Goal: Task Accomplishment & Management: Use online tool/utility

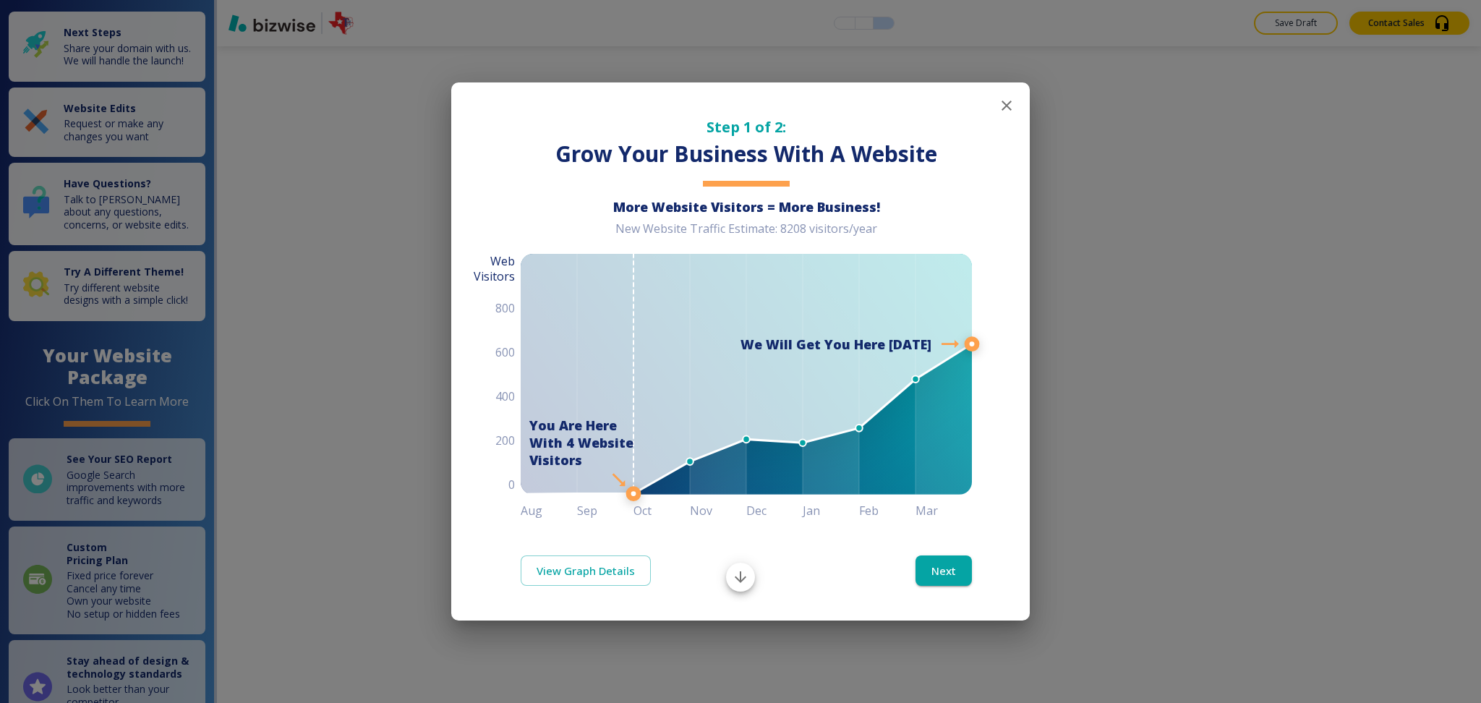
click at [1009, 102] on icon "button" at bounding box center [1006, 105] width 17 height 17
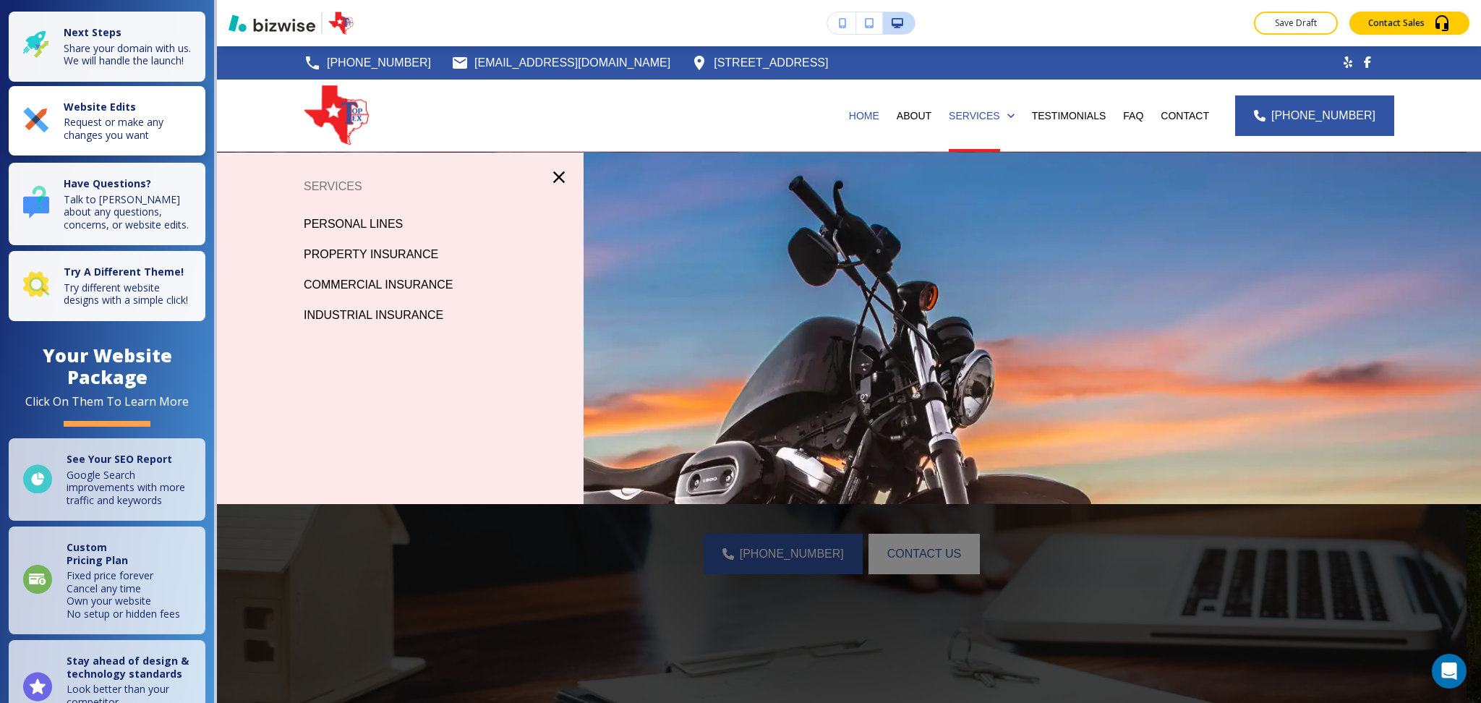
click at [129, 141] on p "Request or make any changes you want" at bounding box center [130, 128] width 133 height 25
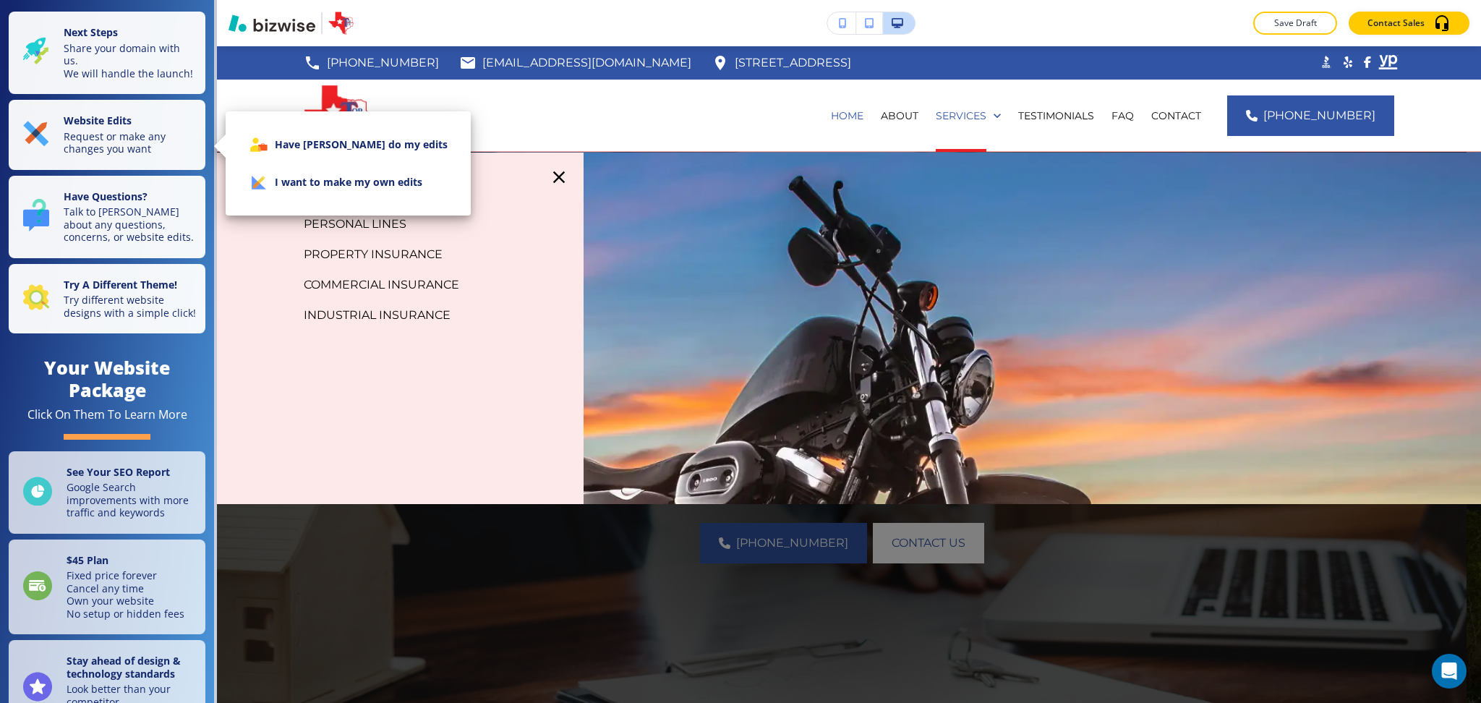
click at [370, 172] on li "I want to make my own edits" at bounding box center [348, 182] width 222 height 38
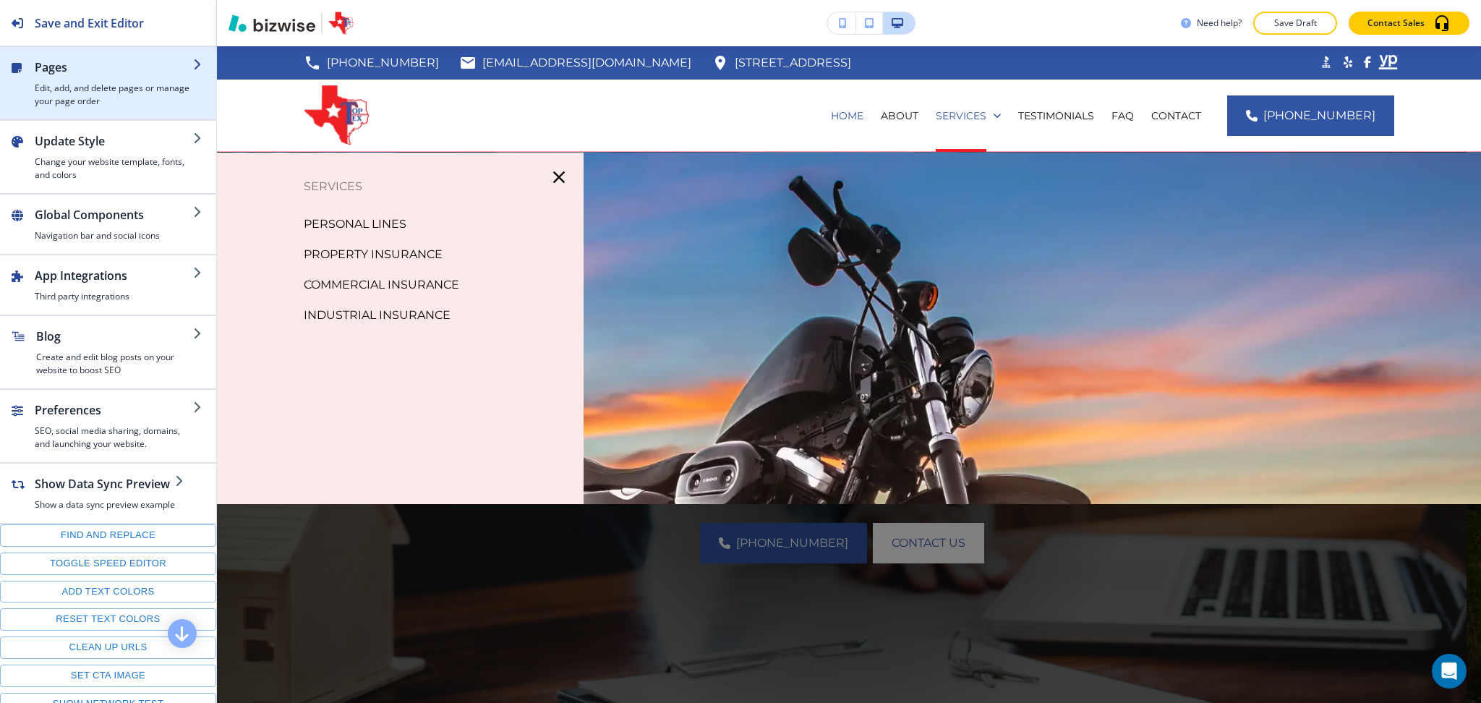
click at [85, 72] on h2 "Pages" at bounding box center [114, 67] width 158 height 17
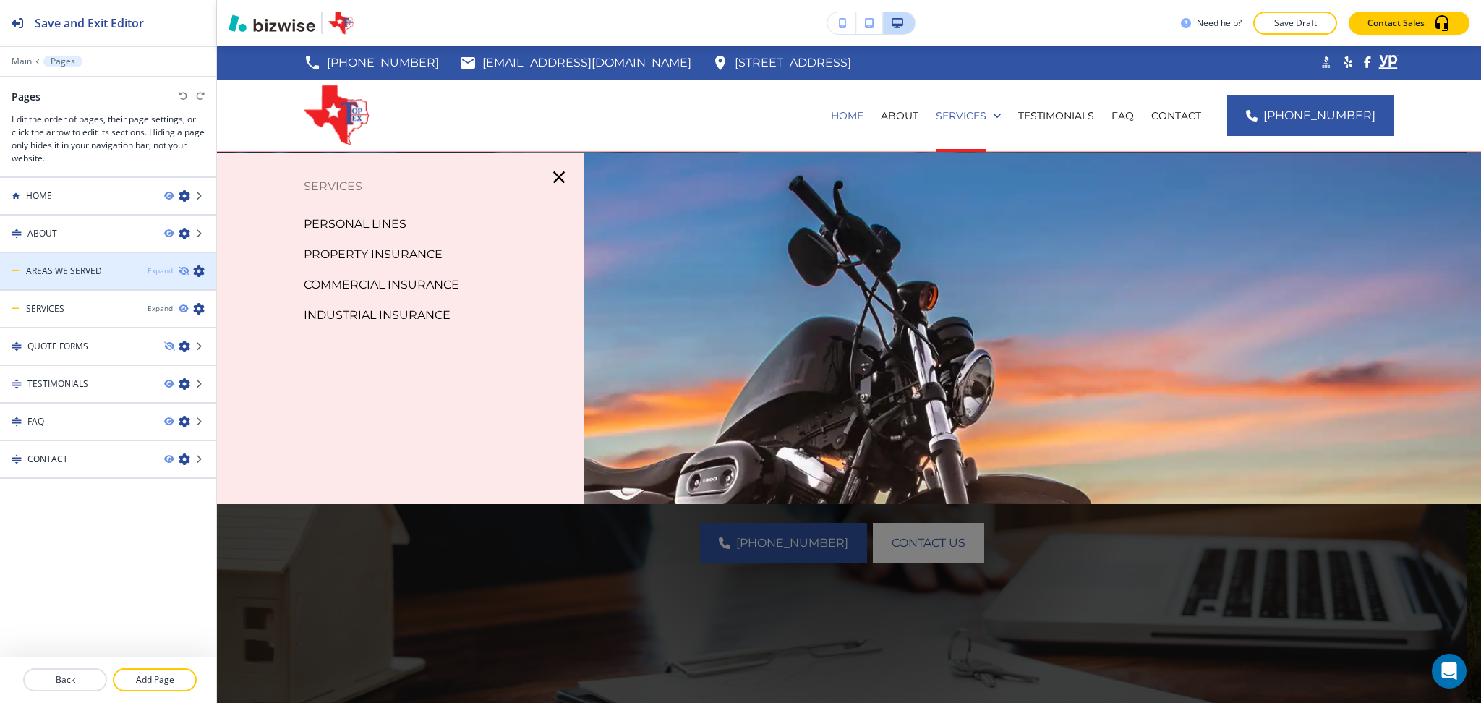
click at [164, 265] on div "Expand" at bounding box center [159, 270] width 25 height 11
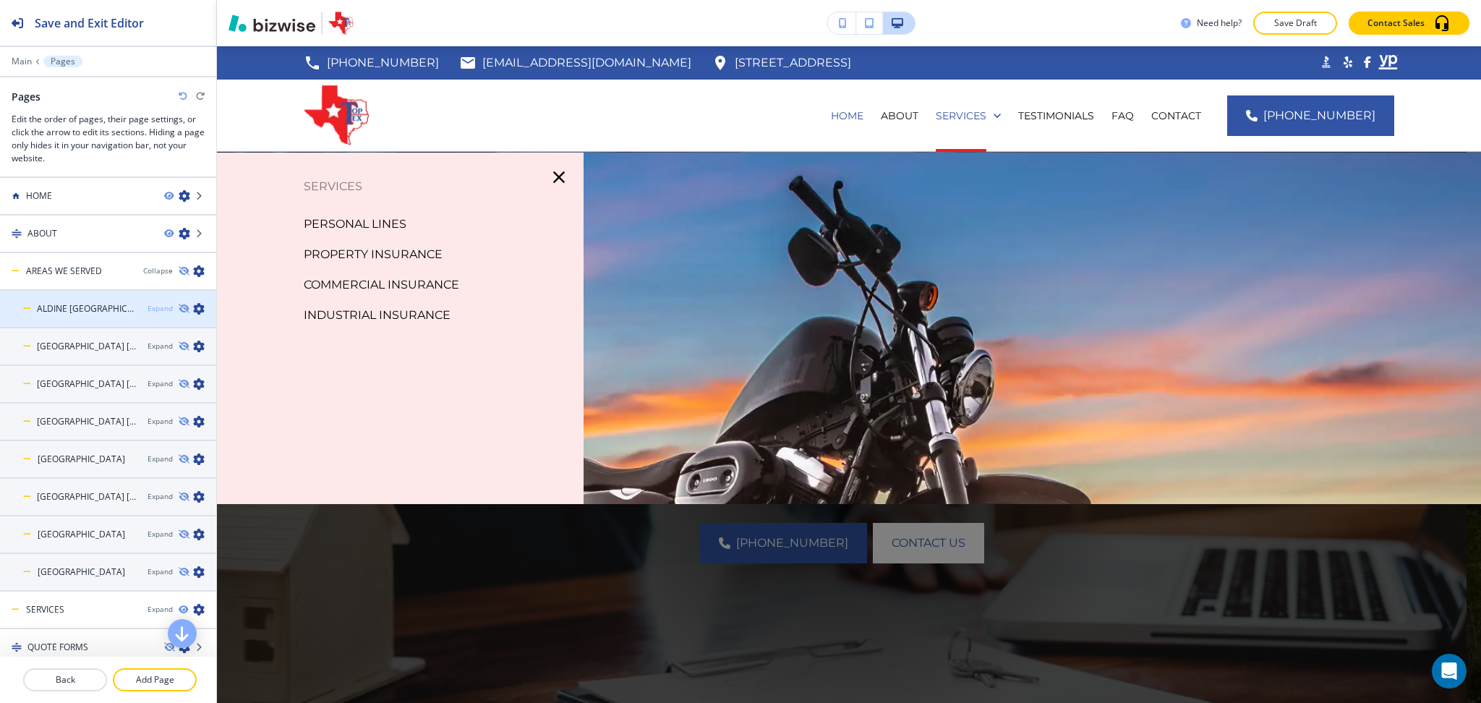
click at [147, 308] on div "Expand" at bounding box center [159, 308] width 25 height 11
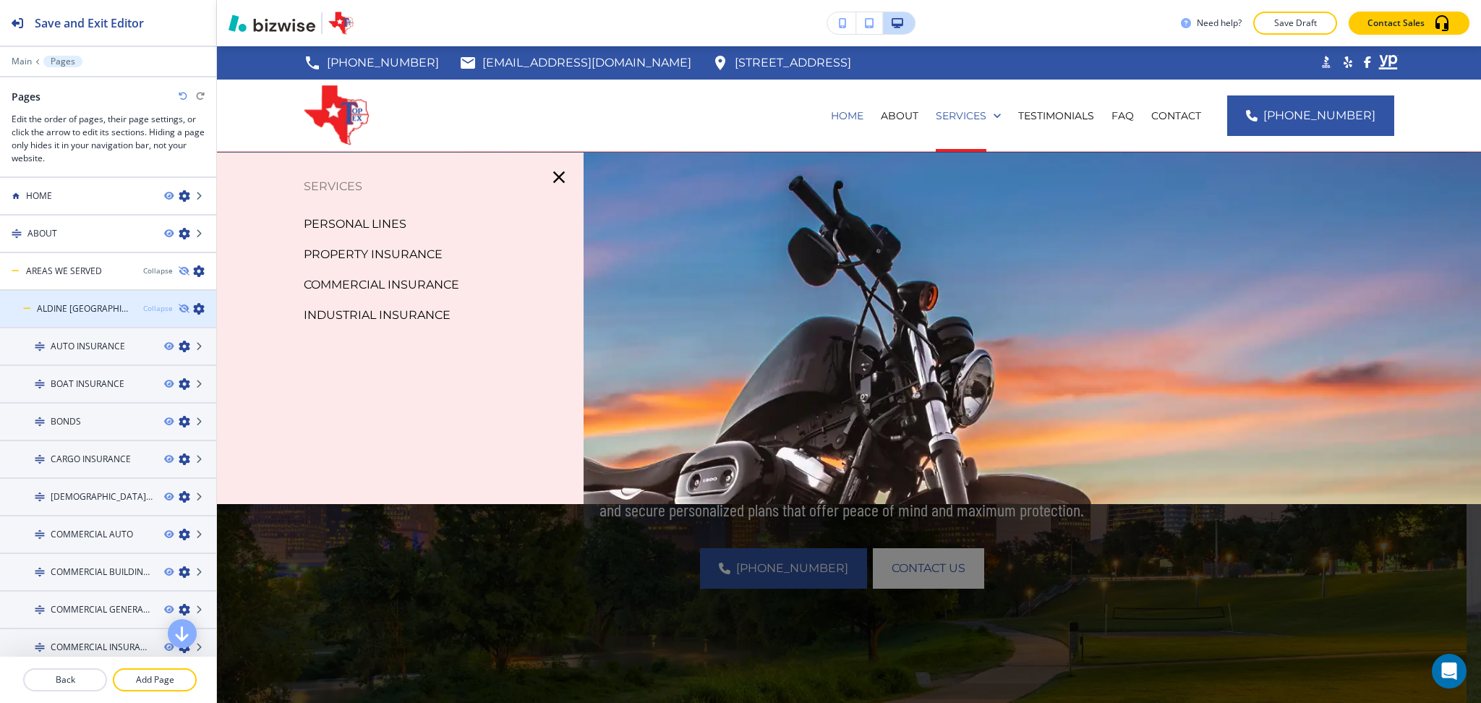
click at [144, 308] on div "Collapse" at bounding box center [158, 308] width 30 height 11
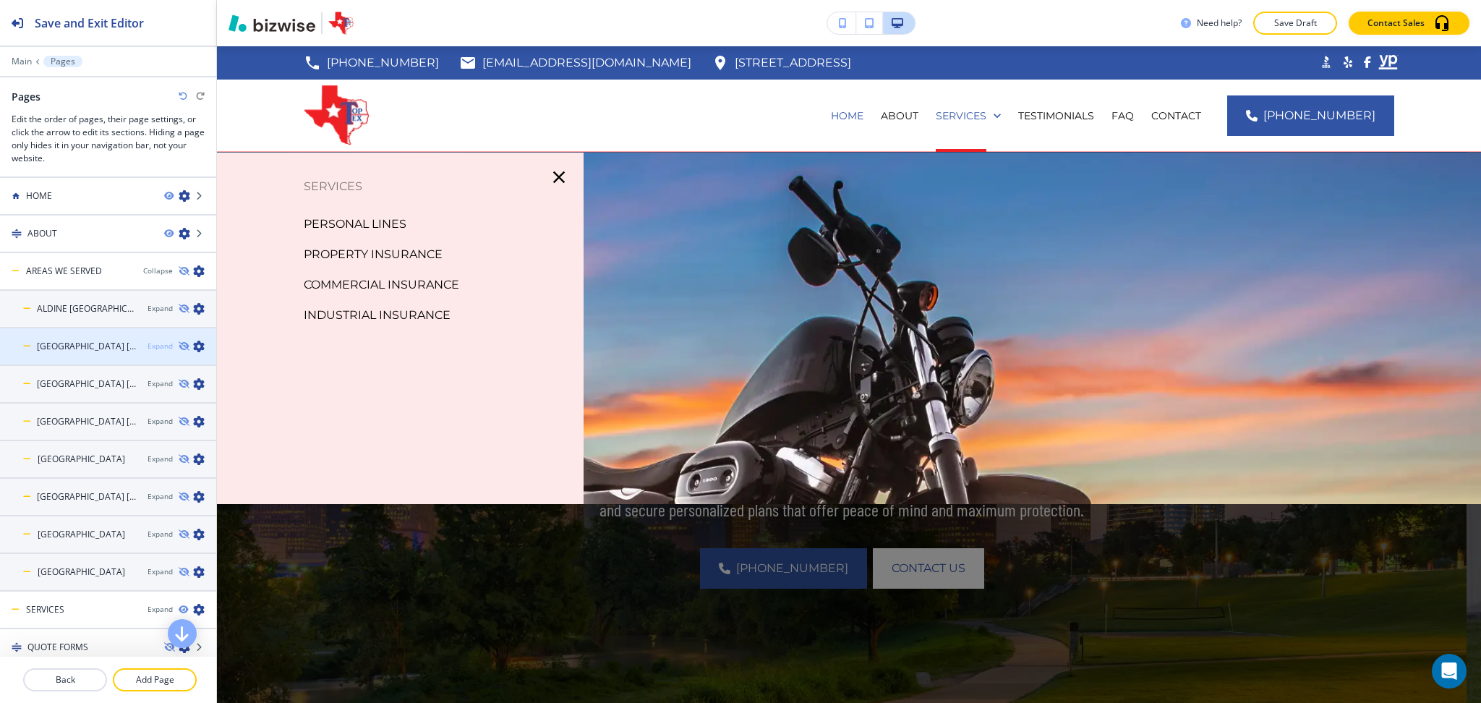
click at [148, 341] on div "Expand" at bounding box center [159, 346] width 25 height 11
click at [147, 341] on div "Collapse" at bounding box center [158, 346] width 30 height 11
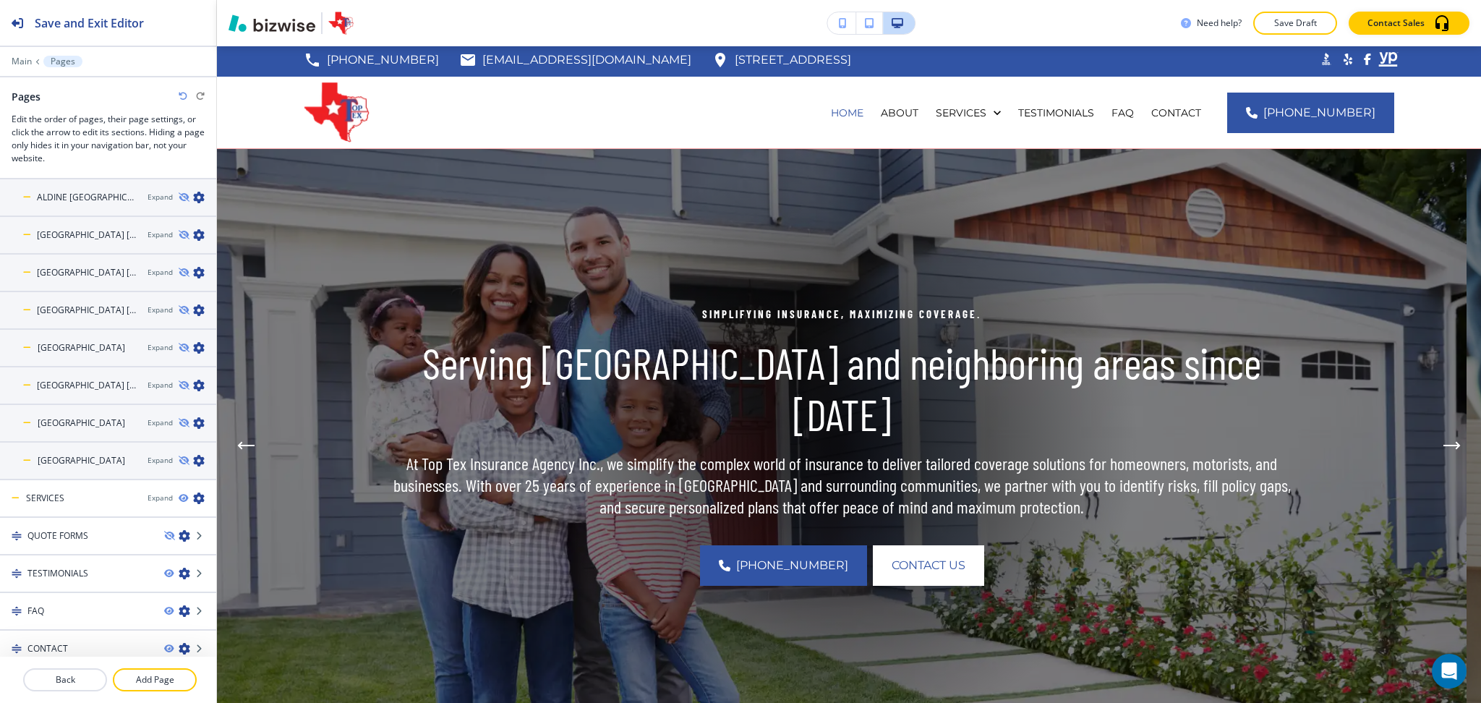
scroll to position [4, 0]
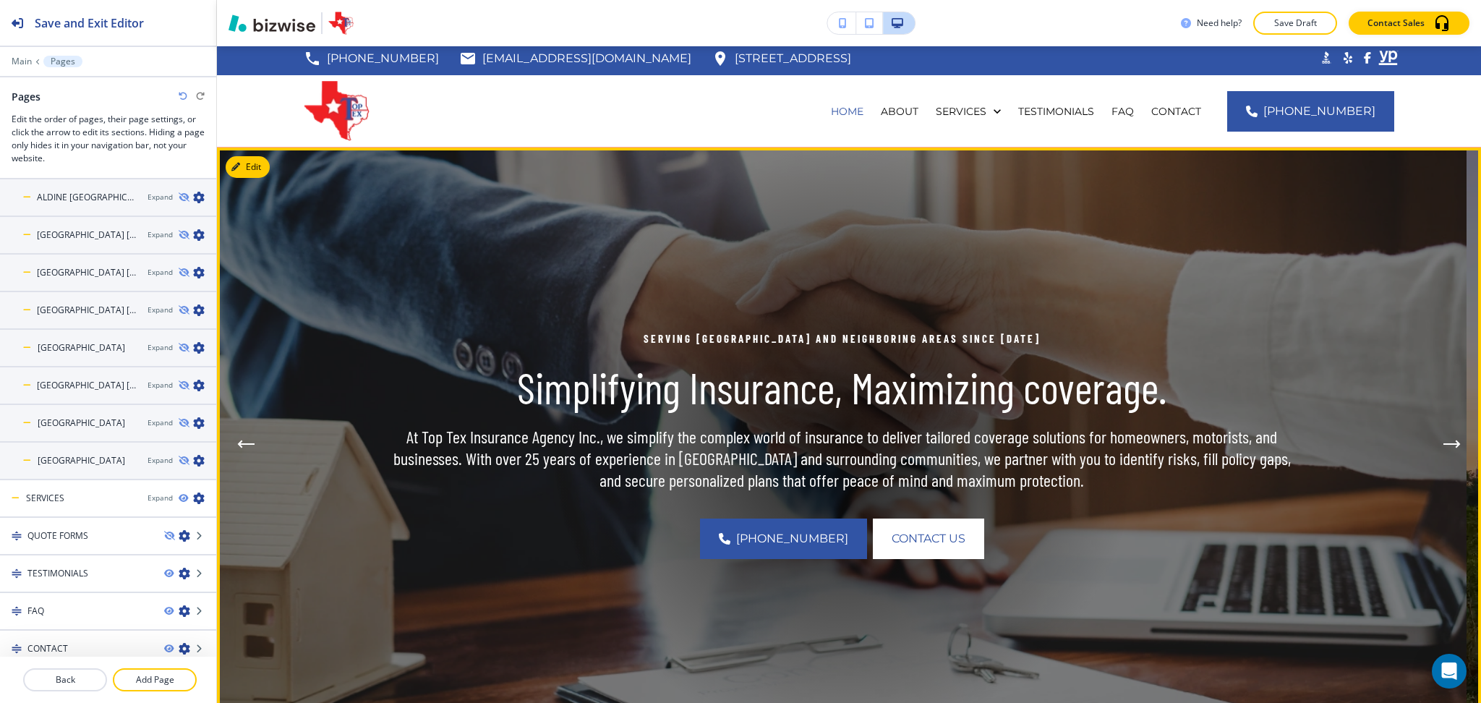
click at [251, 434] on button "Previous Hero Image" at bounding box center [245, 443] width 29 height 29
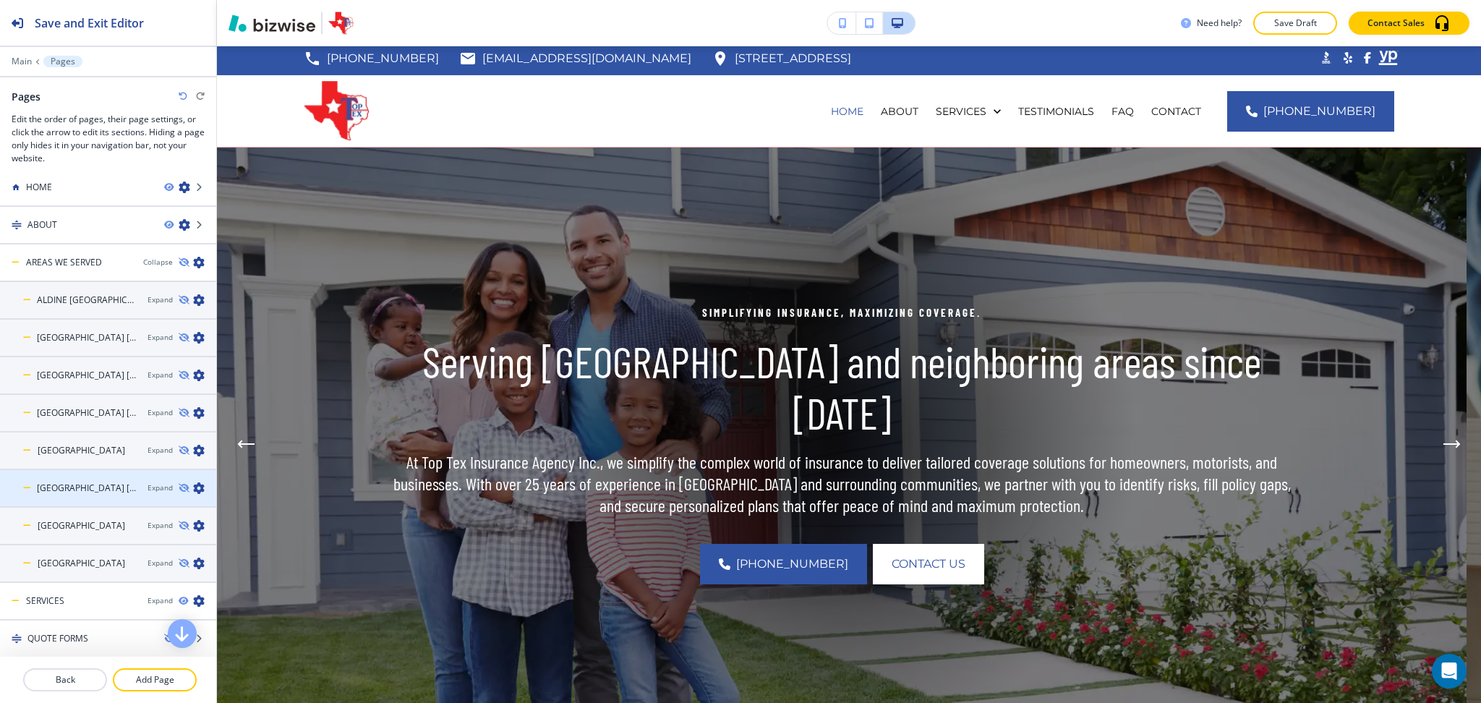
scroll to position [0, 0]
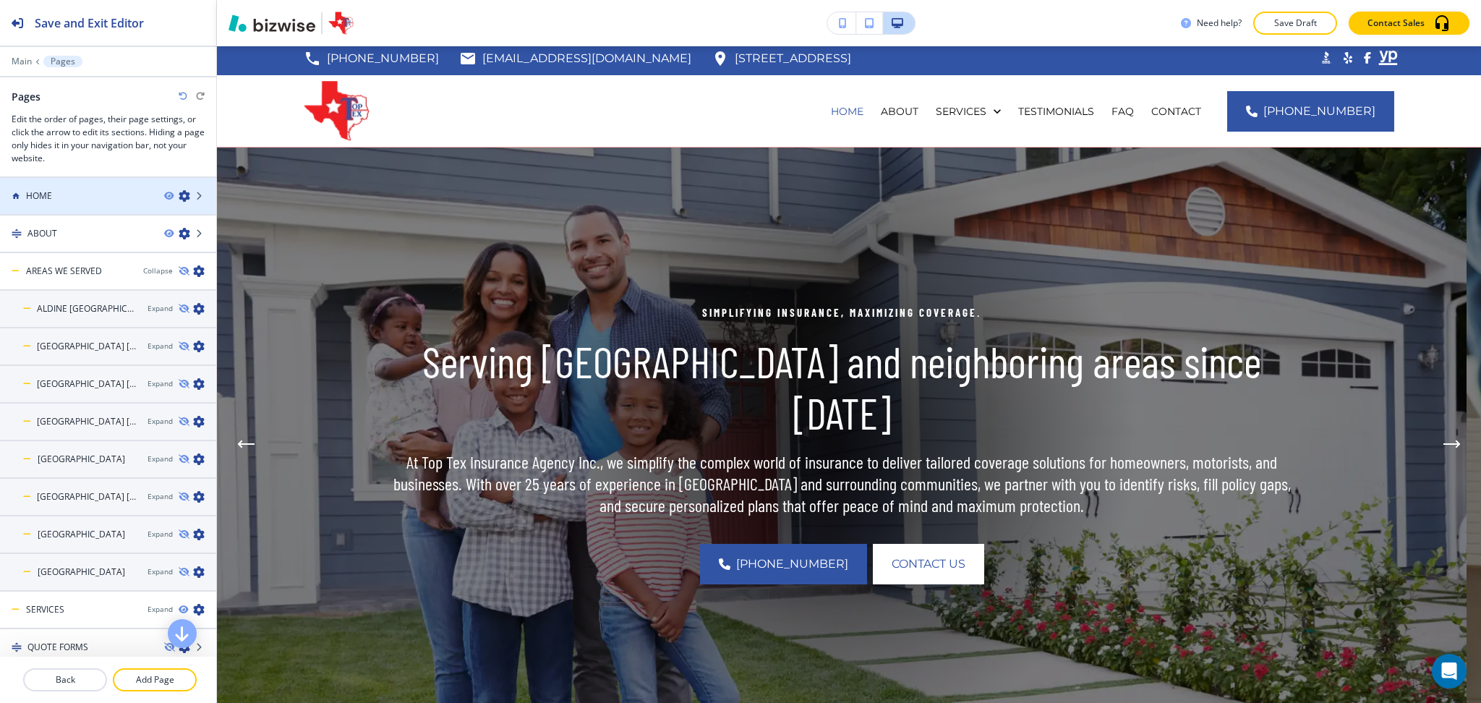
click at [55, 197] on div "HOME" at bounding box center [76, 195] width 153 height 13
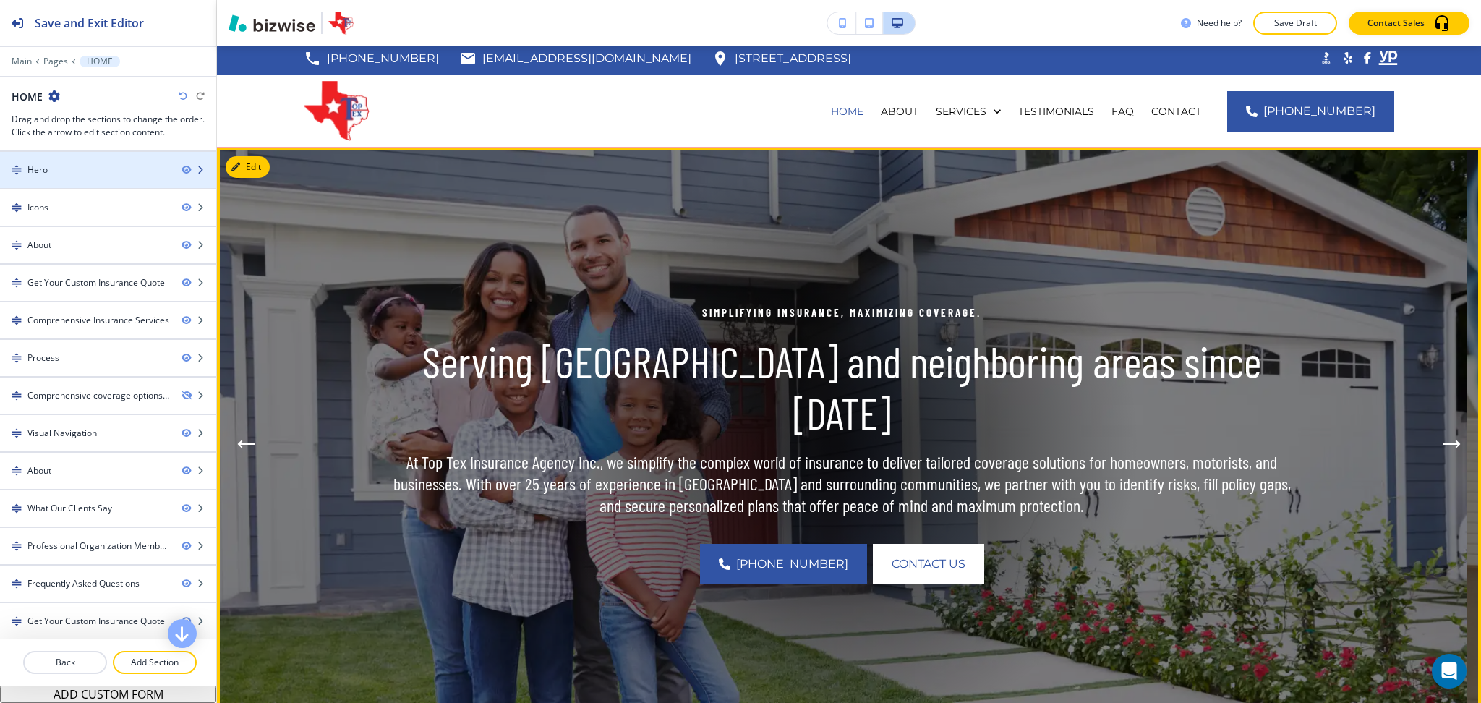
click at [53, 179] on div at bounding box center [108, 182] width 216 height 12
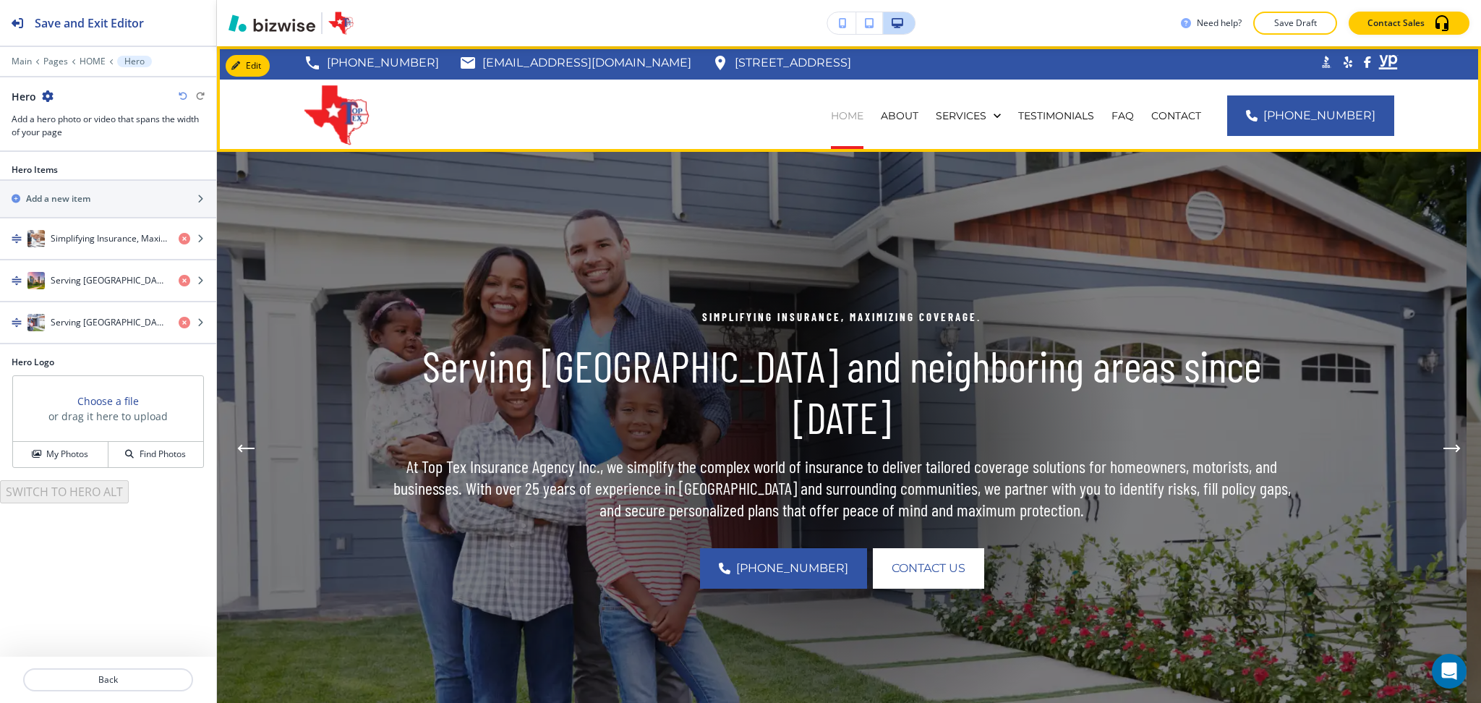
click at [863, 113] on p "HOME" at bounding box center [847, 115] width 33 height 14
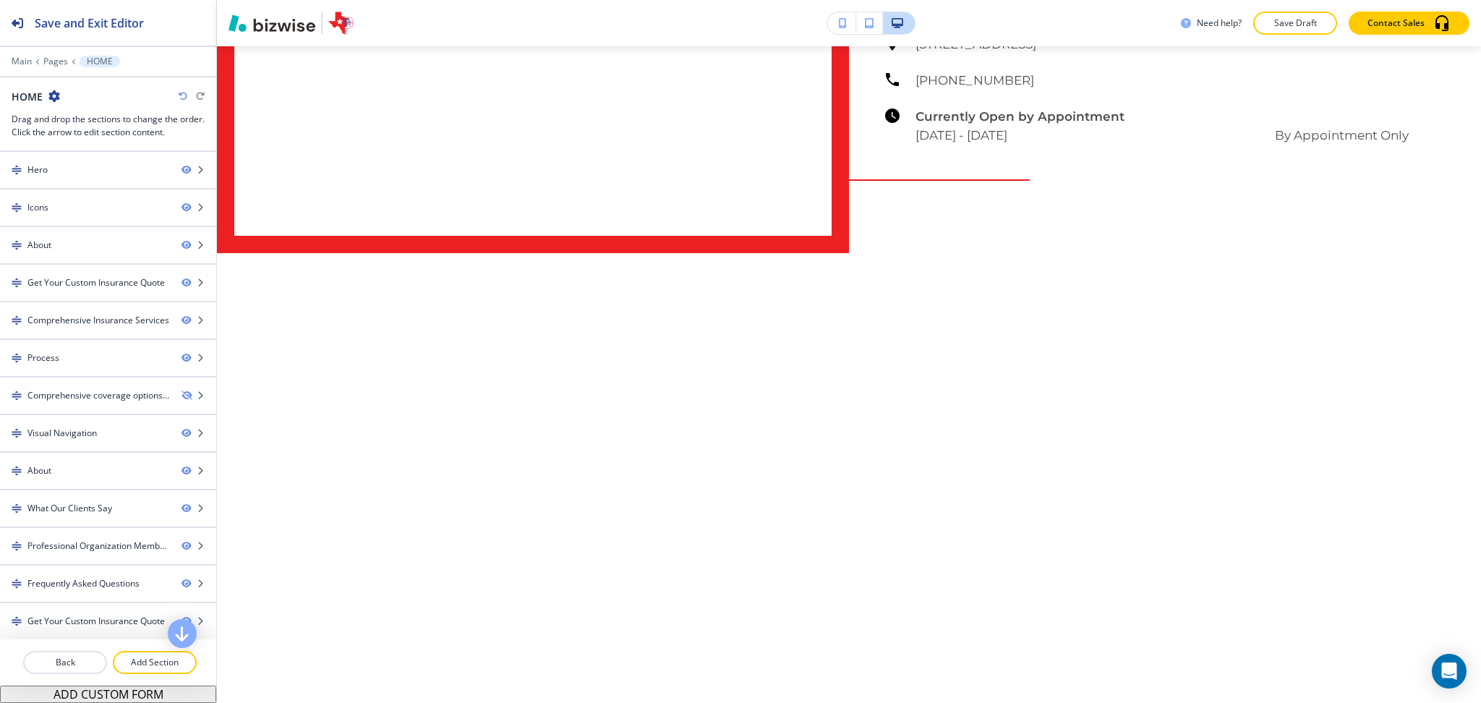
scroll to position [8568, 0]
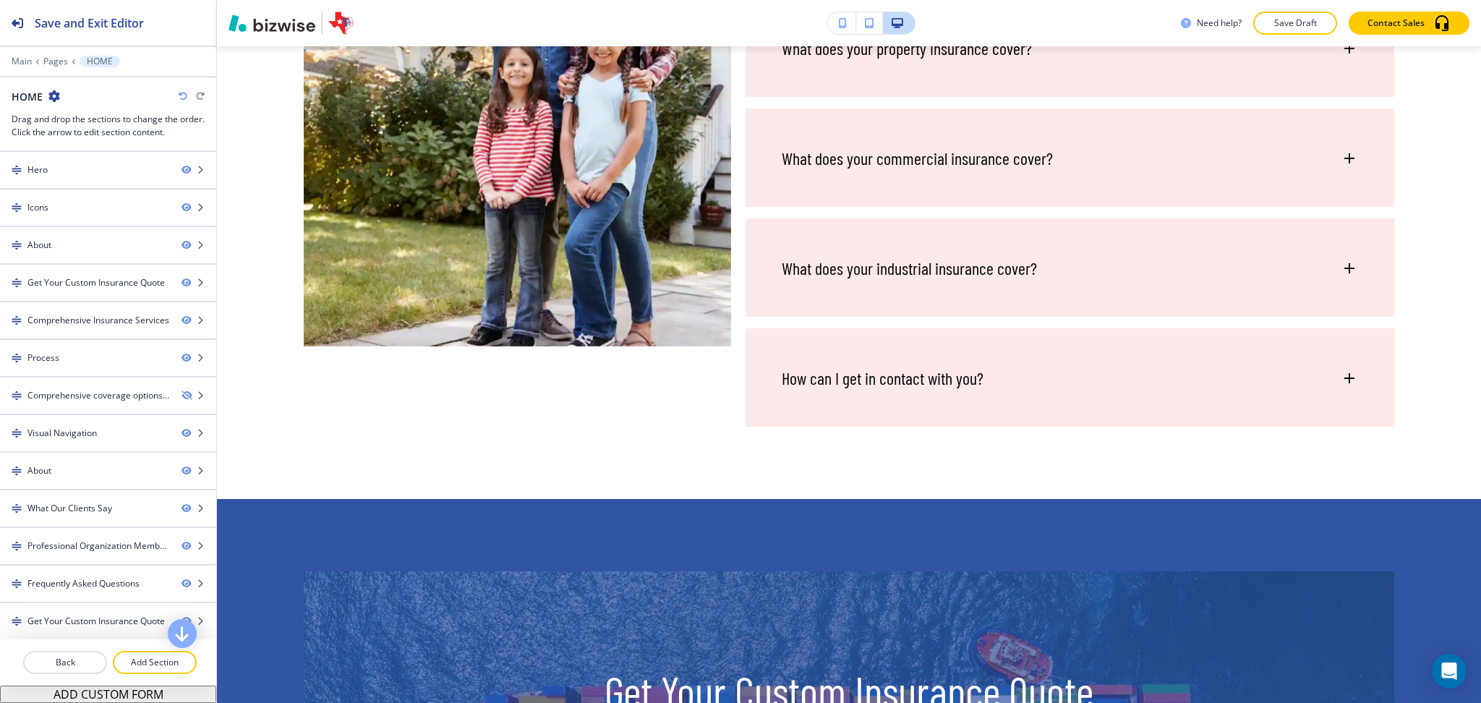
scroll to position [0, 0]
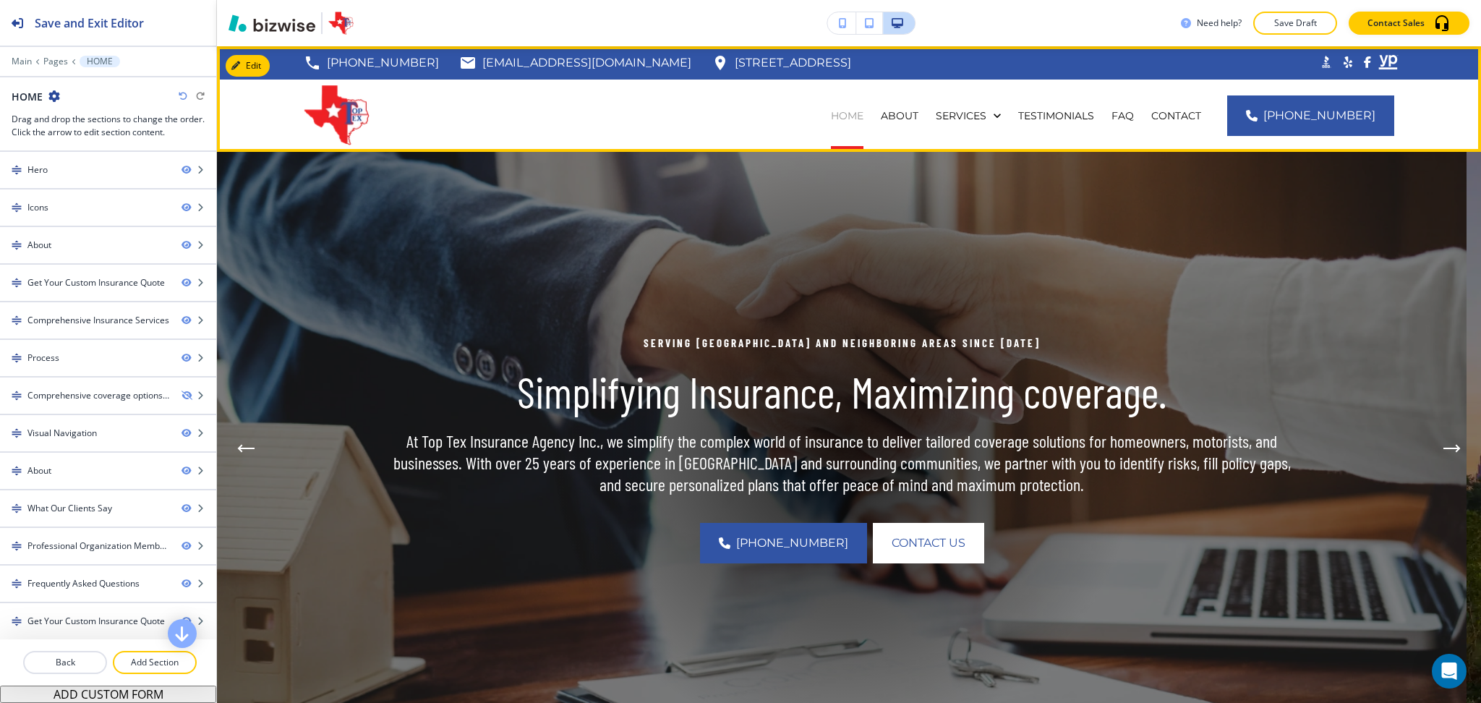
click at [863, 117] on p "HOME" at bounding box center [847, 115] width 33 height 14
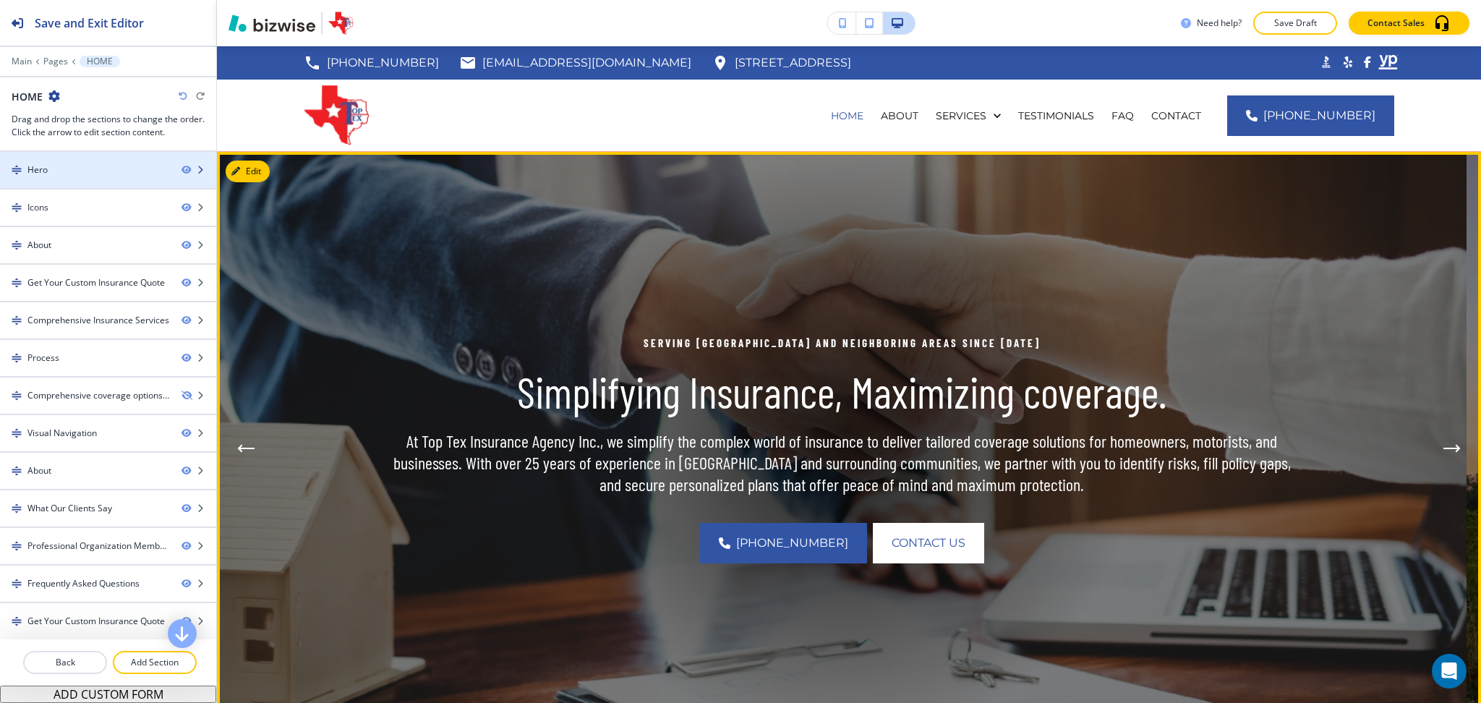
click at [111, 176] on div at bounding box center [108, 182] width 216 height 12
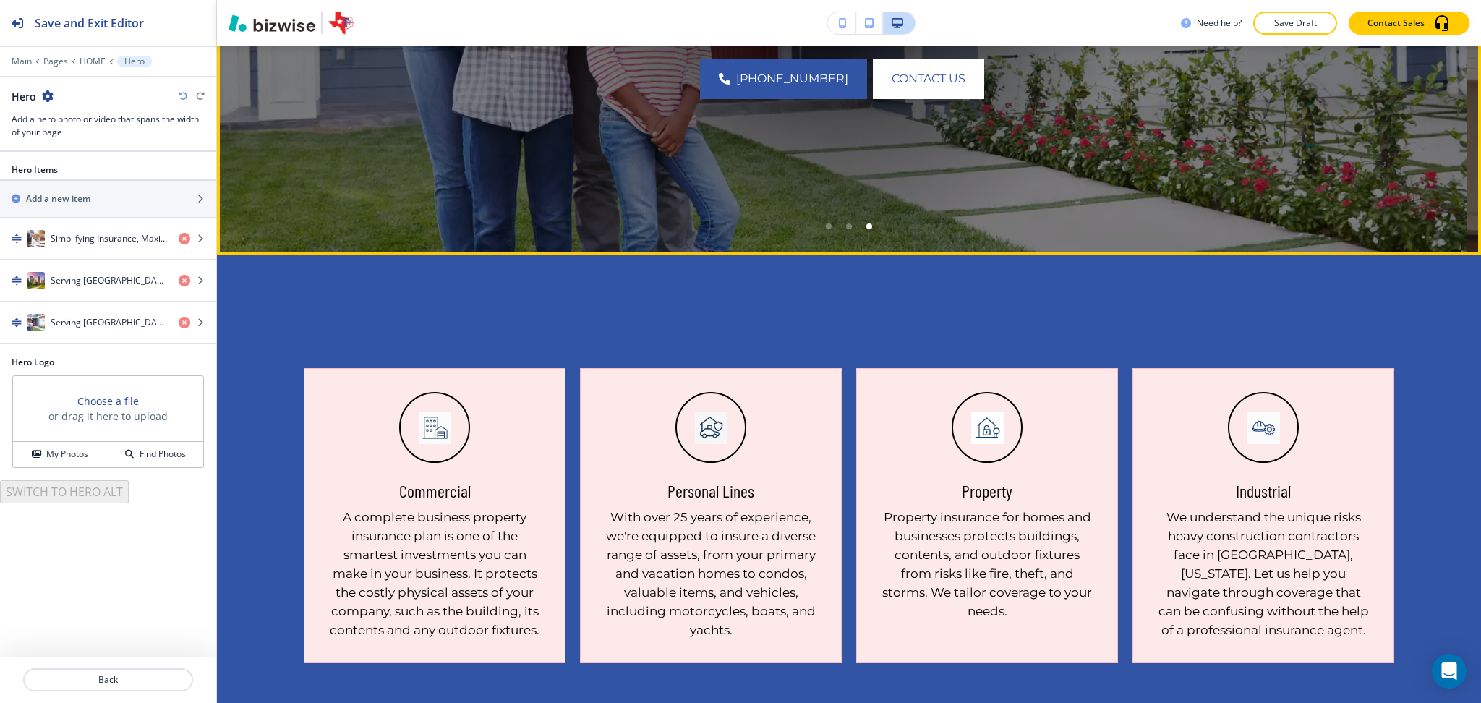
scroll to position [491, 0]
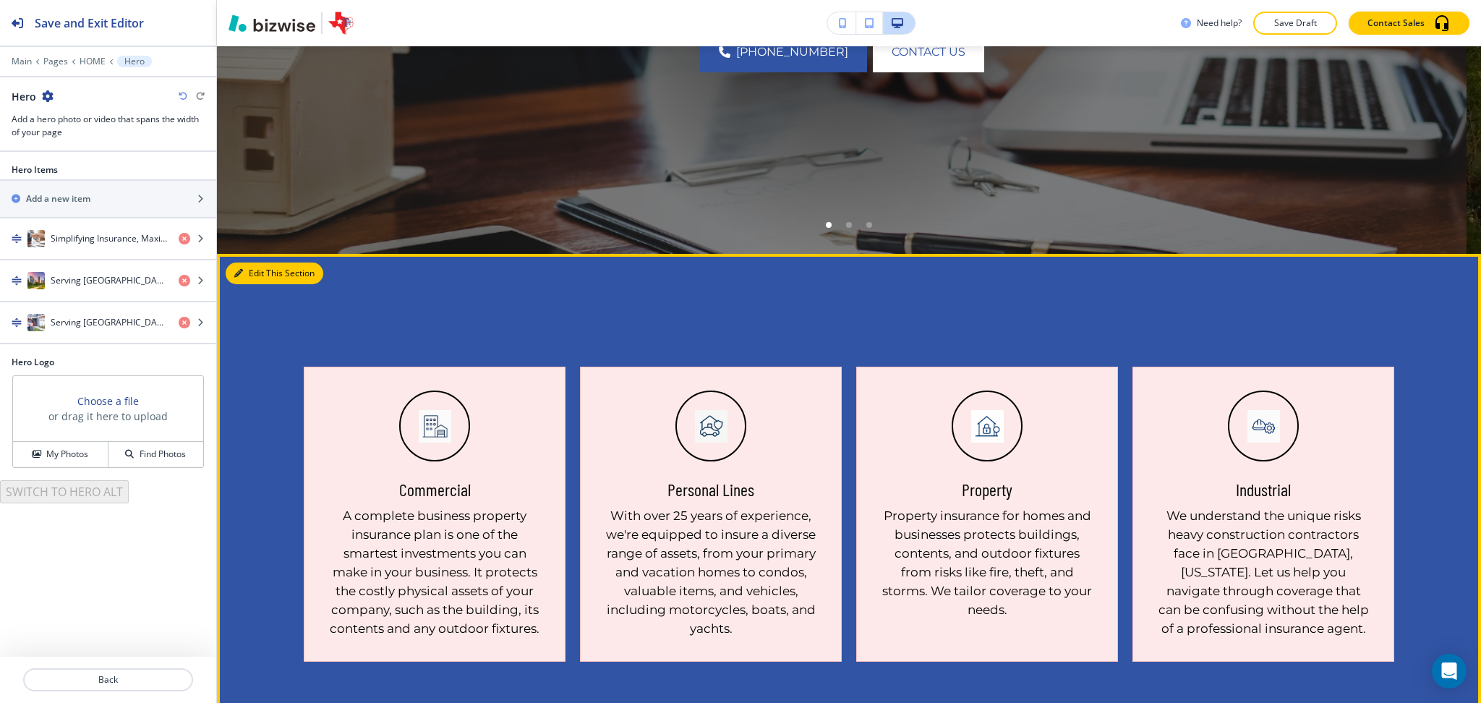
click at [260, 265] on button "Edit This Section" at bounding box center [275, 273] width 98 height 22
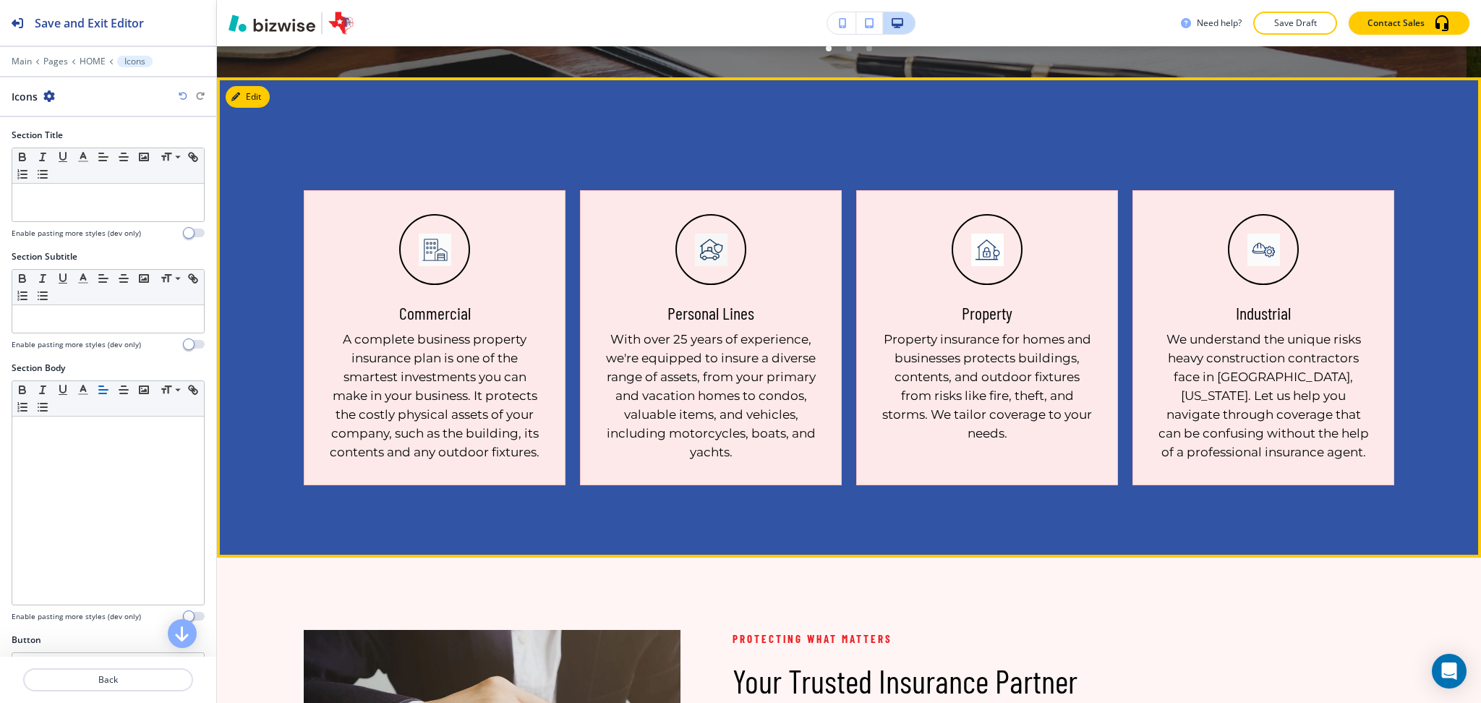
scroll to position [698, 0]
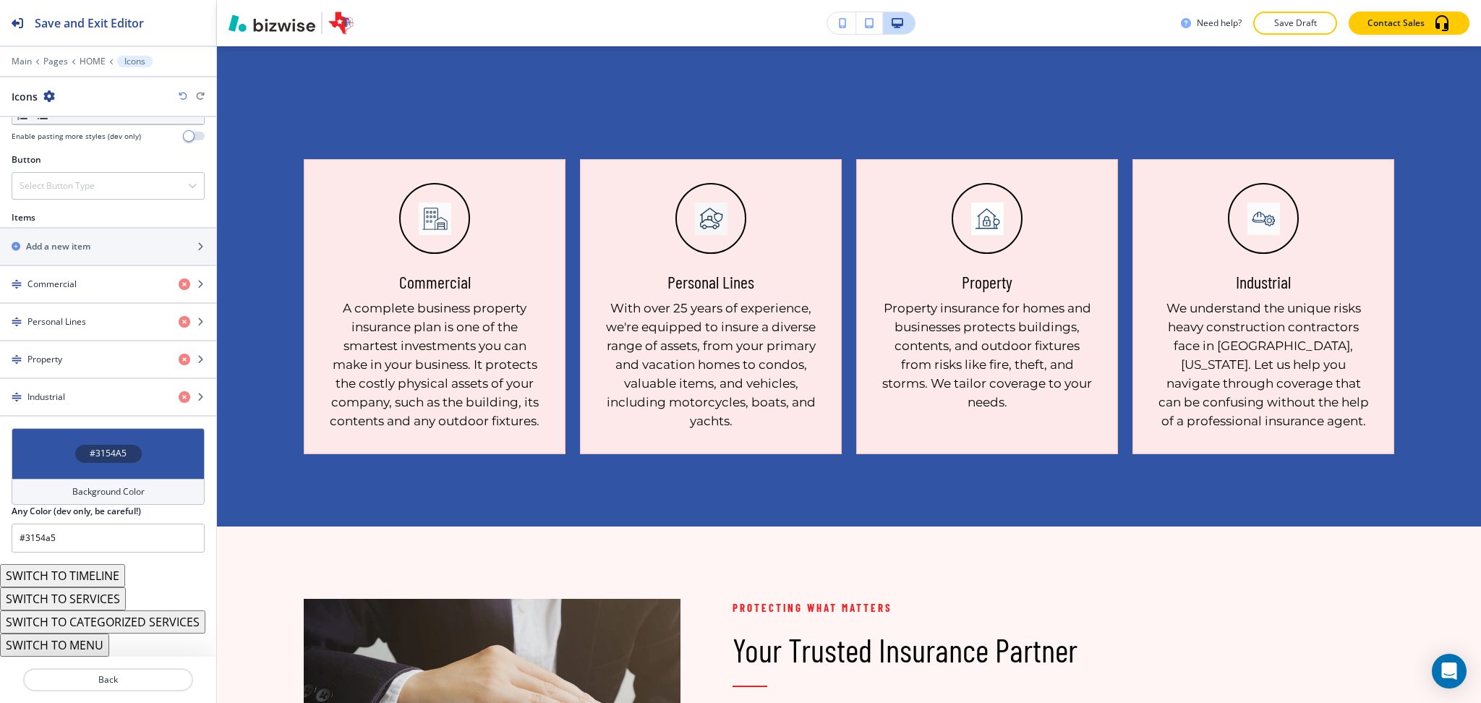
click at [117, 490] on h4 "Background Color" at bounding box center [108, 491] width 72 height 13
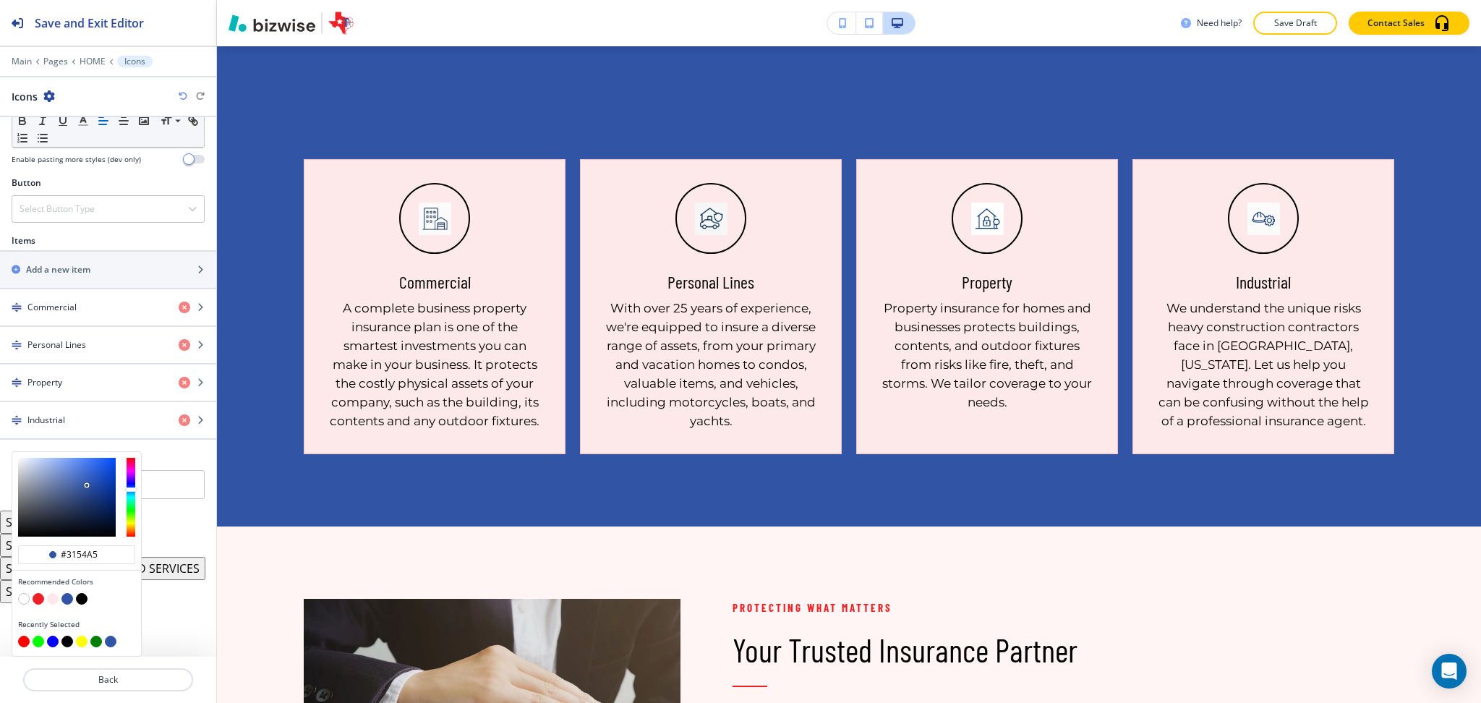
scroll to position [457, 0]
click at [25, 600] on button "button" at bounding box center [24, 599] width 12 height 12
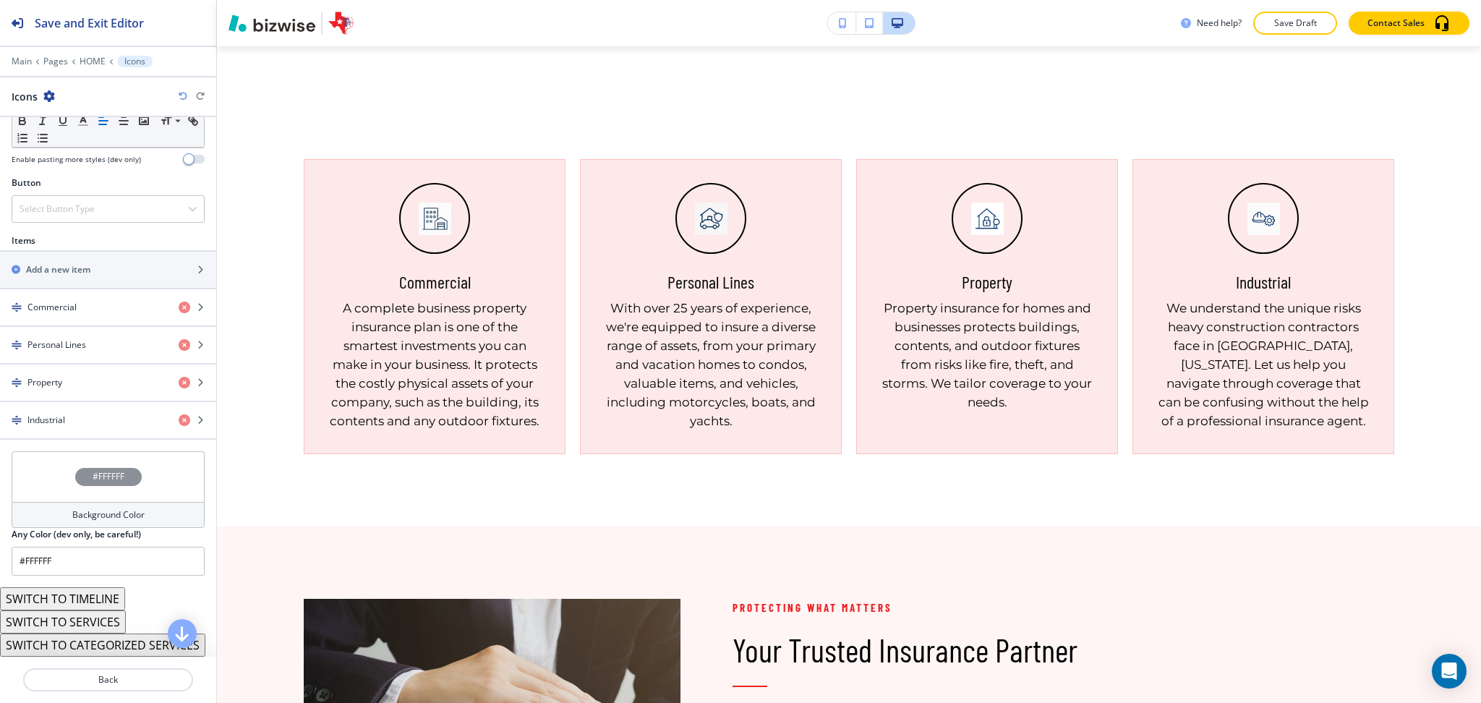
click at [184, 98] on icon "button" at bounding box center [183, 96] width 9 height 9
type input "#3154a5"
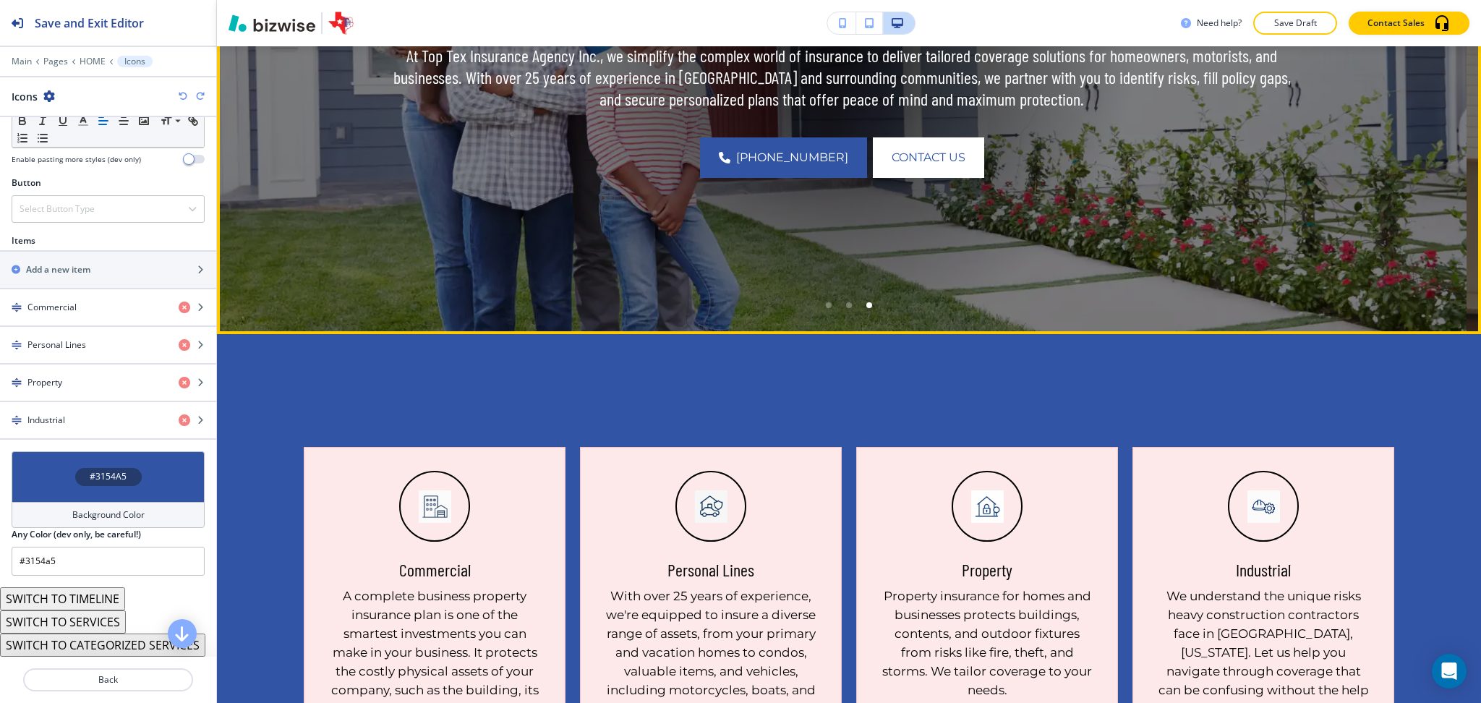
scroll to position [410, 0]
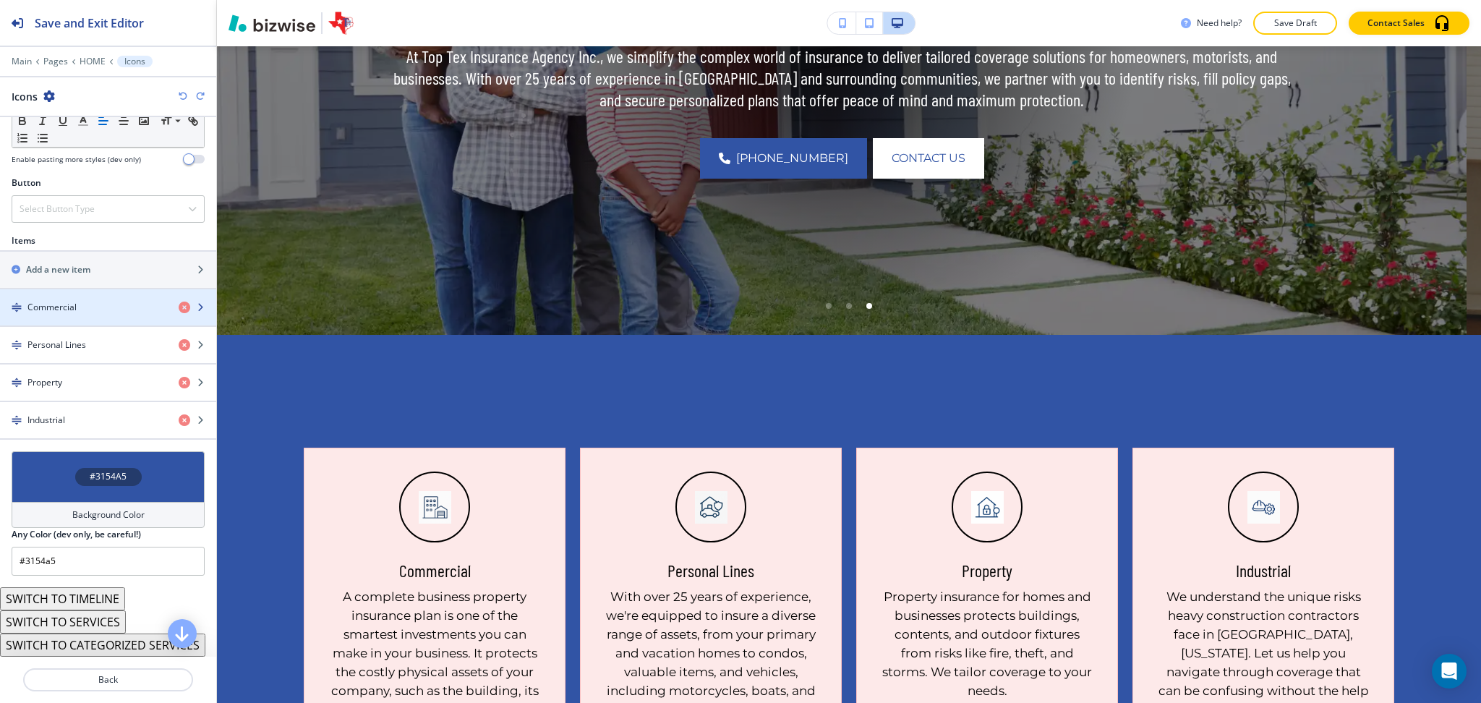
click at [83, 299] on div "button" at bounding box center [108, 295] width 216 height 12
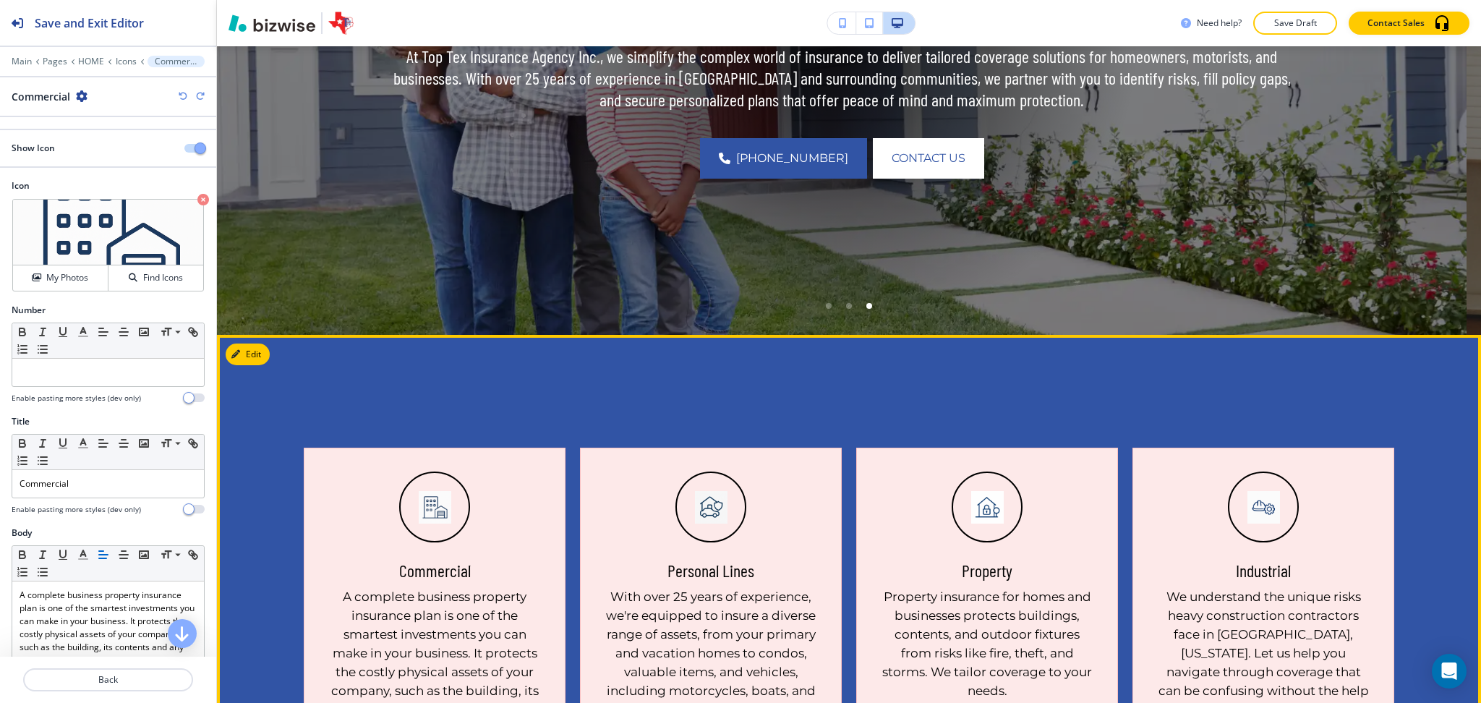
click at [431, 570] on h5 "Commercial" at bounding box center [435, 571] width 72 height 22
copy h5 "Commercial"
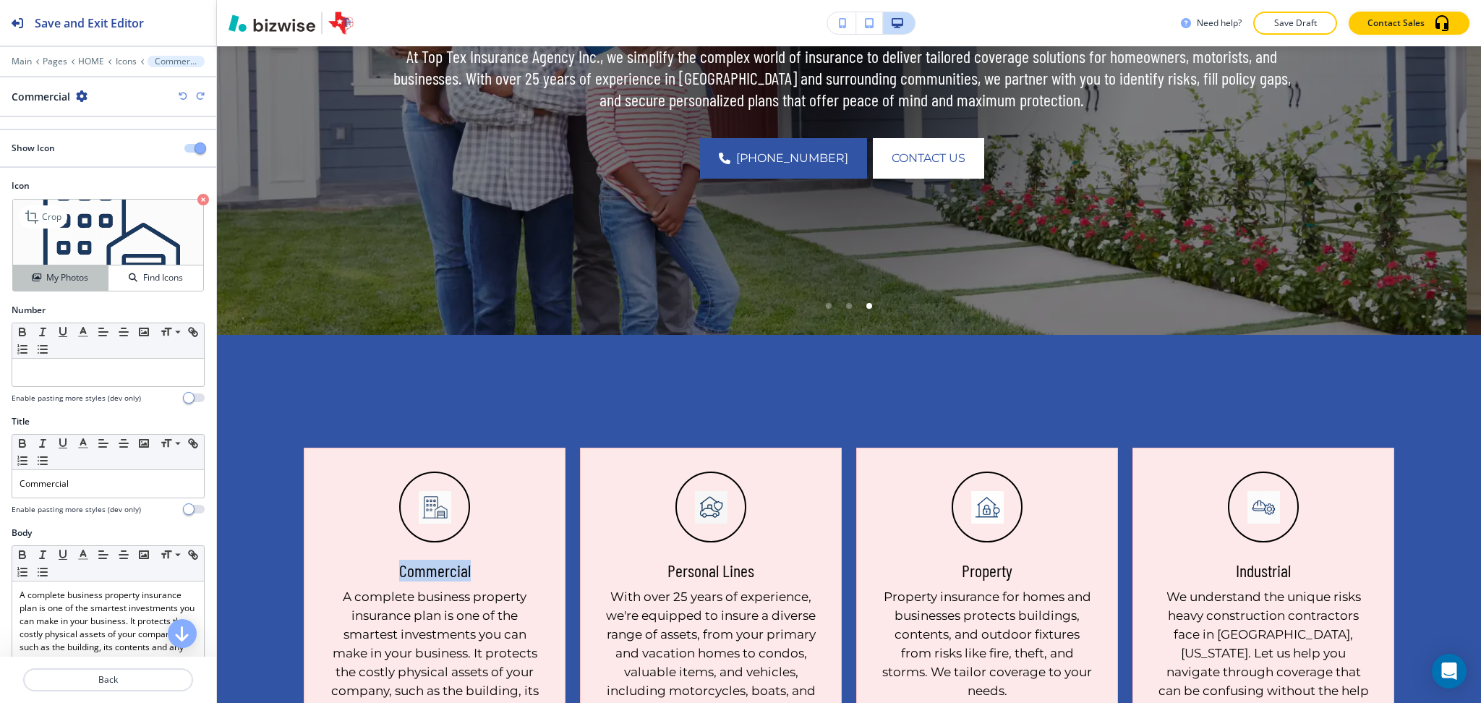
click at [71, 277] on h4 "My Photos" at bounding box center [67, 277] width 42 height 13
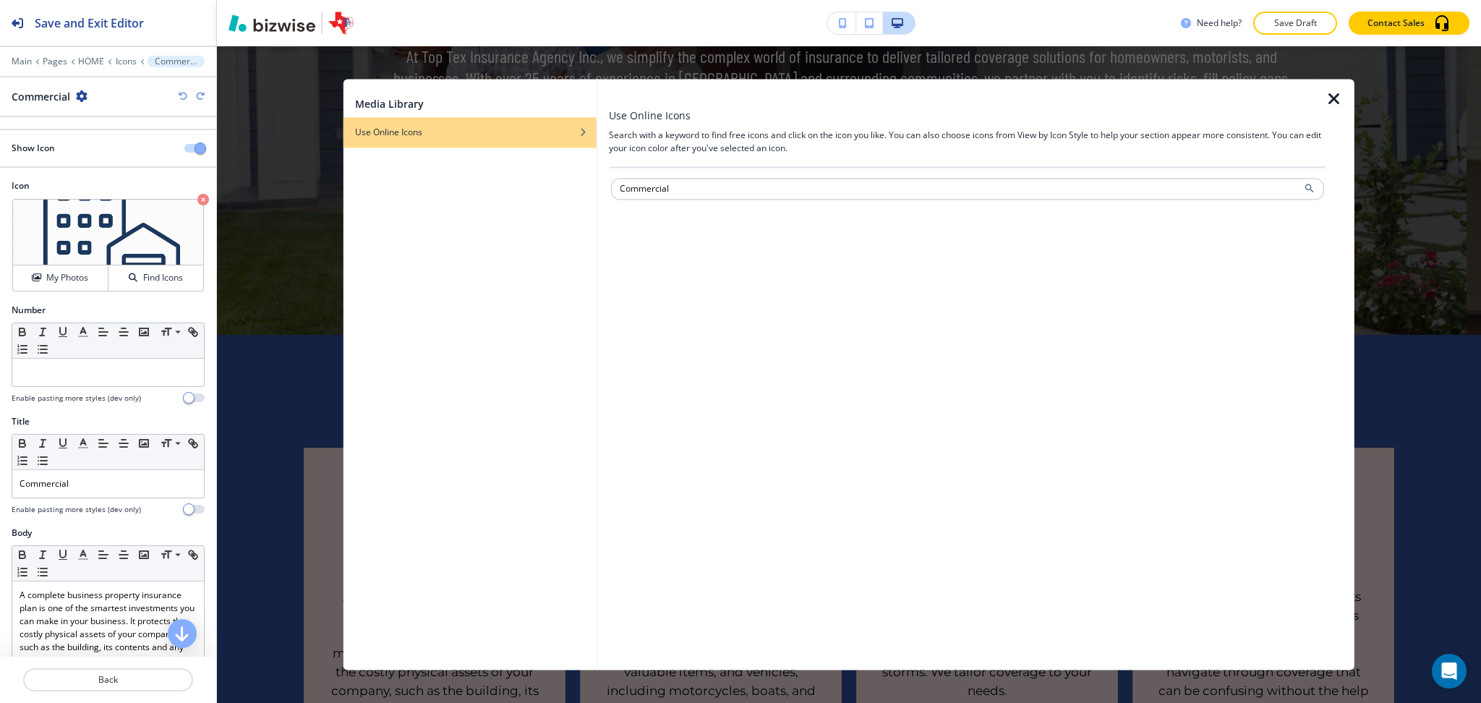
type input "Commercial"
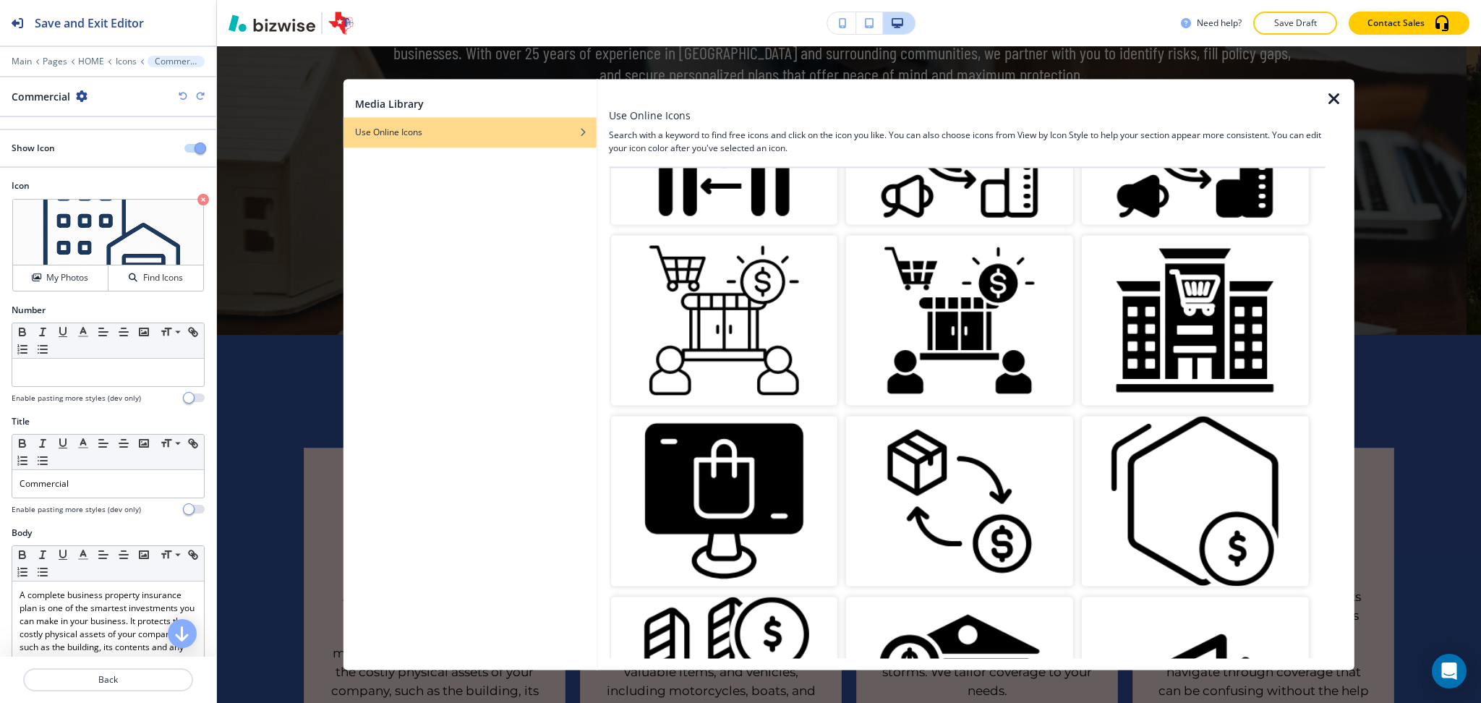
scroll to position [1241, 0]
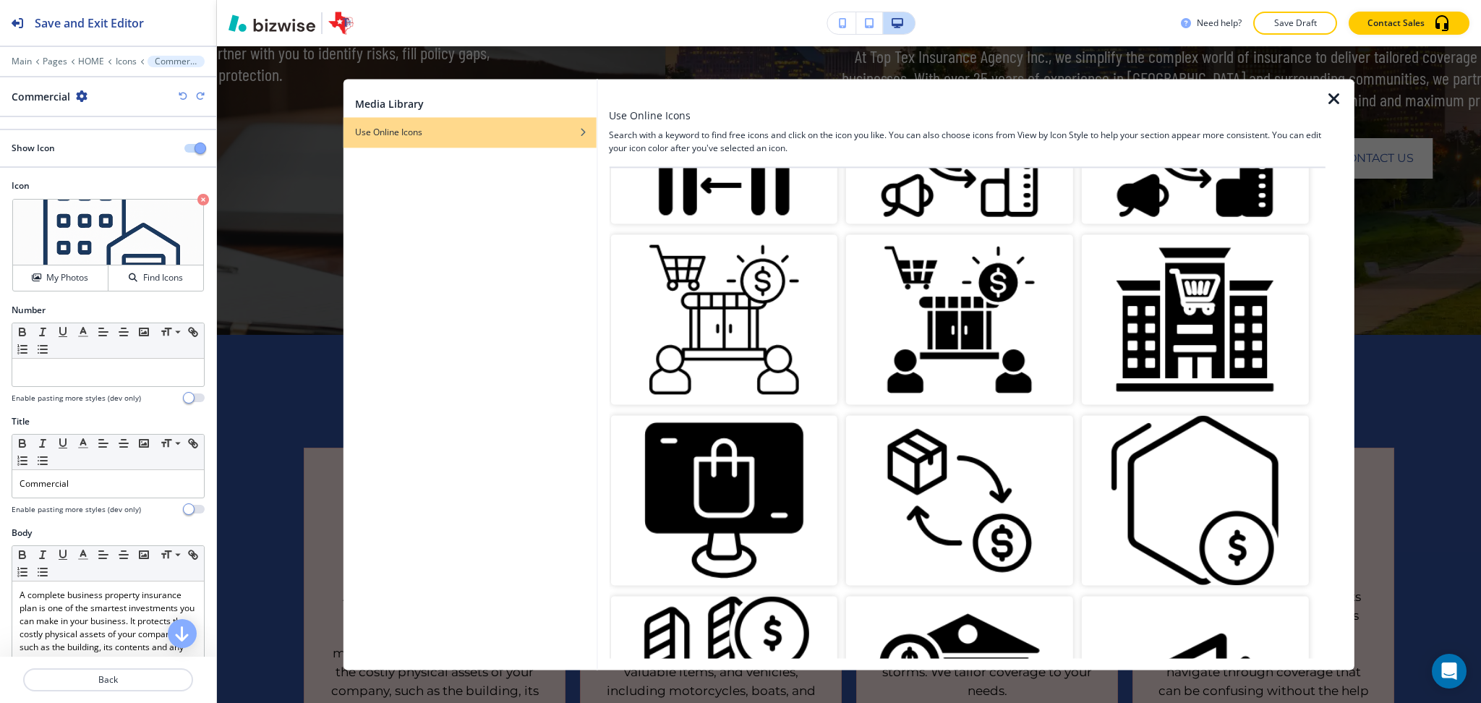
click at [1187, 325] on img "button" at bounding box center [1195, 319] width 227 height 170
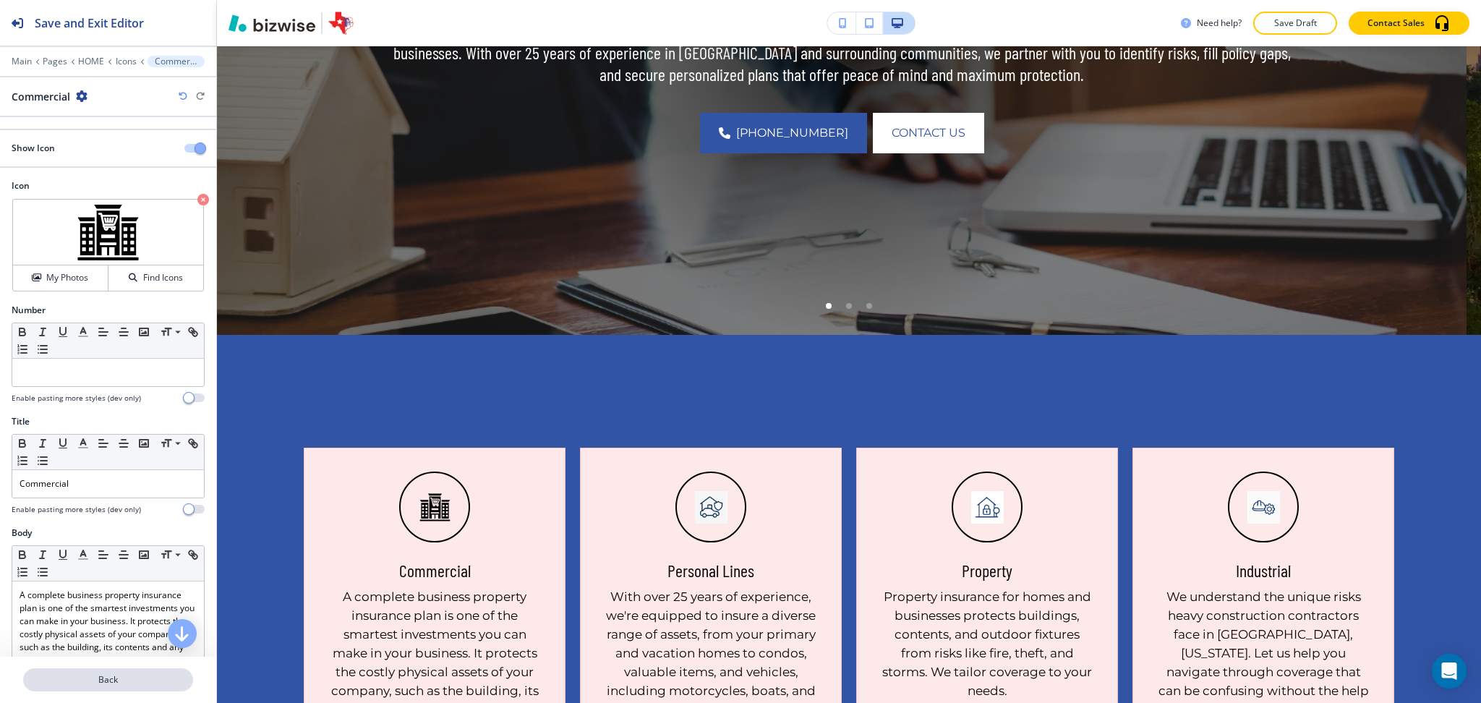
click at [127, 682] on p "Back" at bounding box center [108, 679] width 167 height 13
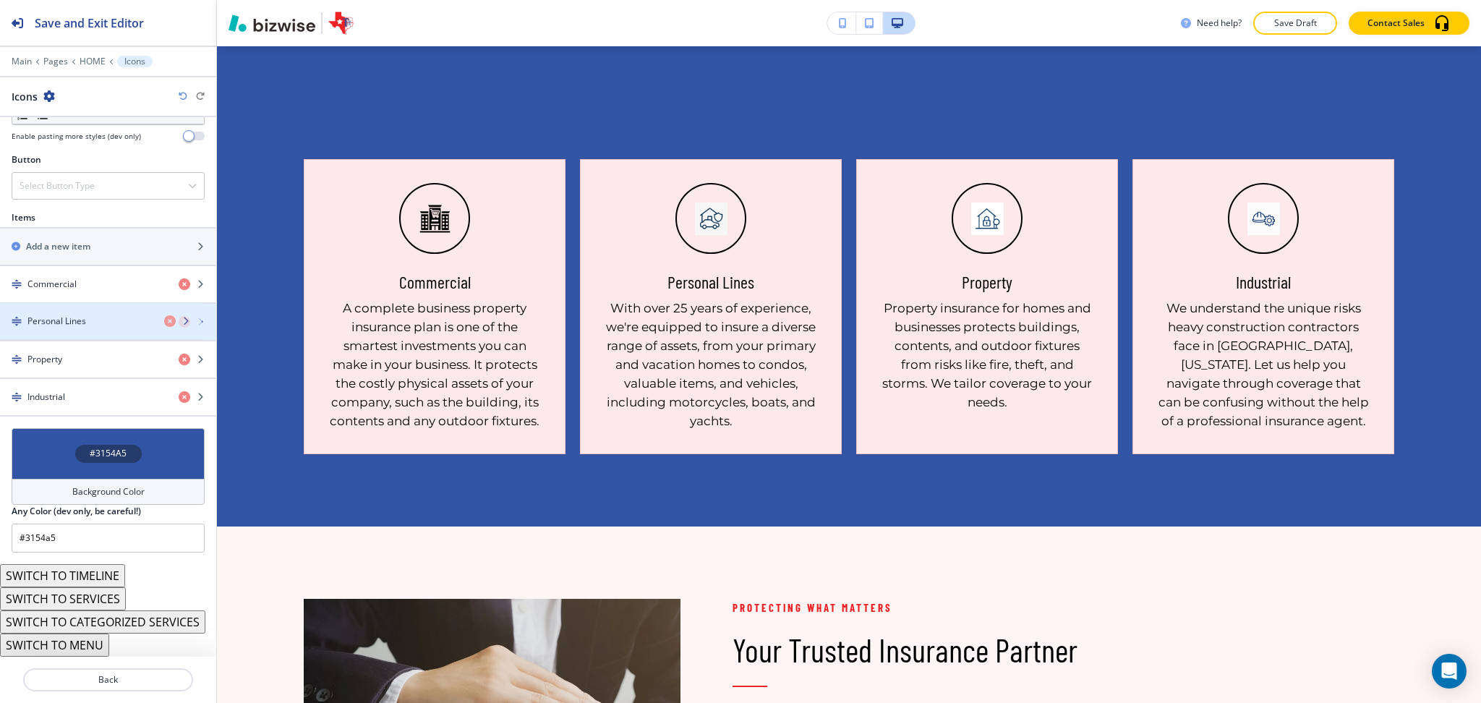
scroll to position [481, 0]
click at [55, 310] on div "Personal Lines" at bounding box center [108, 322] width 216 height 36
click at [59, 315] on h4 "Personal Lines" at bounding box center [56, 321] width 59 height 13
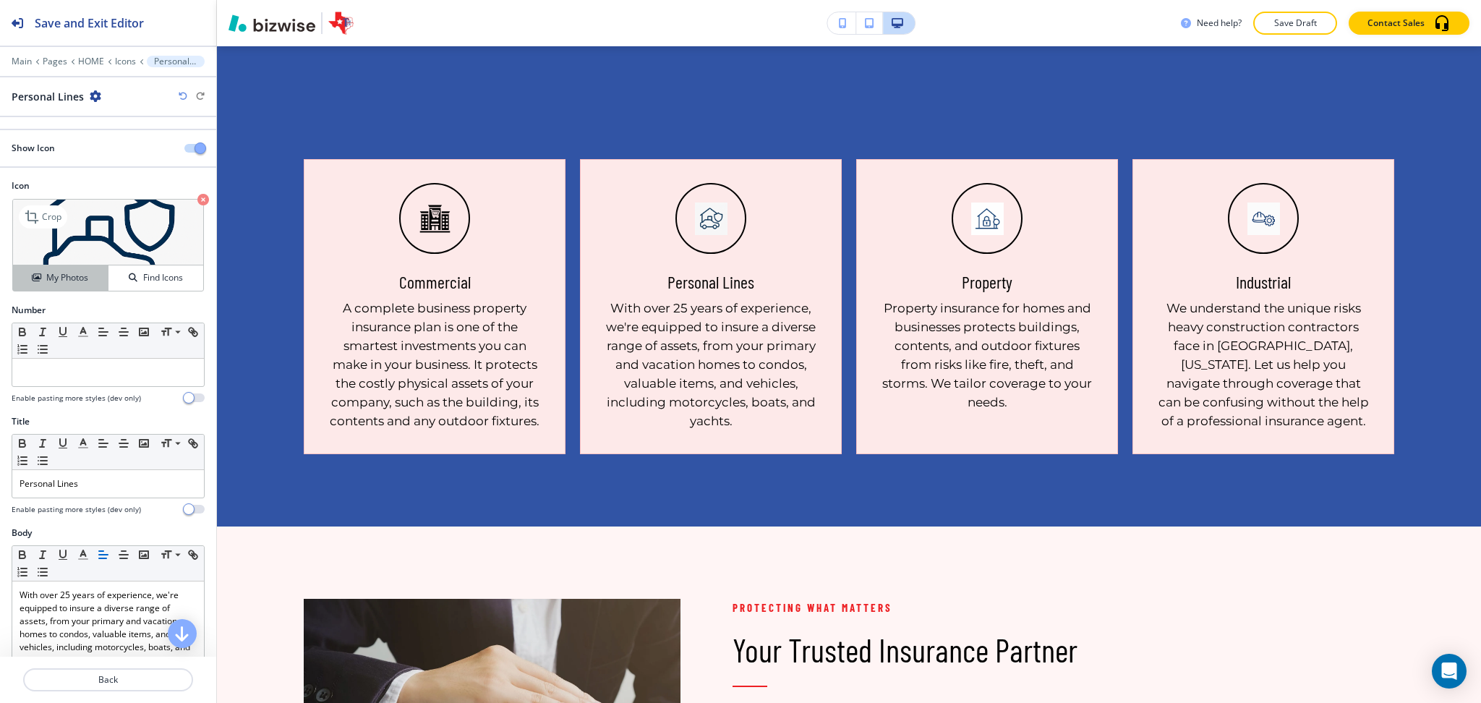
click at [56, 281] on h4 "My Photos" at bounding box center [67, 277] width 42 height 13
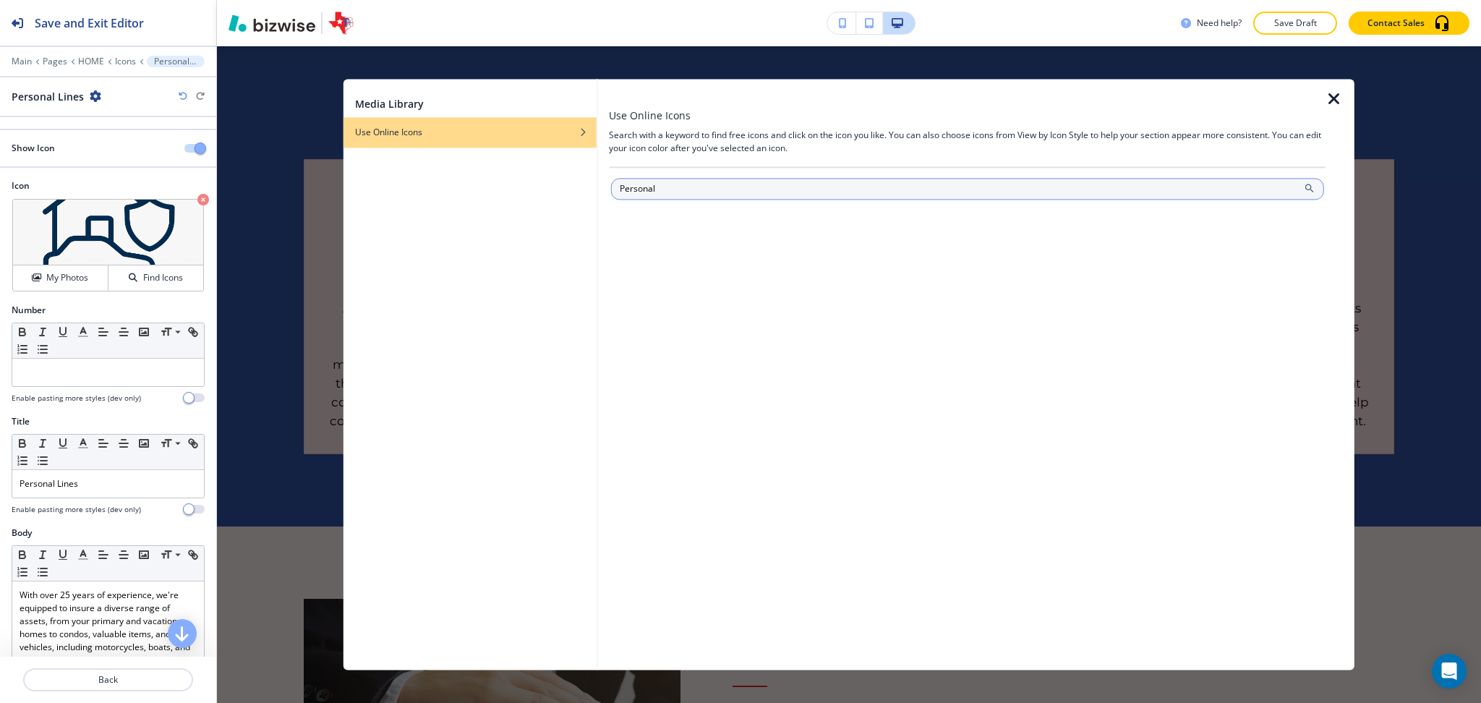
type input "Personal"
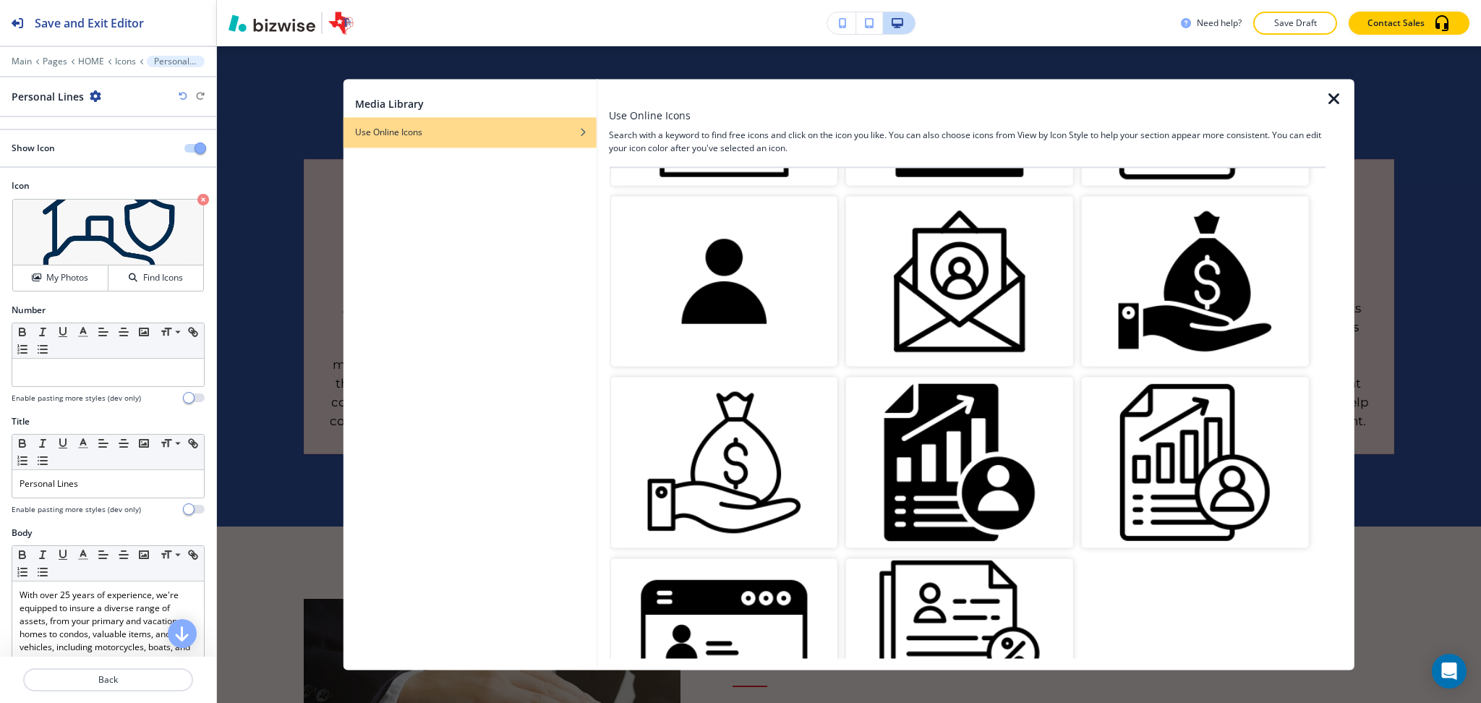
scroll to position [2571, 0]
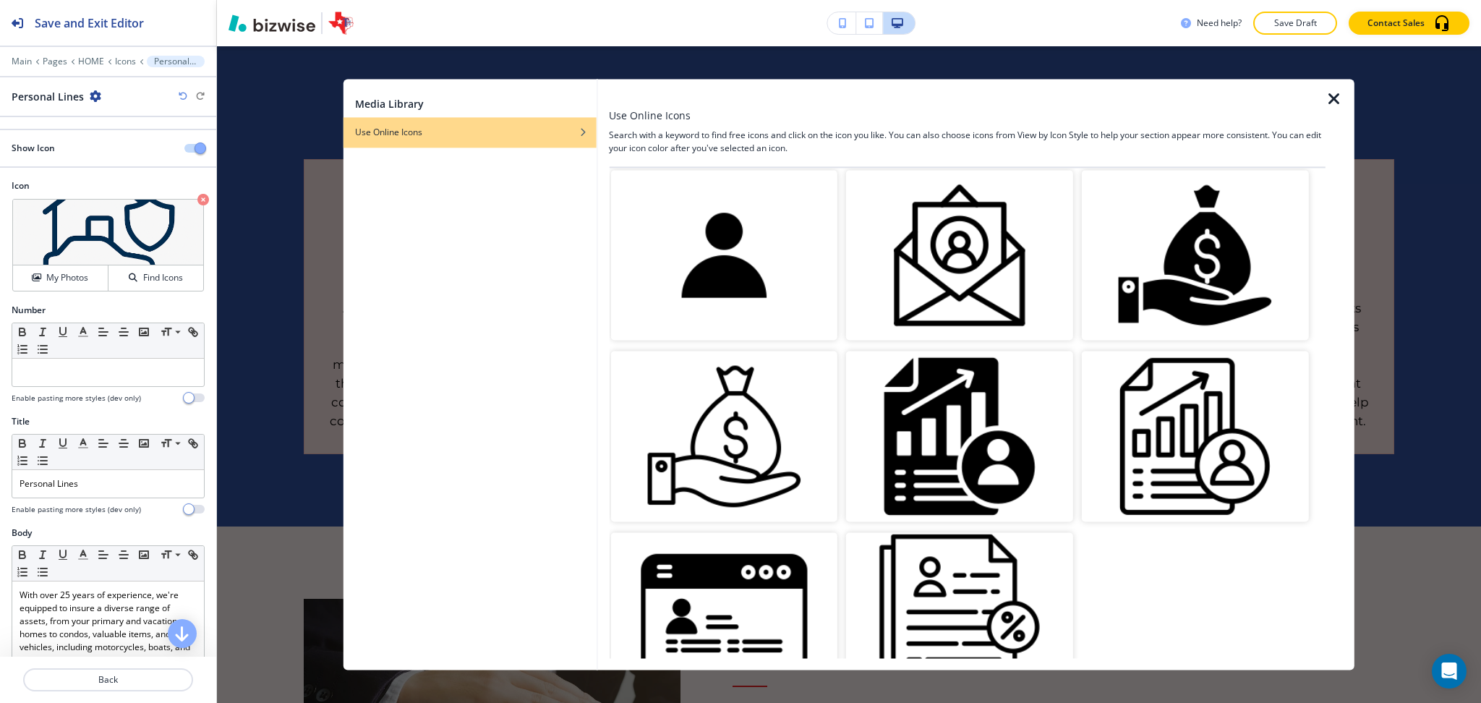
click at [742, 219] on img "button" at bounding box center [723, 255] width 227 height 170
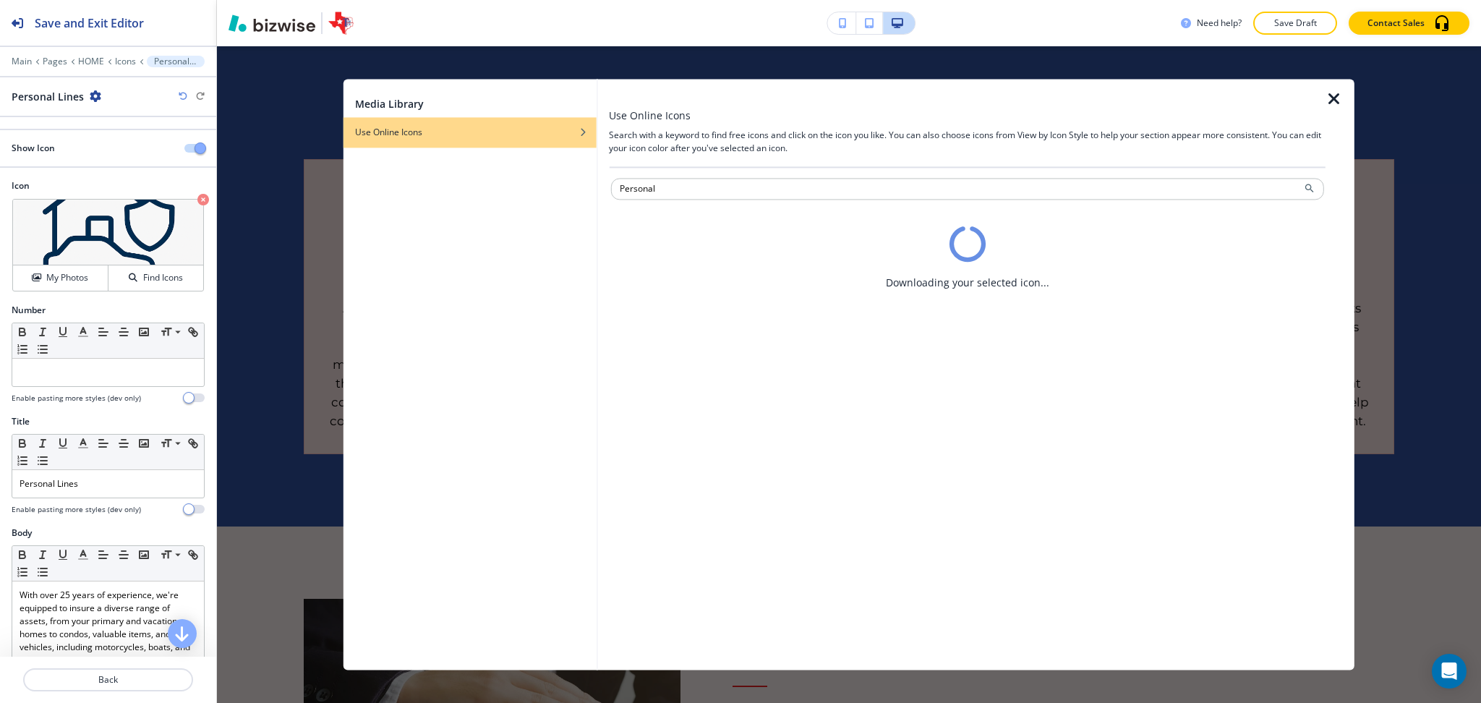
scroll to position [0, 0]
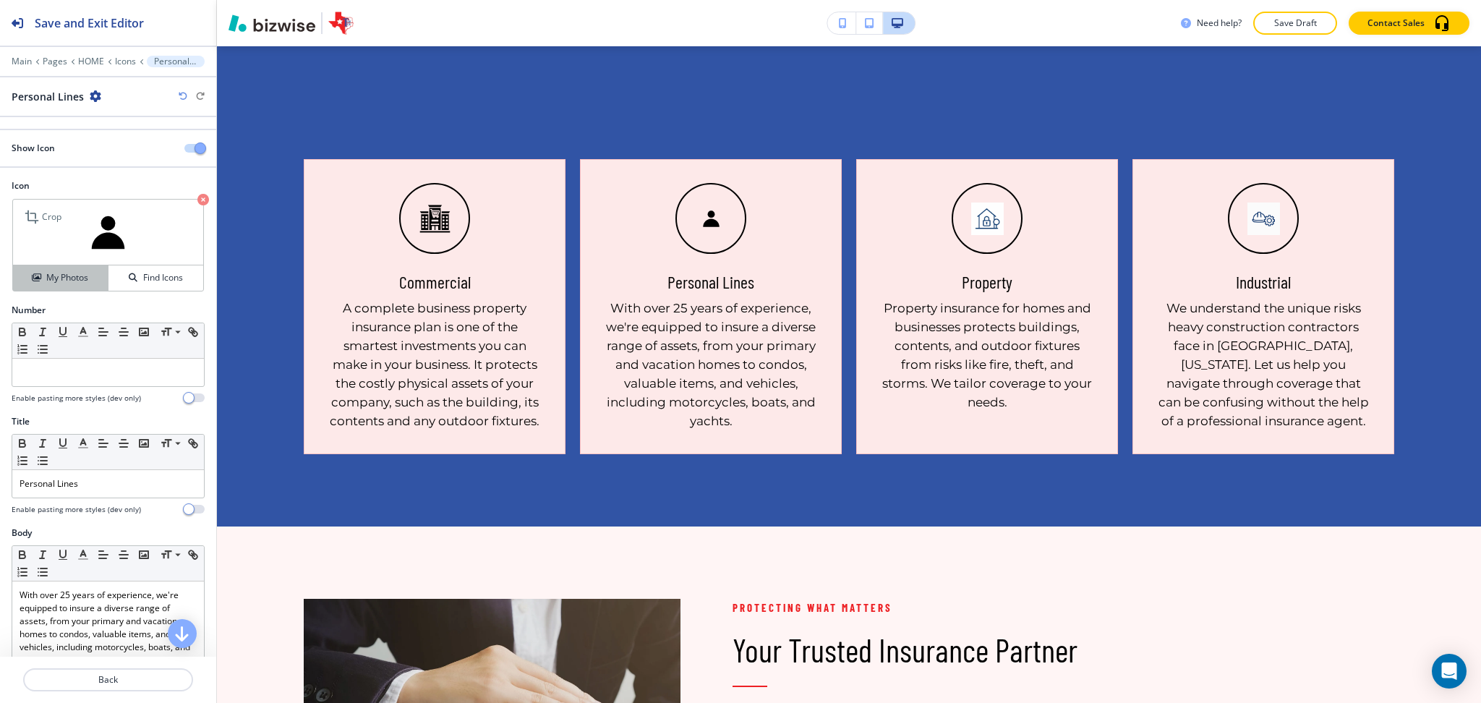
click at [82, 278] on h4 "My Photos" at bounding box center [67, 277] width 42 height 13
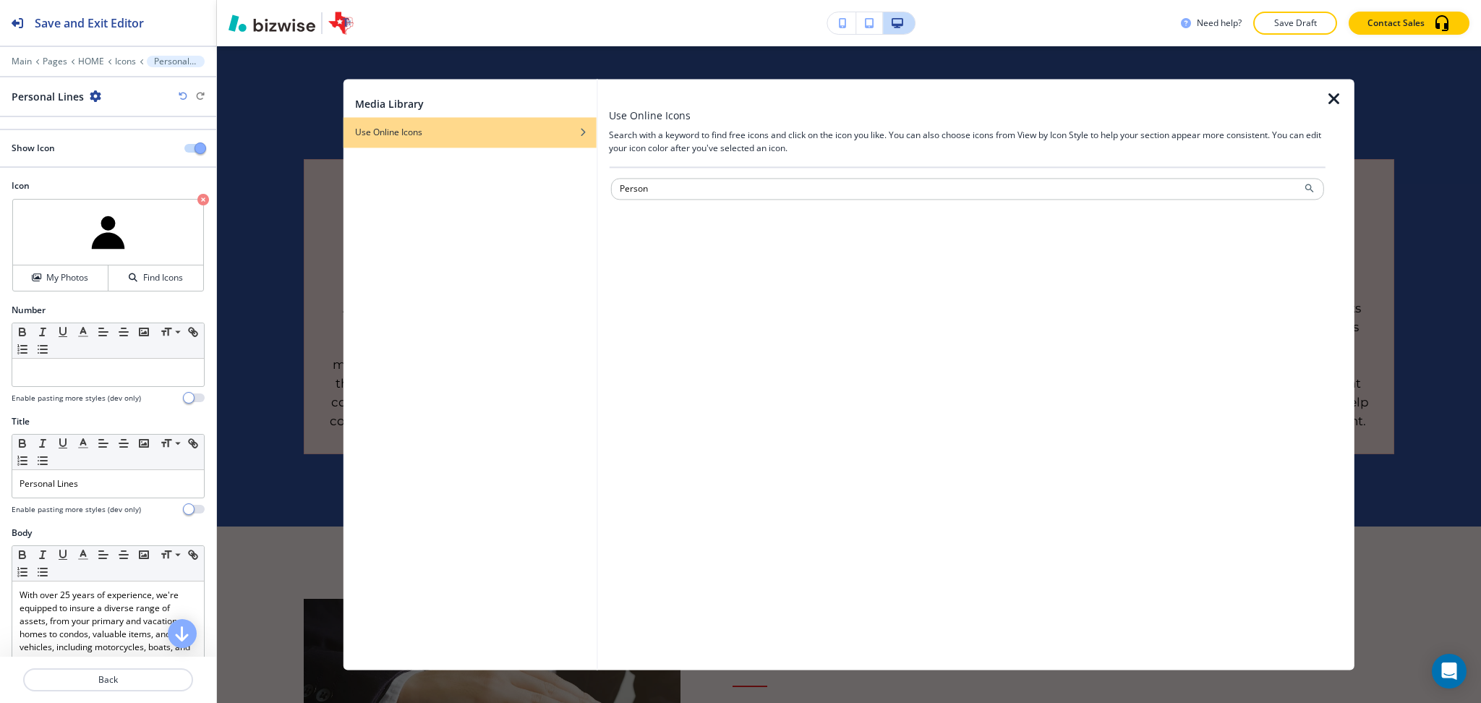
type input "Person"
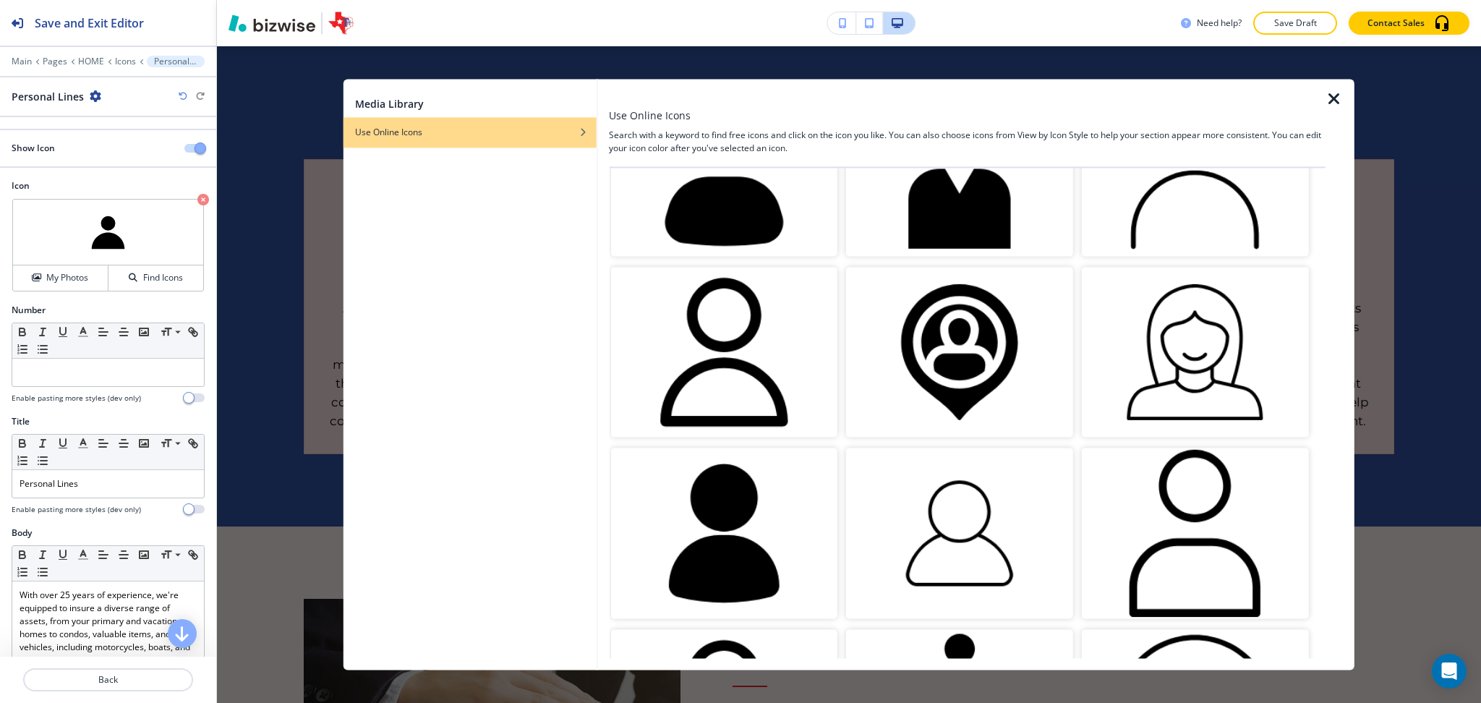
scroll to position [121, 0]
click at [943, 387] on img "button" at bounding box center [959, 353] width 227 height 170
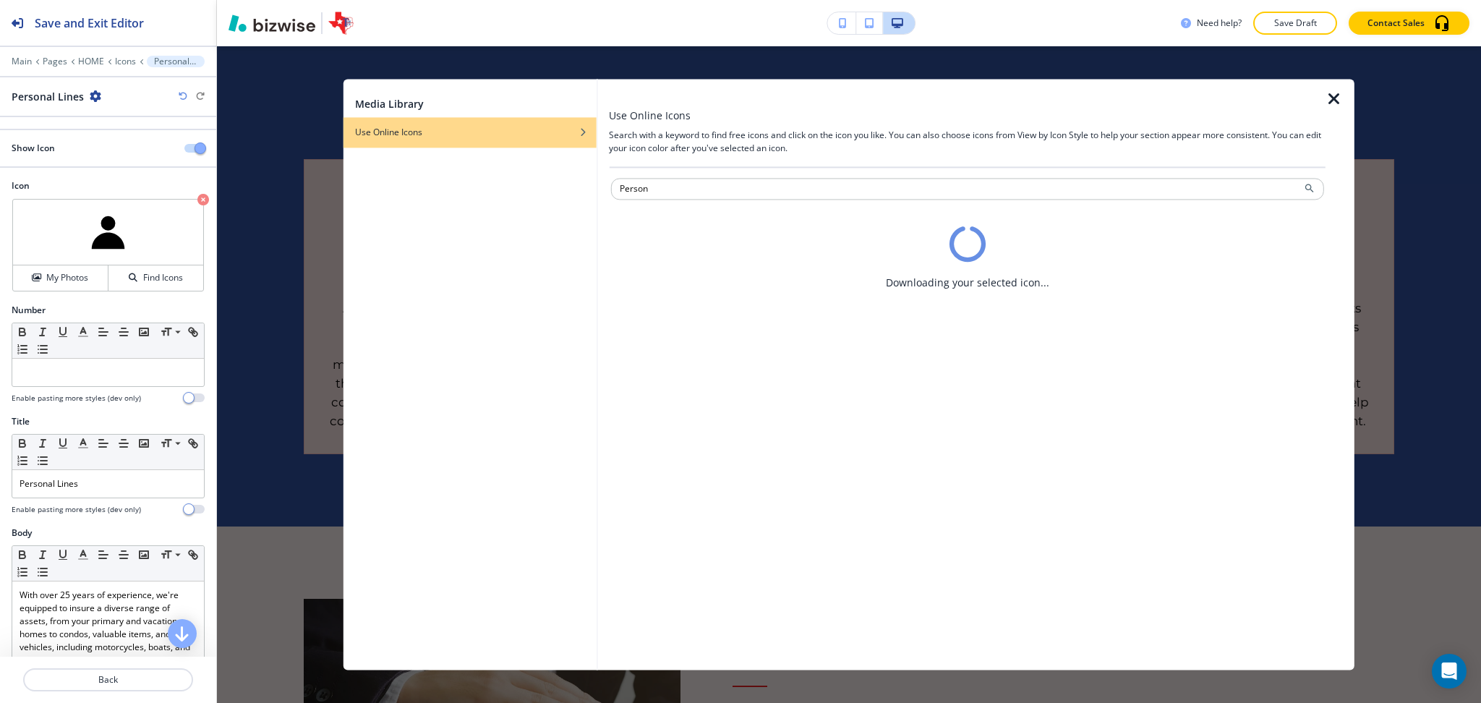
scroll to position [0, 0]
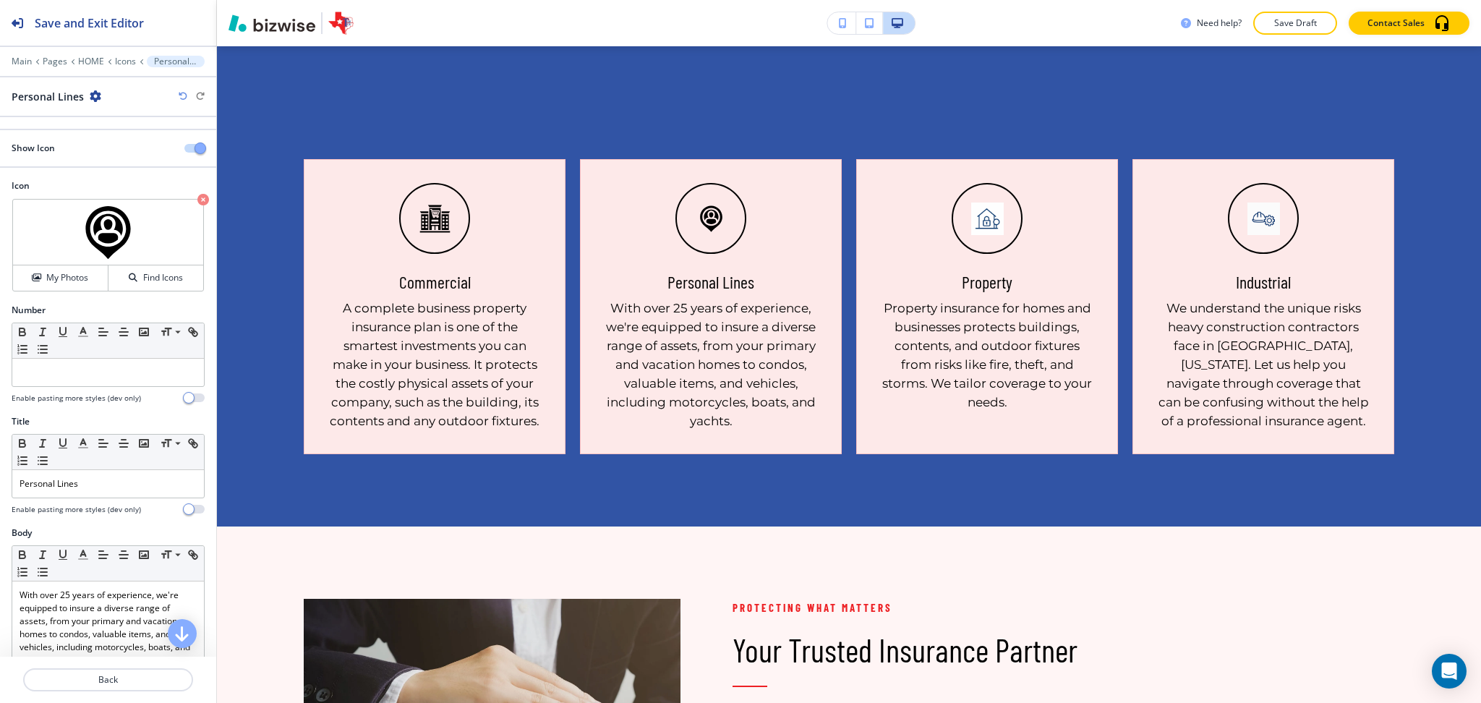
click at [980, 275] on h5 "Property" at bounding box center [987, 282] width 51 height 22
copy h5 "Property"
click at [120, 690] on button "Back" at bounding box center [108, 679] width 170 height 23
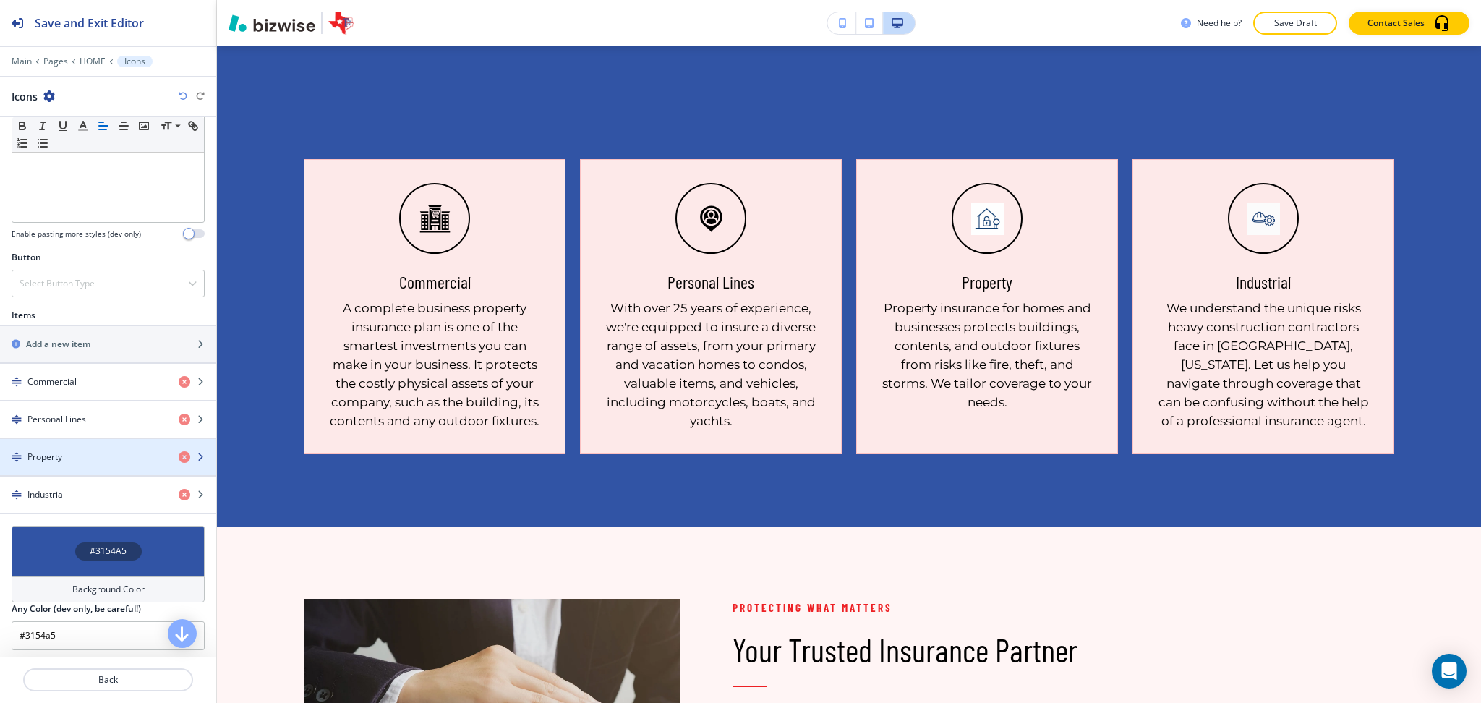
scroll to position [384, 0]
click at [77, 448] on div "button" at bounding box center [108, 443] width 216 height 12
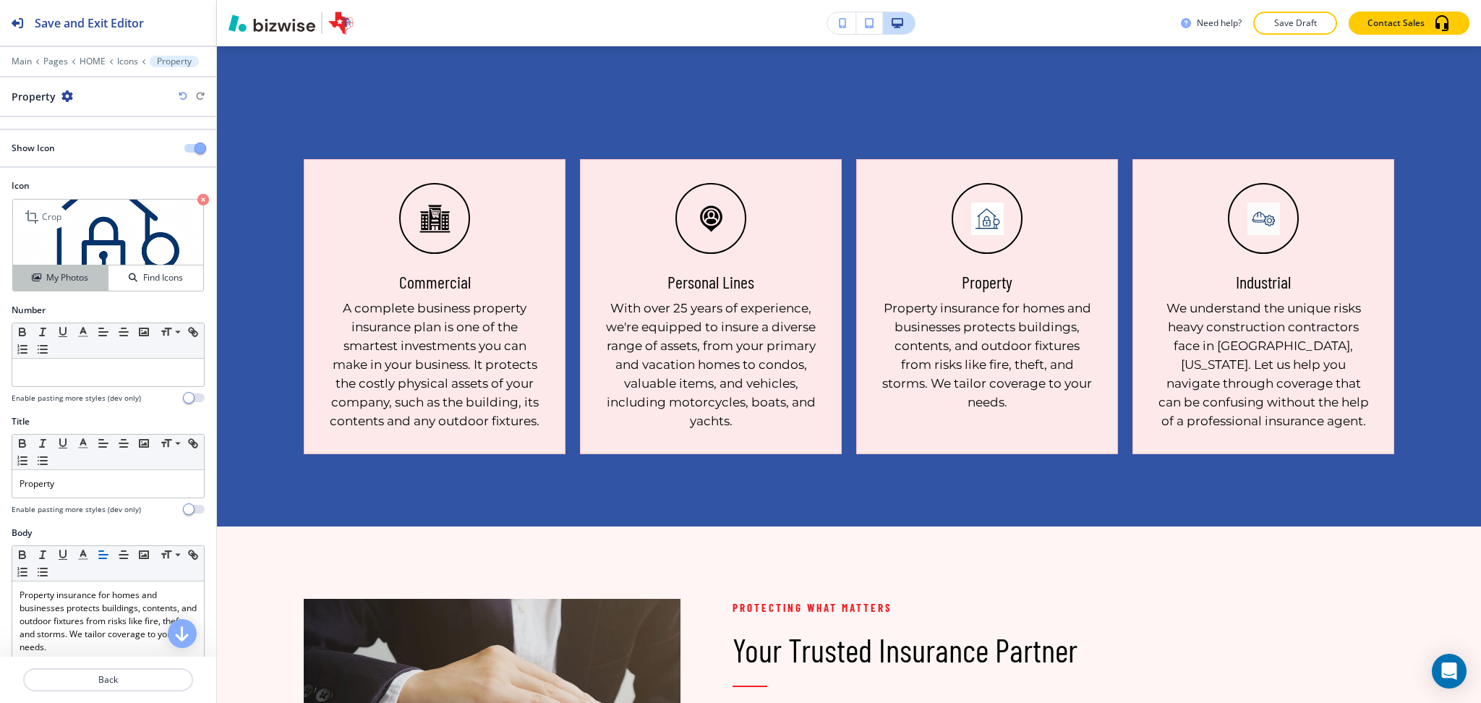
click at [51, 284] on h4 "My Photos" at bounding box center [67, 277] width 42 height 13
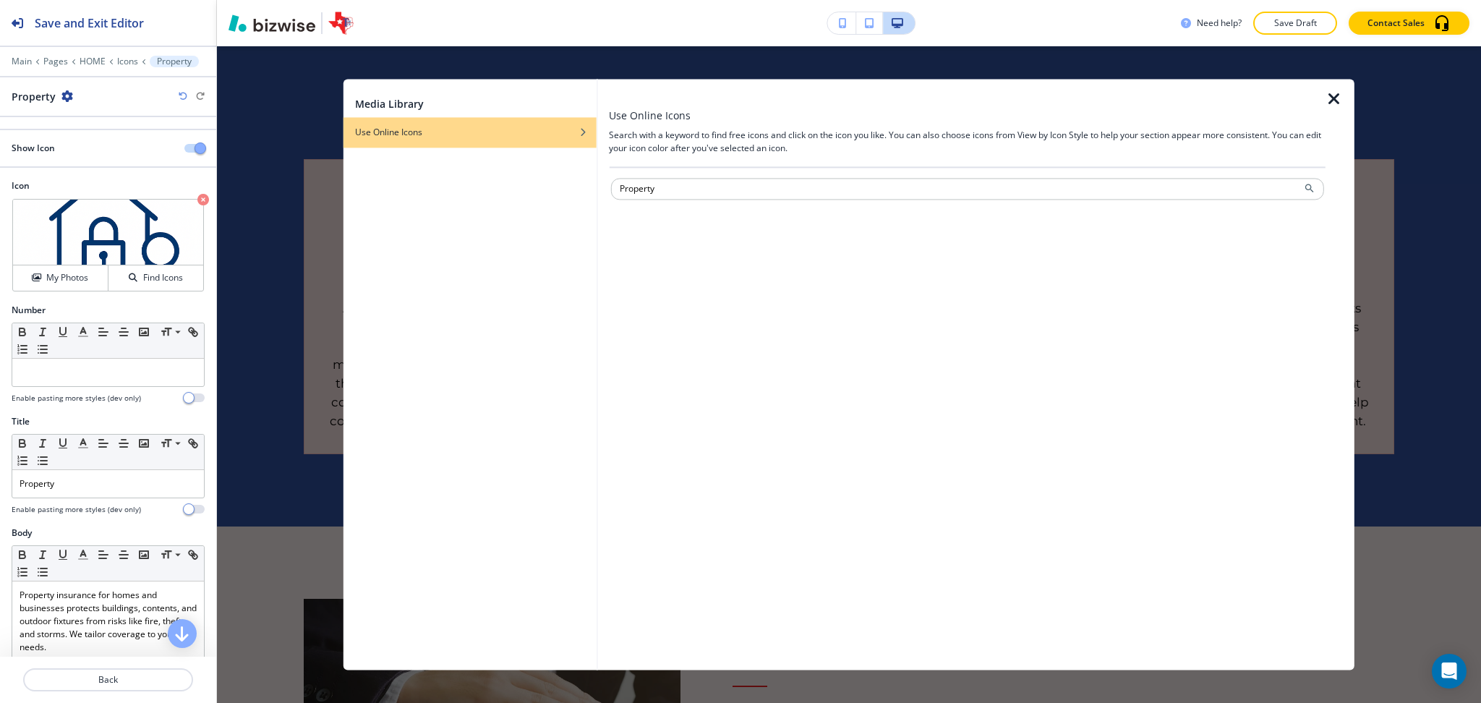
type input "Property"
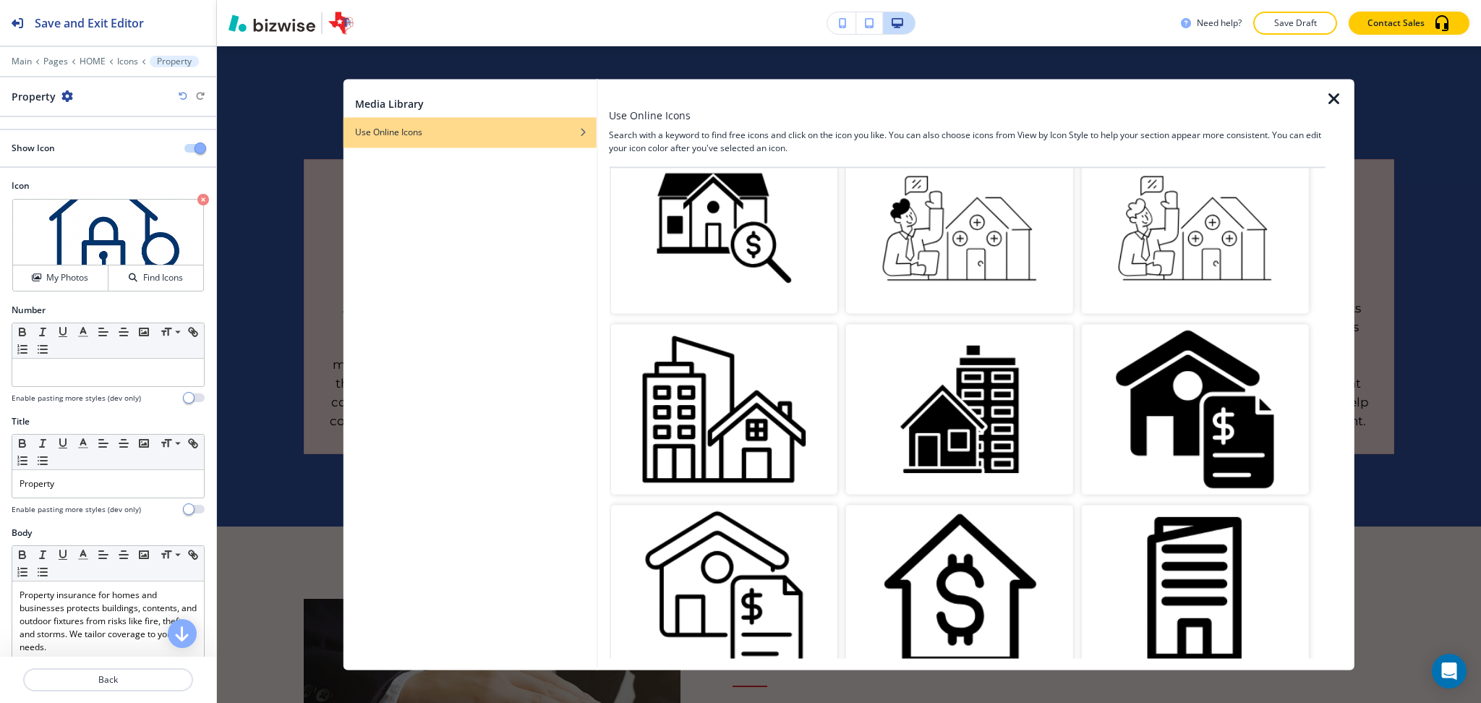
scroll to position [1152, 0]
click at [1202, 389] on img "button" at bounding box center [1195, 408] width 227 height 170
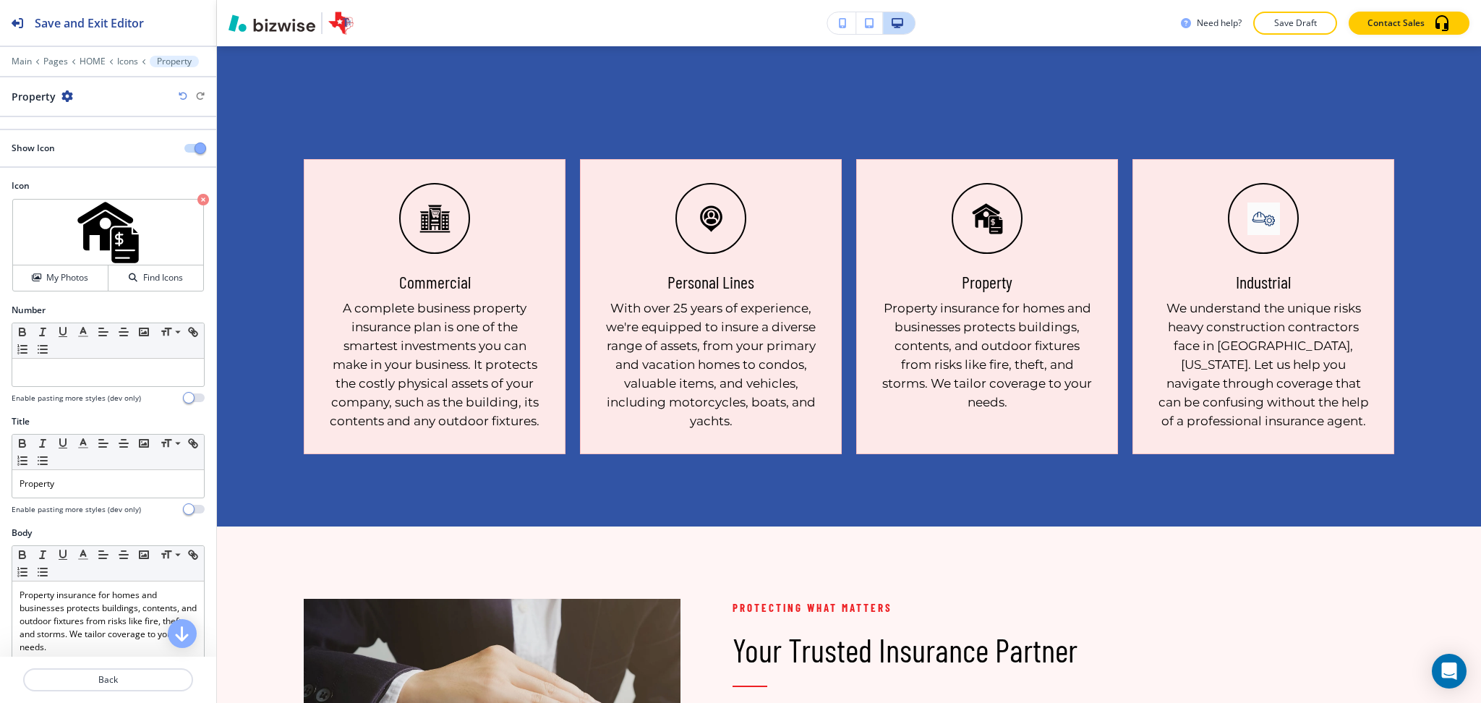
click at [1255, 284] on h5 "Industrial" at bounding box center [1263, 282] width 55 height 22
copy h5 "Industrial"
click at [100, 689] on button "Back" at bounding box center [108, 679] width 170 height 23
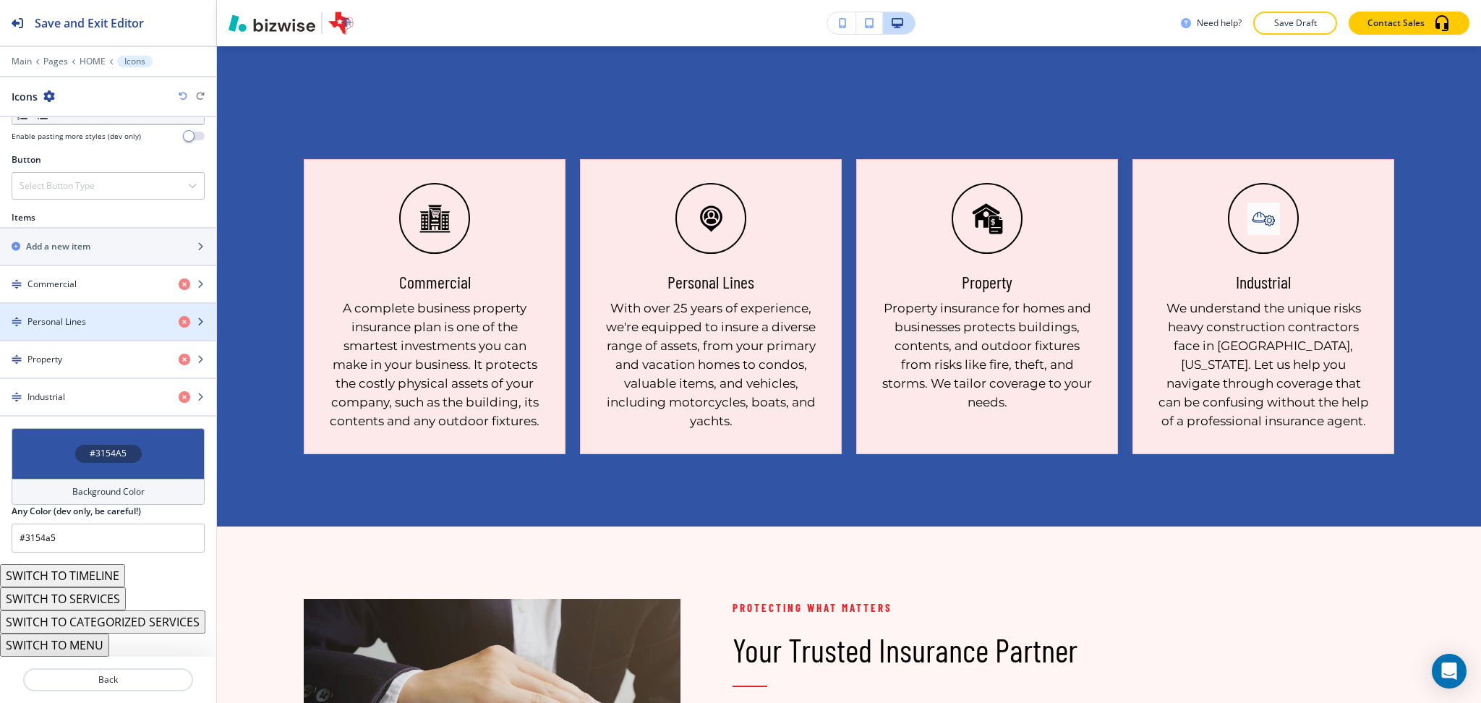
scroll to position [484, 0]
click at [85, 390] on div "Industrial" at bounding box center [83, 396] width 167 height 13
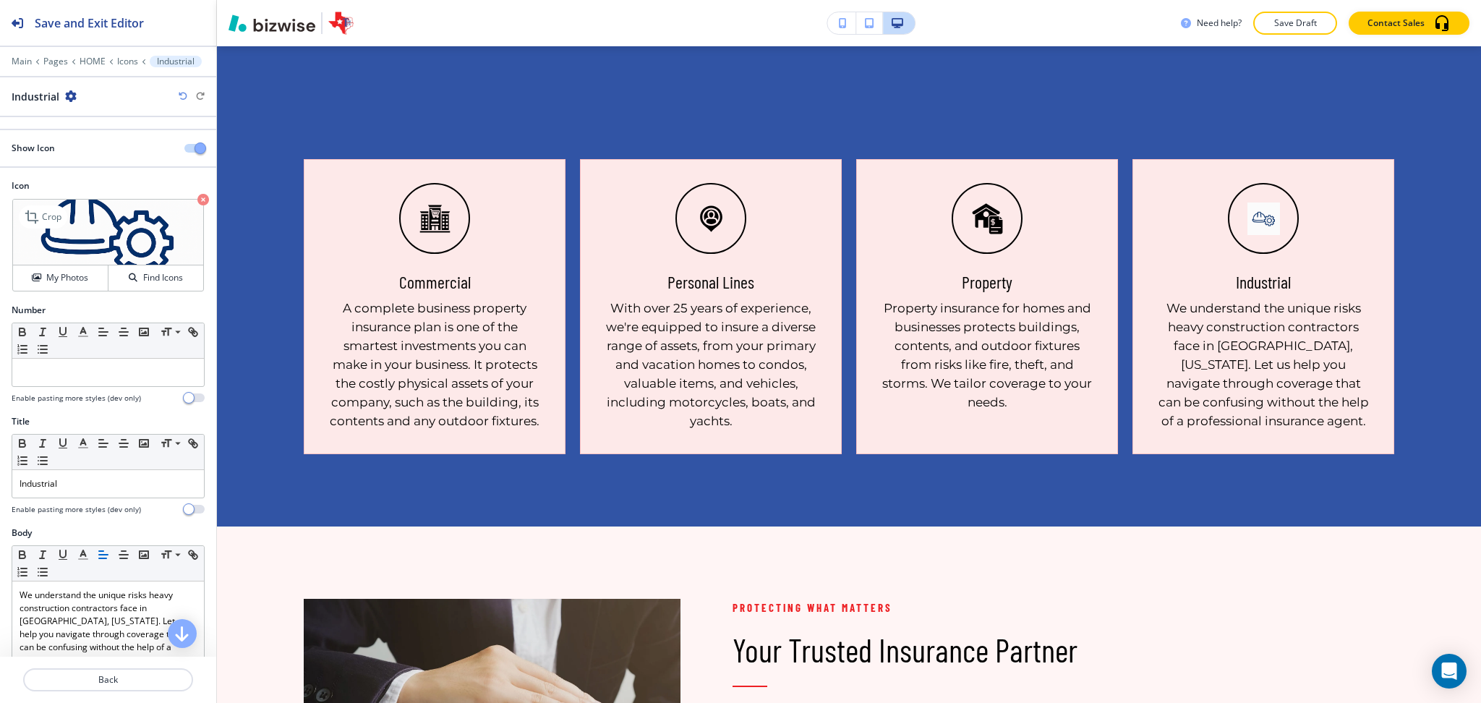
scroll to position [1, 0]
click at [64, 281] on h4 "My Photos" at bounding box center [67, 276] width 42 height 13
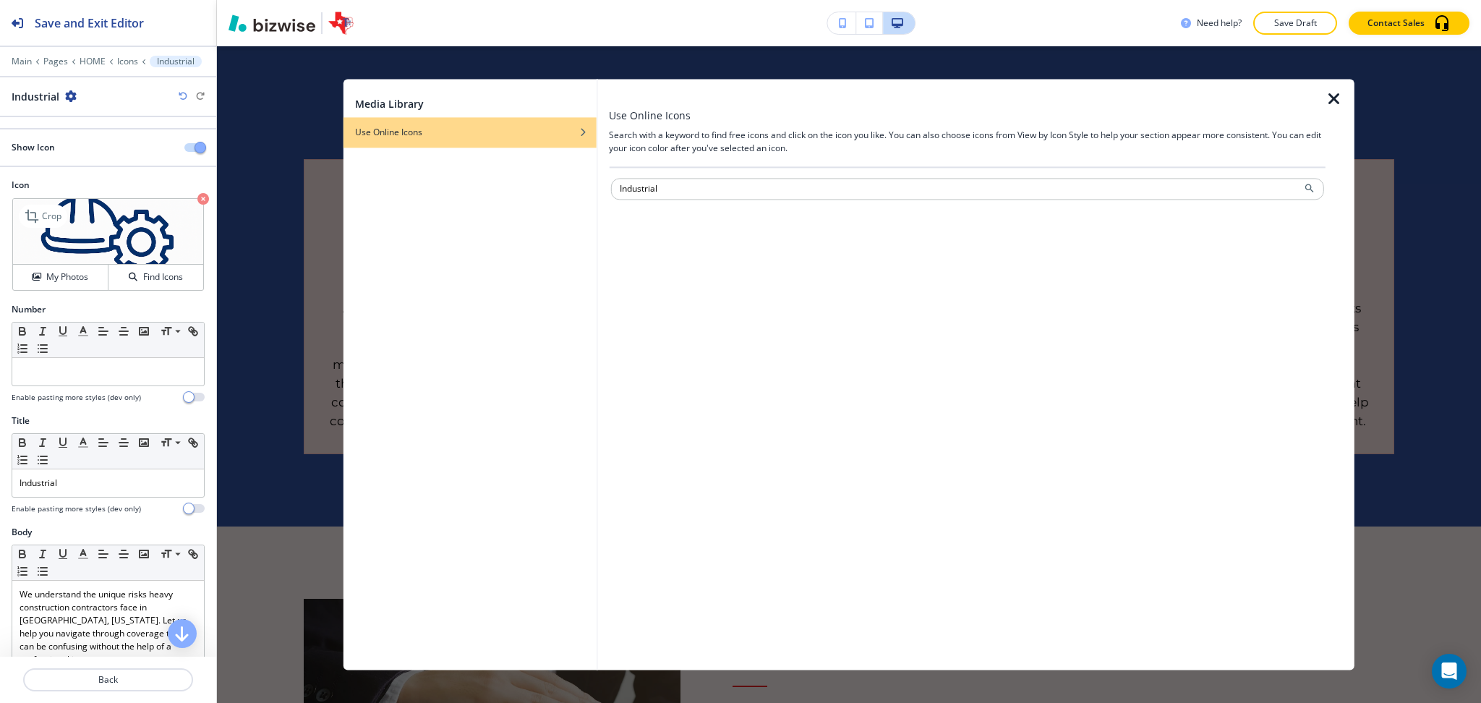
type input "Industrial"
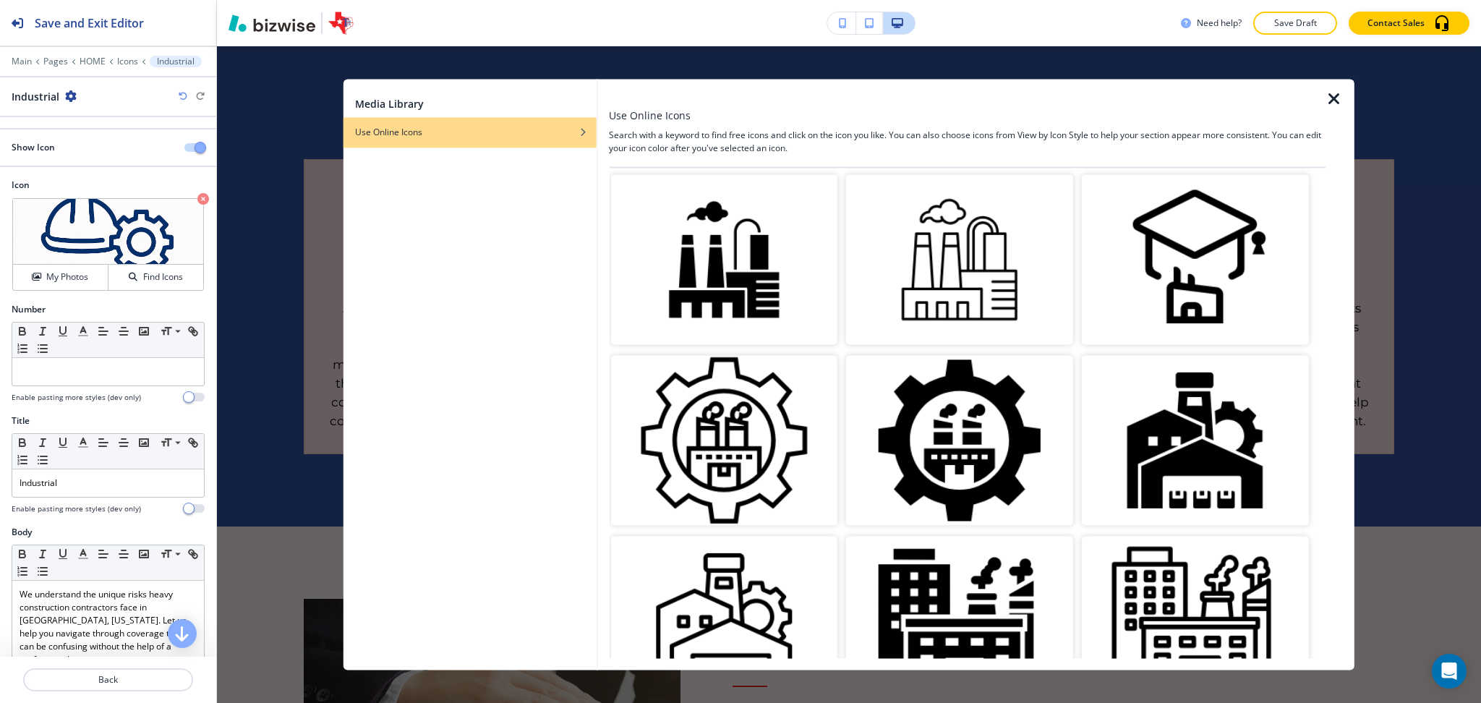
scroll to position [578, 0]
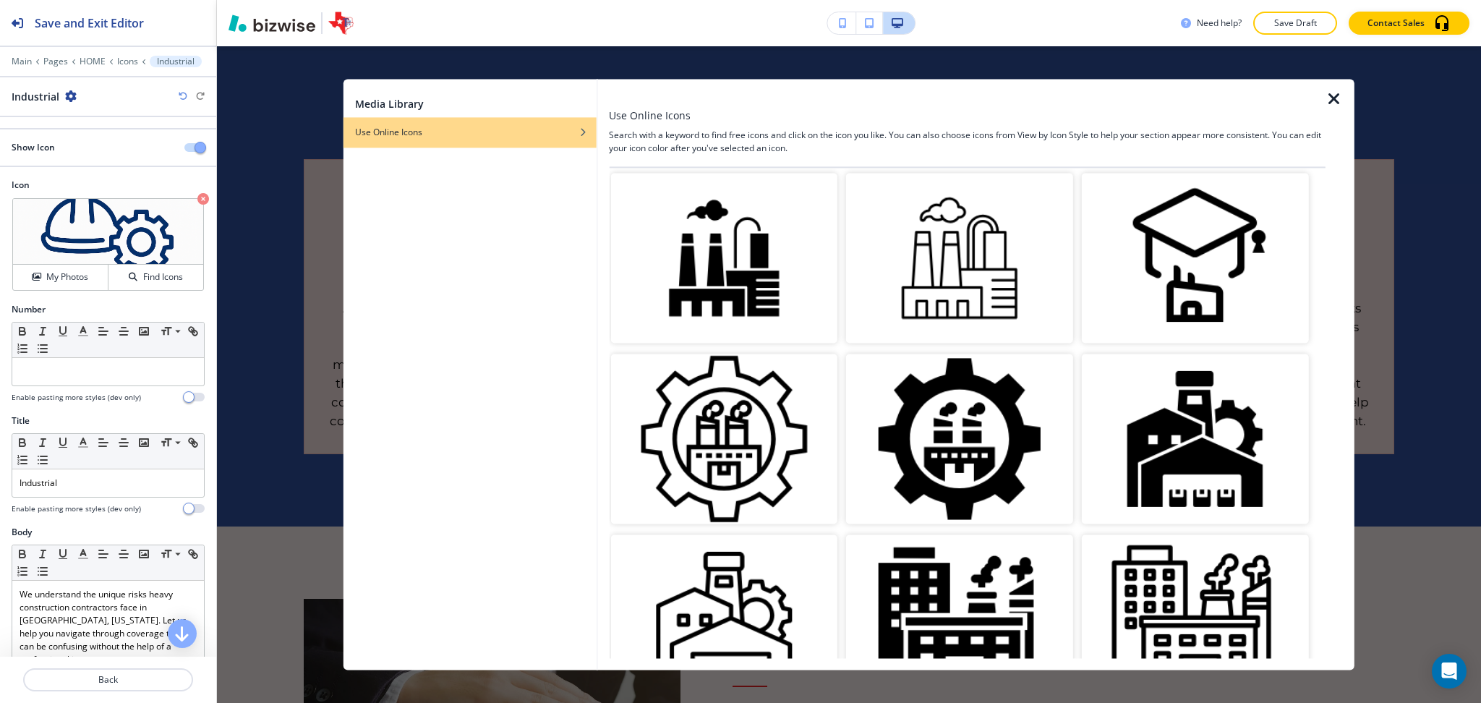
click at [682, 221] on img "button" at bounding box center [723, 258] width 227 height 170
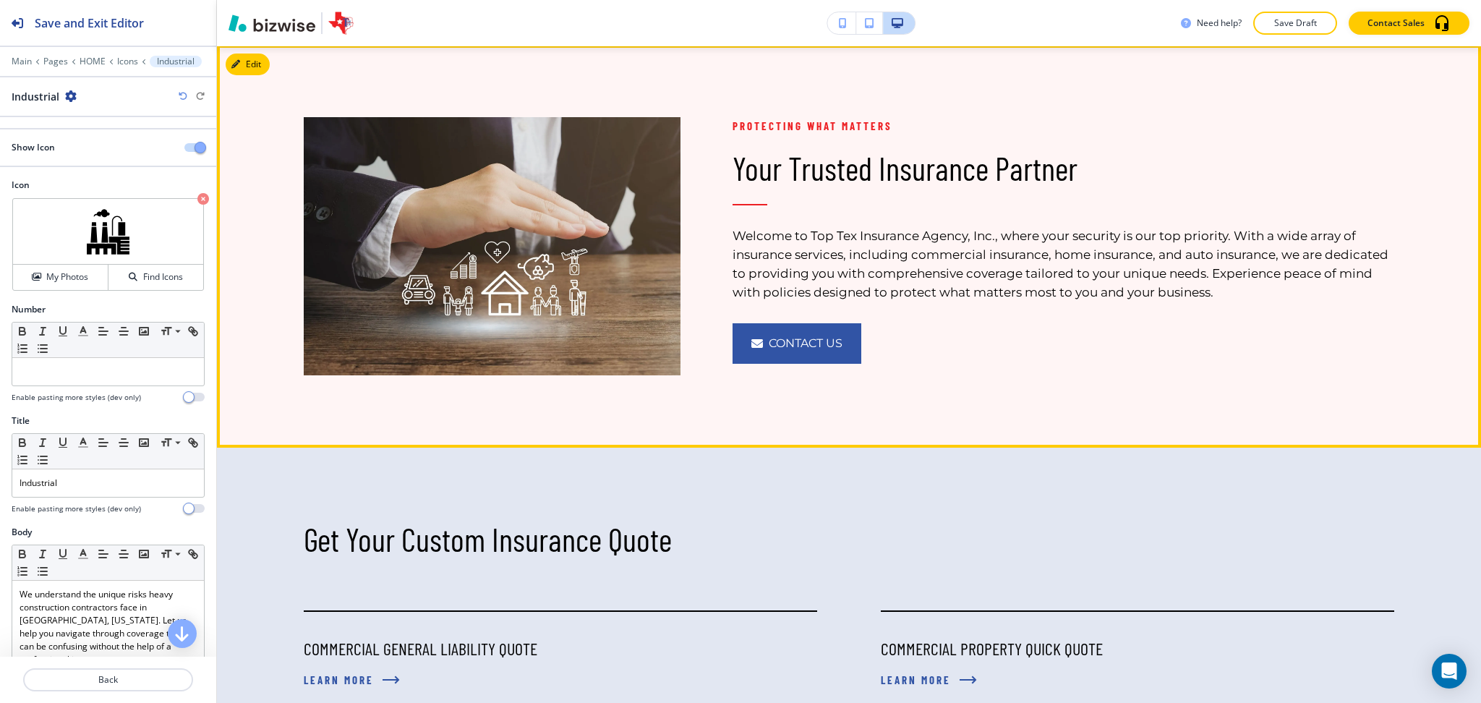
scroll to position [1181, 0]
click at [252, 74] on button "Edit This Section" at bounding box center [275, 64] width 98 height 22
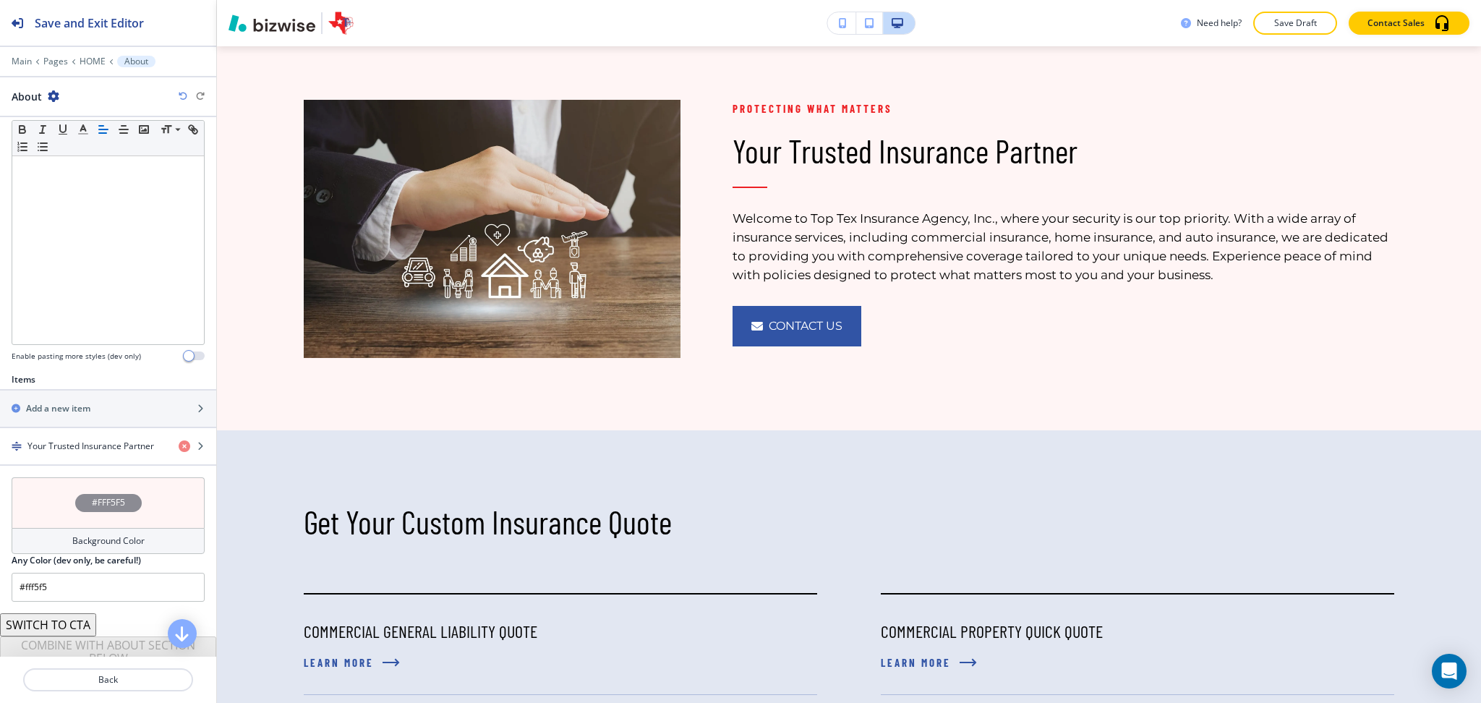
scroll to position [291, 0]
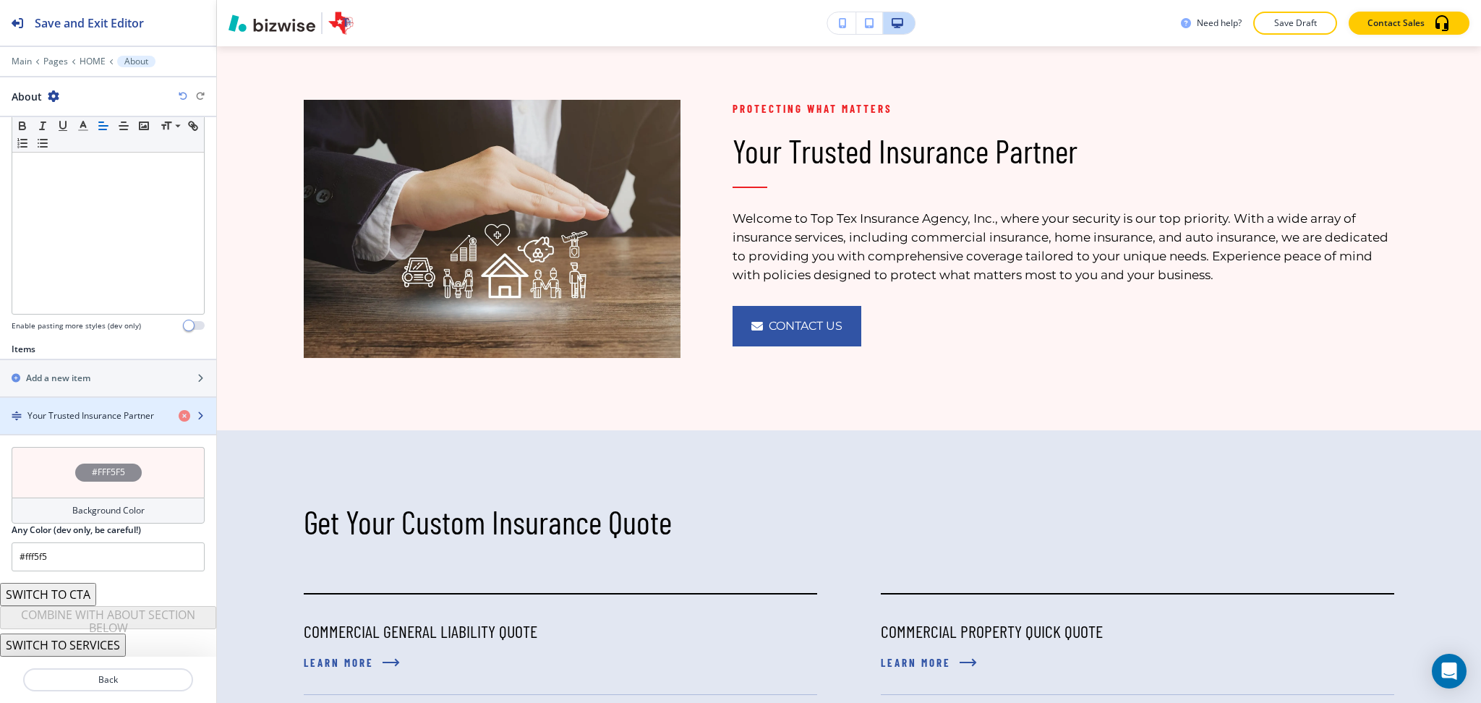
click at [111, 410] on h4 "Your Trusted Insurance Partner" at bounding box center [90, 415] width 127 height 13
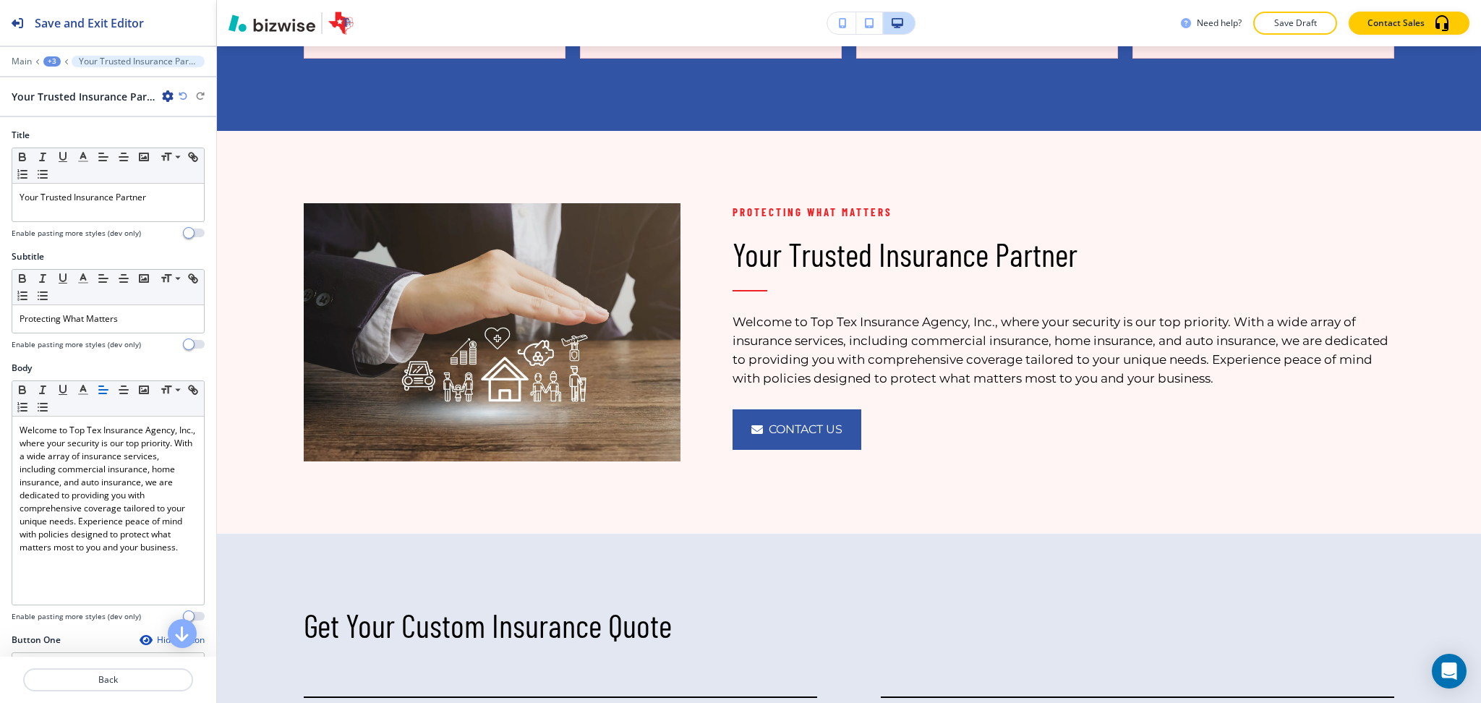
scroll to position [1054, 0]
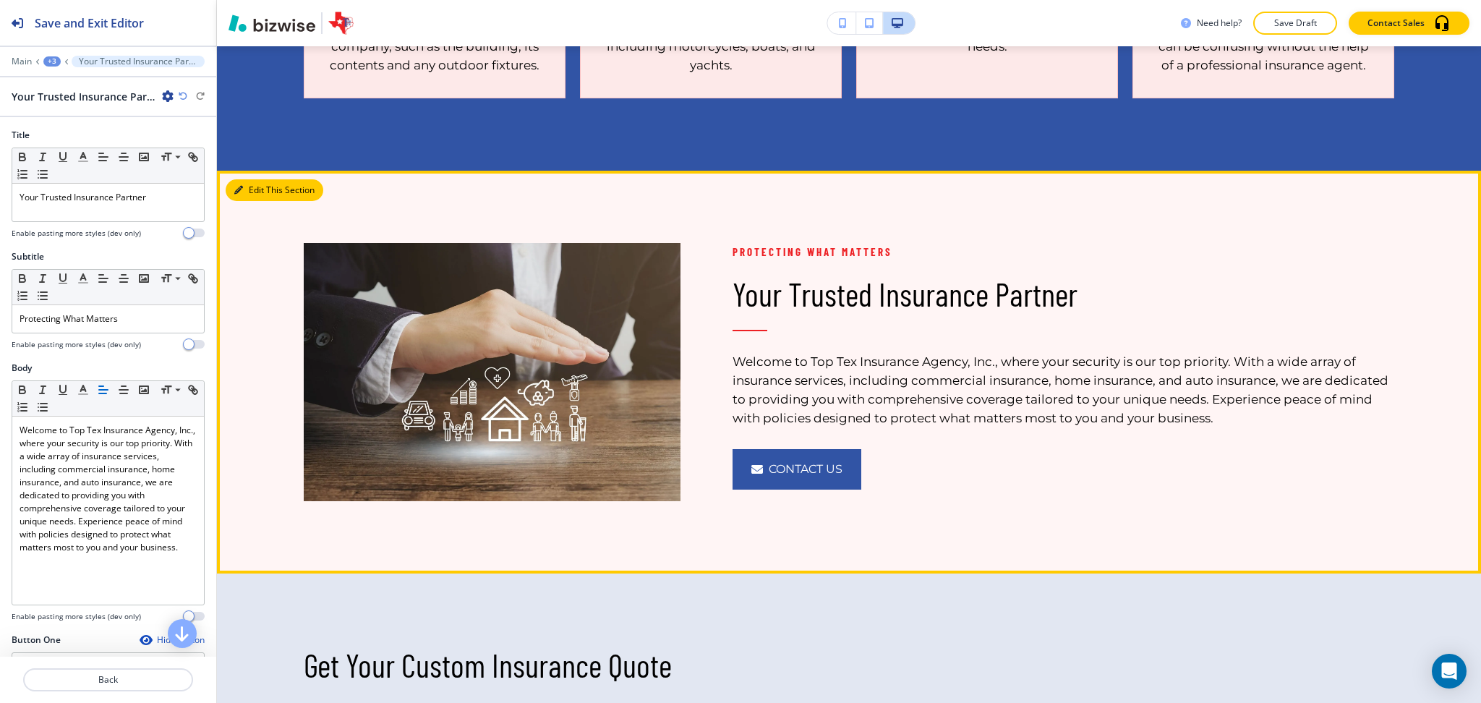
click at [239, 194] on icon "button" at bounding box center [238, 190] width 9 height 9
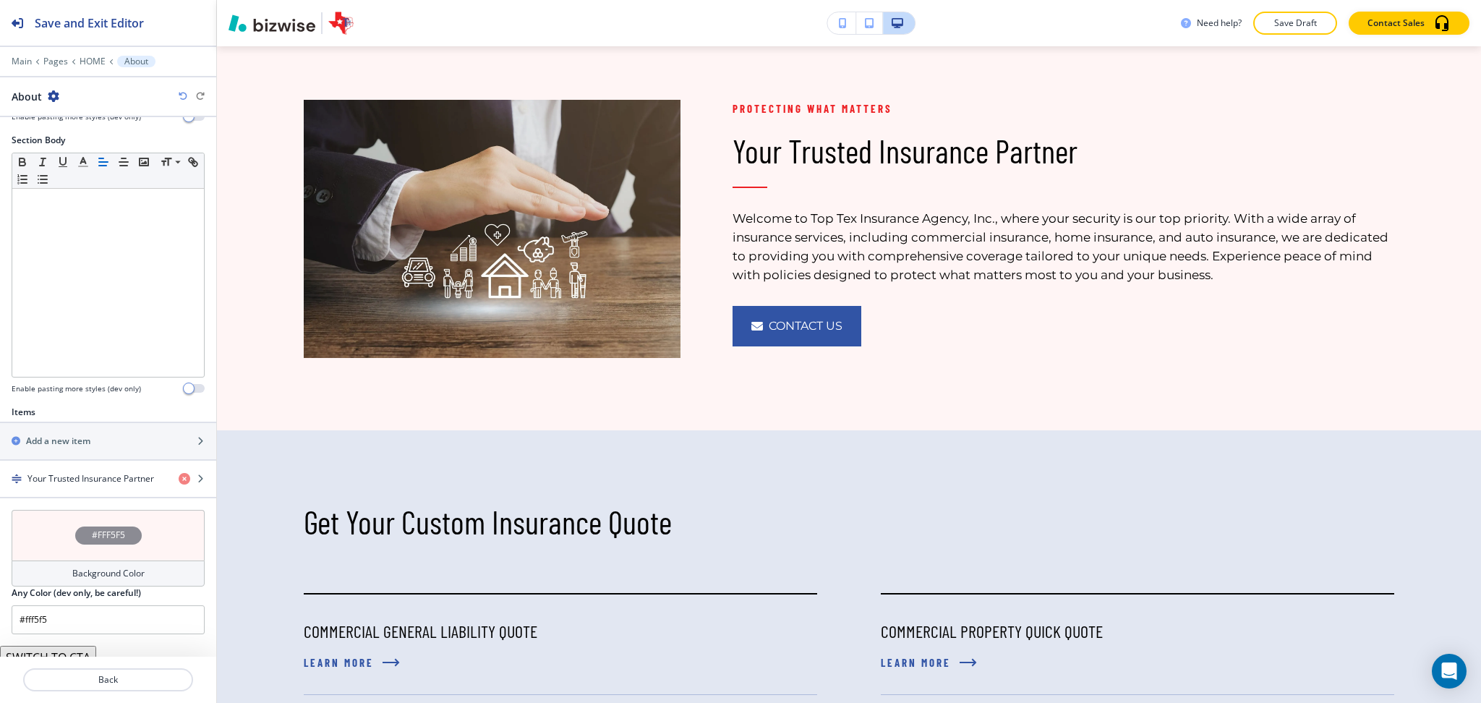
scroll to position [291, 0]
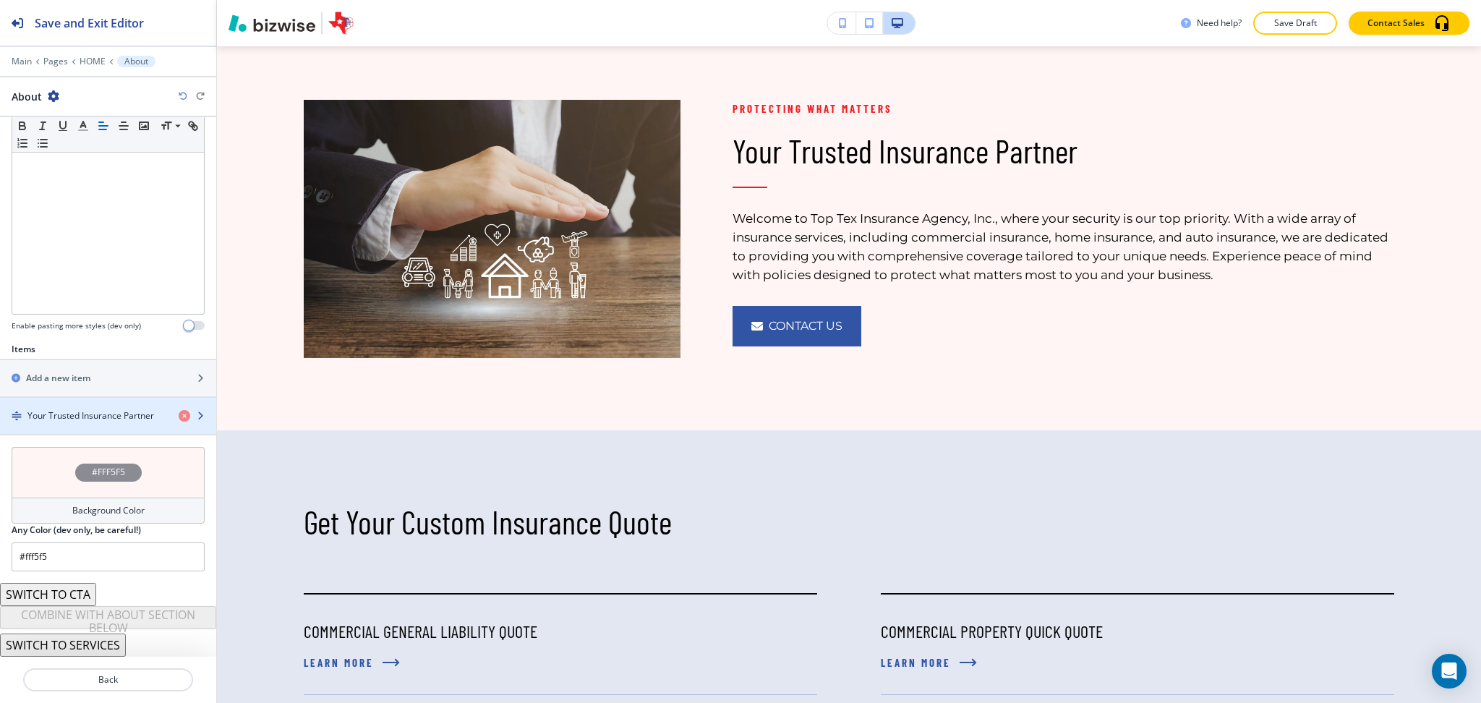
click at [87, 411] on h4 "Your Trusted Insurance Partner" at bounding box center [90, 415] width 127 height 13
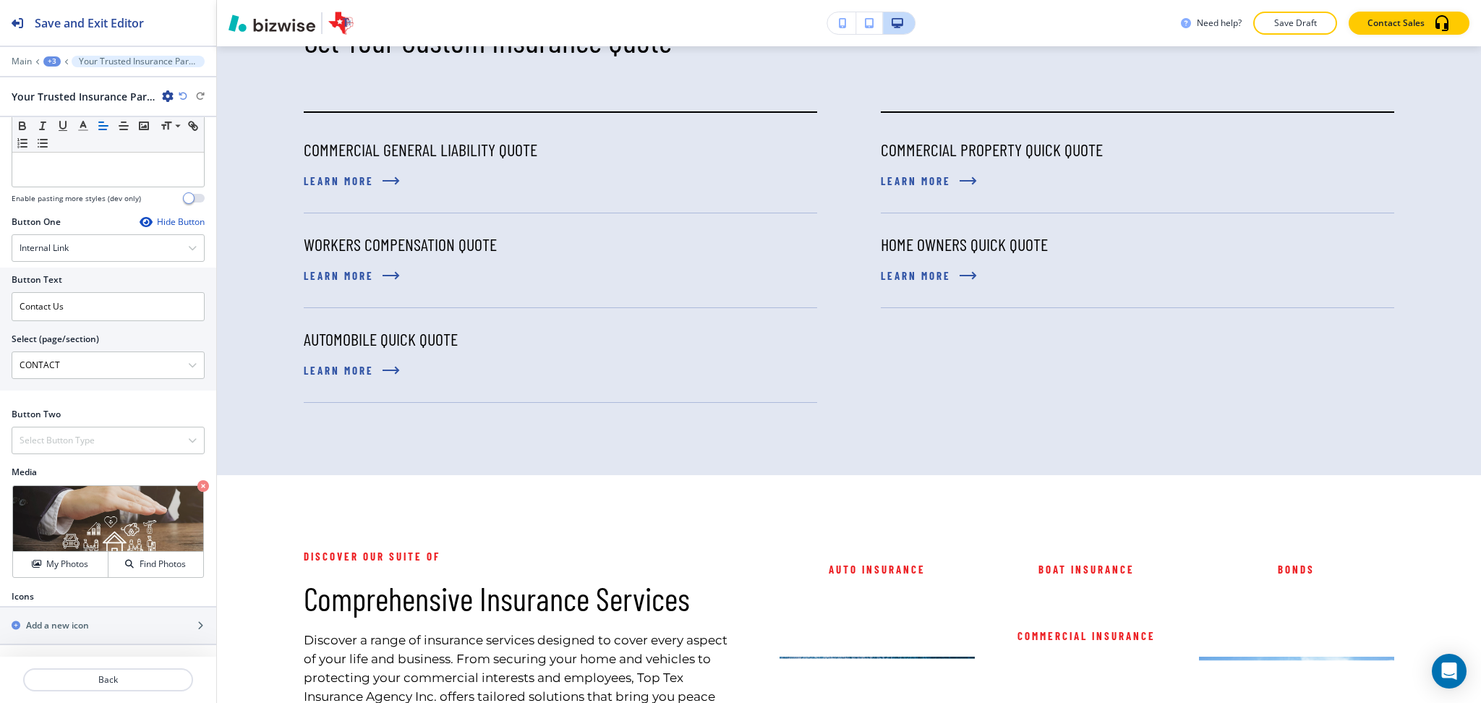
scroll to position [1679, 0]
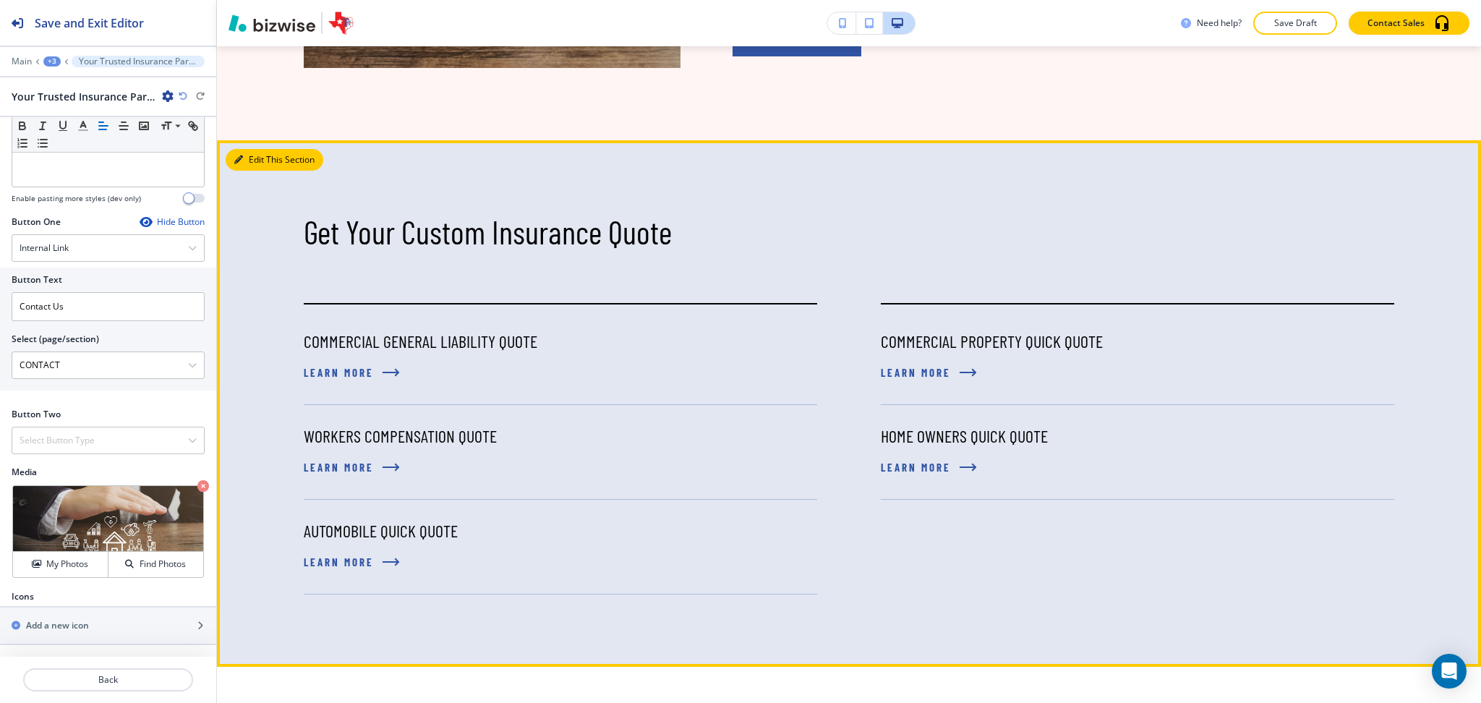
click at [260, 169] on button "Edit This Section" at bounding box center [275, 160] width 98 height 22
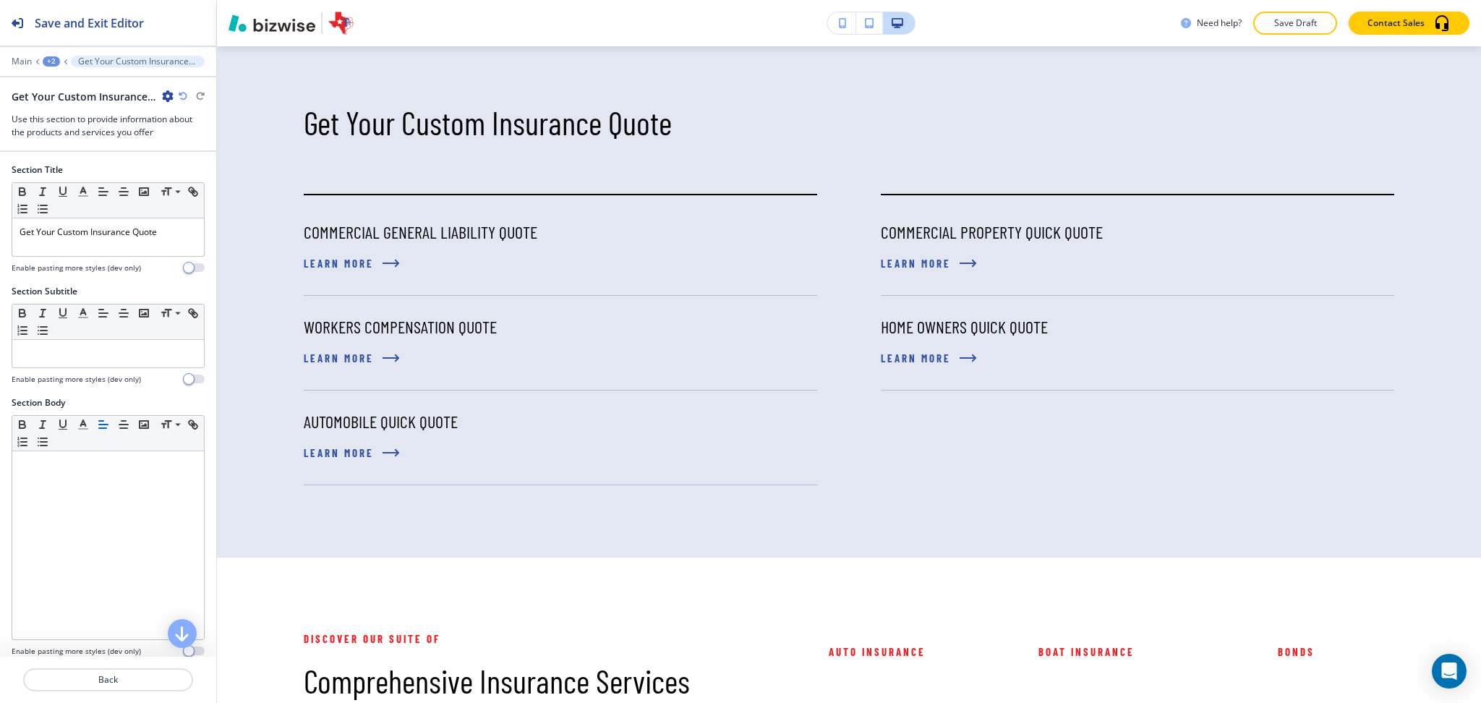
scroll to position [666, 0]
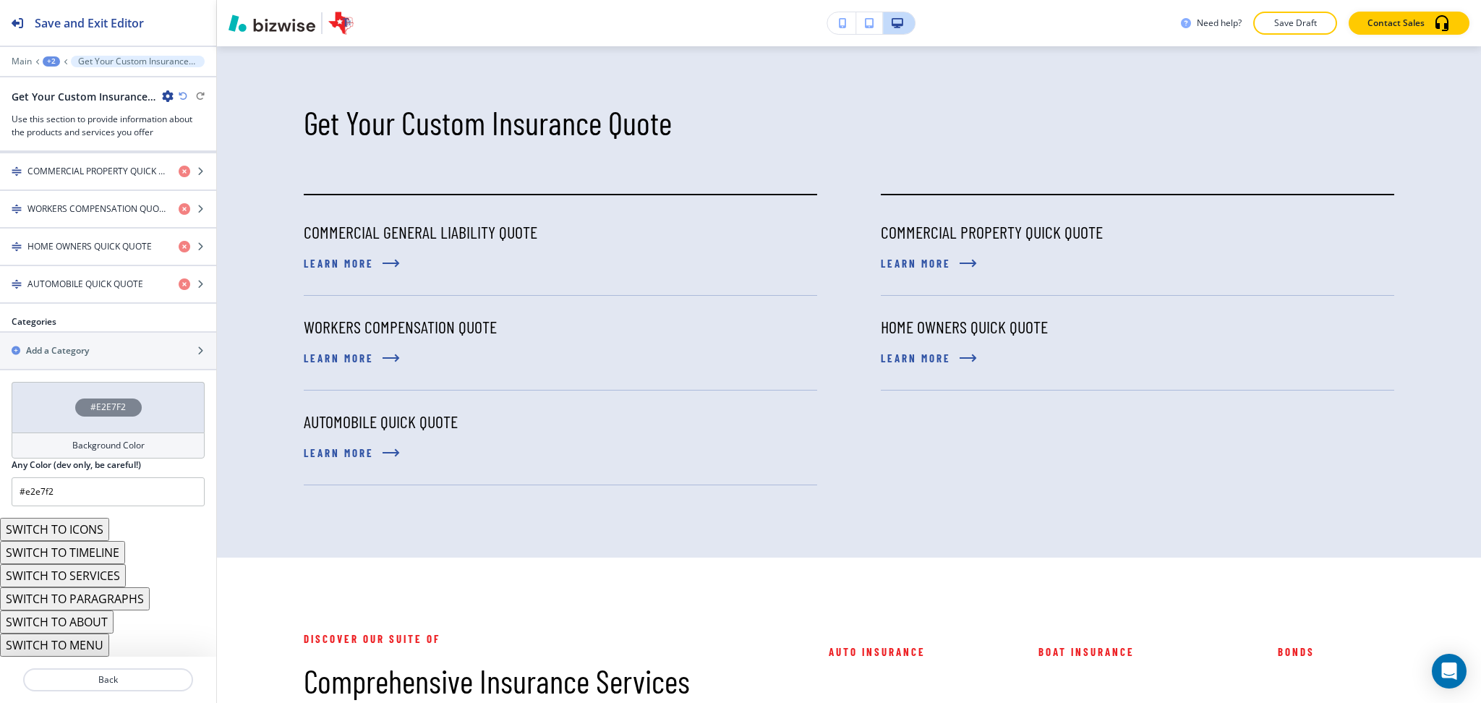
click at [91, 521] on button "SWITCH TO ICONS" at bounding box center [54, 529] width 109 height 23
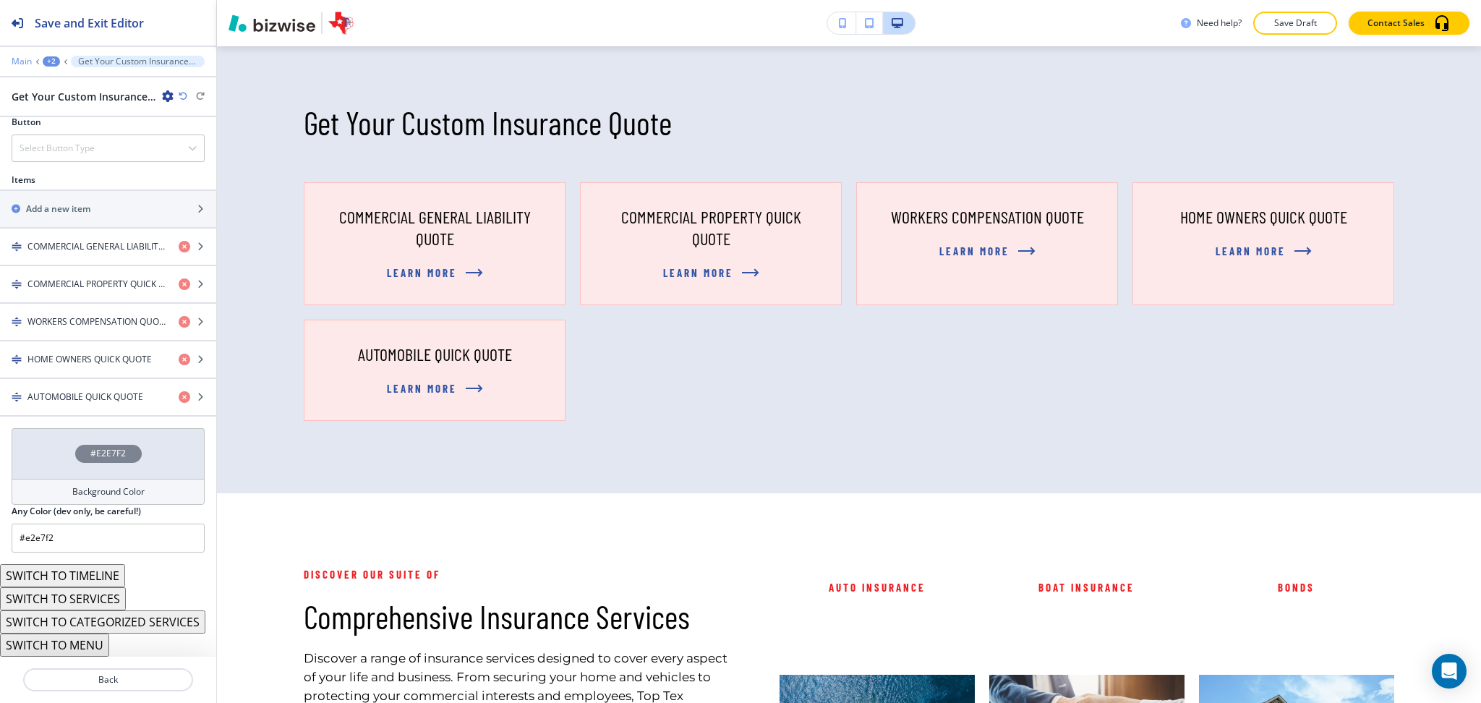
click at [21, 59] on p "Main" at bounding box center [22, 61] width 20 height 10
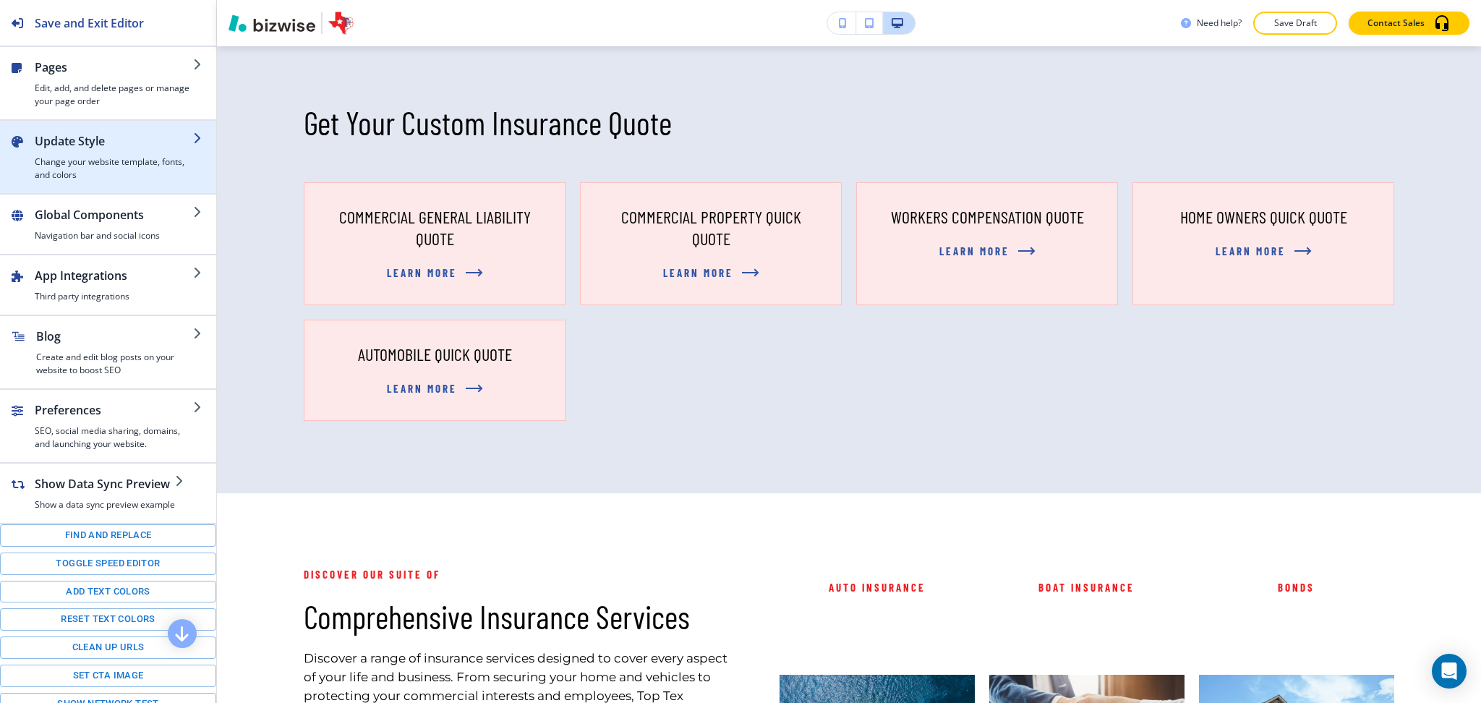
click at [95, 158] on h4 "Change your website template, fonts, and colors" at bounding box center [114, 168] width 158 height 26
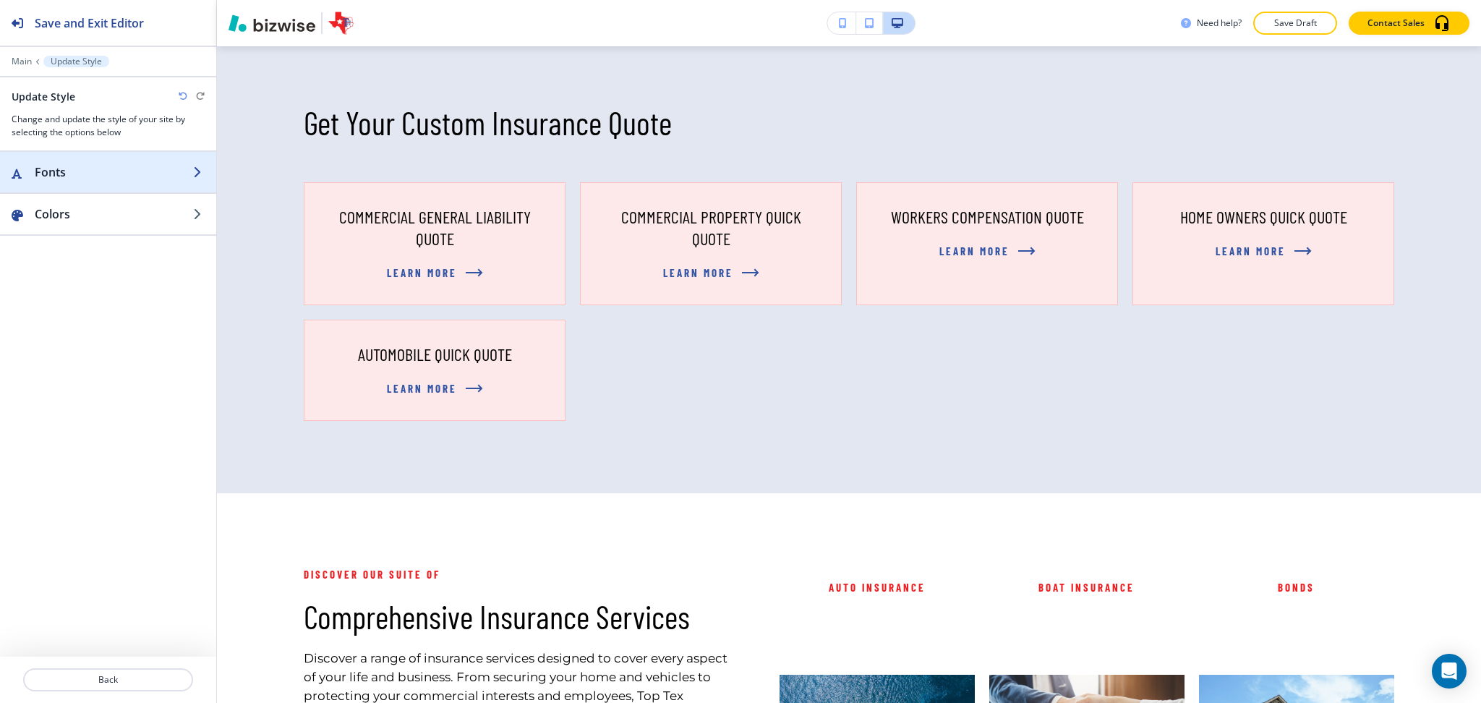
click at [100, 180] on h2 "Fonts" at bounding box center [114, 171] width 158 height 17
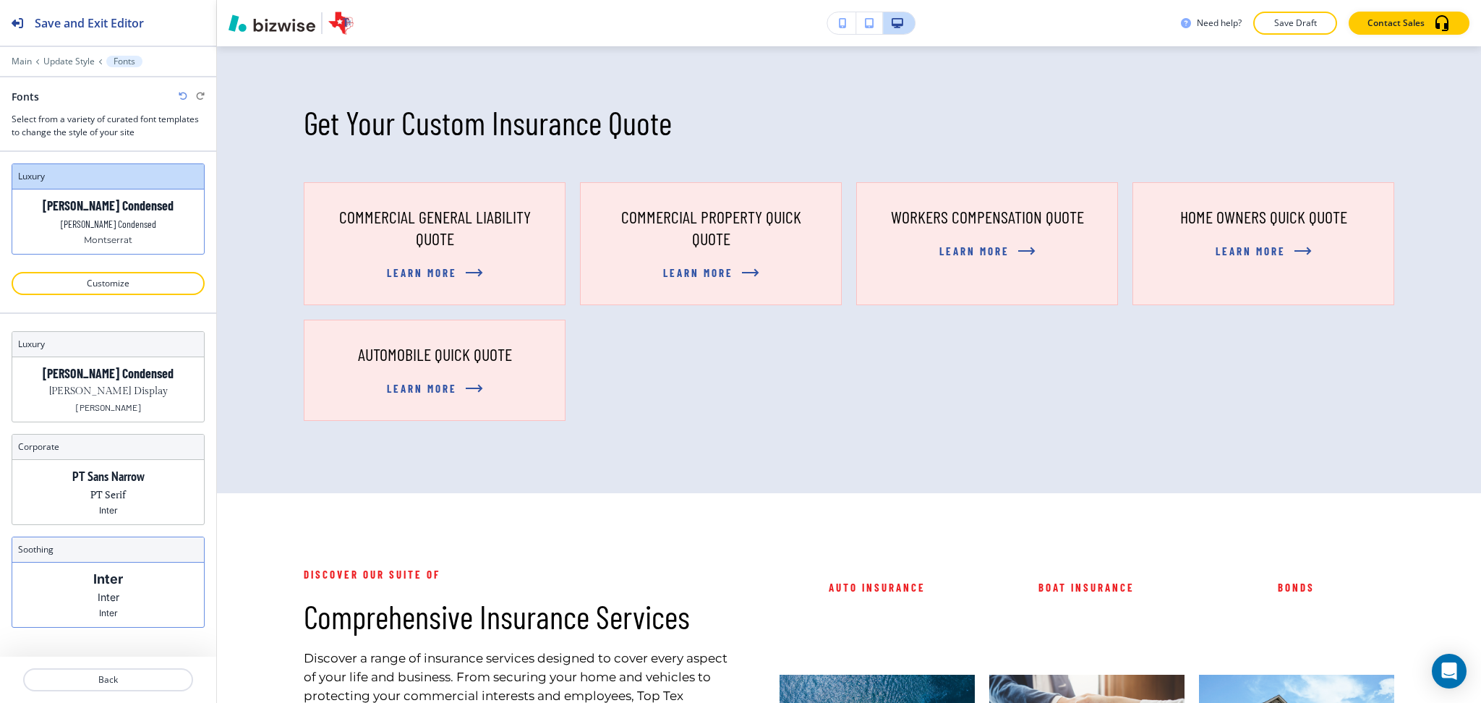
click at [111, 573] on p "Inter" at bounding box center [108, 578] width 30 height 15
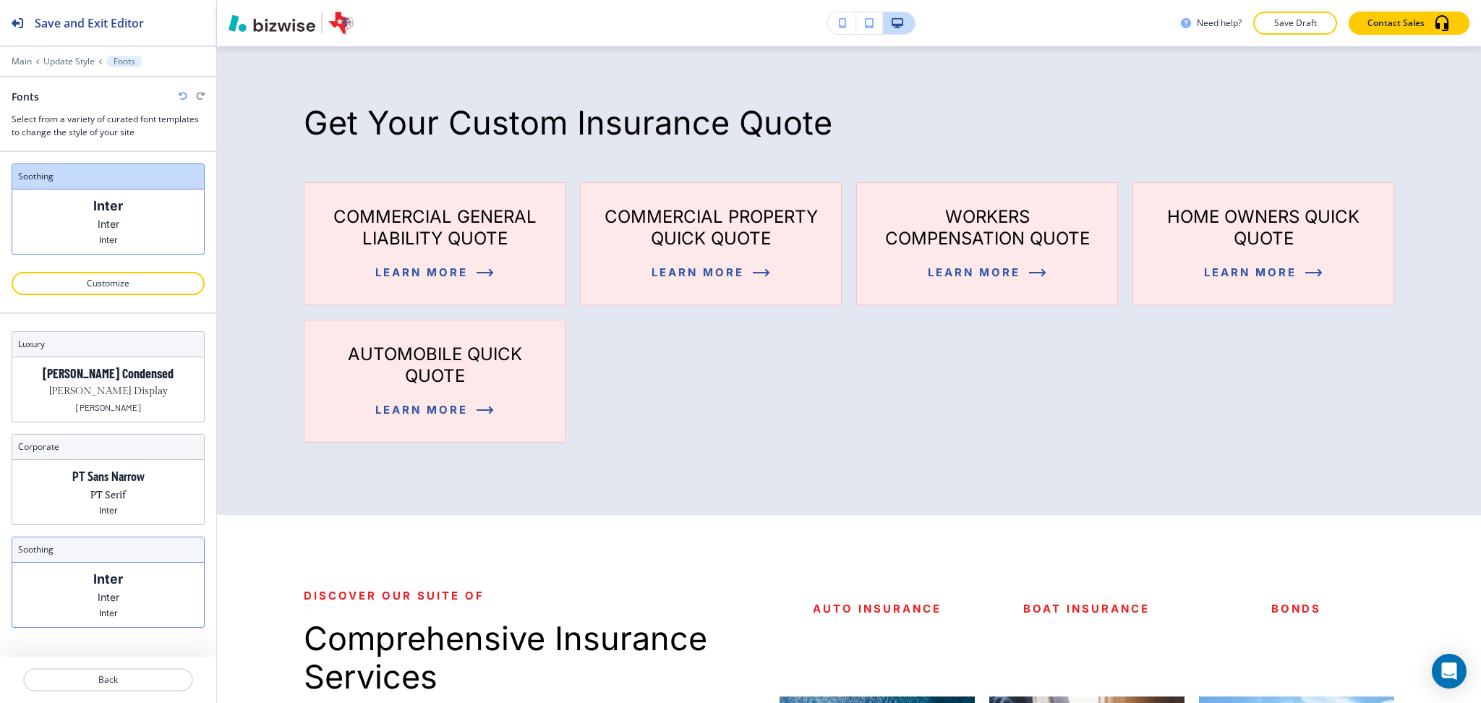
scroll to position [1577, 0]
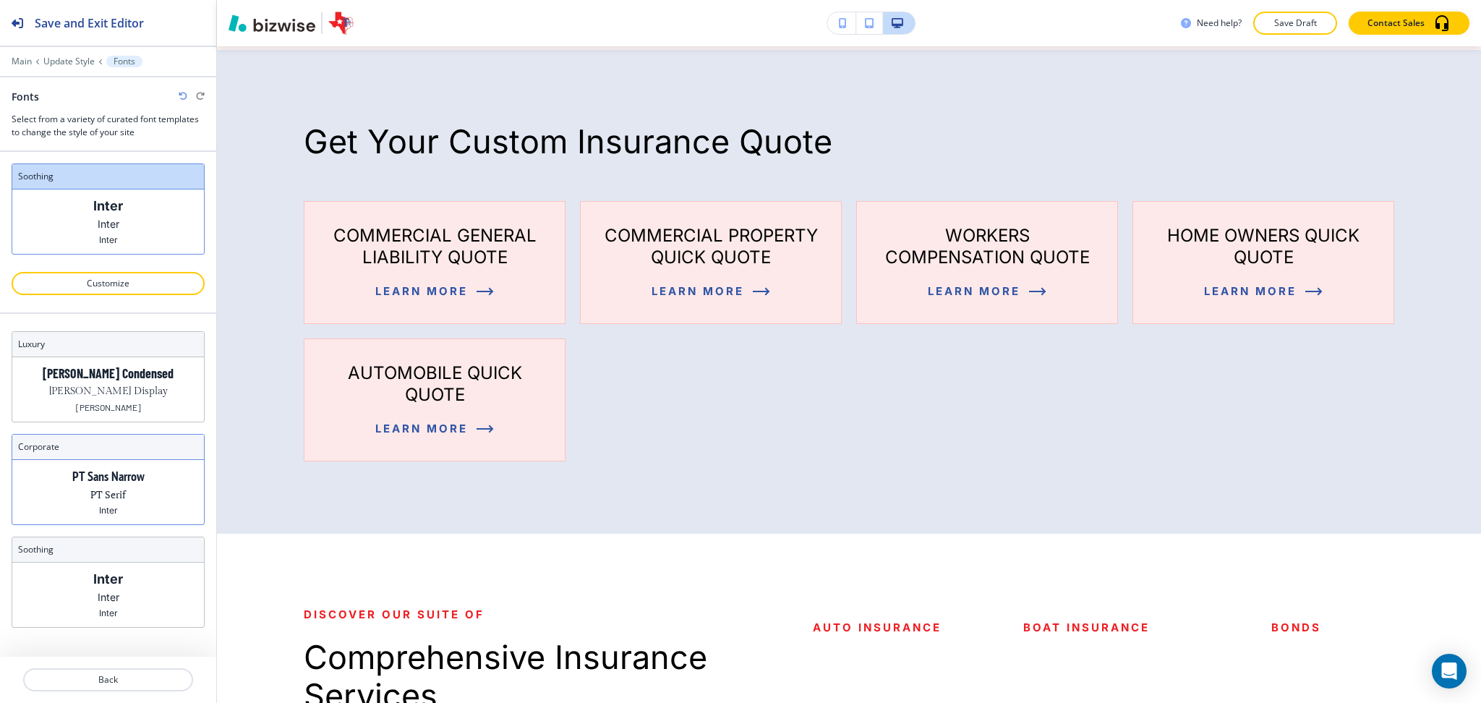
click at [137, 489] on div "PT Sans Narrow PT Serif Inter" at bounding box center [108, 492] width 192 height 64
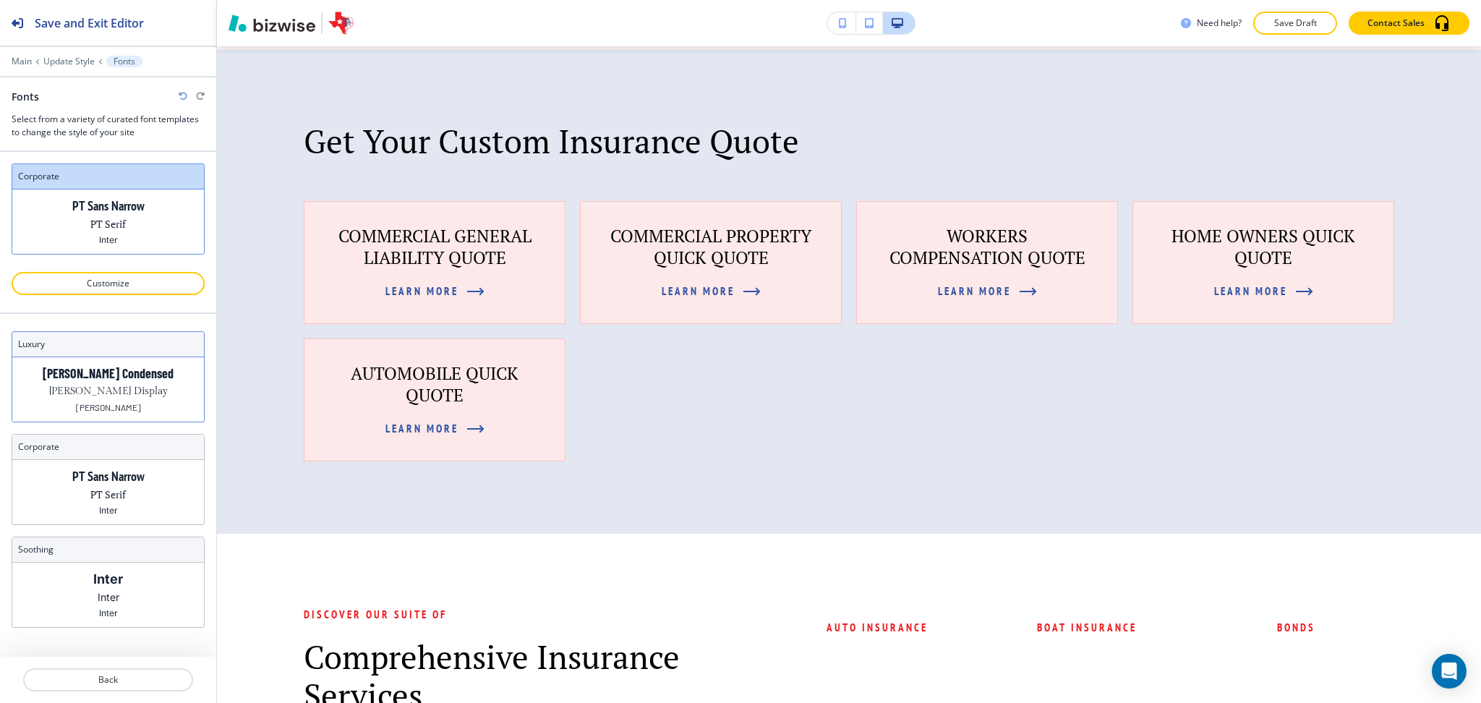
click at [111, 406] on p "[PERSON_NAME]" at bounding box center [108, 407] width 65 height 11
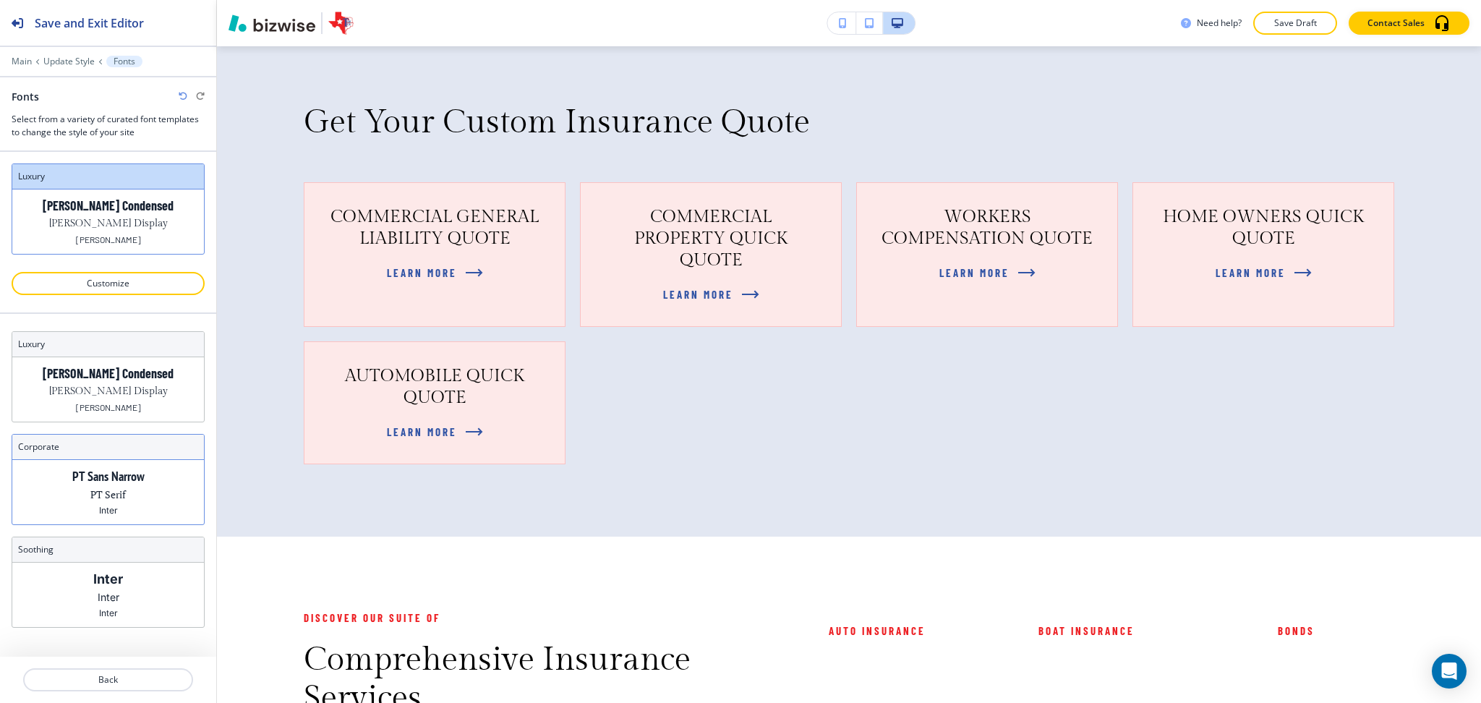
click at [136, 495] on div "PT Sans Narrow PT Serif Inter" at bounding box center [108, 492] width 192 height 64
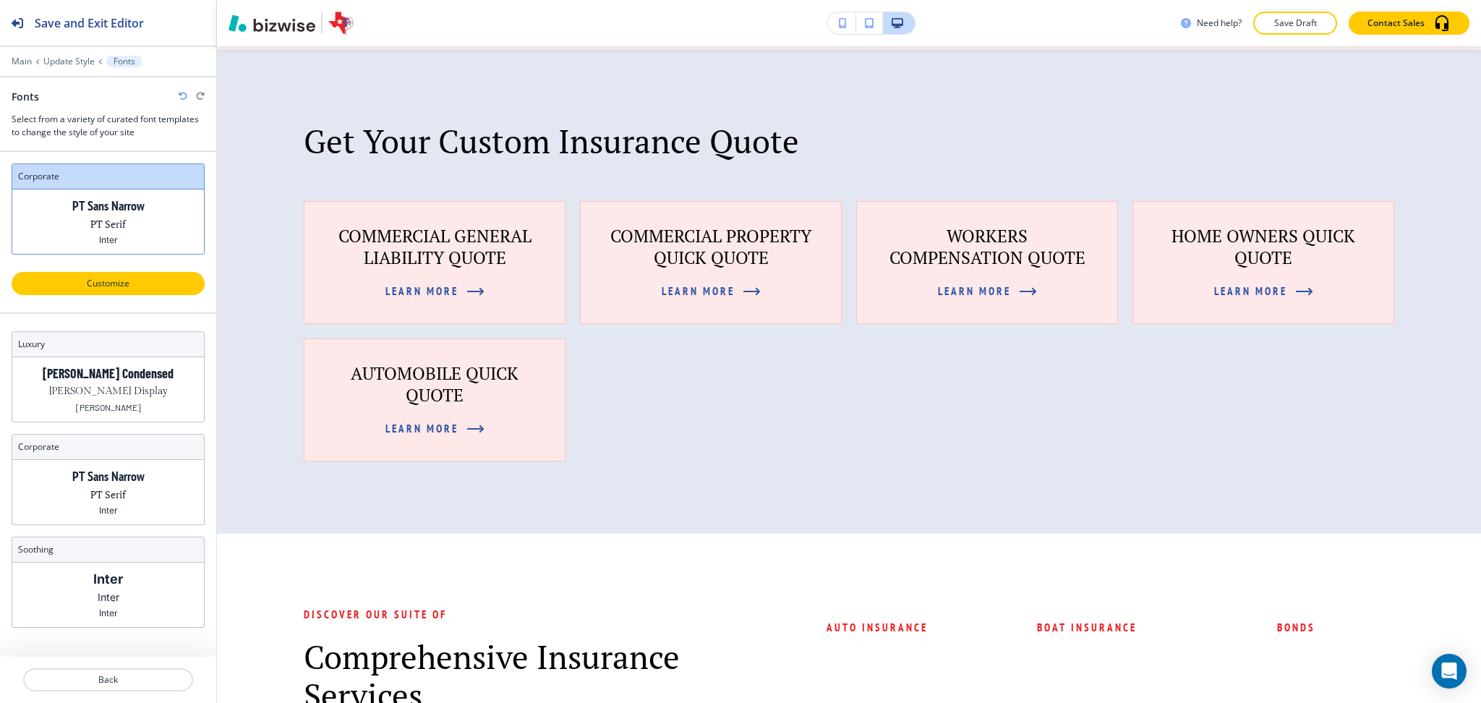
click at [111, 281] on p "Customize" at bounding box center [107, 283] width 155 height 13
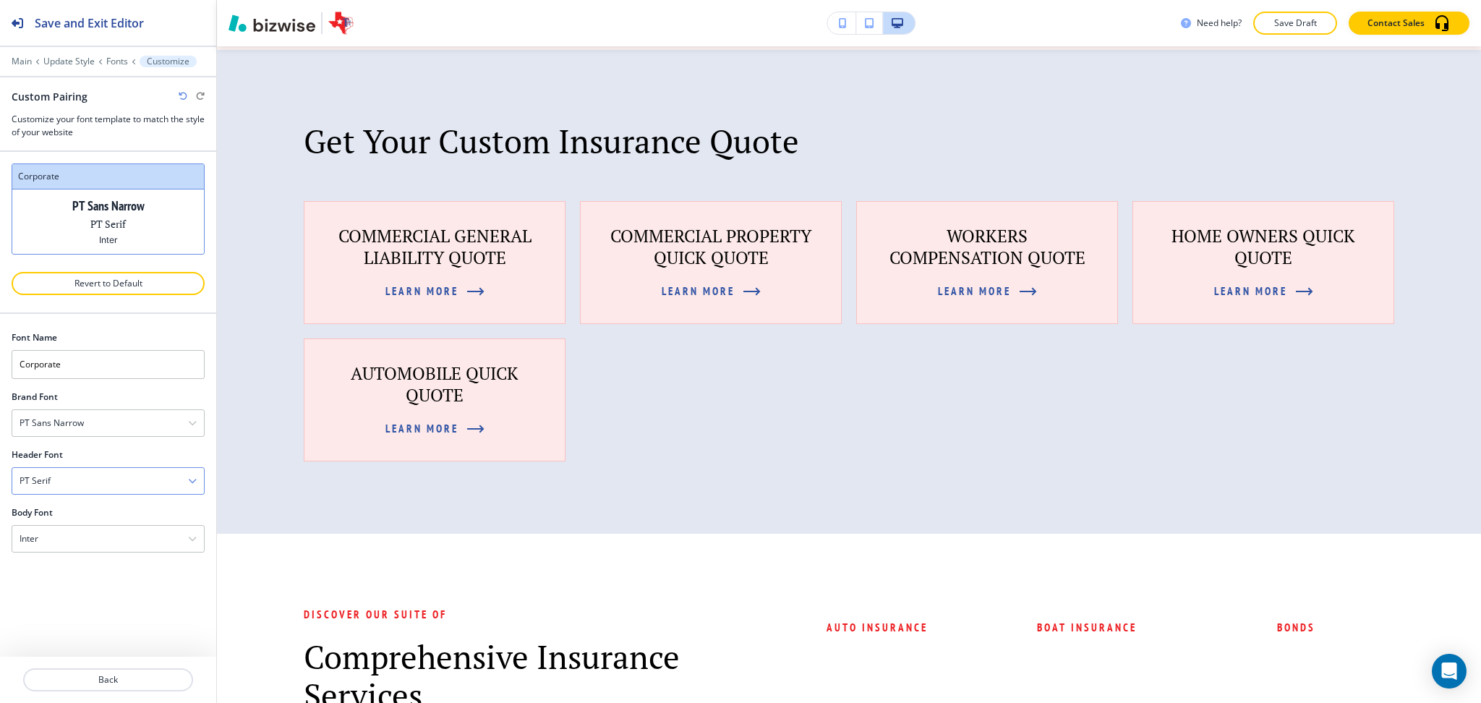
click at [98, 476] on div "PT Serif" at bounding box center [108, 481] width 192 height 26
click at [94, 506] on h4 "Amiri" at bounding box center [108, 503] width 177 height 13
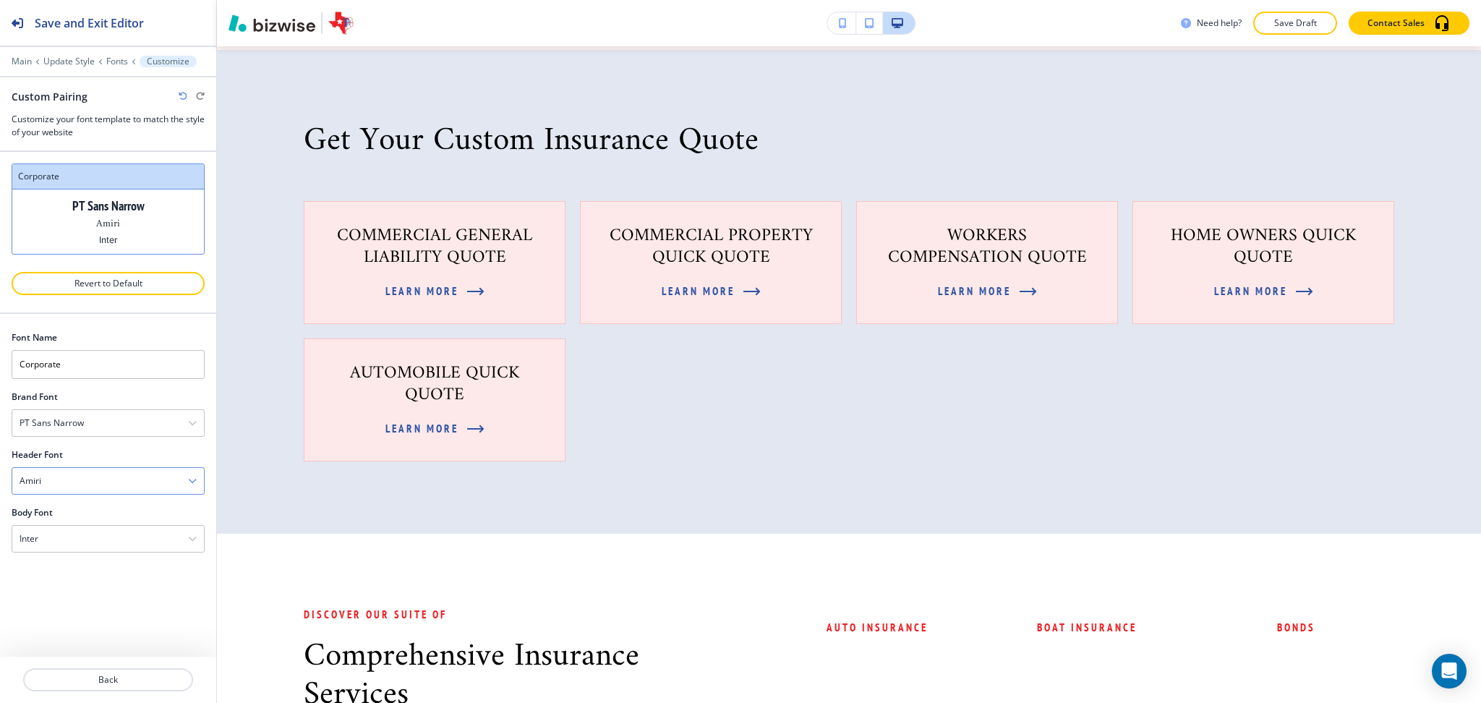
click at [58, 484] on div "Amiri" at bounding box center [108, 481] width 192 height 26
click at [74, 523] on div "Playfair Display" at bounding box center [108, 530] width 192 height 25
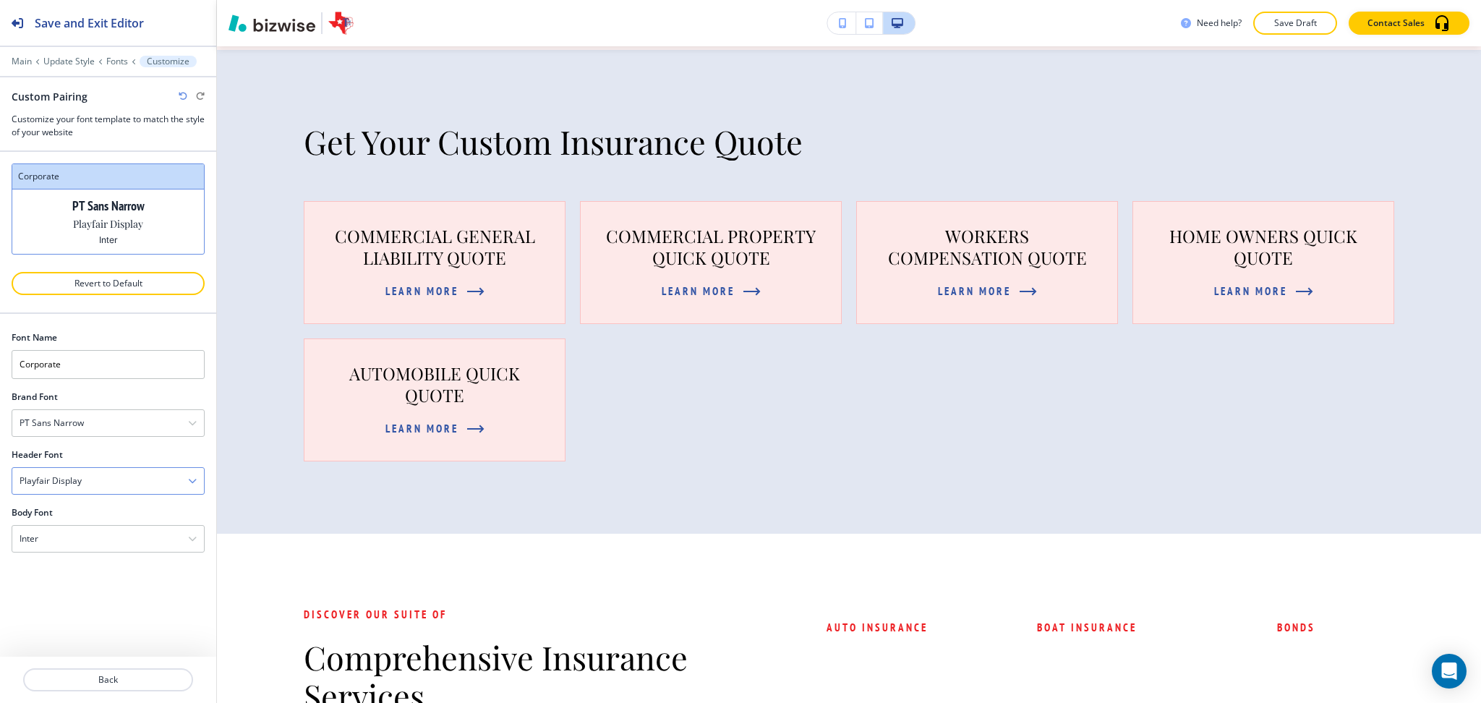
click at [73, 474] on div "Playfair Display" at bounding box center [108, 481] width 192 height 26
click at [64, 583] on h4 "Caveat" at bounding box center [108, 579] width 177 height 13
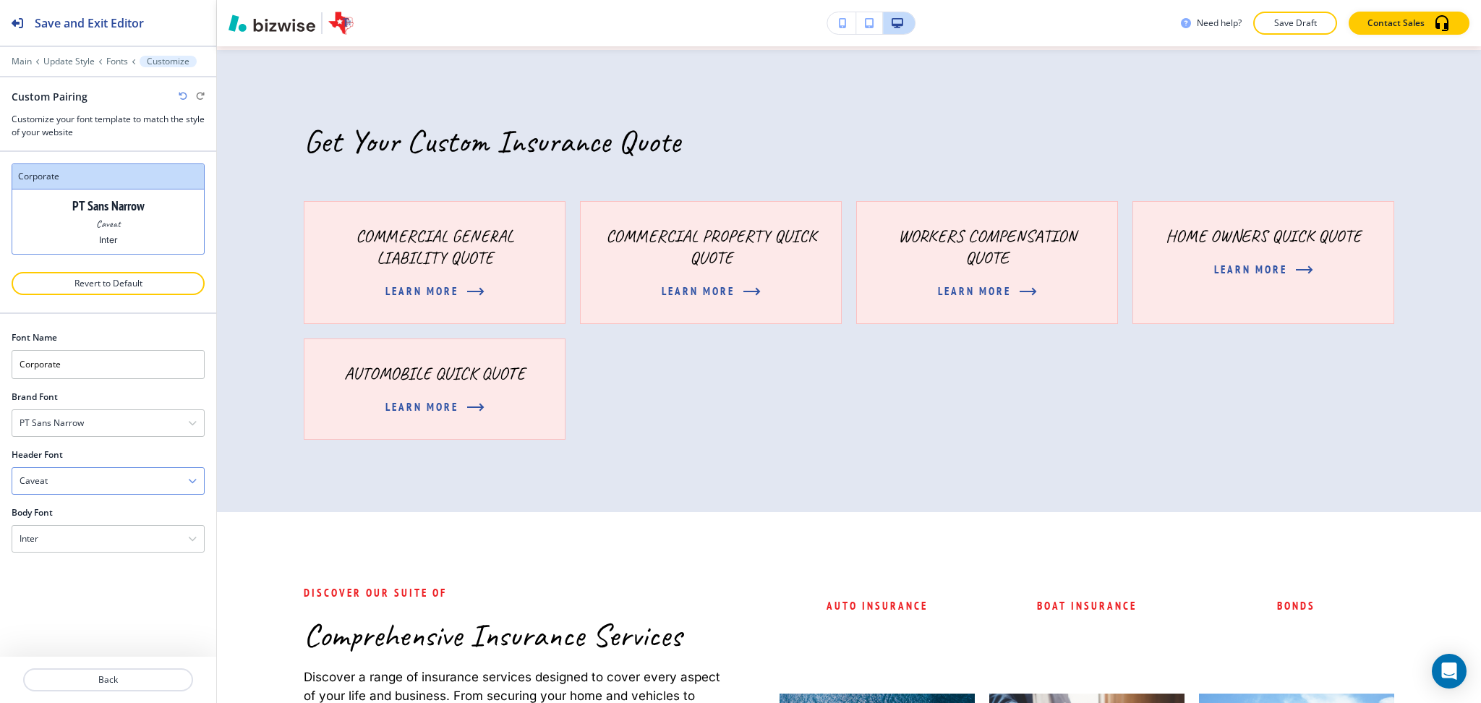
click at [58, 476] on div "Caveat" at bounding box center [108, 481] width 192 height 26
click at [55, 601] on h4 "Satisfy" at bounding box center [108, 604] width 177 height 13
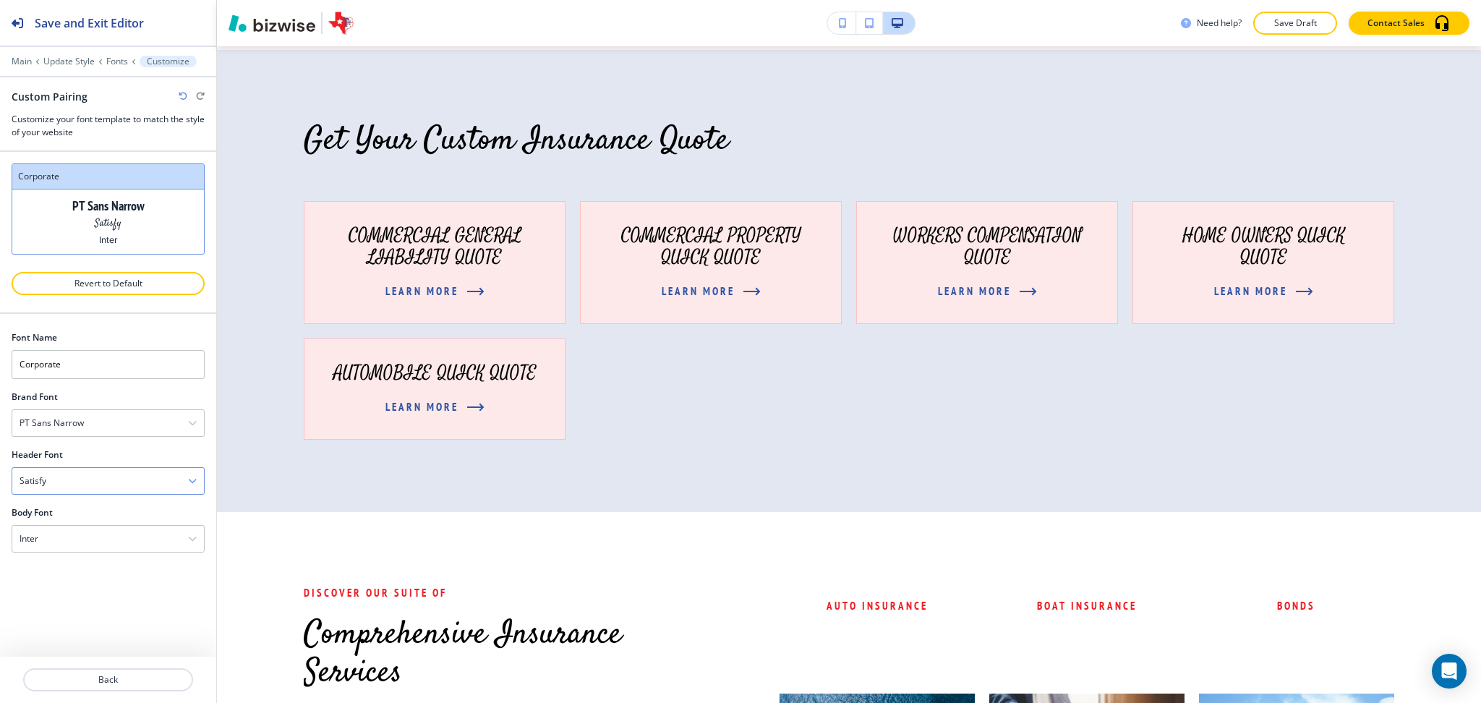
click at [46, 486] on div "Satisfy" at bounding box center [108, 481] width 192 height 26
click at [61, 549] on div "Courgette" at bounding box center [108, 539] width 192 height 25
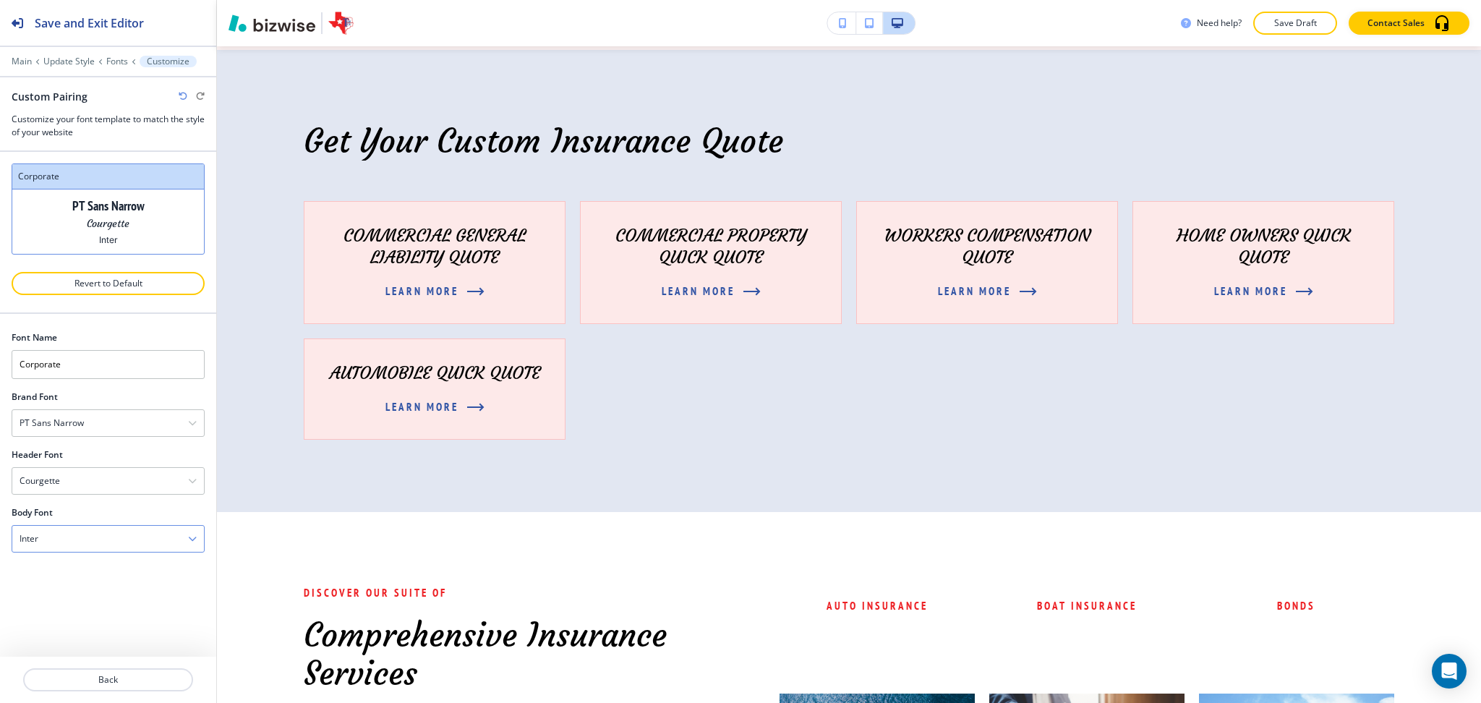
scroll to position [0, 0]
click at [79, 486] on div "Courgette" at bounding box center [108, 481] width 192 height 26
click at [93, 584] on h4 "Delicious Handrawn" at bounding box center [108, 582] width 177 height 13
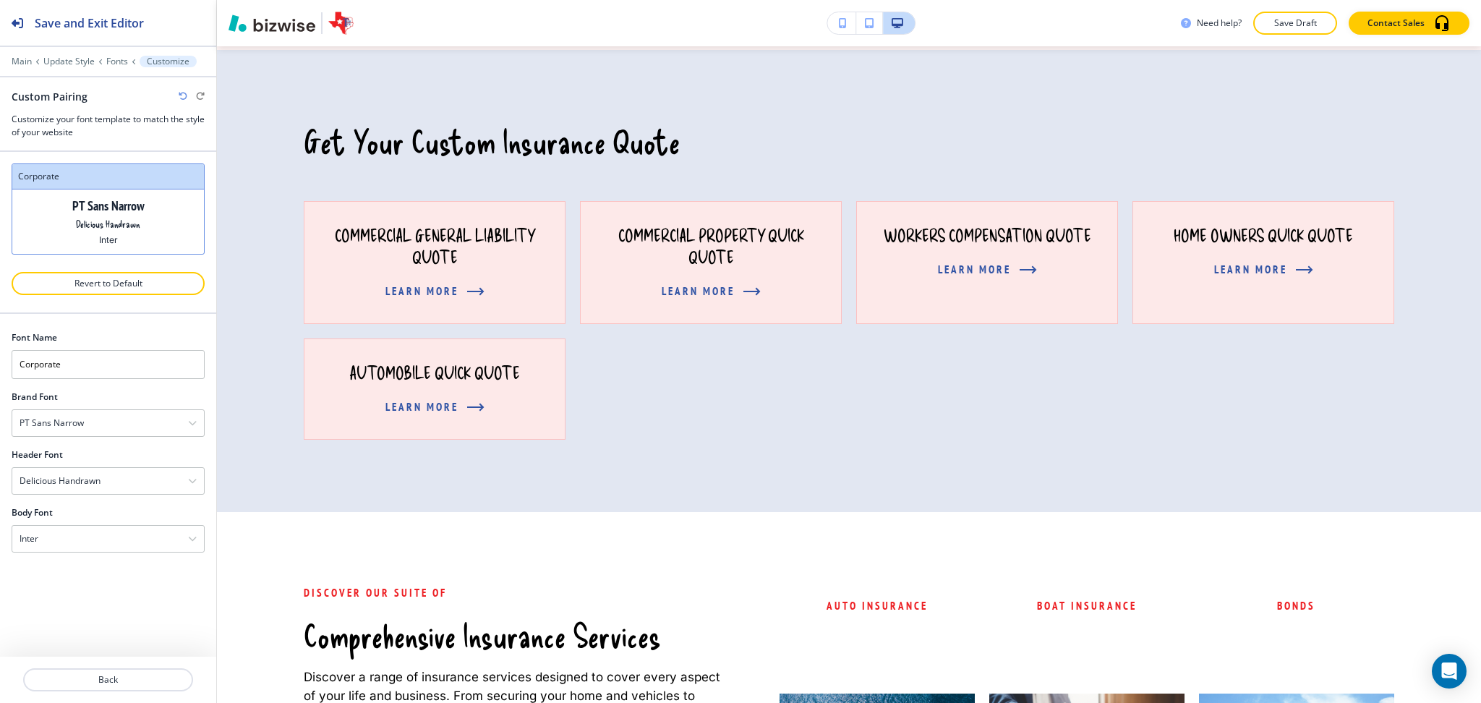
scroll to position [0, 0]
click at [84, 470] on div "Delicious Handrawn" at bounding box center [108, 481] width 192 height 26
click at [90, 579] on h4 "Fira Sans" at bounding box center [108, 579] width 177 height 13
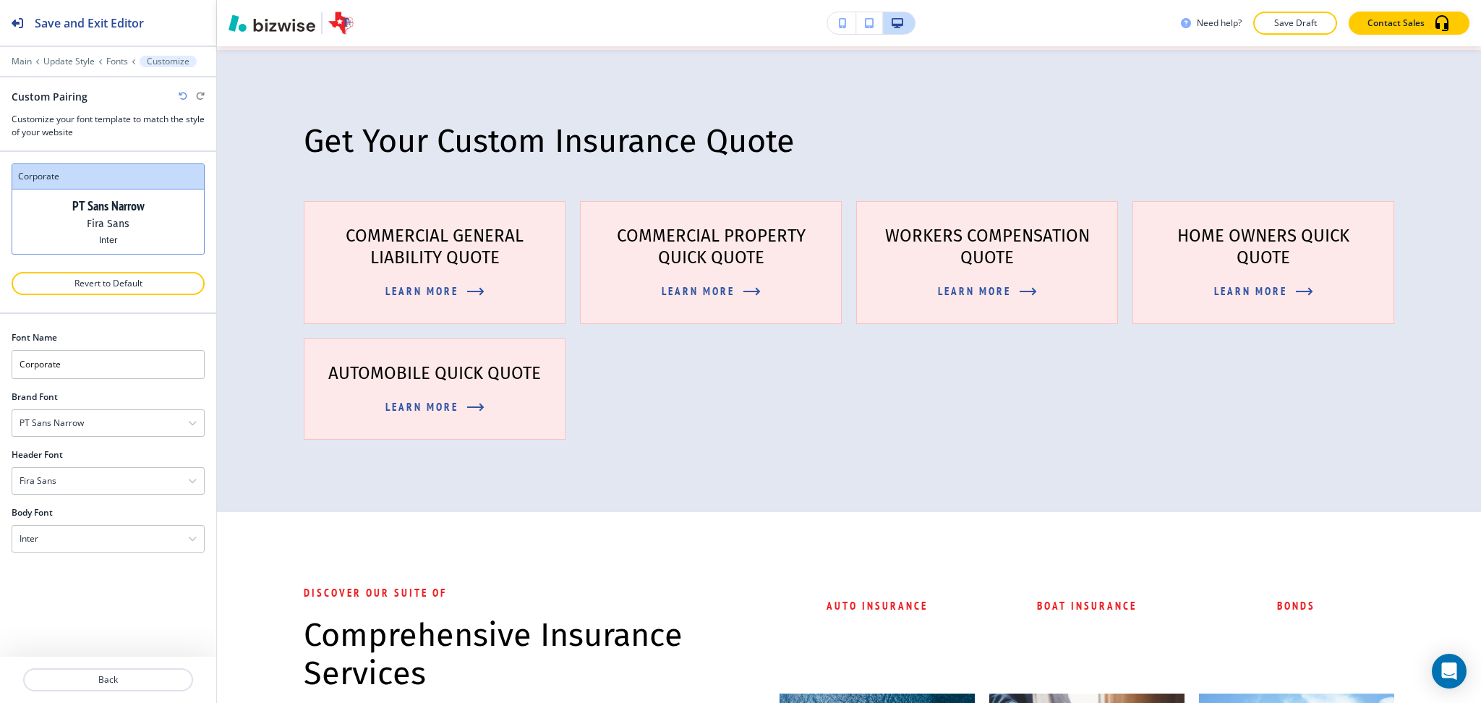
scroll to position [0, 0]
click at [79, 480] on div "Fira Sans" at bounding box center [108, 481] width 192 height 26
click at [76, 578] on h4 "PT Serif" at bounding box center [108, 580] width 177 height 13
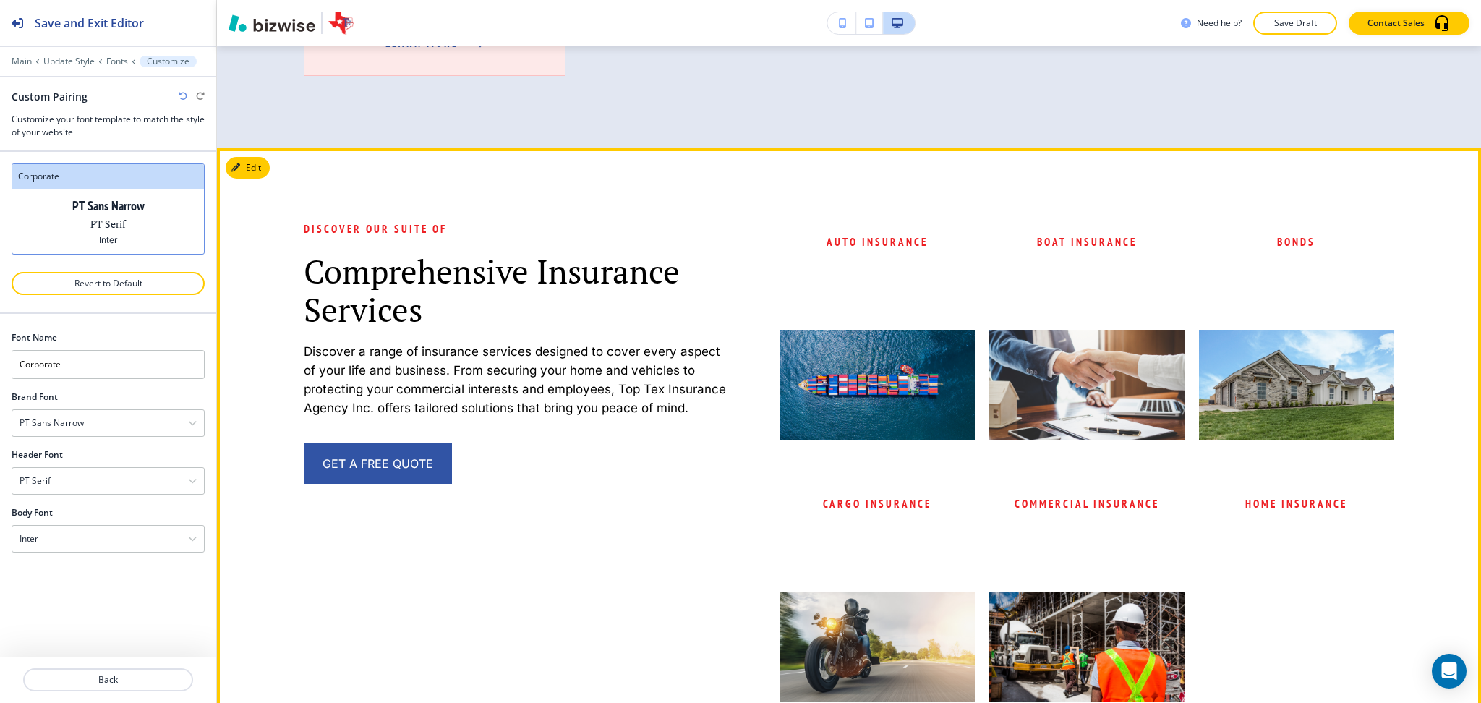
scroll to position [1964, 0]
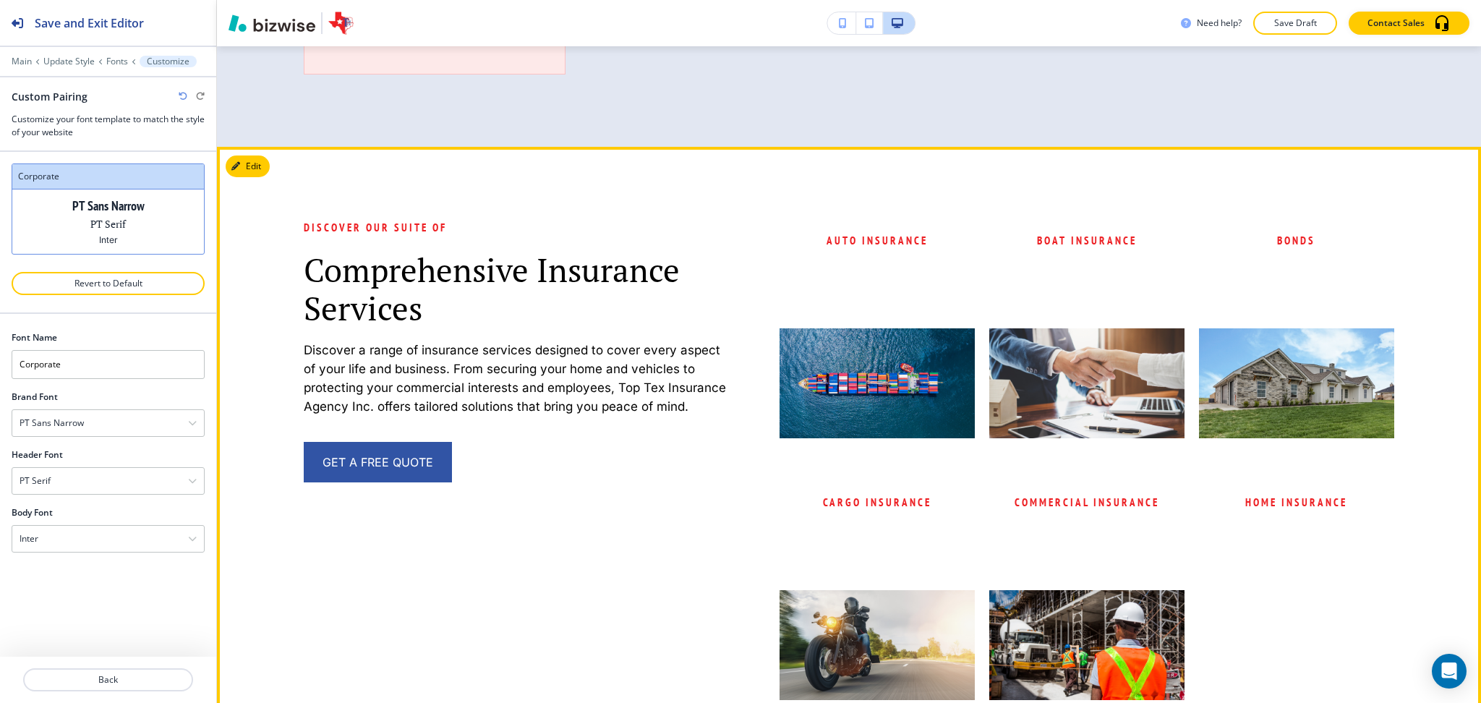
click at [530, 380] on p "Discover a range of insurance services designed to cover every aspect of your l…" at bounding box center [516, 378] width 424 height 75
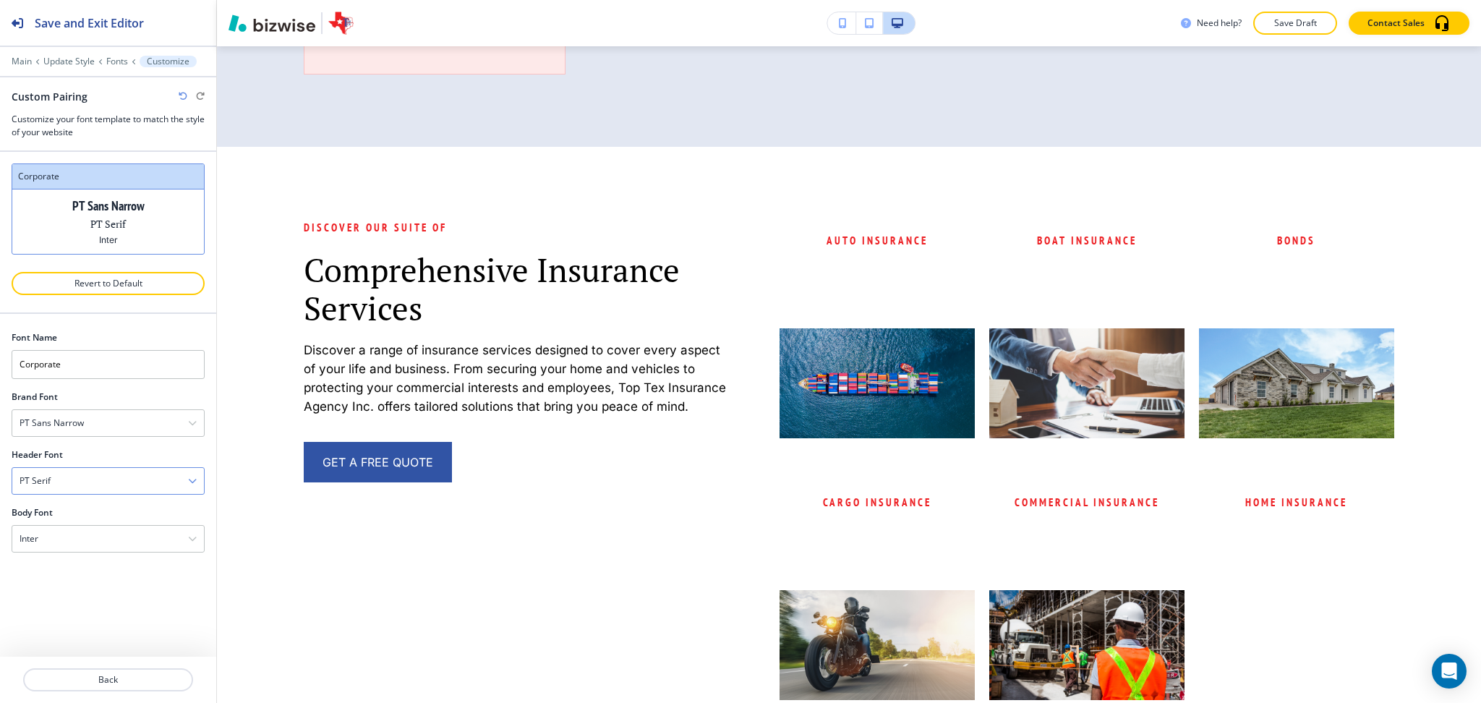
click at [98, 483] on div "PT Serif" at bounding box center [108, 481] width 192 height 26
click at [134, 557] on h4 "Open Sans" at bounding box center [108, 560] width 177 height 13
click at [116, 479] on div "Open Sans" at bounding box center [108, 481] width 192 height 26
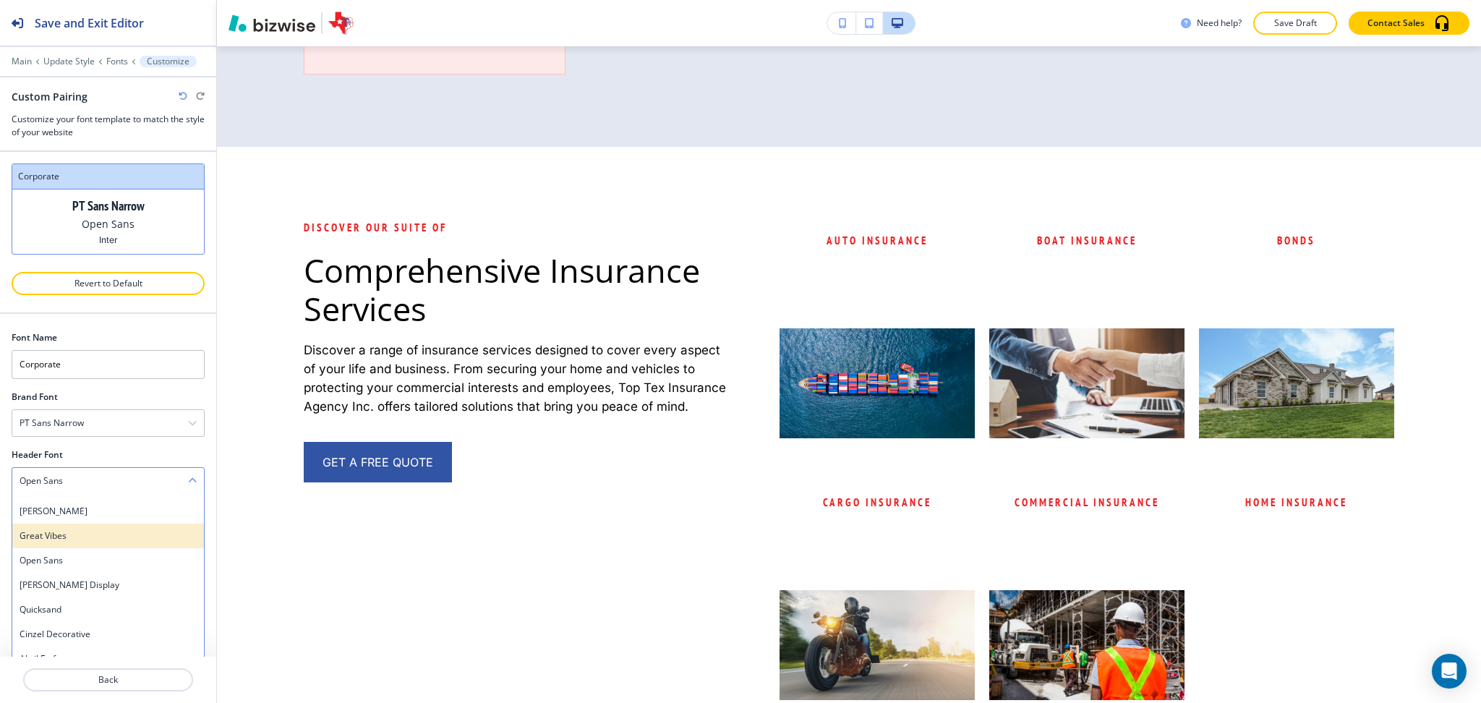
click at [90, 537] on h4 "Great Vibes" at bounding box center [108, 535] width 177 height 13
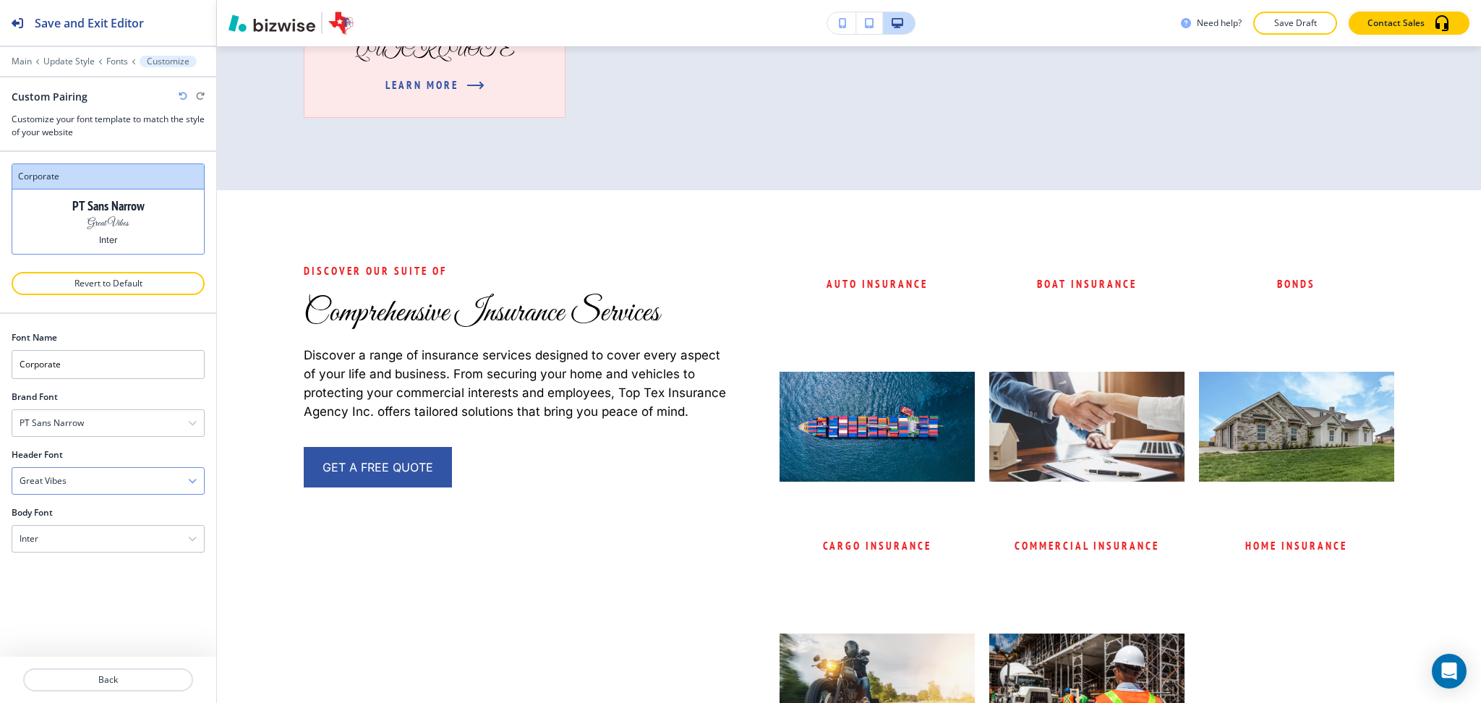
click at [90, 483] on div "Great Vibes" at bounding box center [108, 481] width 192 height 26
click at [79, 511] on h4 "[PERSON_NAME]" at bounding box center [108, 511] width 177 height 13
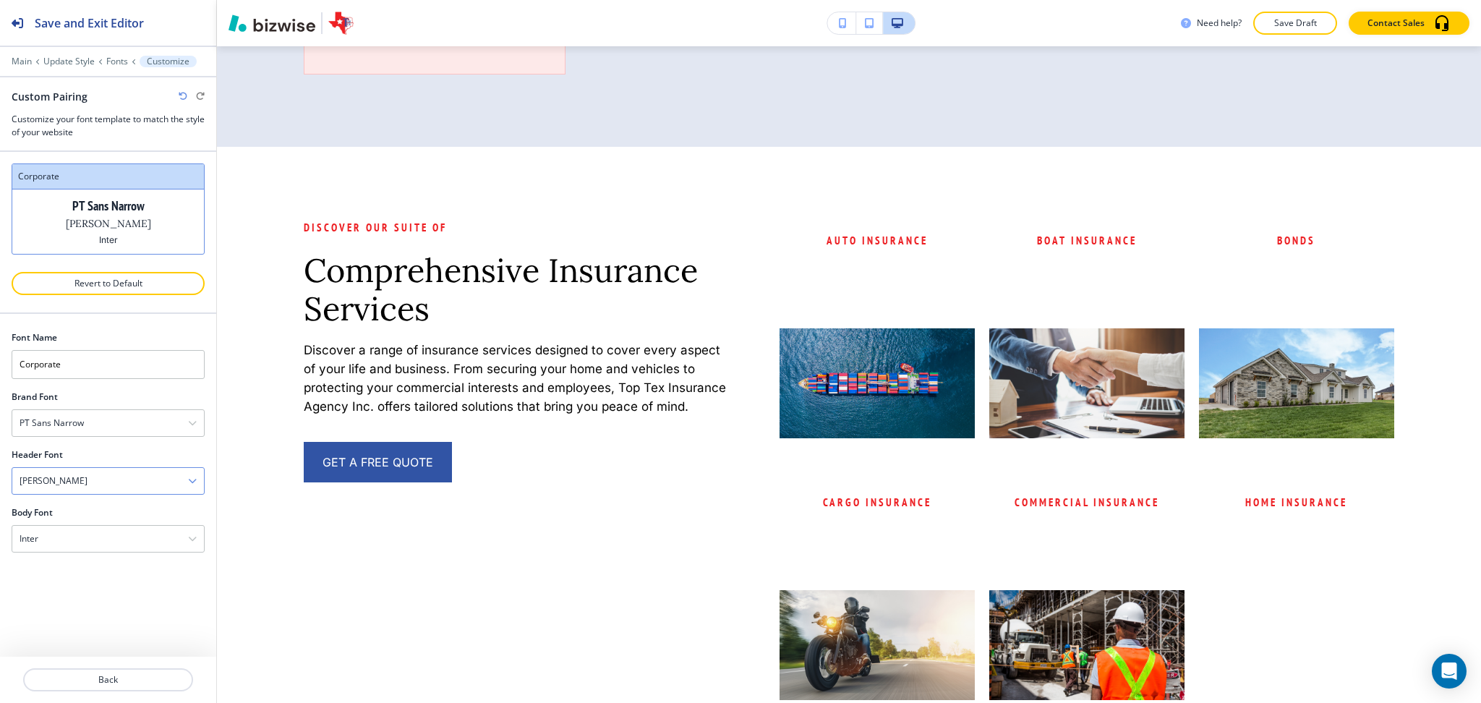
click at [87, 481] on div "[PERSON_NAME]" at bounding box center [108, 481] width 192 height 26
click at [81, 561] on h4 "Yeseva One" at bounding box center [108, 555] width 177 height 13
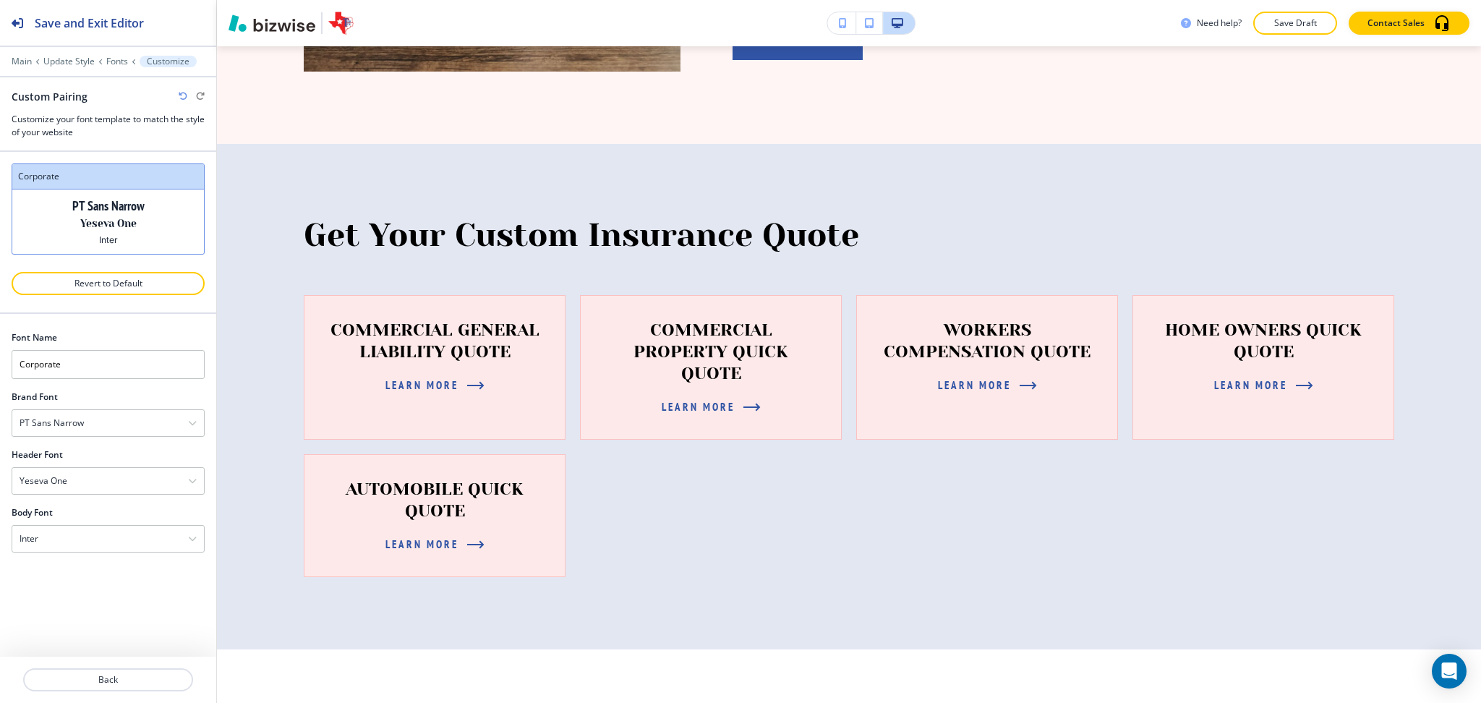
scroll to position [1483, 0]
click at [83, 489] on div "Yeseva One" at bounding box center [108, 481] width 192 height 26
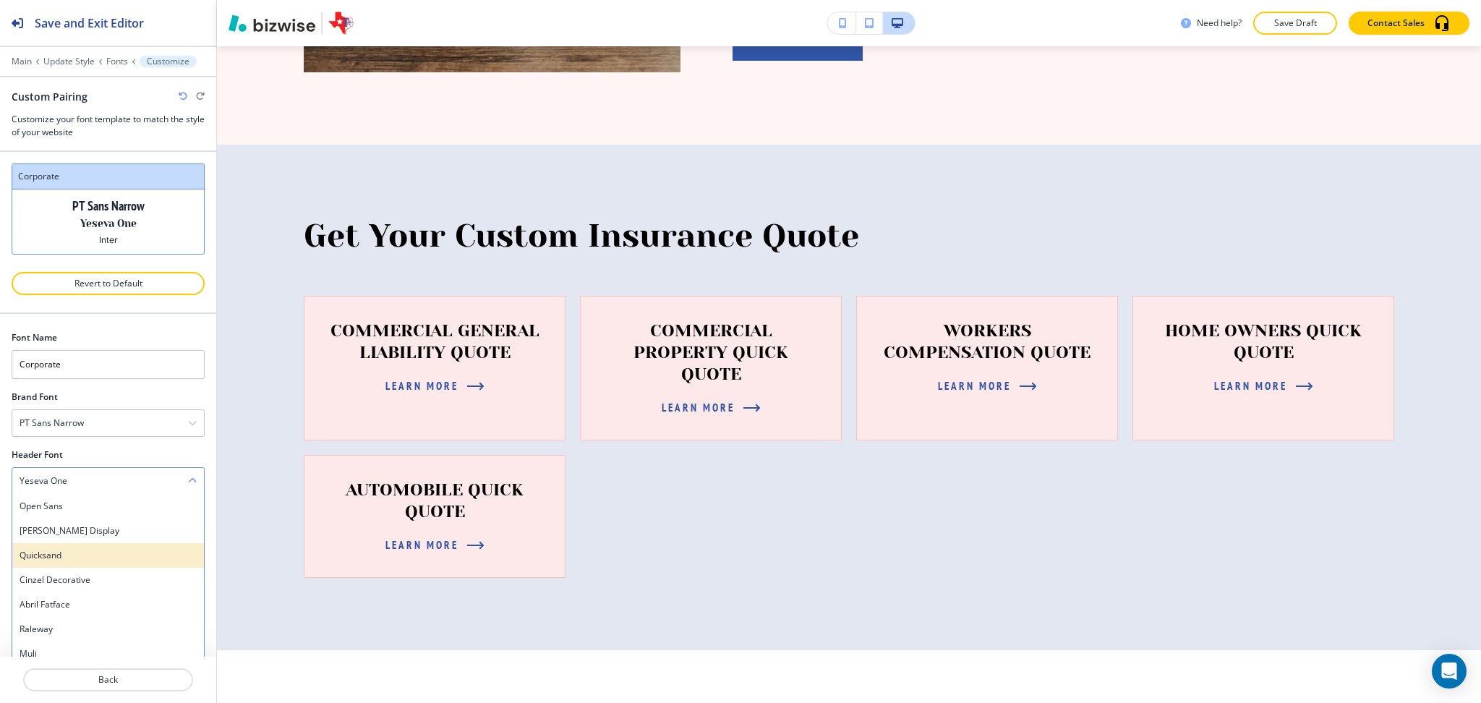
click at [69, 557] on h4 "Quicksand" at bounding box center [108, 555] width 177 height 13
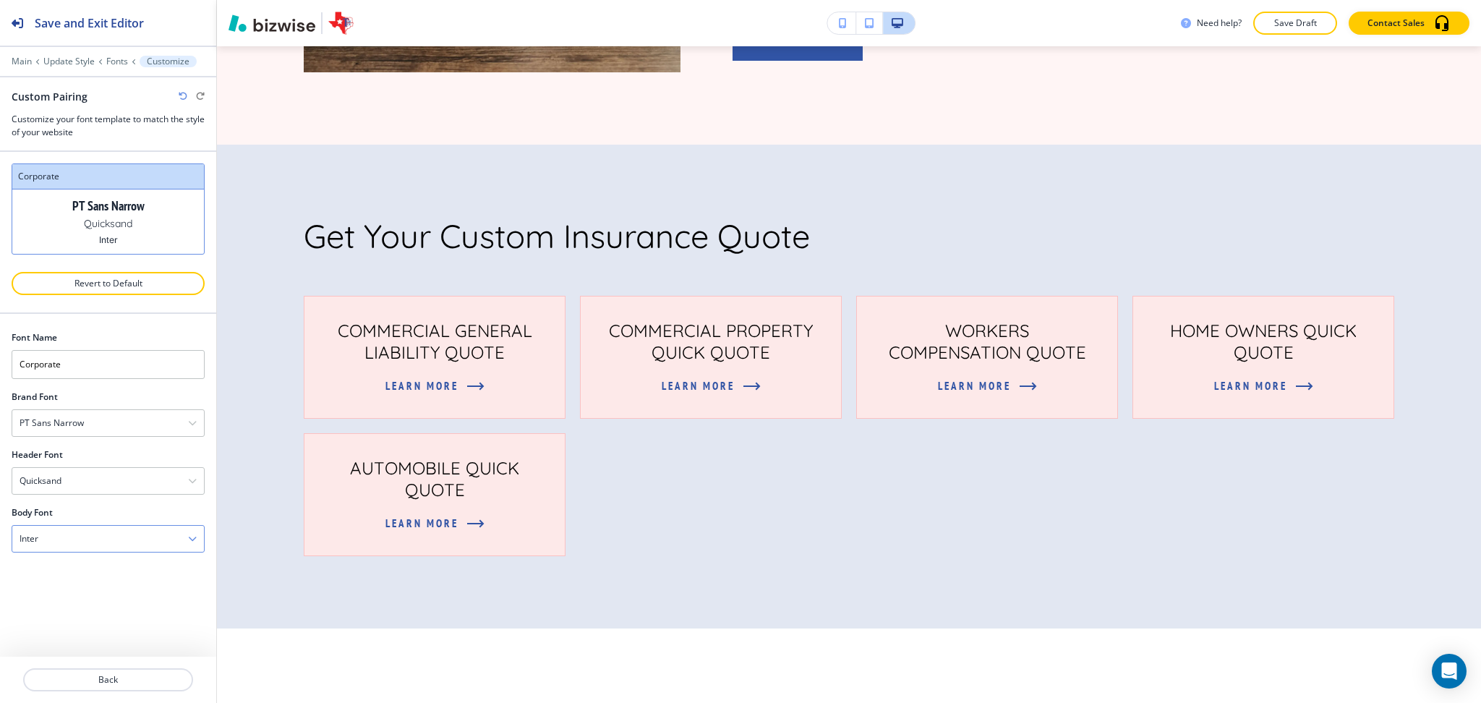
scroll to position [0, 0]
click at [76, 474] on div "Quicksand" at bounding box center [108, 481] width 192 height 26
click at [81, 565] on h4 "[PERSON_NAME] Sans" at bounding box center [108, 563] width 177 height 13
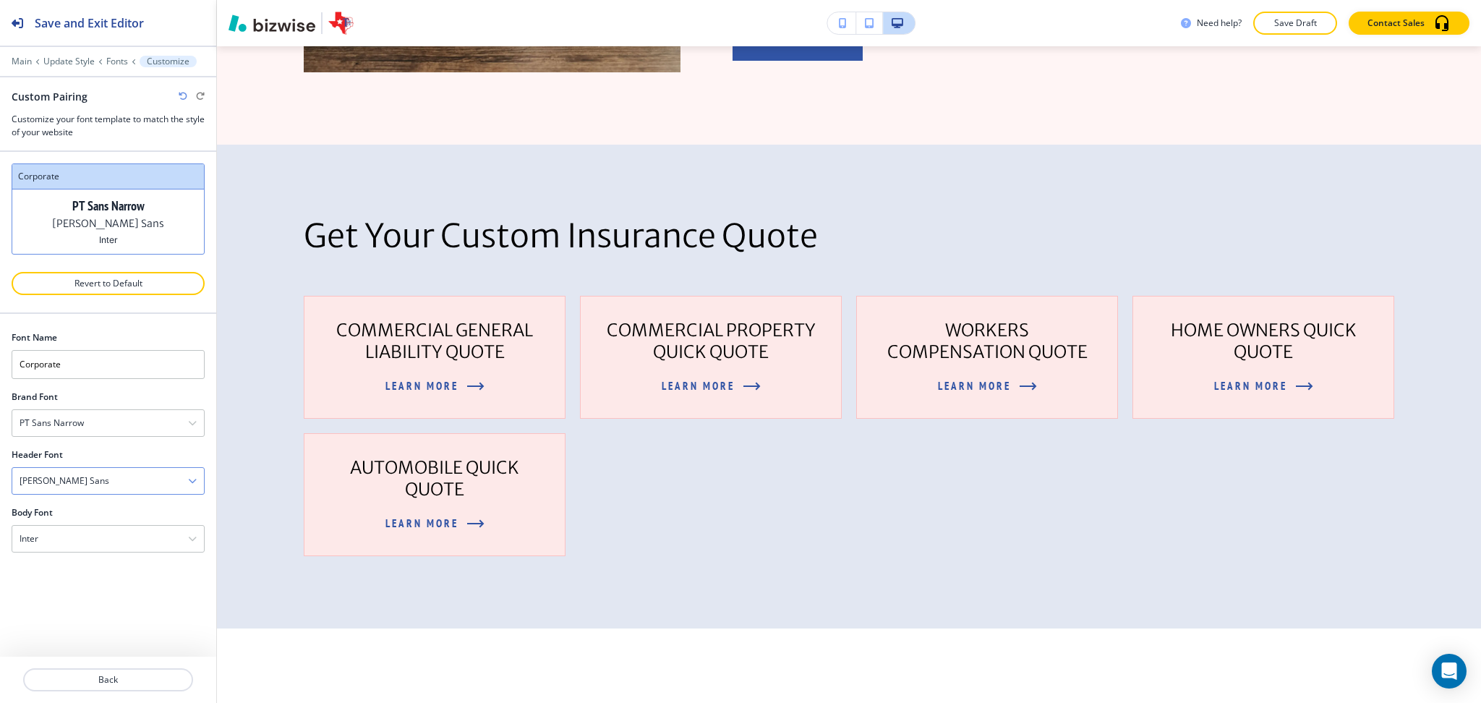
click at [63, 475] on h4 "[PERSON_NAME] Sans" at bounding box center [65, 480] width 90 height 13
click at [81, 632] on h4 "Poppins" at bounding box center [108, 629] width 177 height 13
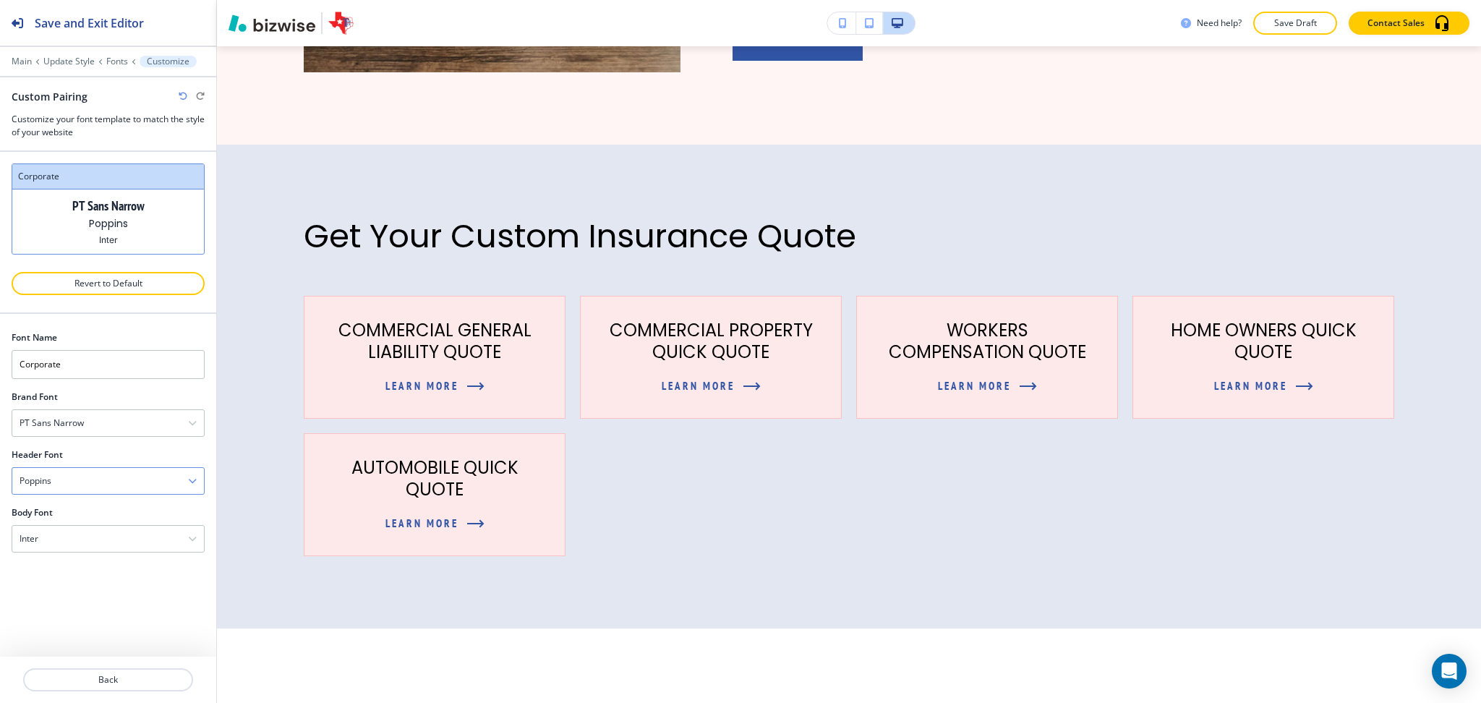
scroll to position [0, 0]
click at [76, 484] on div "Poppins" at bounding box center [108, 481] width 192 height 26
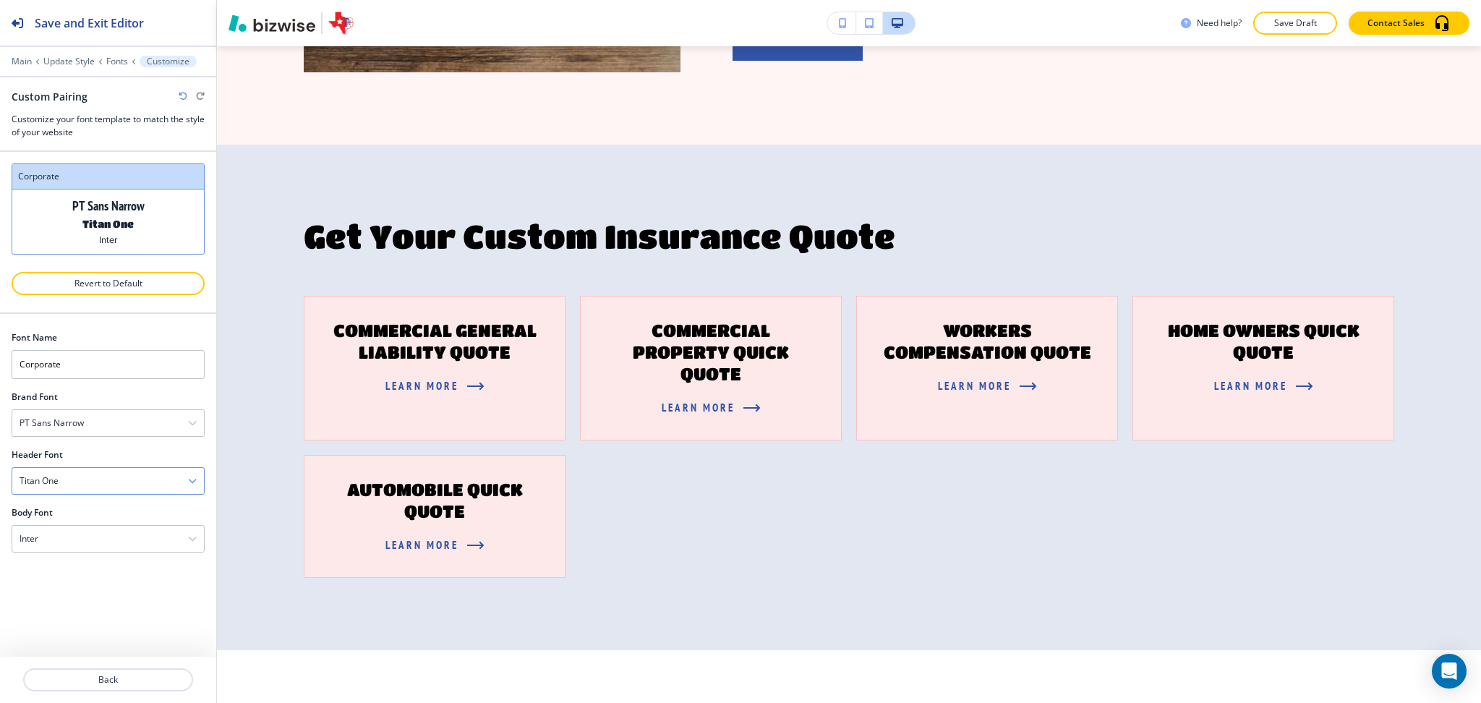
click at [53, 486] on h4 "Titan One" at bounding box center [39, 480] width 39 height 13
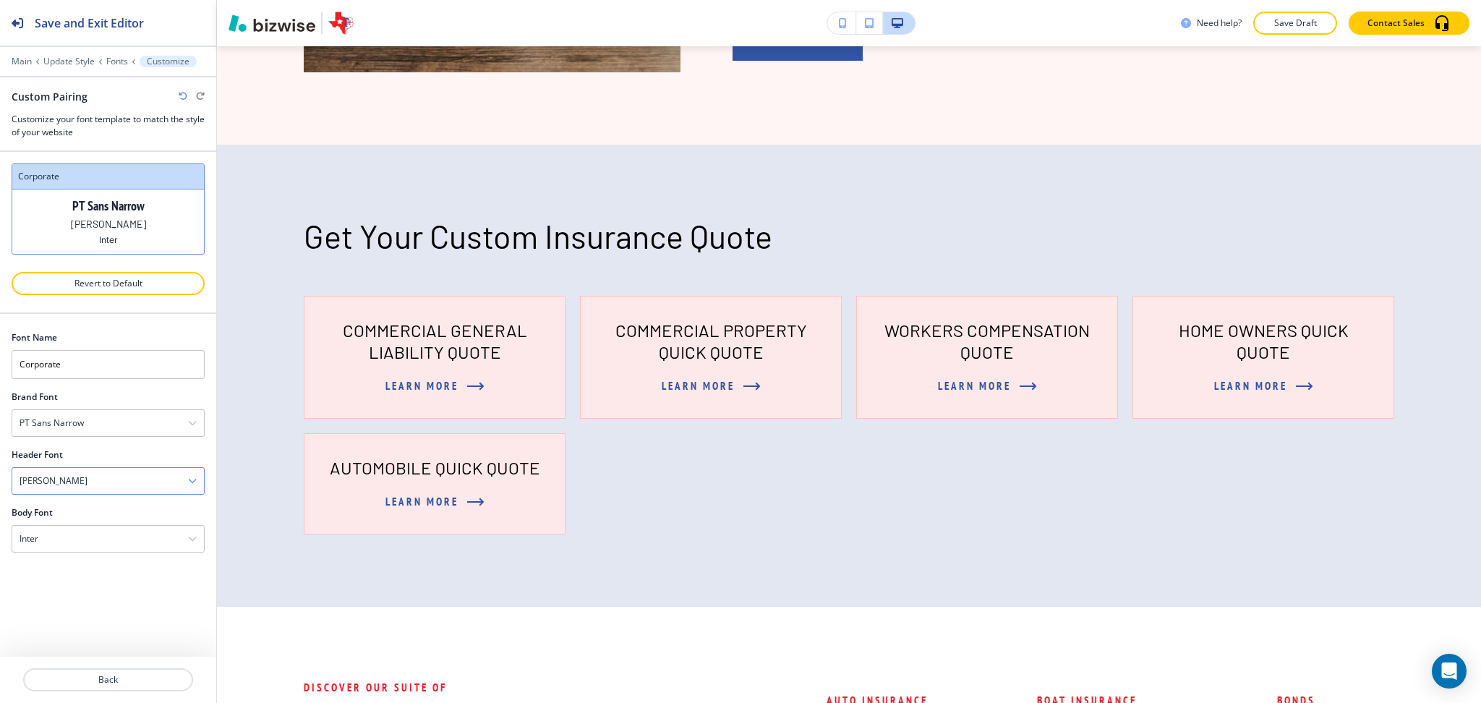
click at [46, 484] on h4 "[PERSON_NAME]" at bounding box center [54, 480] width 68 height 13
click at [71, 557] on div "Rye" at bounding box center [108, 548] width 192 height 25
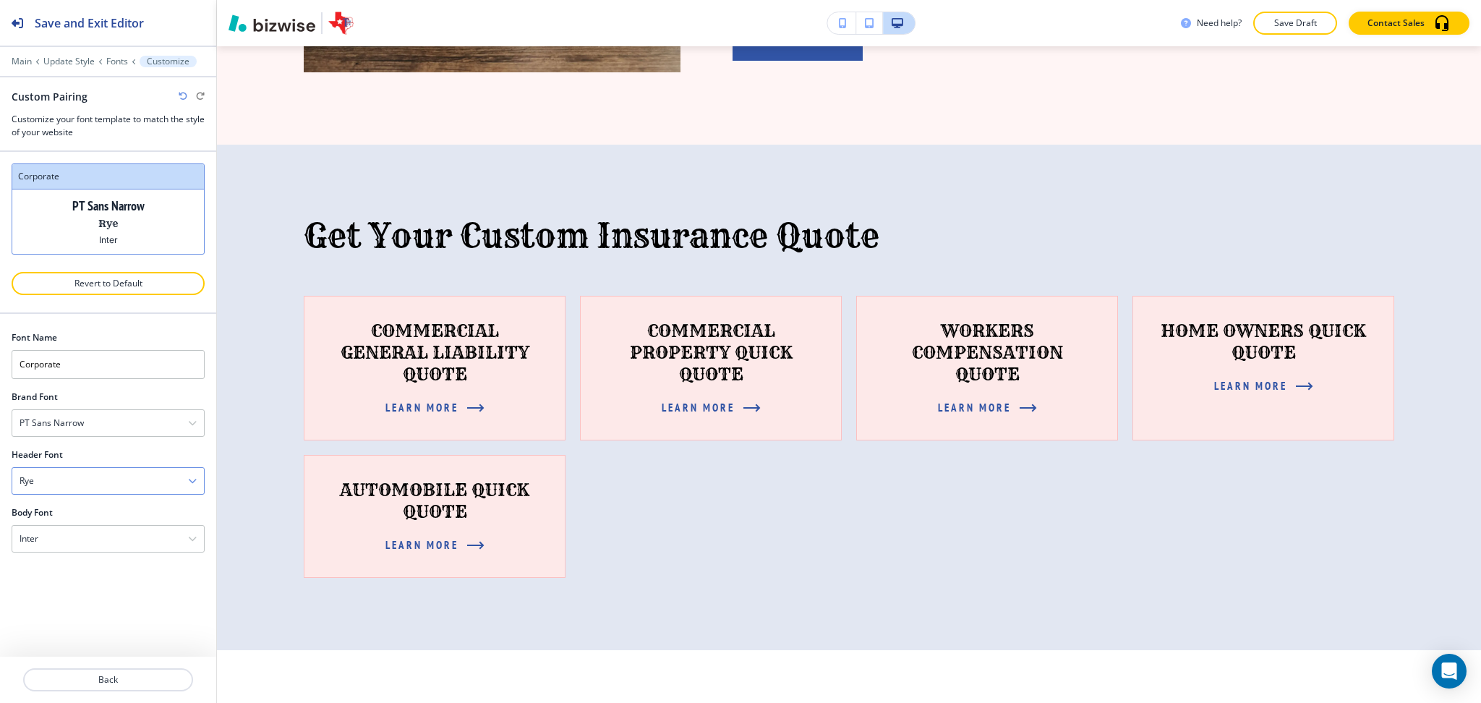
scroll to position [0, 0]
click at [76, 487] on div "Rye" at bounding box center [108, 481] width 192 height 26
click at [78, 524] on h4 "Comic Sans" at bounding box center [108, 521] width 177 height 13
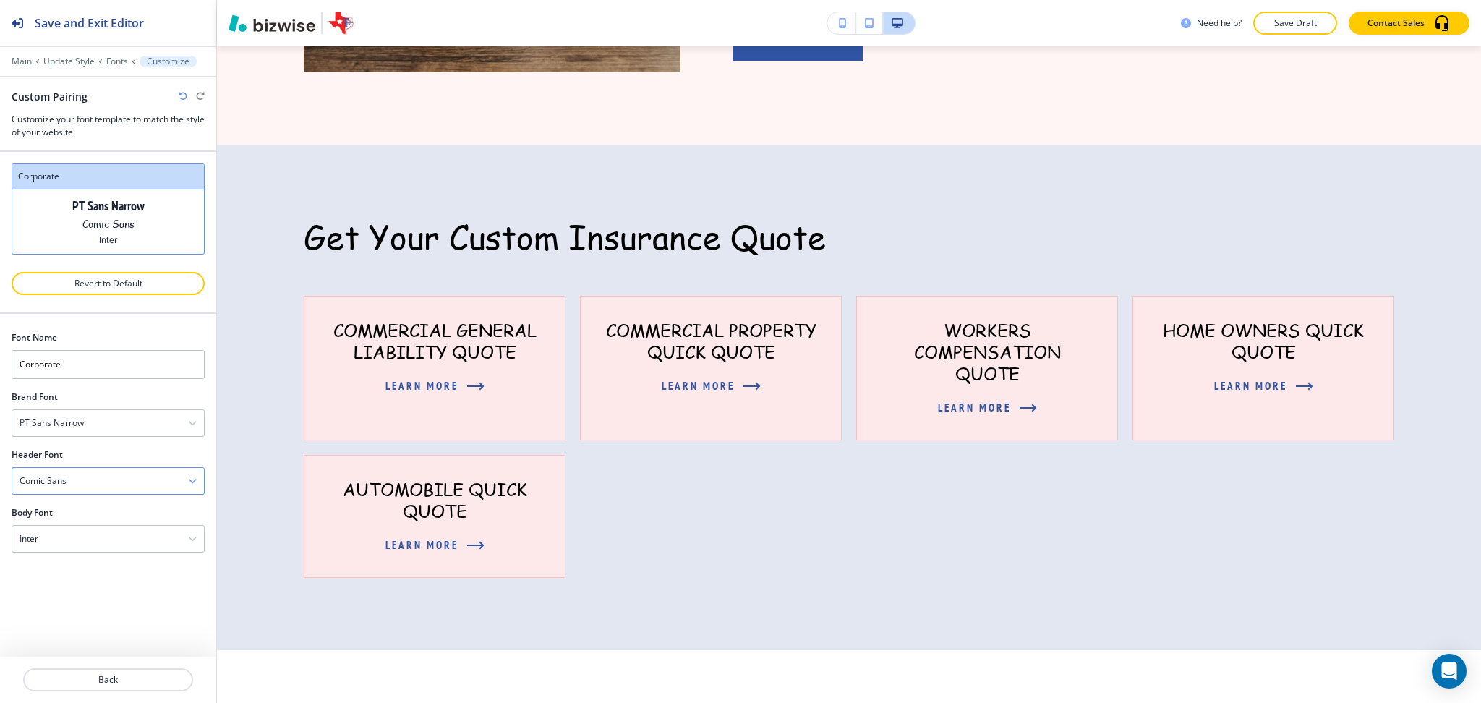
click at [119, 486] on div "Comic Sans" at bounding box center [108, 481] width 192 height 26
click at [120, 526] on h4 "Work Sans" at bounding box center [108, 527] width 177 height 13
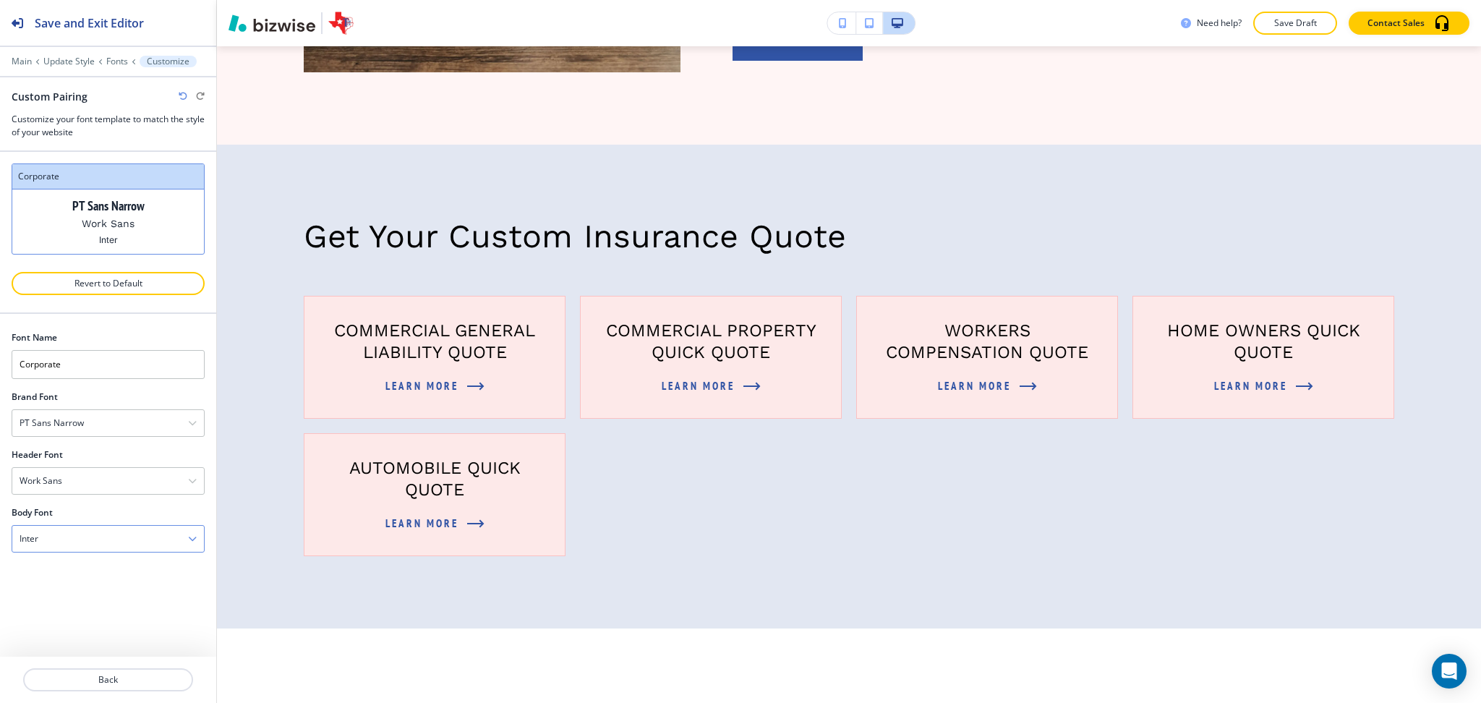
scroll to position [0, 0]
click at [105, 484] on div "Work Sans" at bounding box center [108, 481] width 192 height 26
click at [102, 580] on h4 "Lato" at bounding box center [108, 581] width 177 height 13
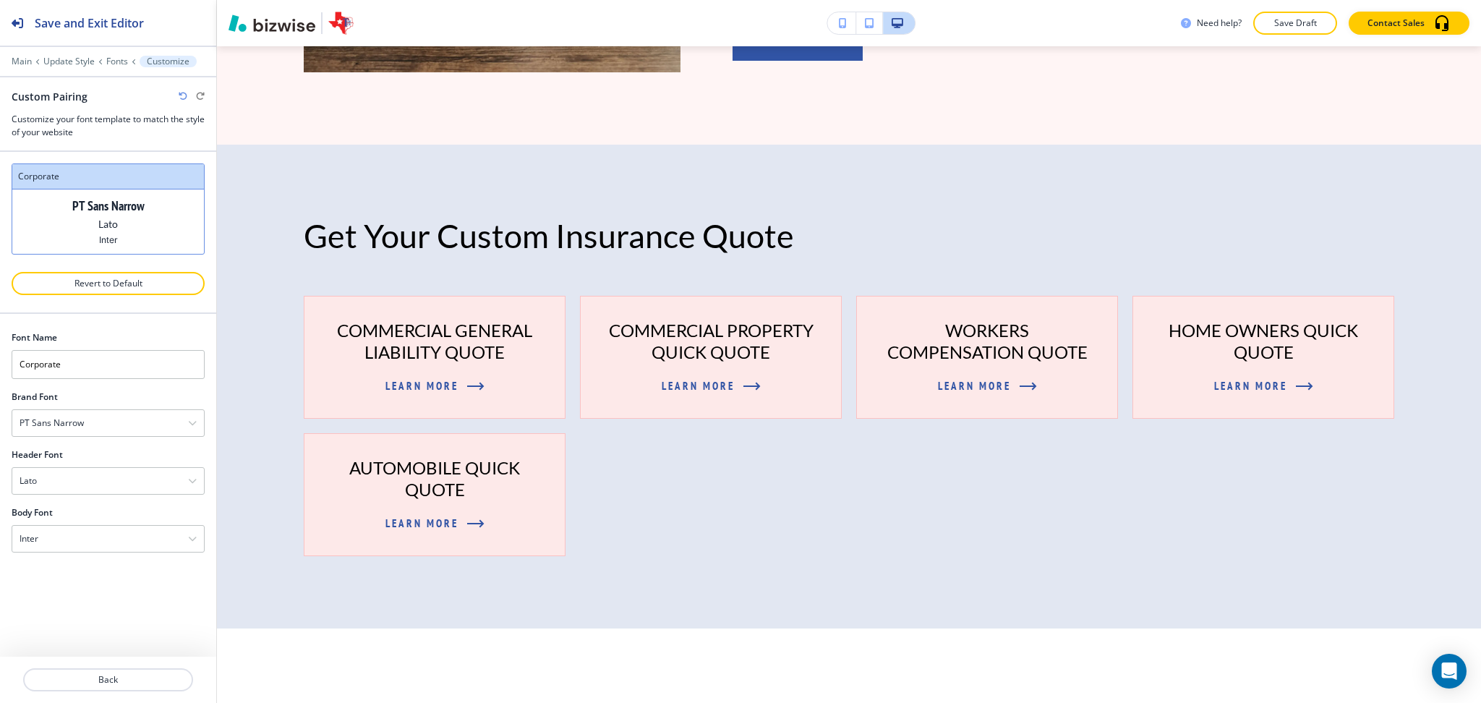
scroll to position [0, 0]
click at [64, 478] on div "Lato" at bounding box center [108, 481] width 192 height 26
click at [100, 536] on h4 "[PERSON_NAME] Sans" at bounding box center [108, 534] width 177 height 13
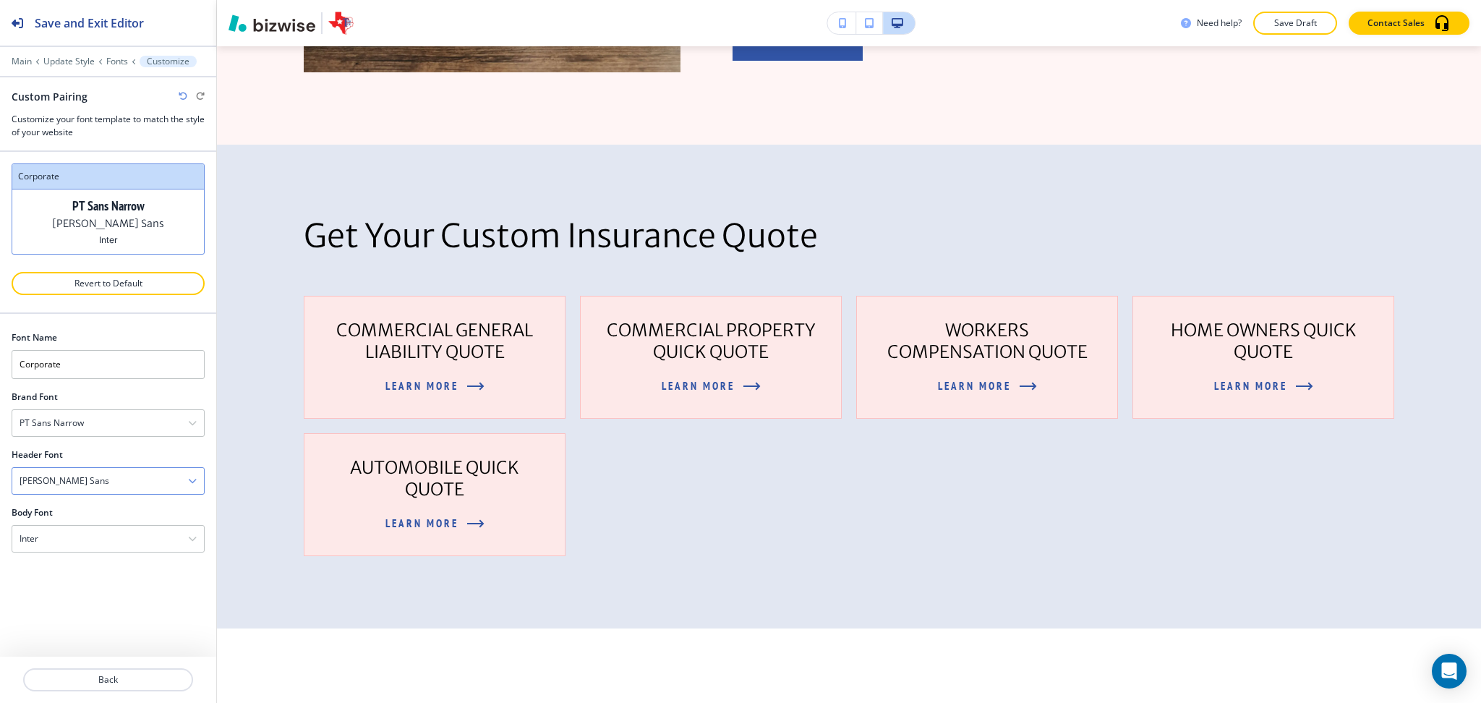
scroll to position [0, 0]
click at [71, 479] on h4 "[PERSON_NAME] Sans" at bounding box center [65, 480] width 90 height 13
click at [95, 549] on div "[PERSON_NAME] Condensed" at bounding box center [108, 556] width 192 height 25
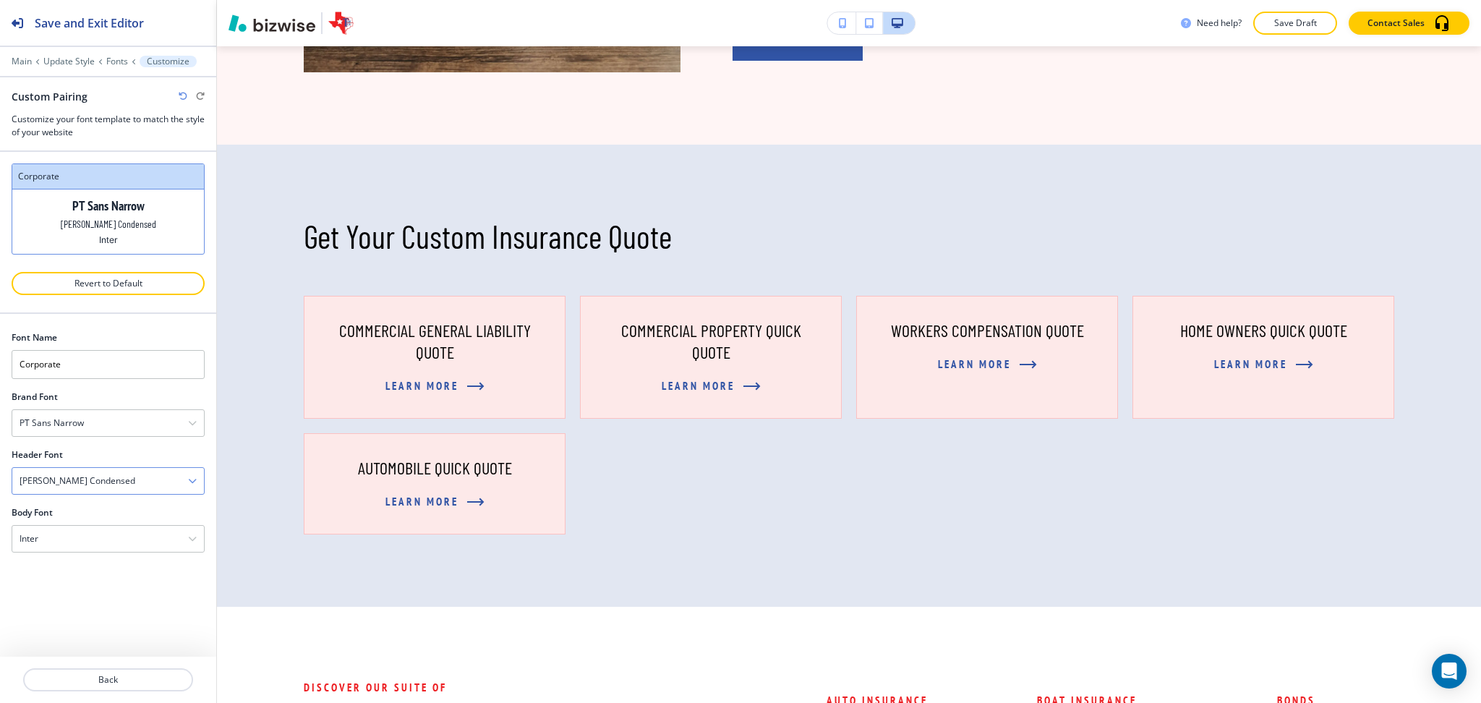
click at [79, 480] on h4 "[PERSON_NAME] Condensed" at bounding box center [78, 480] width 116 height 13
click at [88, 531] on div "Permanent Marker" at bounding box center [108, 539] width 192 height 25
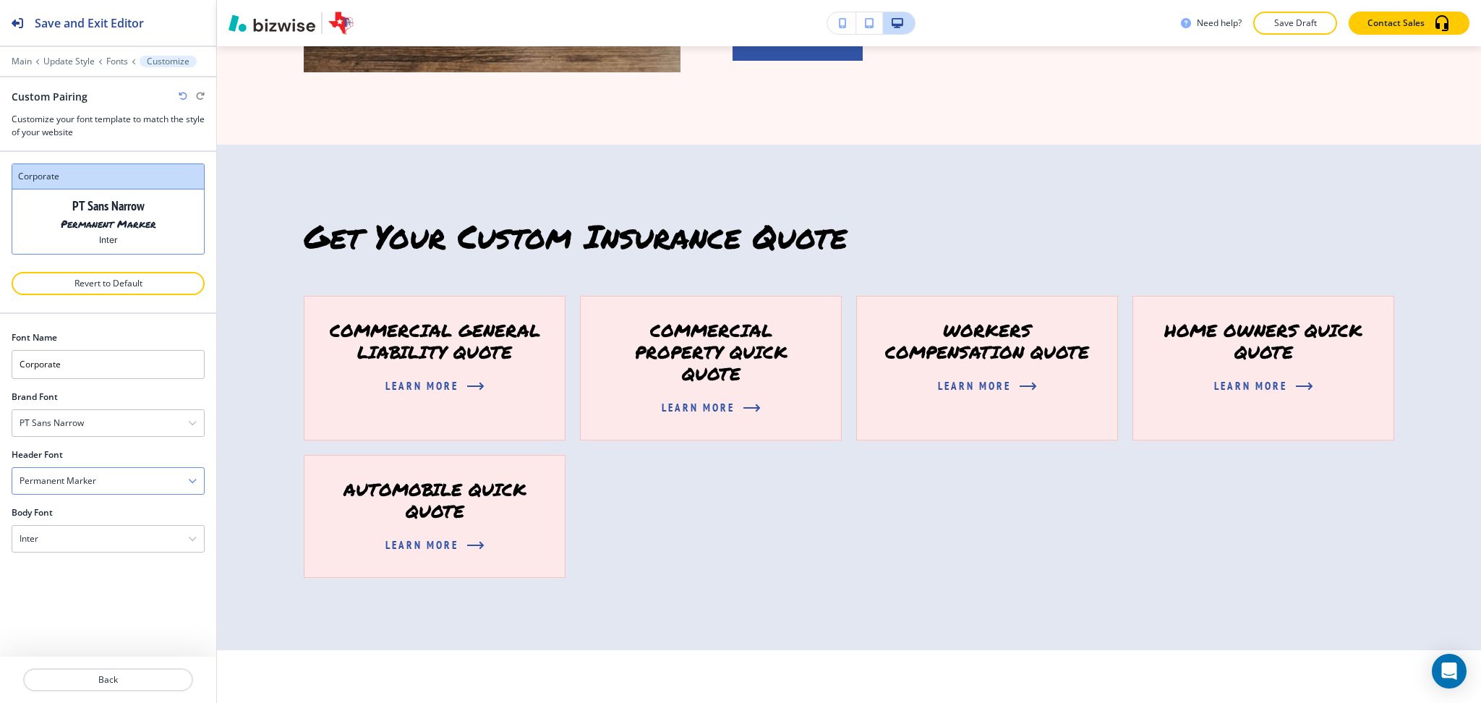
scroll to position [0, 0]
click at [82, 477] on h4 "Permanent Marker" at bounding box center [58, 480] width 77 height 13
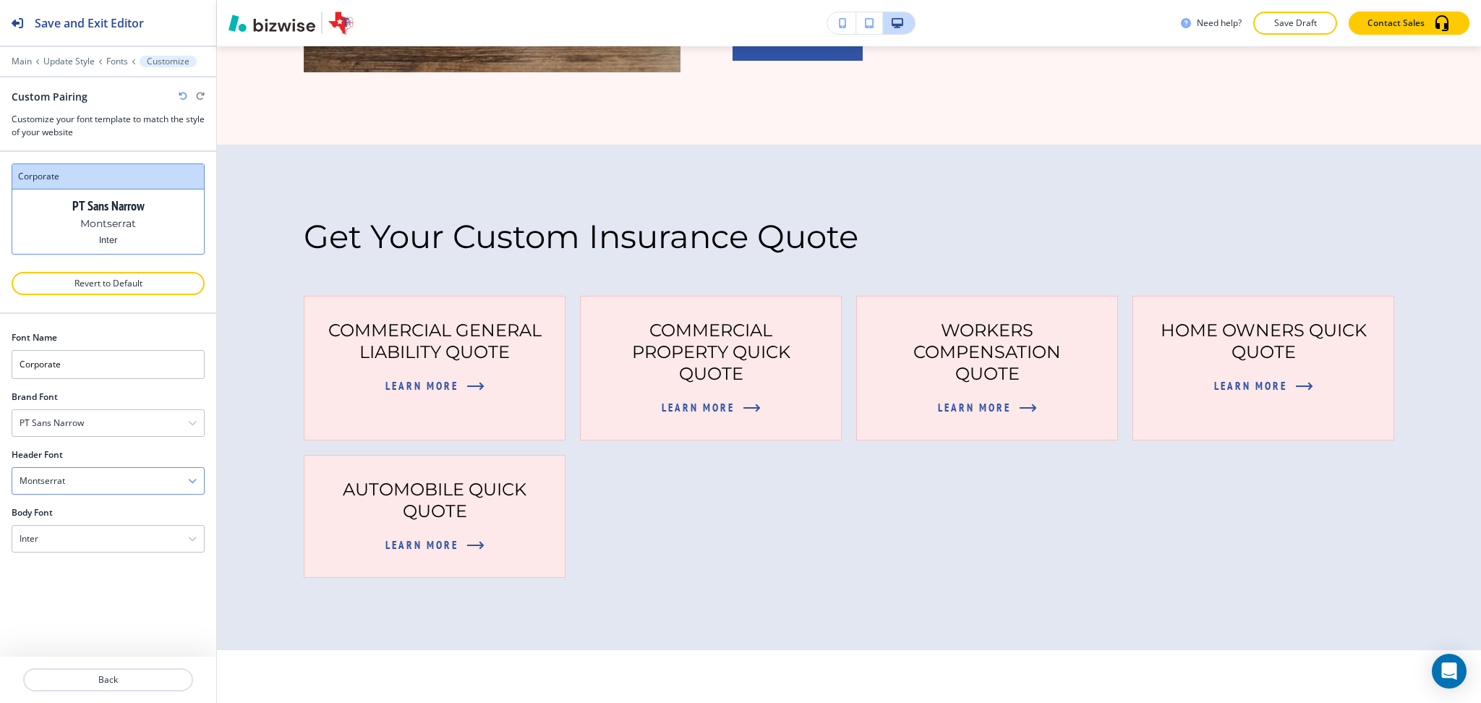
click at [79, 477] on div "Montserrat" at bounding box center [108, 481] width 192 height 26
click at [95, 535] on h4 "Source Sans Pro" at bounding box center [108, 529] width 177 height 13
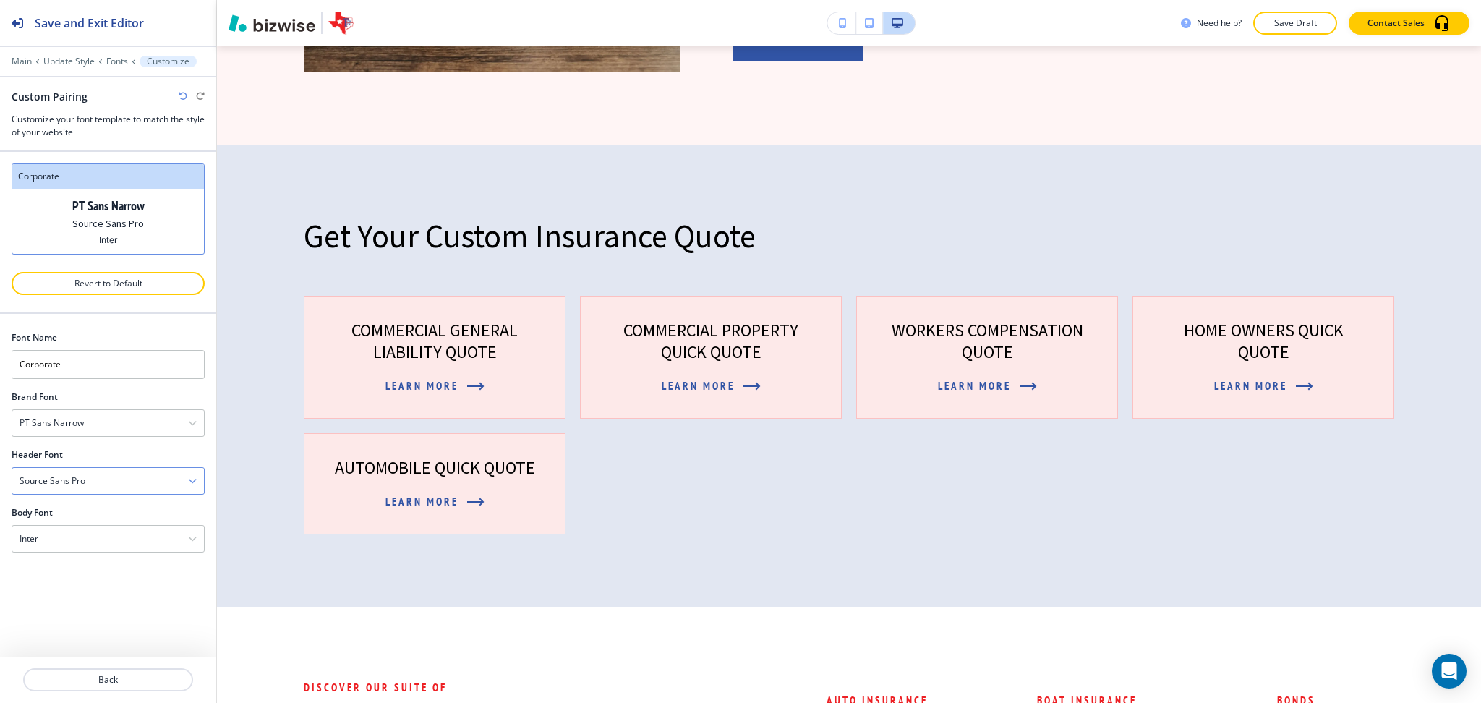
click at [79, 483] on h4 "Source Sans Pro" at bounding box center [53, 480] width 66 height 13
click at [100, 573] on h4 "[PERSON_NAME]" at bounding box center [108, 579] width 177 height 13
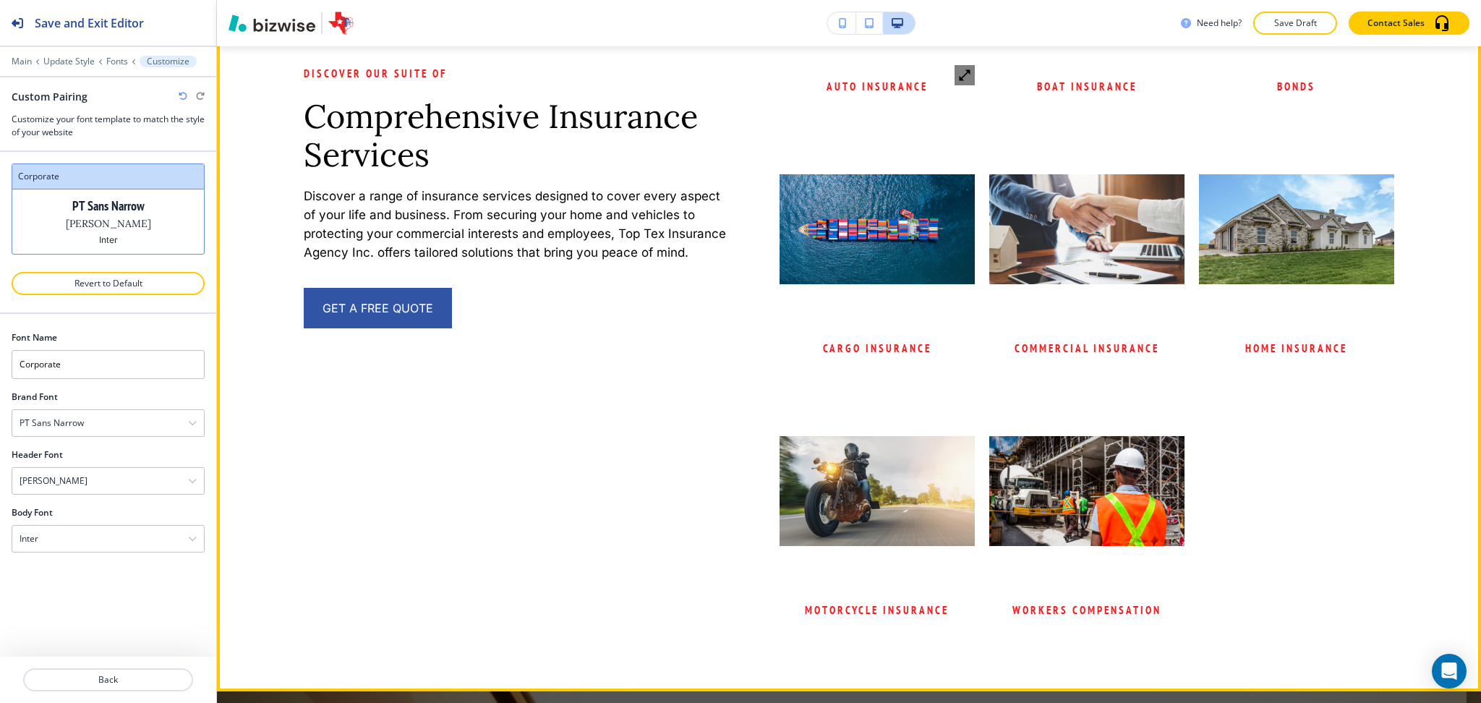
scroll to position [2119, 0]
click at [854, 95] on p "Auto Insurance" at bounding box center [876, 85] width 195 height 17
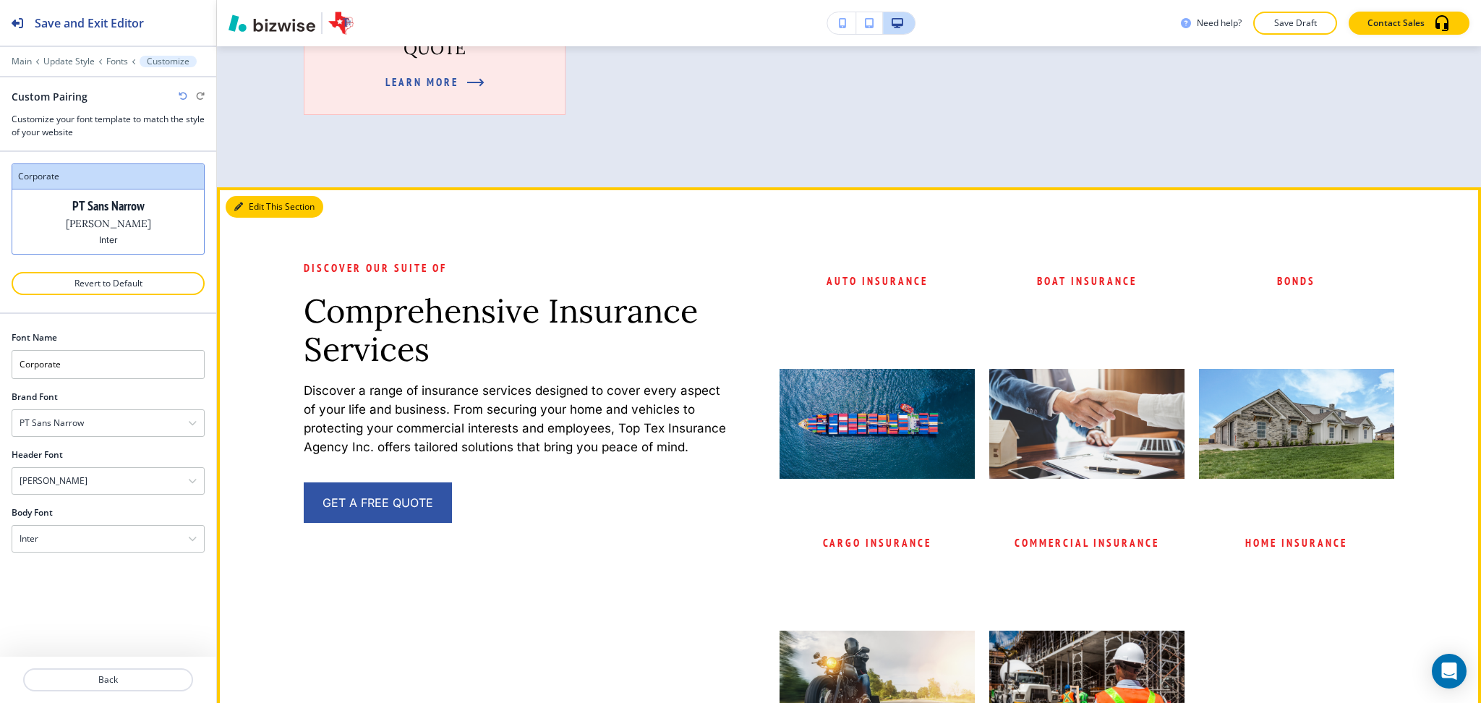
click at [262, 218] on button "Edit This Section" at bounding box center [275, 207] width 98 height 22
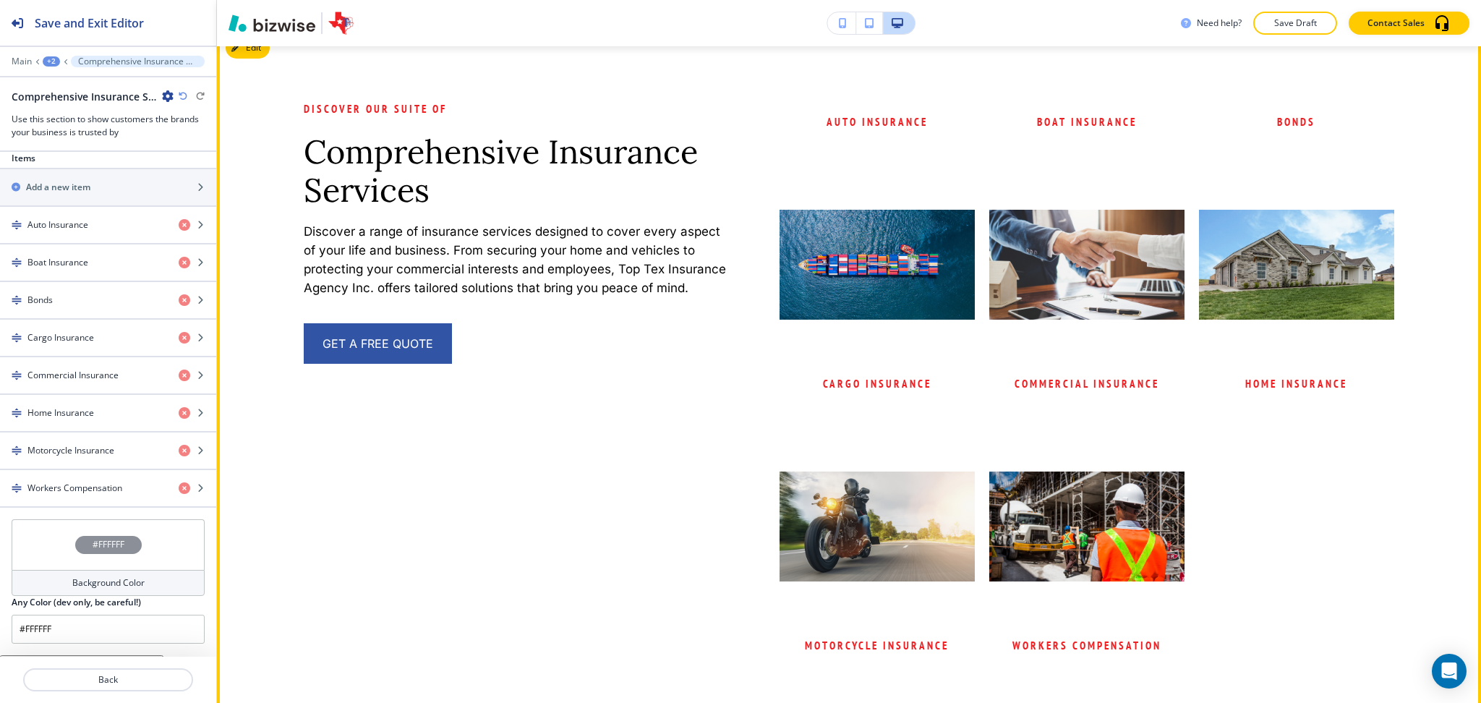
scroll to position [813, 0]
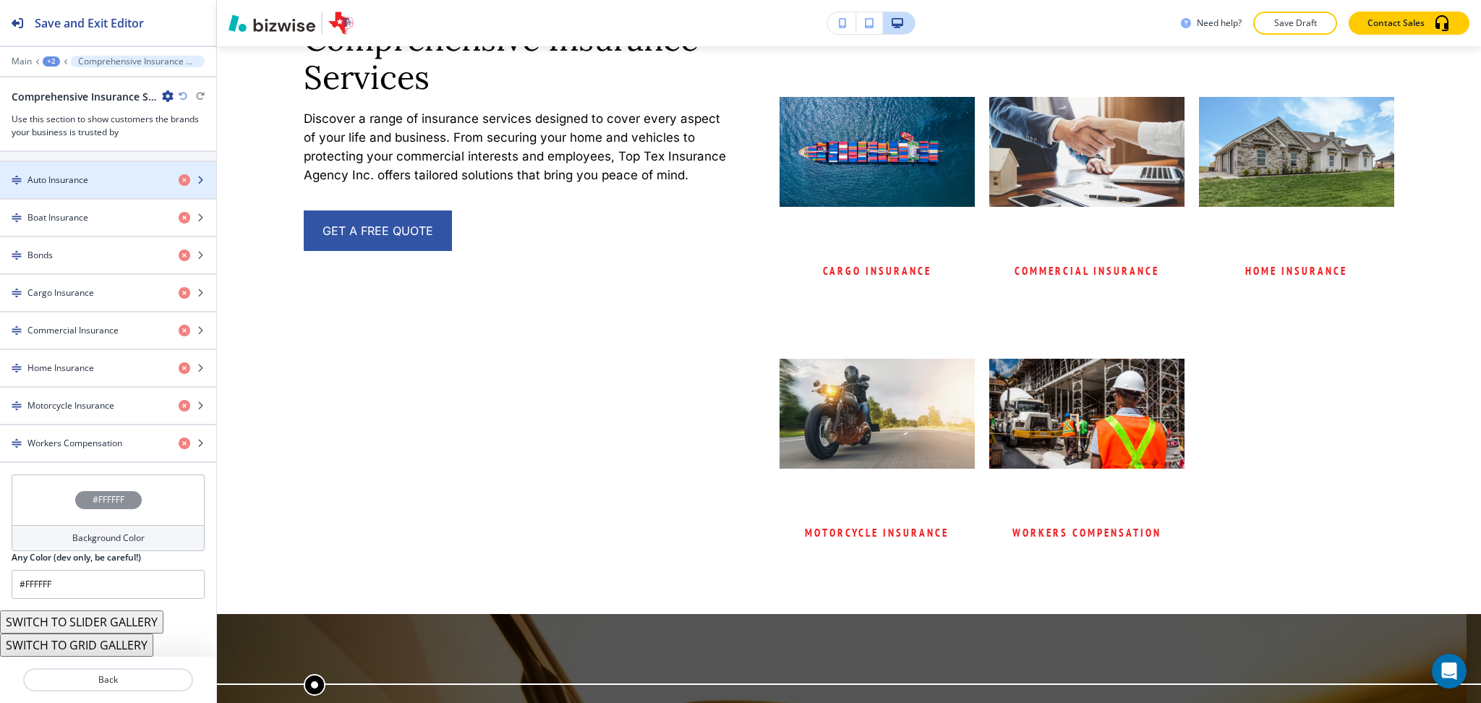
click at [59, 174] on h4 "Auto Insurance" at bounding box center [57, 180] width 61 height 13
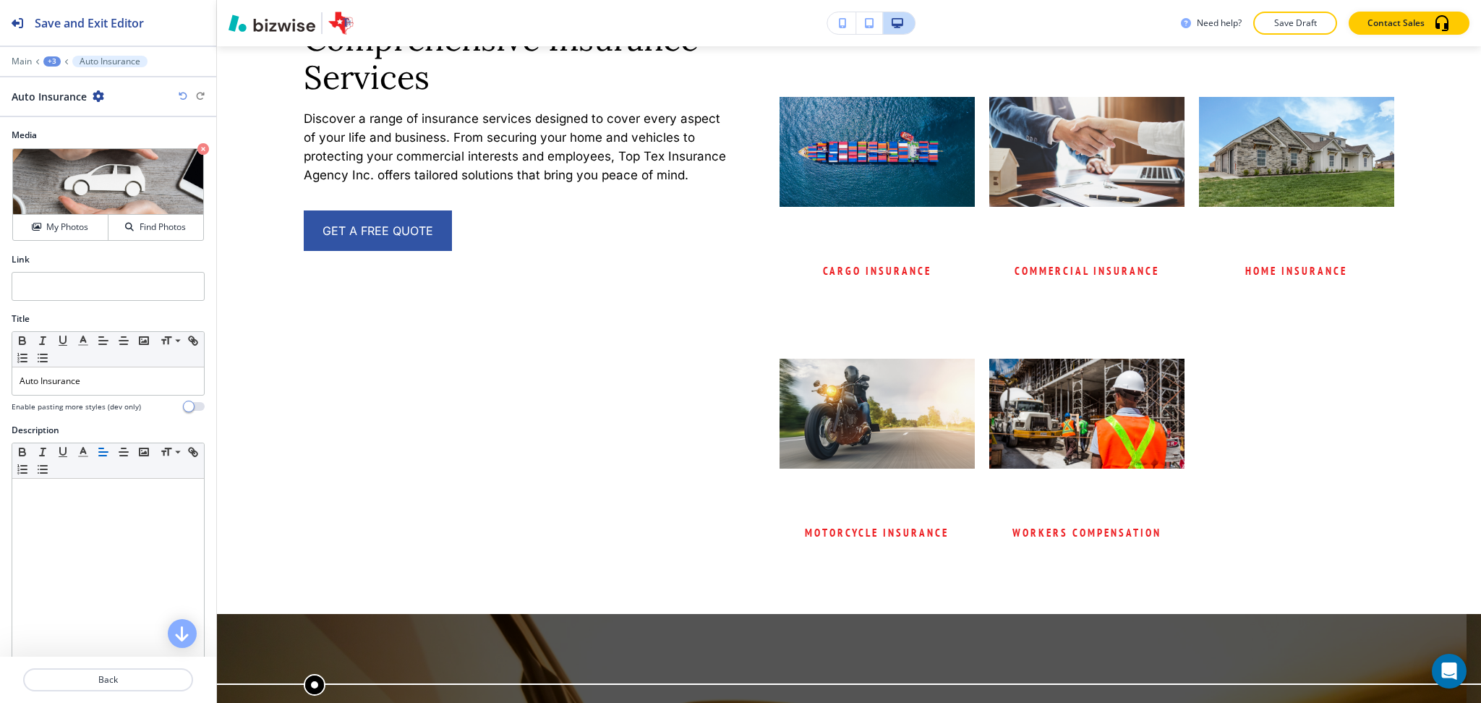
scroll to position [2155, 0]
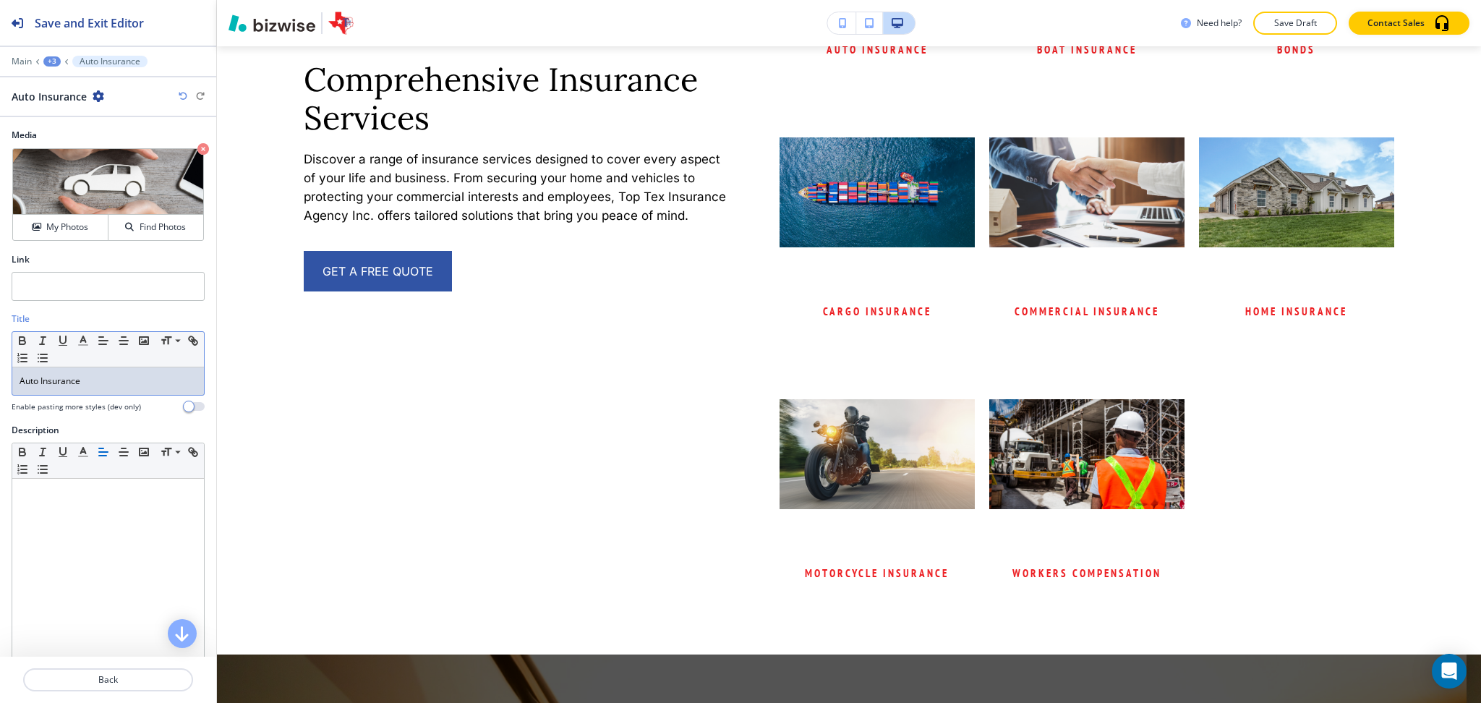
click at [102, 388] on div "Auto Insurance" at bounding box center [108, 380] width 192 height 27
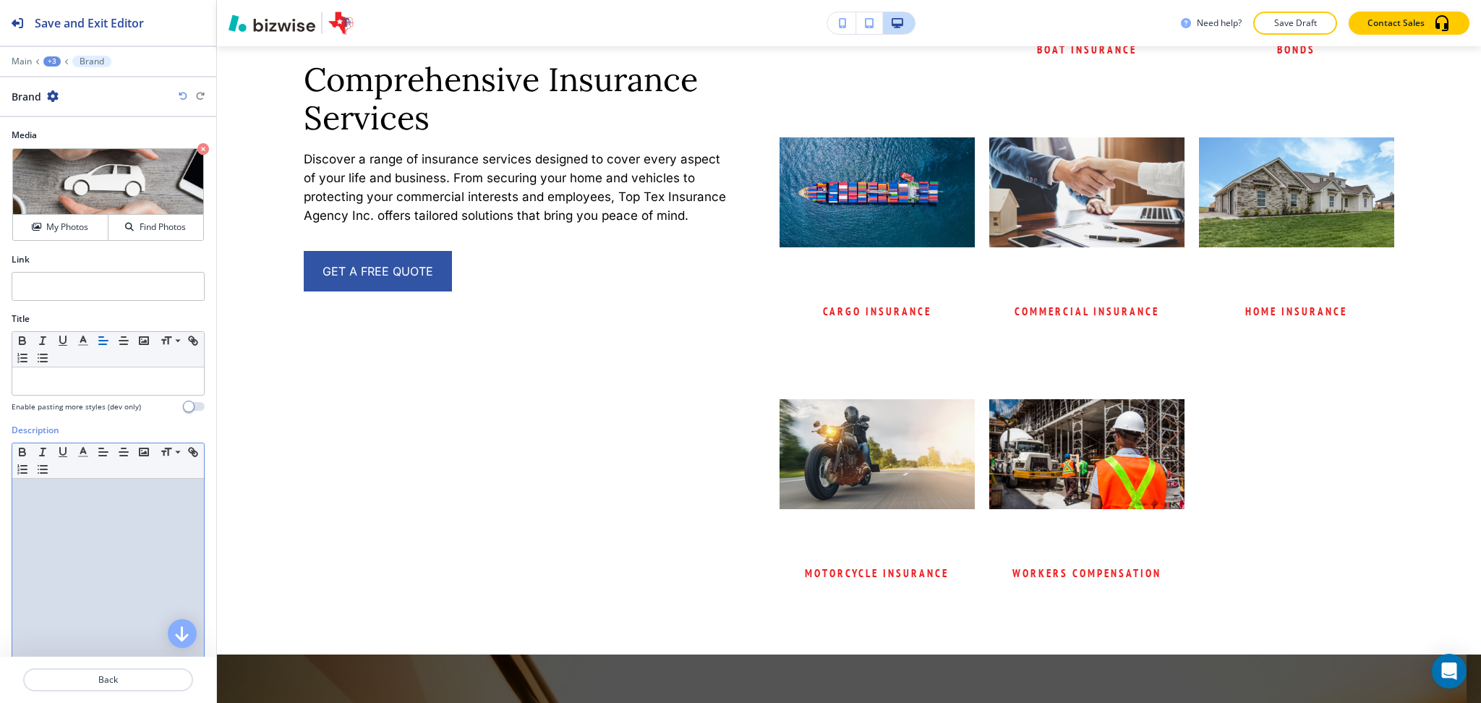
click at [105, 515] on div at bounding box center [108, 573] width 192 height 188
click at [90, 381] on p at bounding box center [108, 380] width 177 height 13
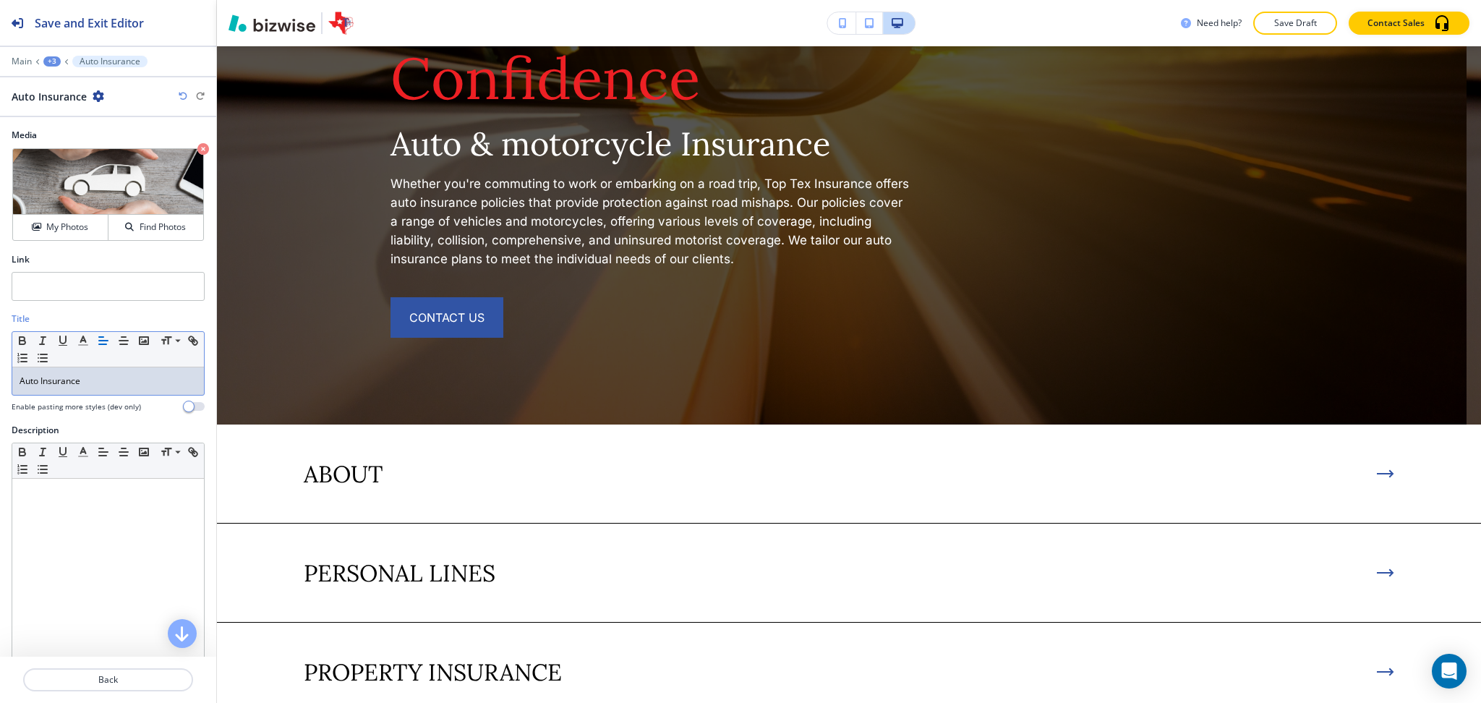
scroll to position [2979, 0]
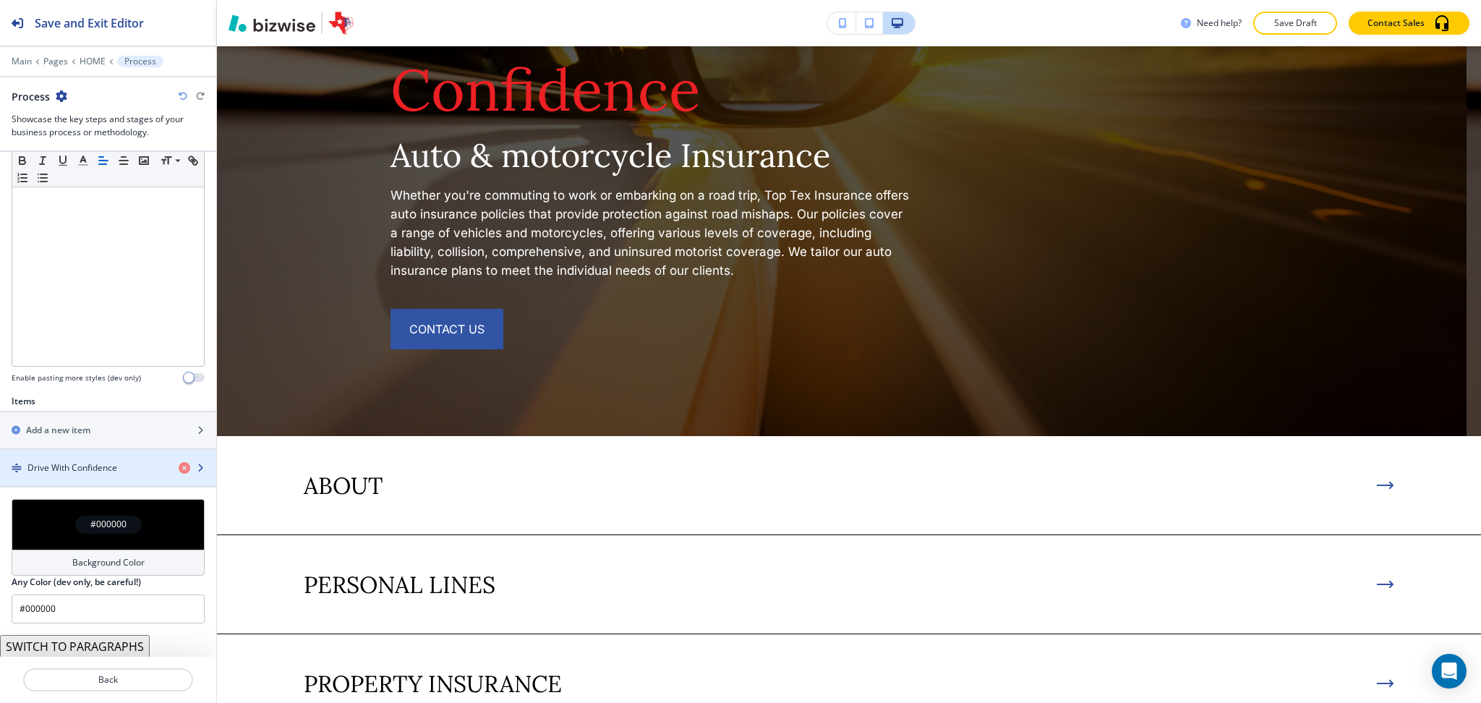
scroll to position [275, 0]
click at [134, 555] on h4 "Background Color" at bounding box center [108, 561] width 72 height 13
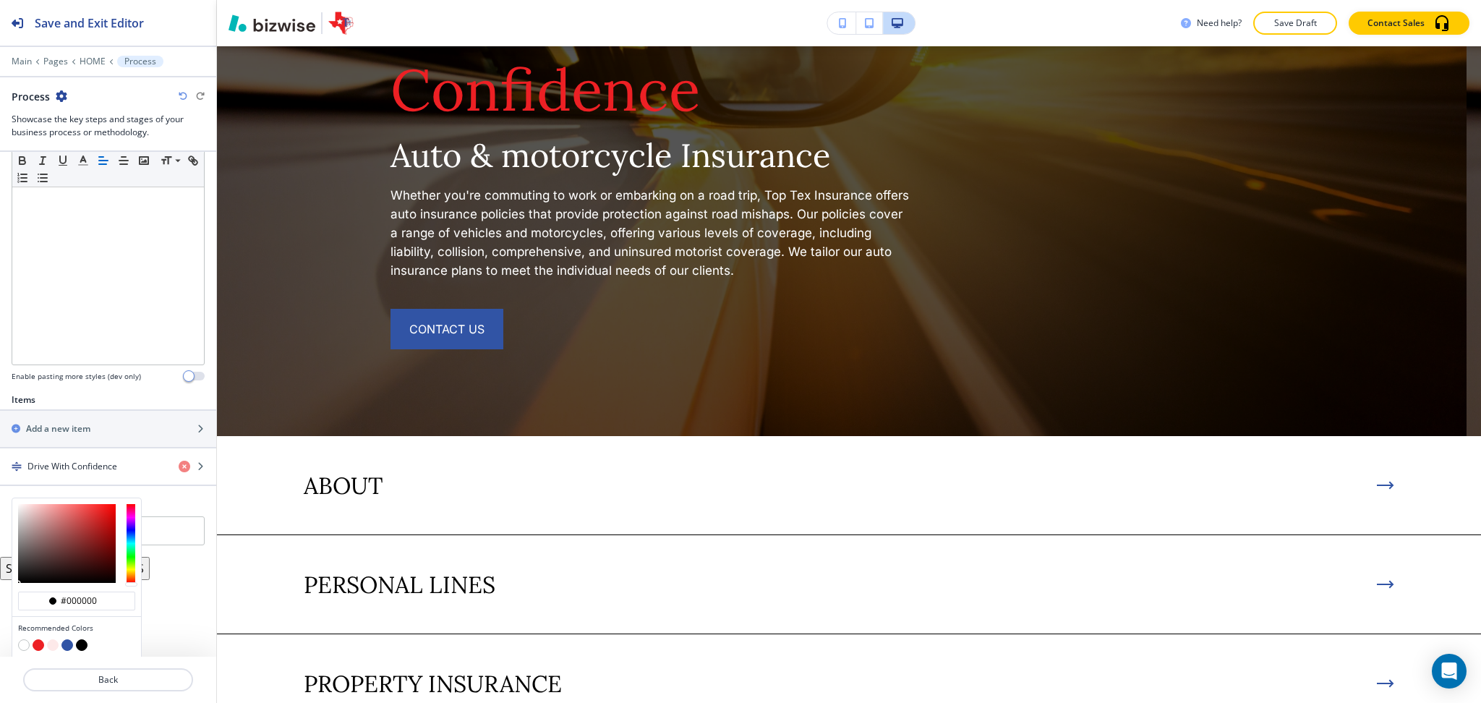
click at [23, 645] on button "button" at bounding box center [24, 645] width 12 height 12
type input "#FFFFFF"
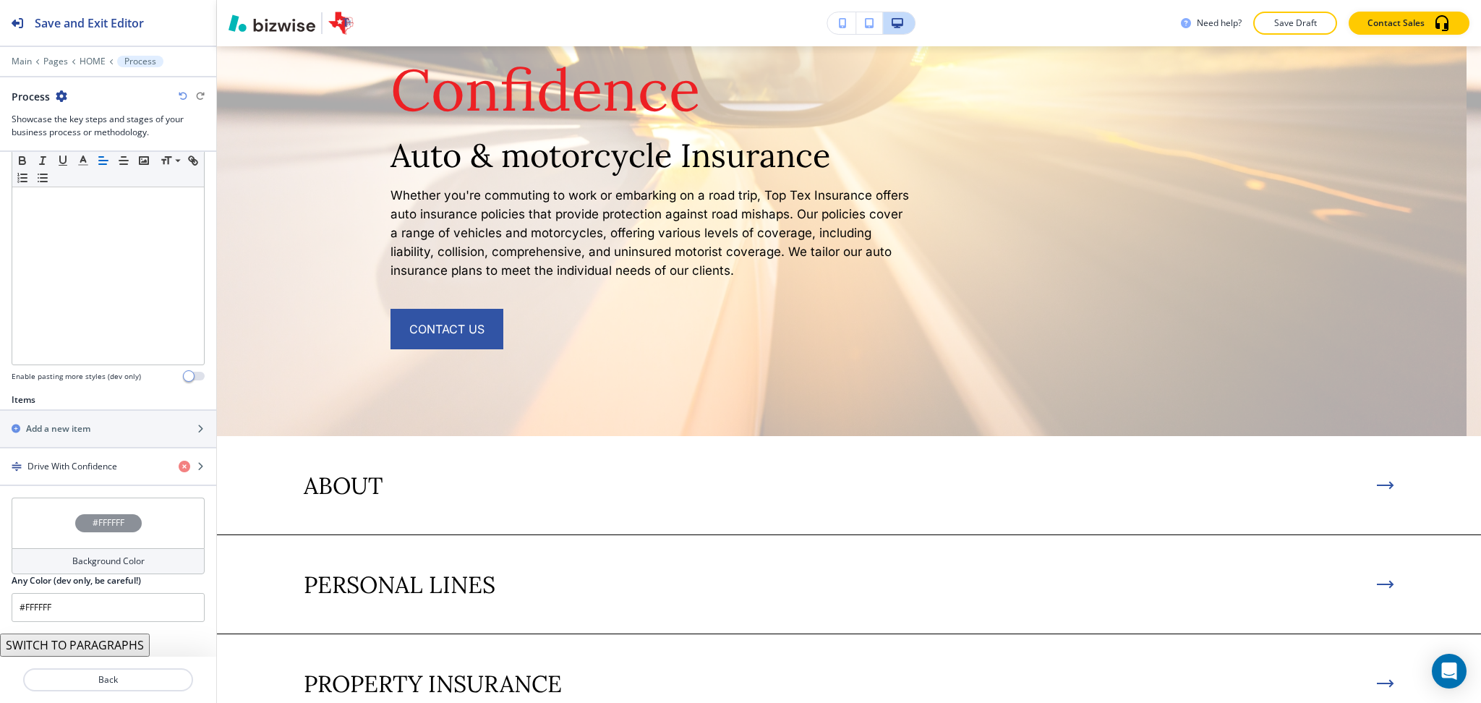
click at [133, 565] on h4 "Background Color" at bounding box center [108, 561] width 72 height 13
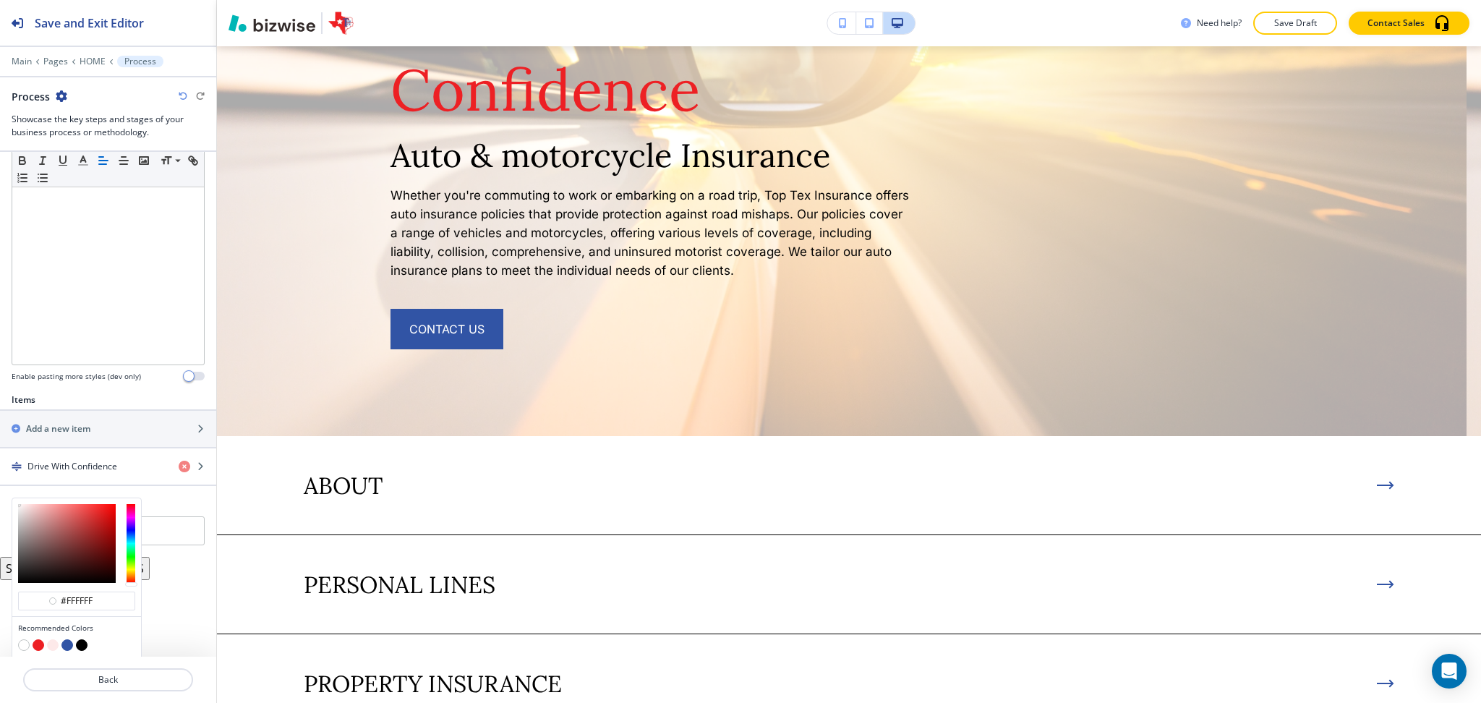
type input "#fee7e7"
click at [27, 505] on div at bounding box center [67, 543] width 98 height 79
type input "#fee7e7"
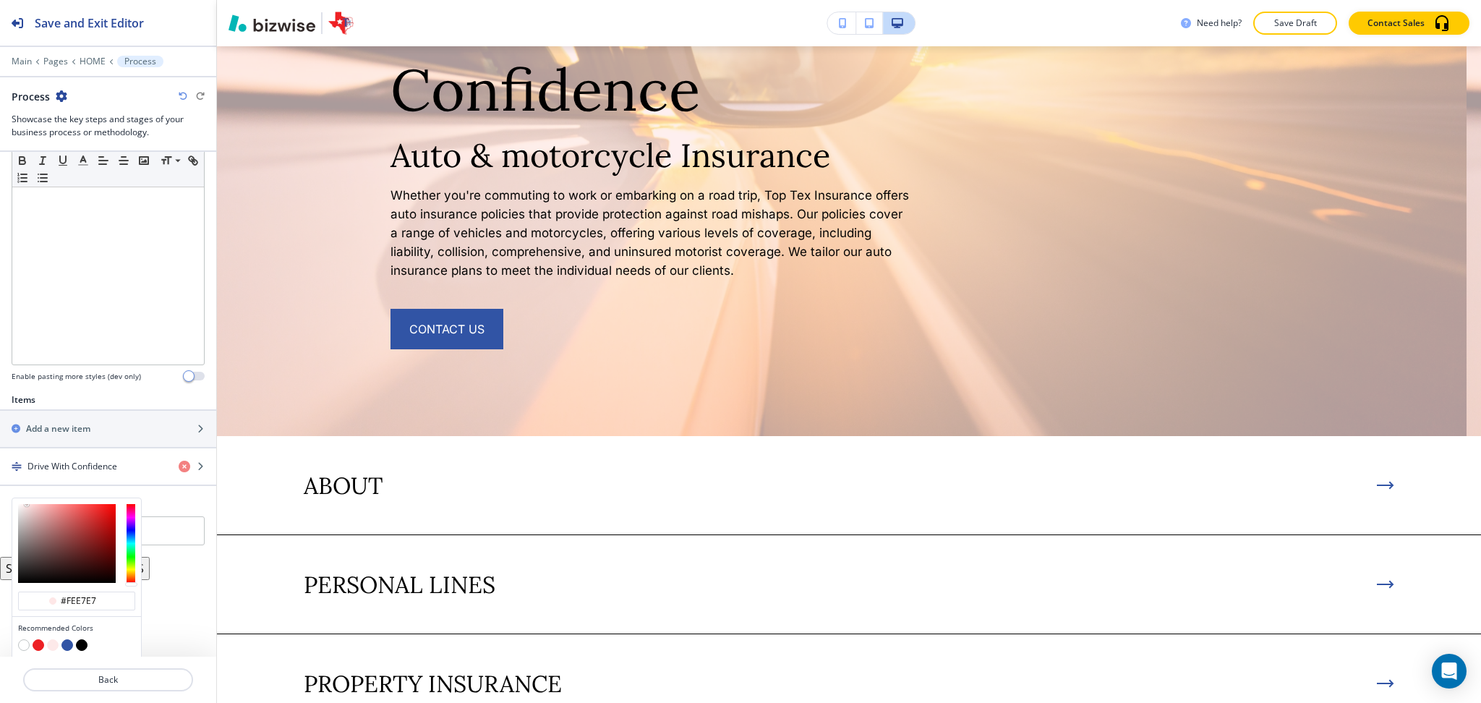
type input "#e4e1e1"
click at [20, 513] on div at bounding box center [67, 543] width 98 height 79
type input "#e4e1e1"
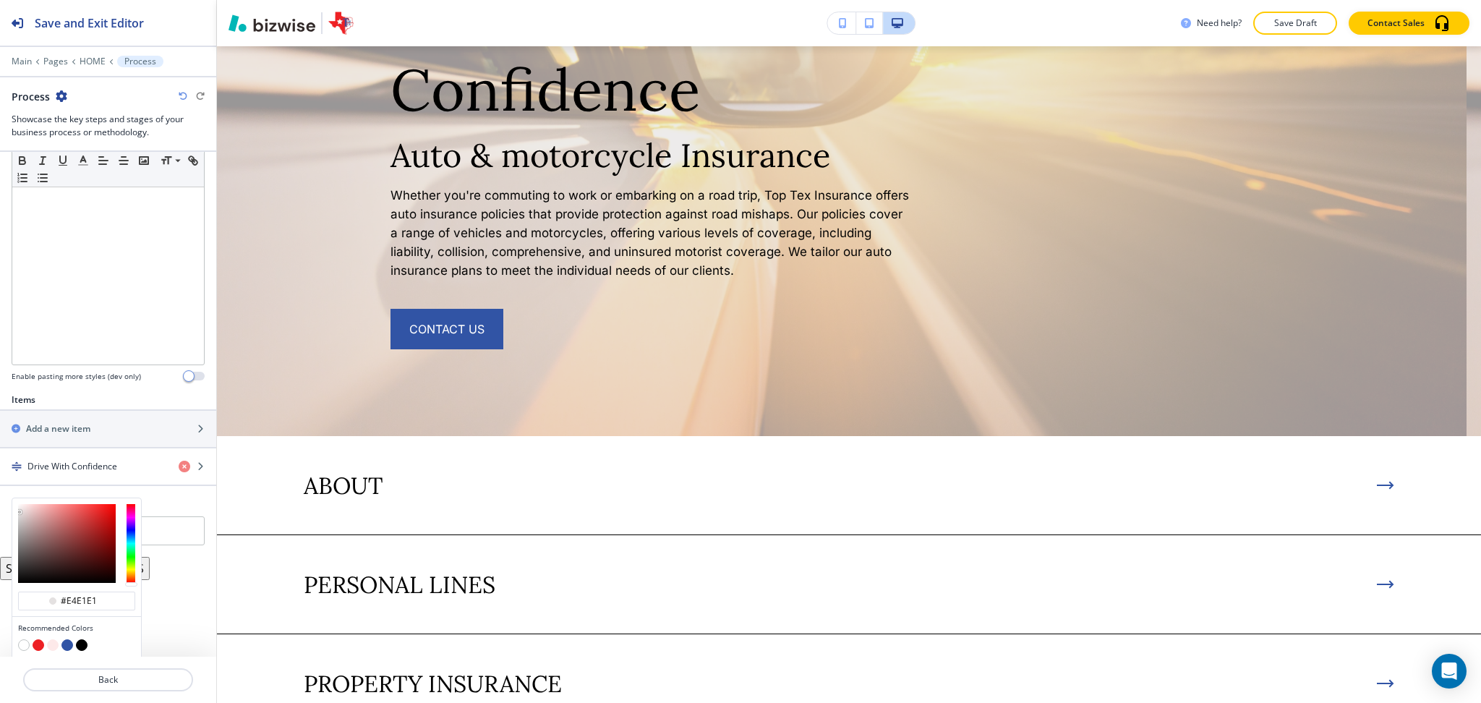
type input "#c8bcbc"
click at [24, 521] on div at bounding box center [67, 543] width 98 height 79
type input "#c8bcbc"
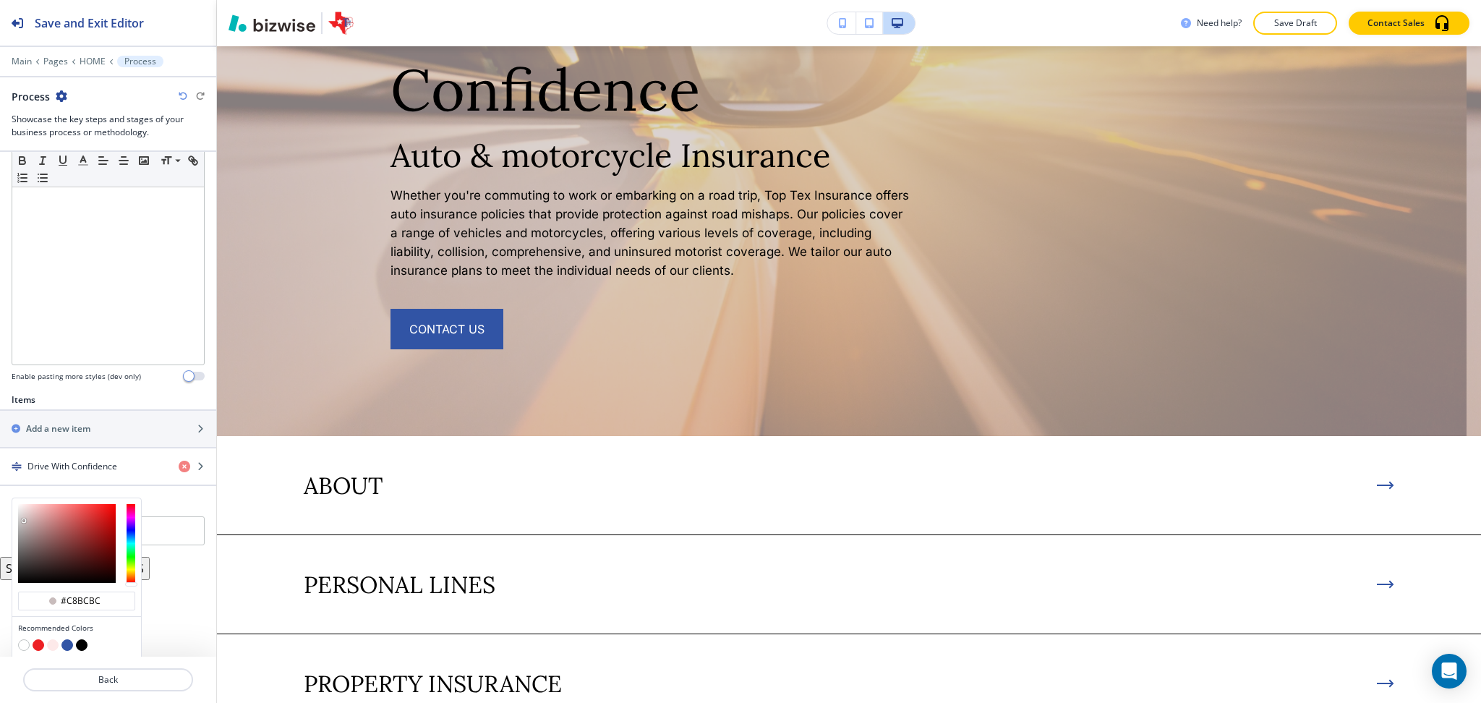
click at [16, 529] on div at bounding box center [76, 543] width 129 height 90
type input "#a59595"
click at [27, 532] on div at bounding box center [67, 543] width 98 height 79
type input "#a59595"
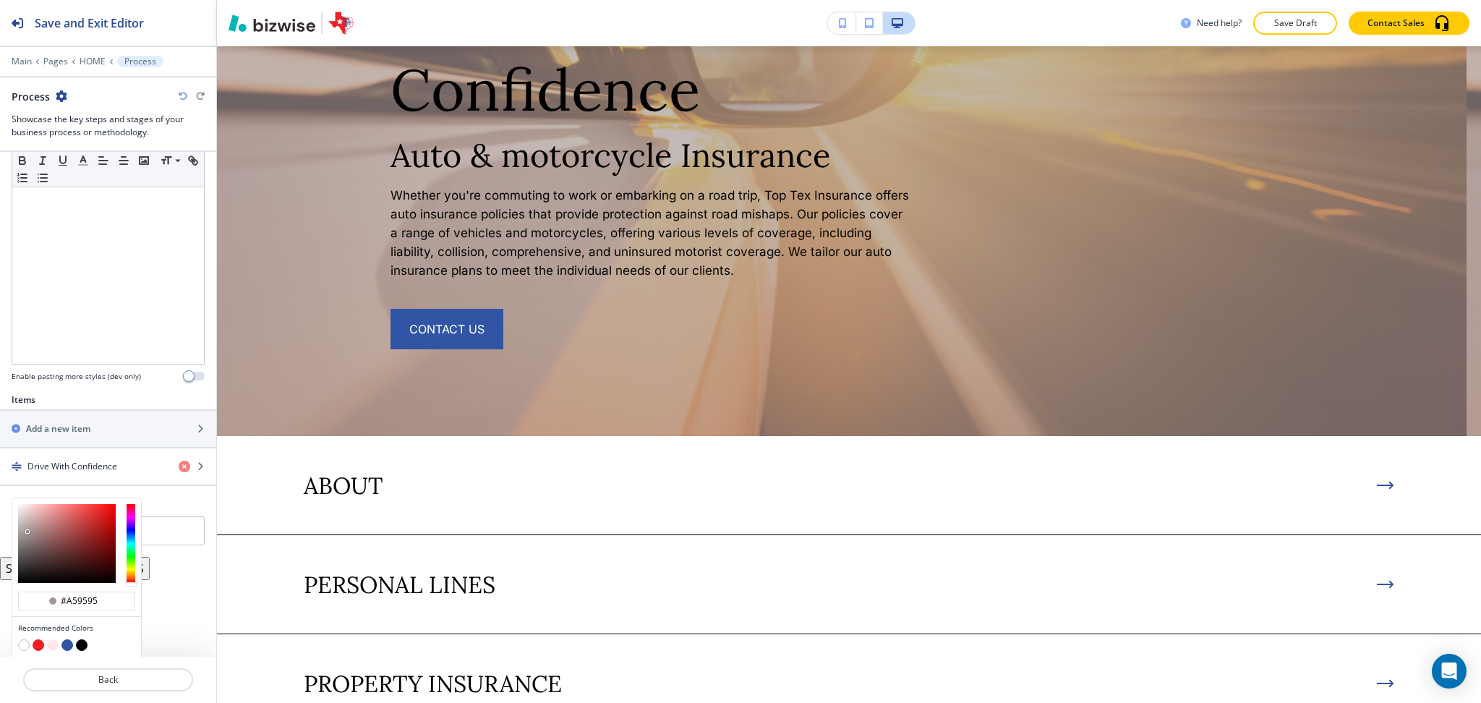
type input "#a56c6c"
click at [52, 532] on div at bounding box center [67, 543] width 98 height 79
type input "#a56c6c"
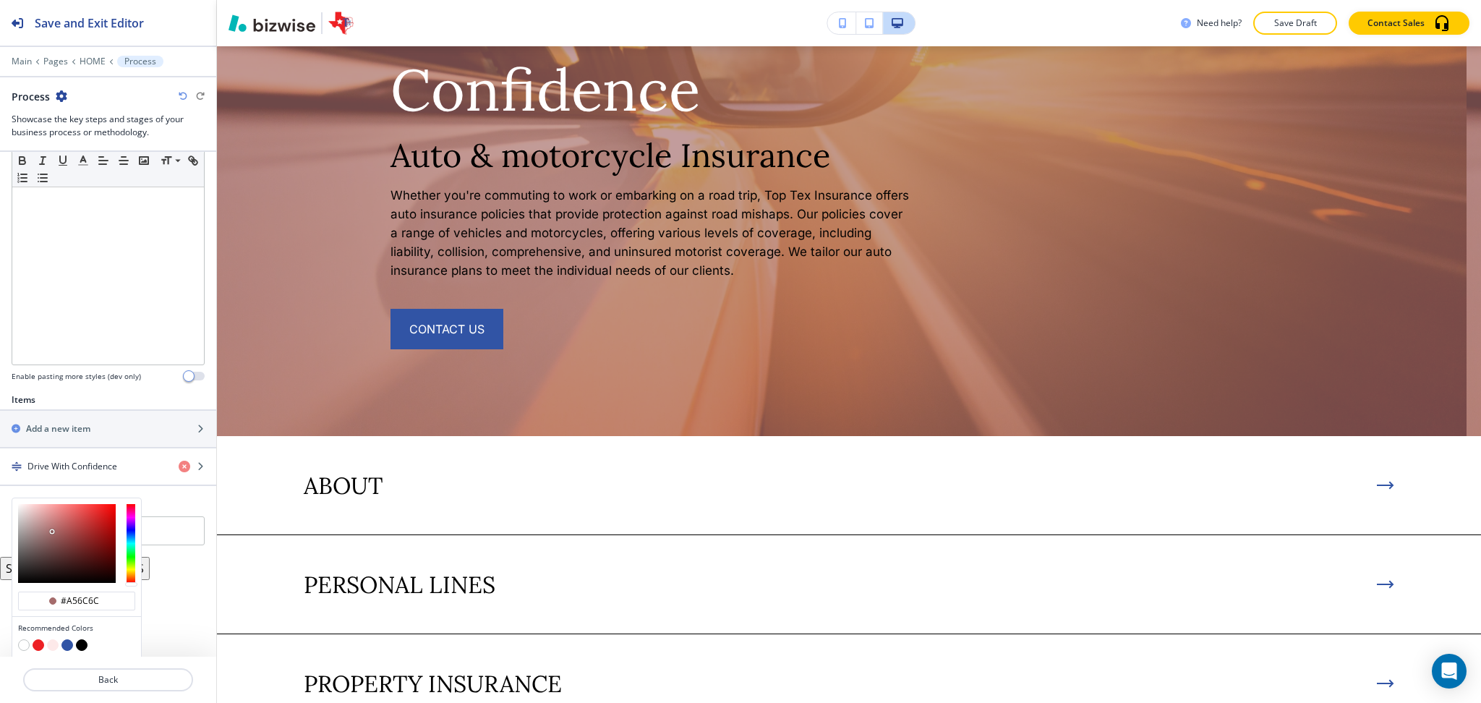
type input "#cf8787"
click at [52, 519] on div at bounding box center [67, 543] width 98 height 79
type input "#cf8787"
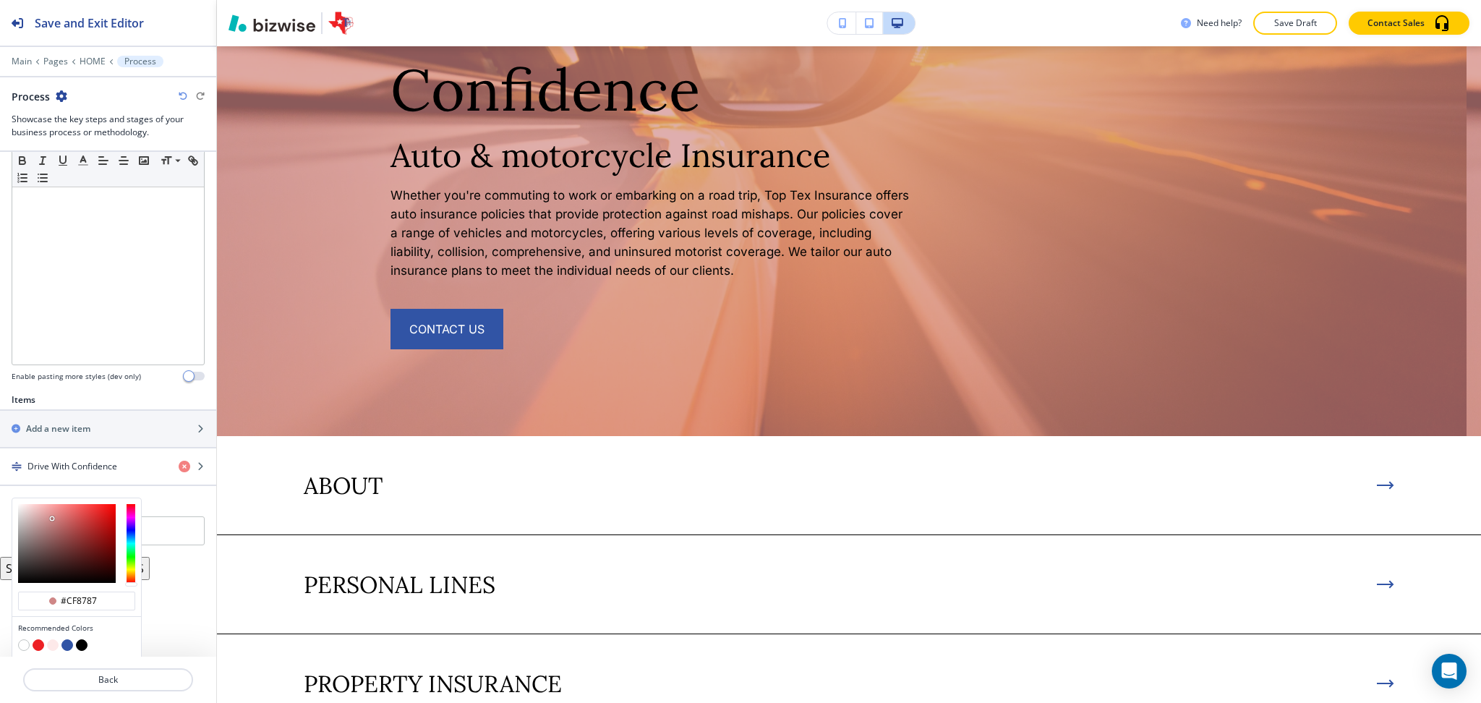
type input "#ffffff"
click at [18, 504] on div at bounding box center [67, 543] width 98 height 79
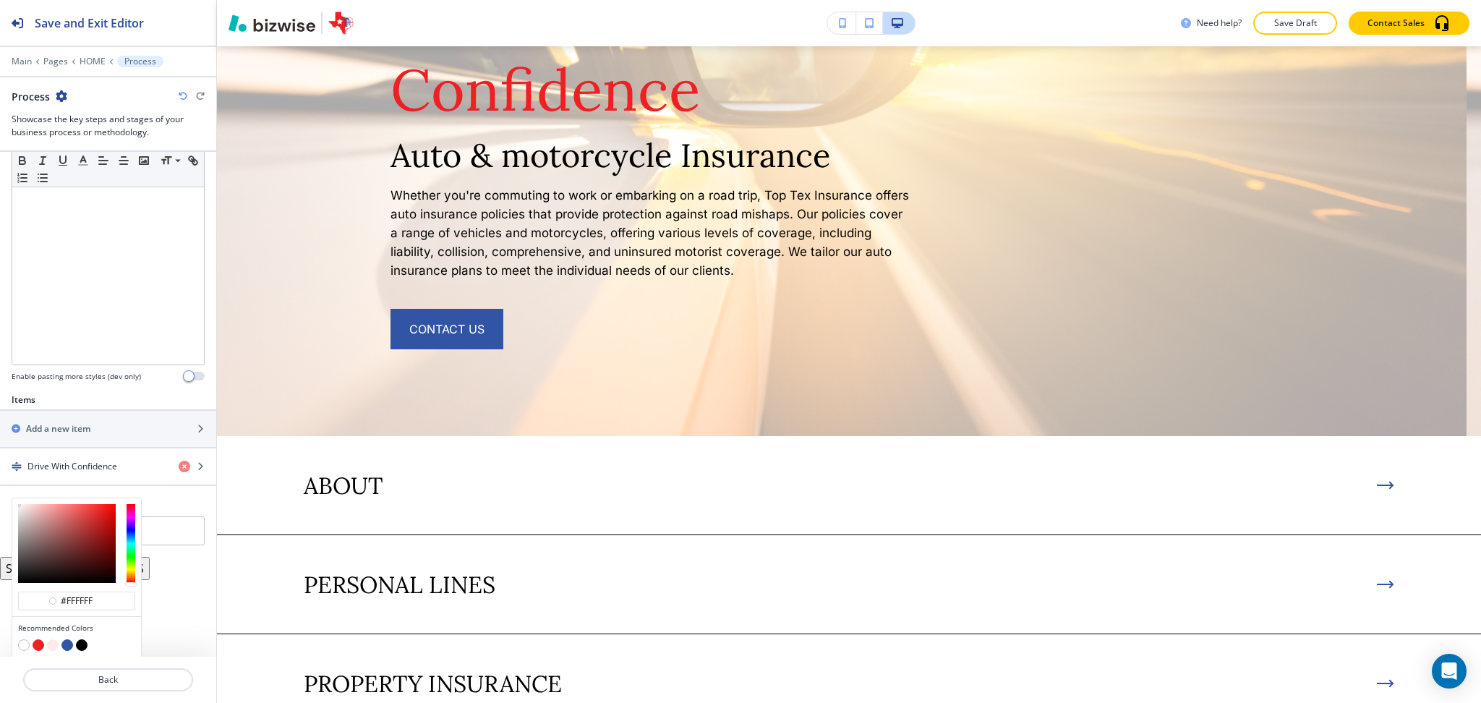
click at [85, 643] on button "button" at bounding box center [82, 645] width 12 height 12
type input "#000000"
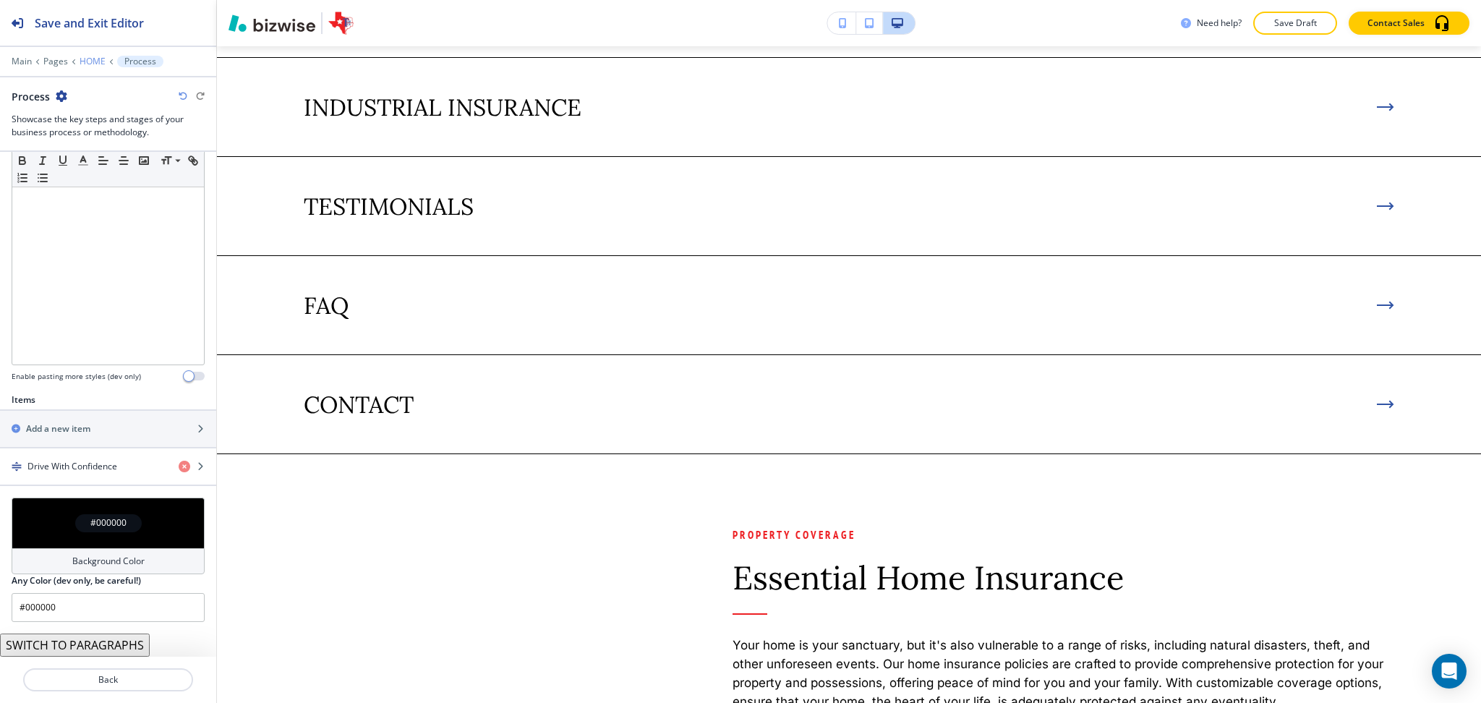
scroll to position [3741, 0]
click at [93, 63] on p "HOME" at bounding box center [93, 61] width 26 height 10
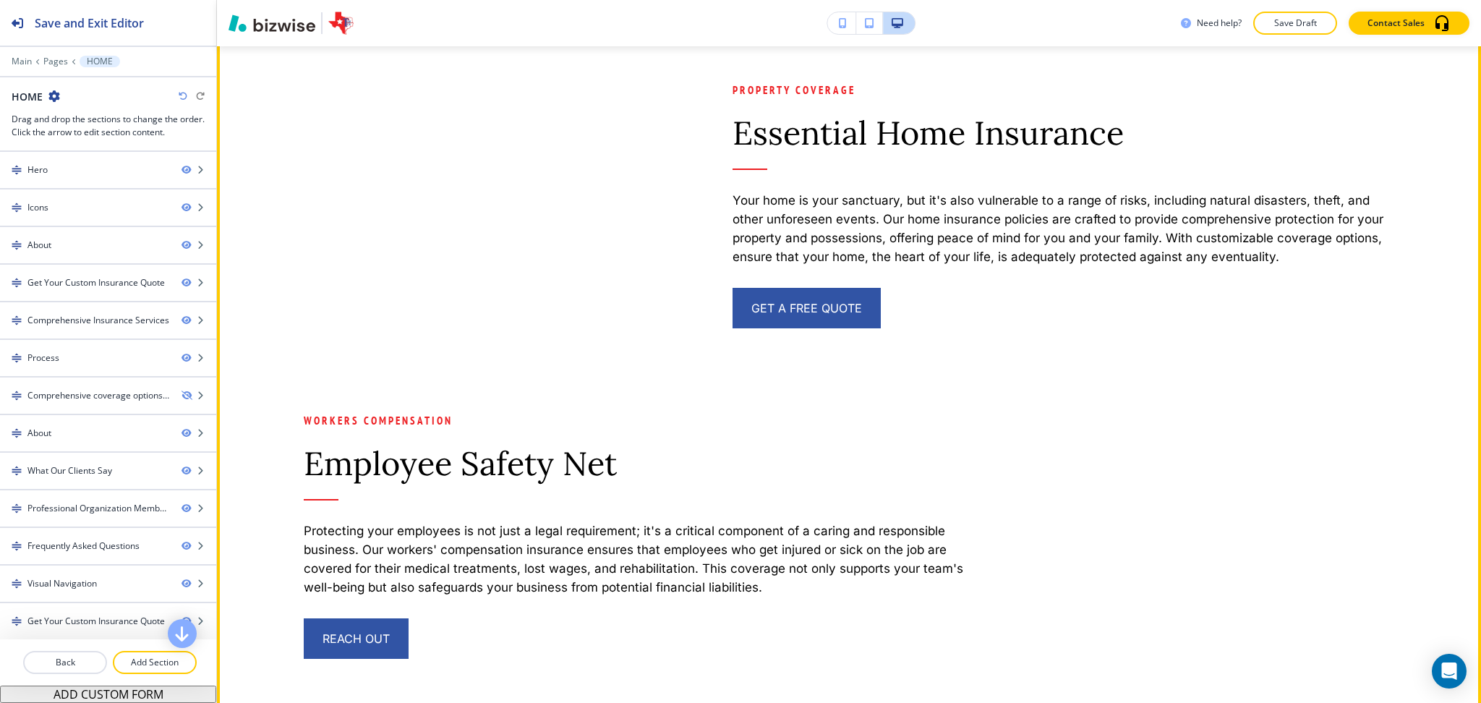
scroll to position [3394, 0]
click at [263, 39] on button "Edit This Section" at bounding box center [275, 28] width 98 height 22
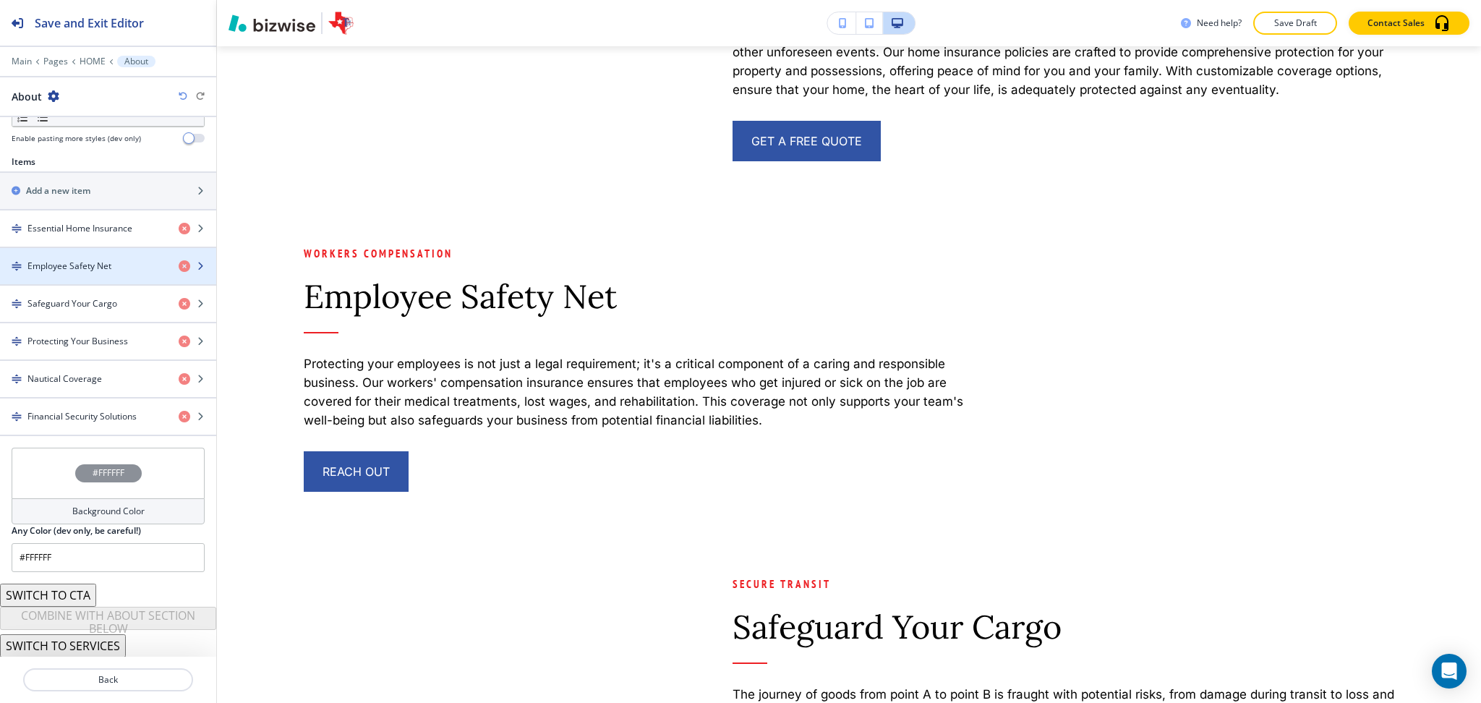
scroll to position [479, 0]
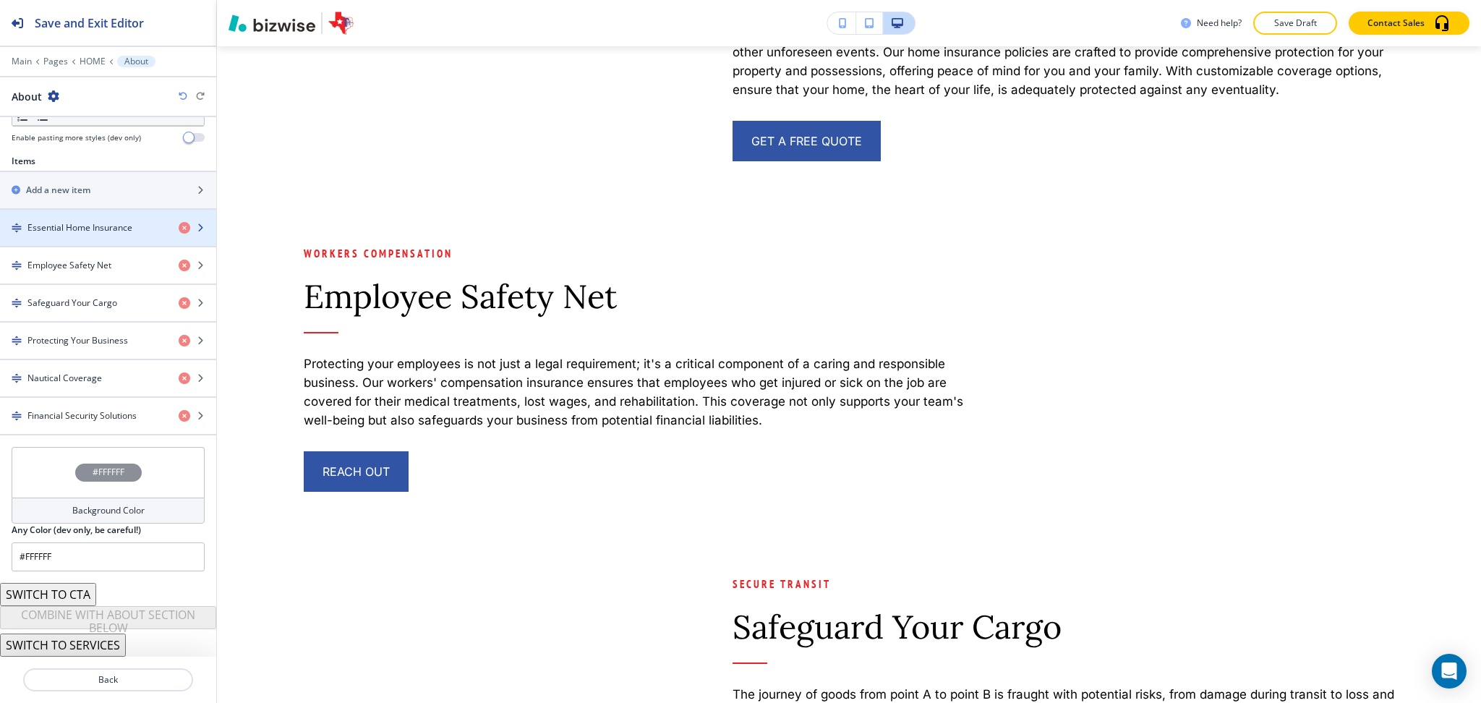
click at [84, 221] on h4 "Essential Home Insurance" at bounding box center [79, 227] width 105 height 13
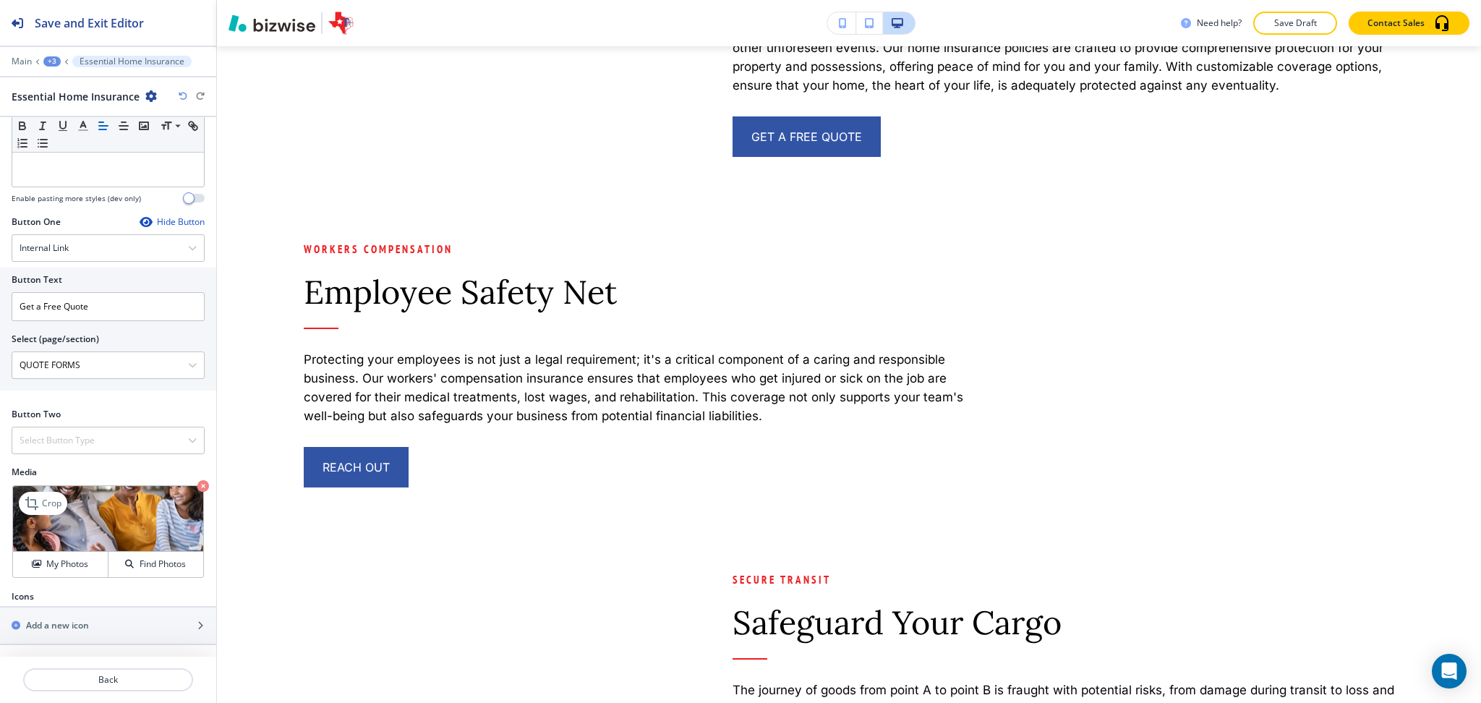
scroll to position [3566, 0]
click at [48, 502] on p "Crop" at bounding box center [52, 503] width 20 height 13
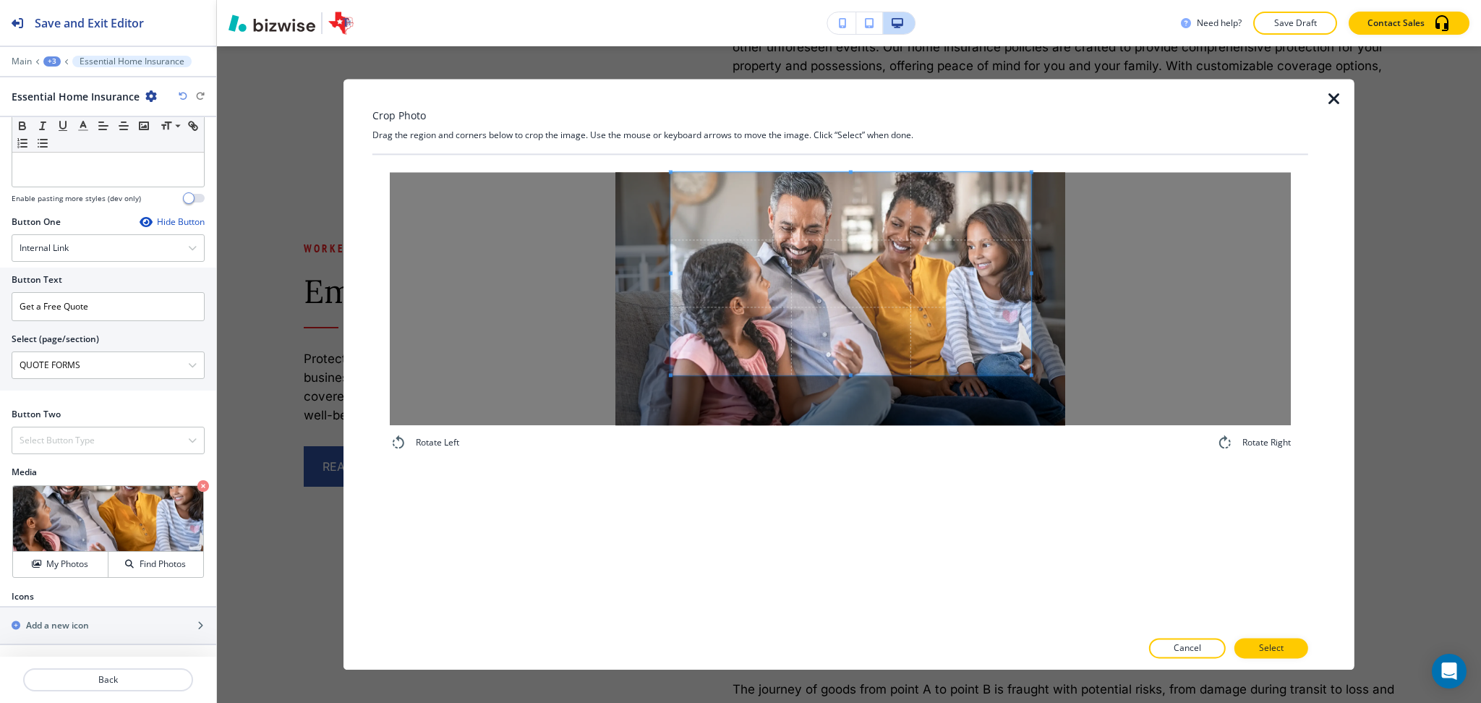
click at [940, 254] on span at bounding box center [851, 273] width 360 height 202
click at [817, 510] on div "Rotate Left Rotate Right" at bounding box center [840, 392] width 936 height 474
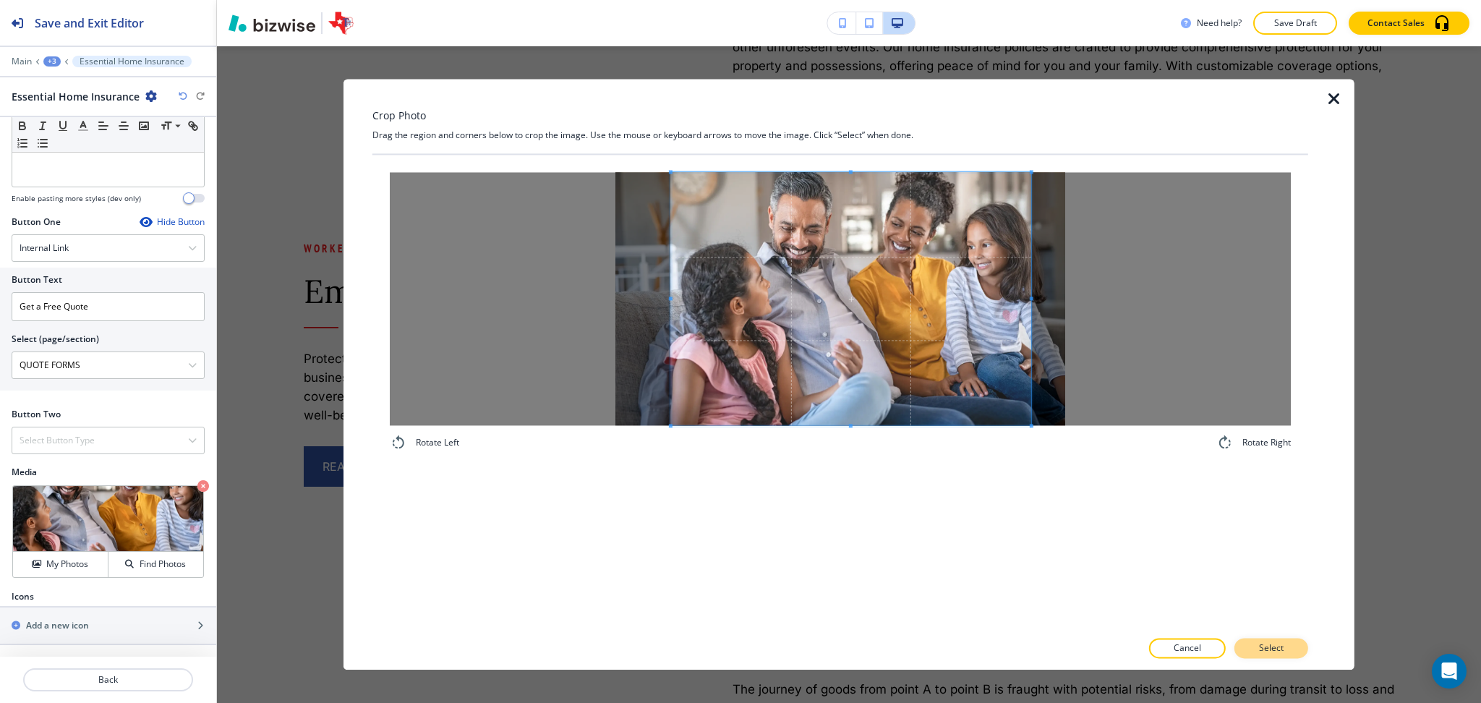
click at [1285, 655] on button "Select" at bounding box center [1271, 648] width 74 height 20
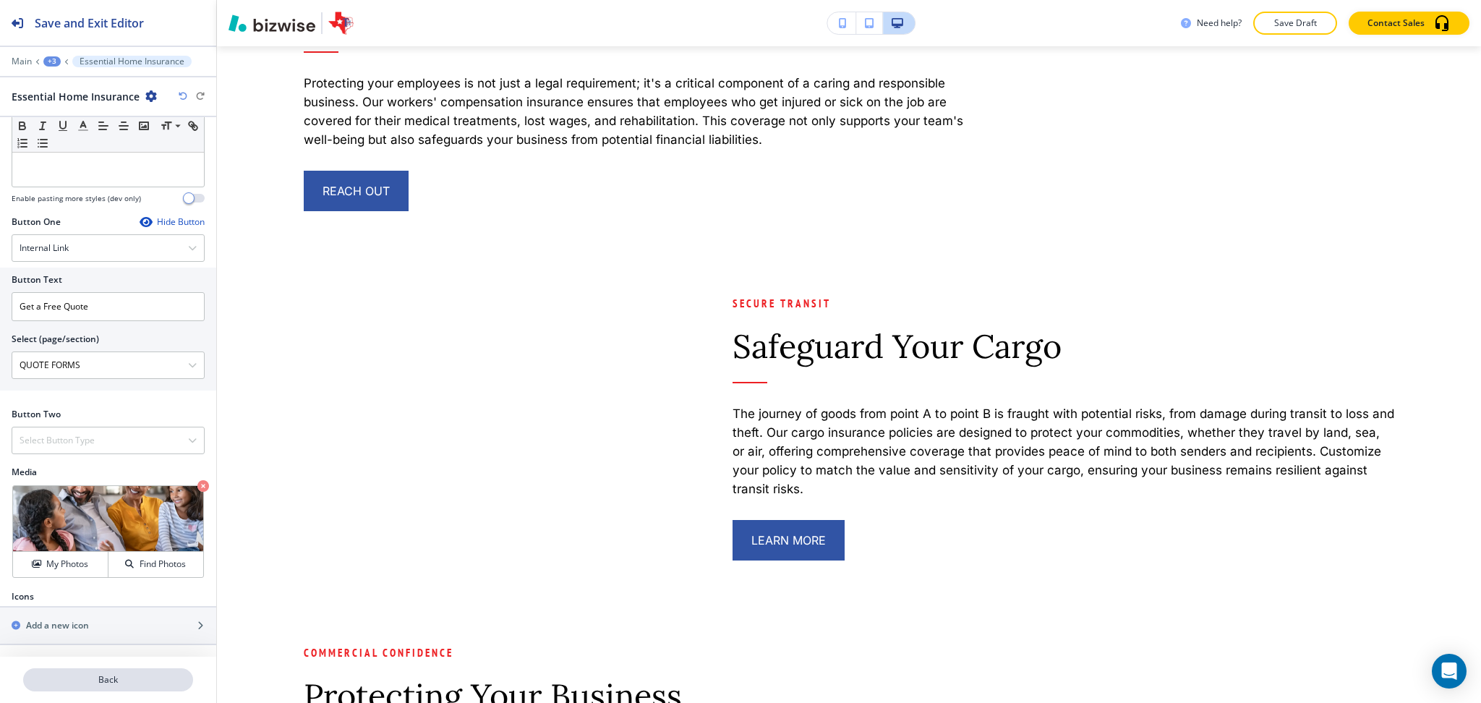
click at [120, 676] on p "Back" at bounding box center [108, 679] width 167 height 13
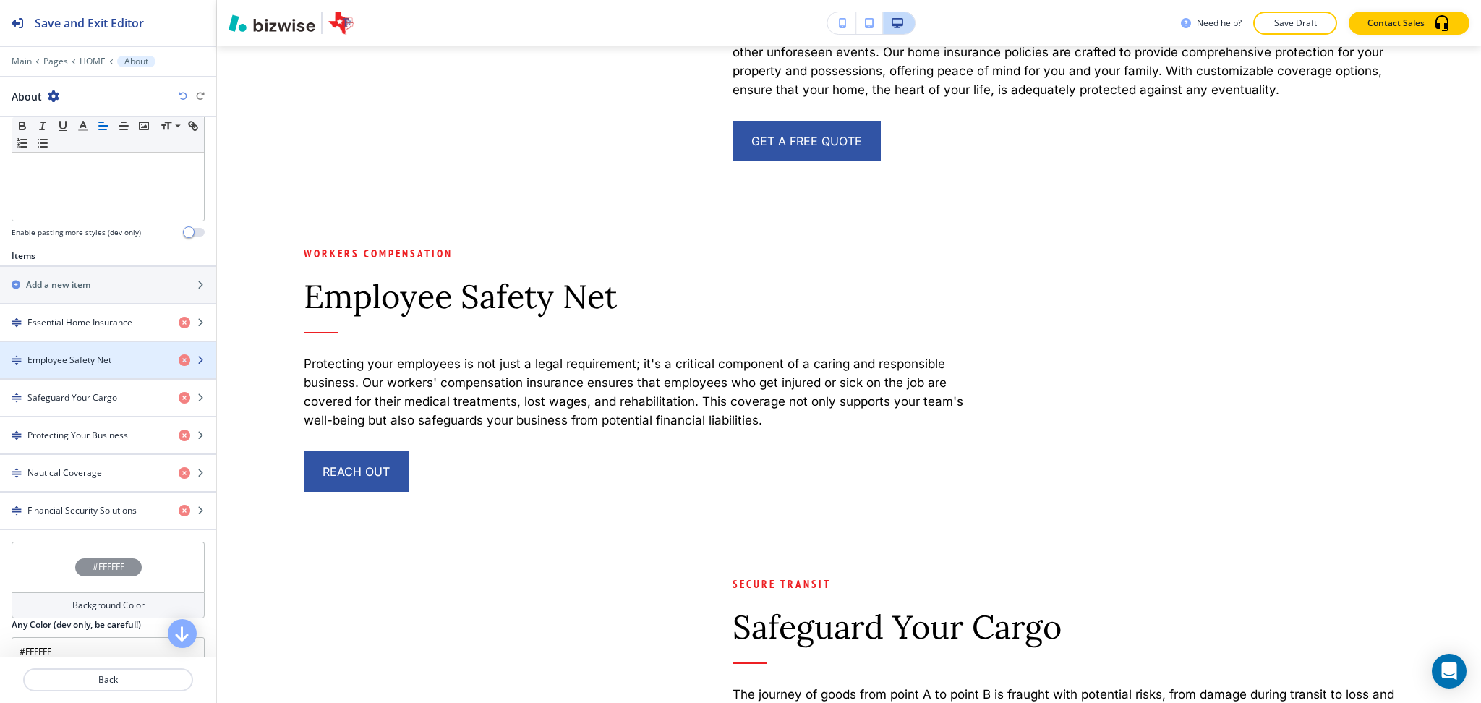
scroll to position [385, 0]
click at [72, 365] on h4 "Employee Safety Net" at bounding box center [69, 359] width 84 height 13
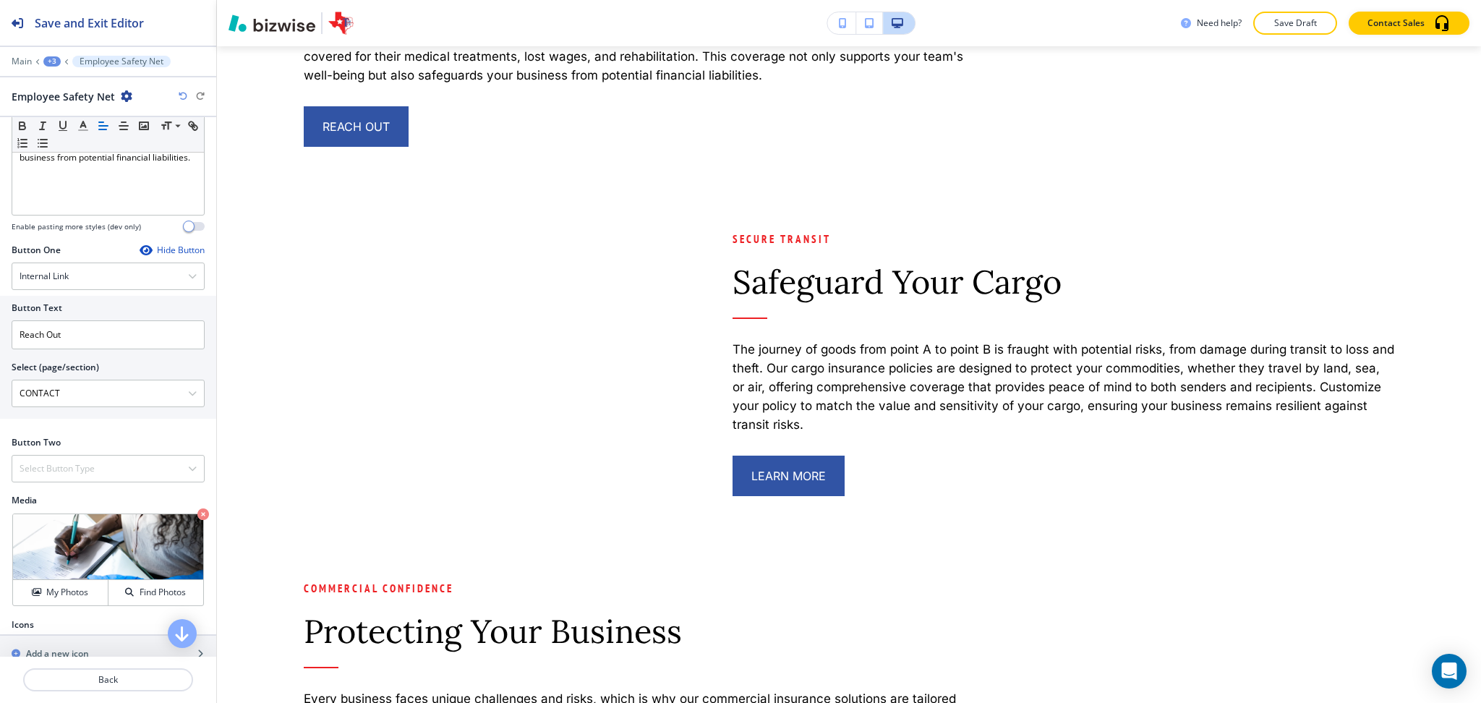
scroll to position [419, 0]
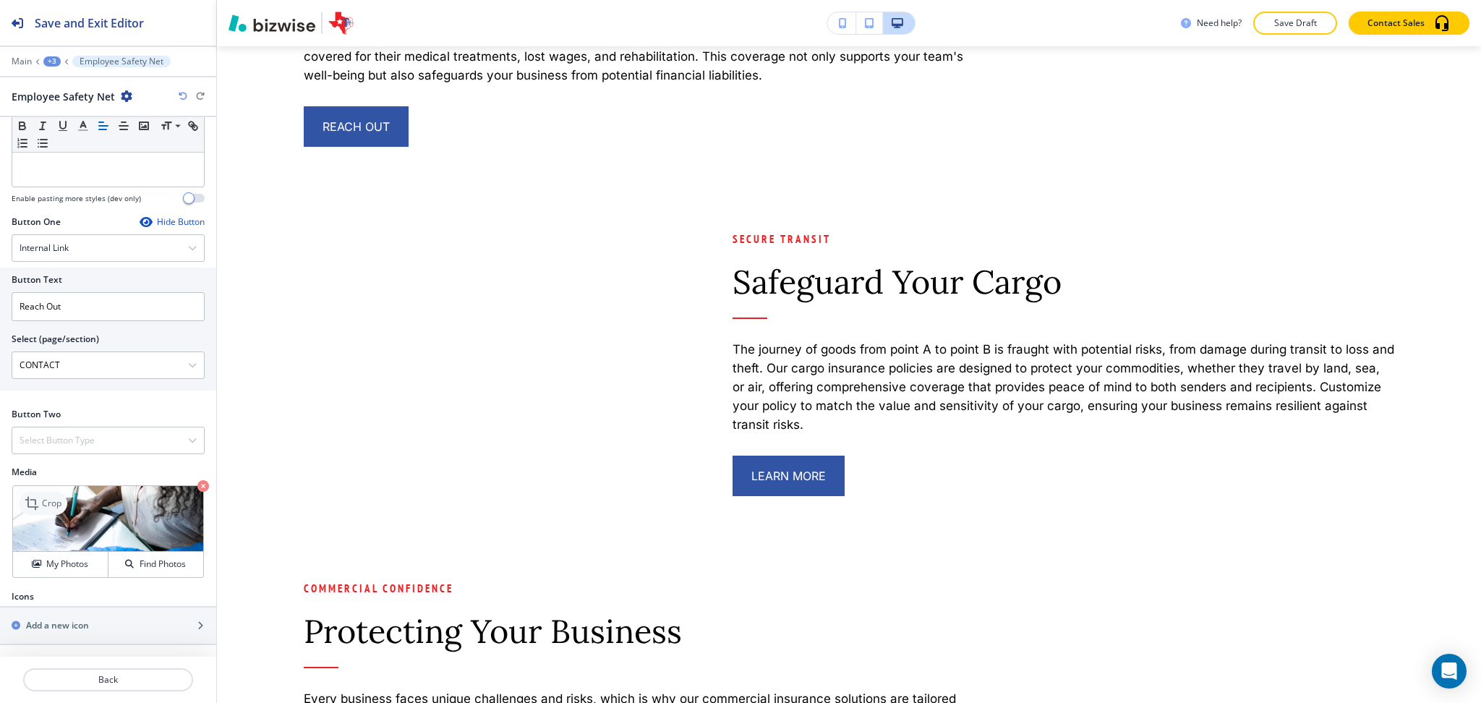
click at [42, 508] on p "Crop" at bounding box center [52, 503] width 20 height 13
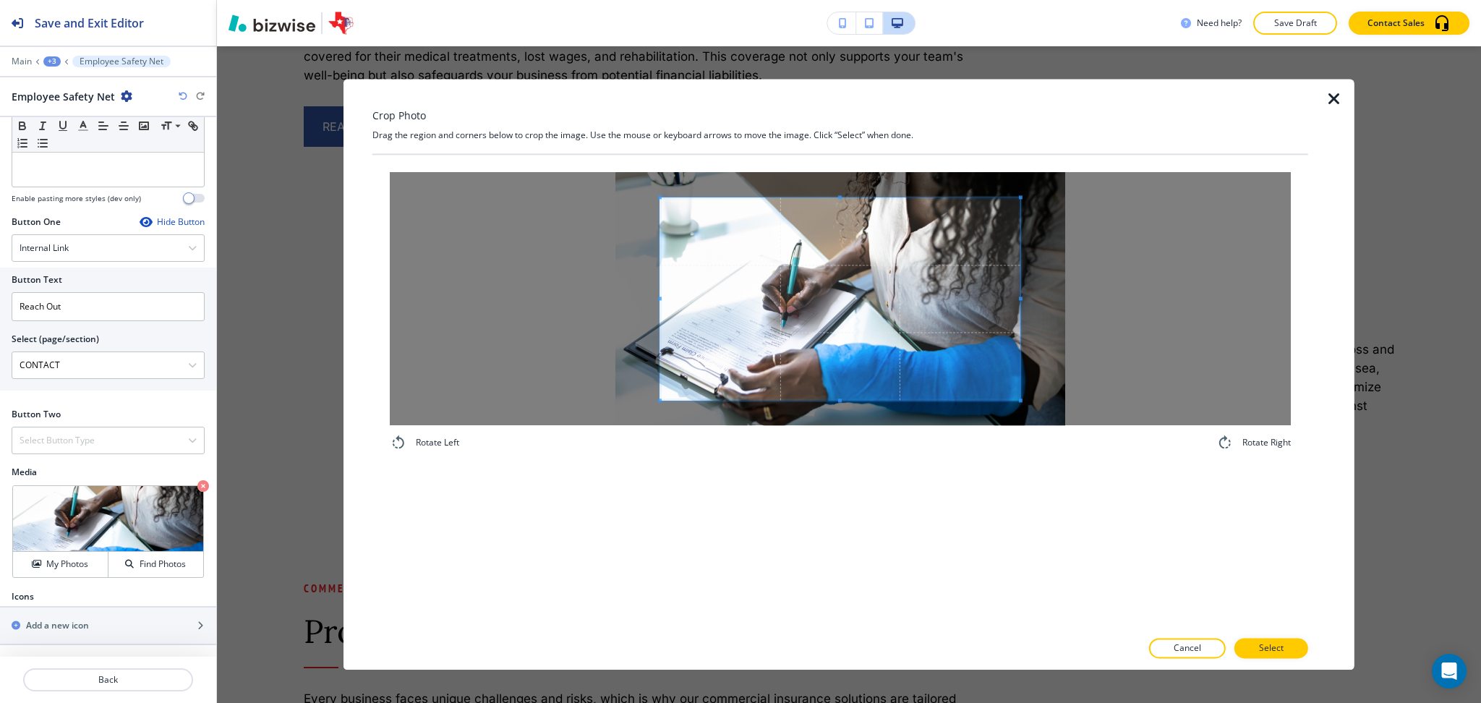
click at [836, 115] on div "Crop Photo Drag the region and corners below to crop the image. Use the mouse o…" at bounding box center [840, 374] width 936 height 591
click at [835, 498] on div "Rotate Left Rotate Right" at bounding box center [840, 392] width 936 height 474
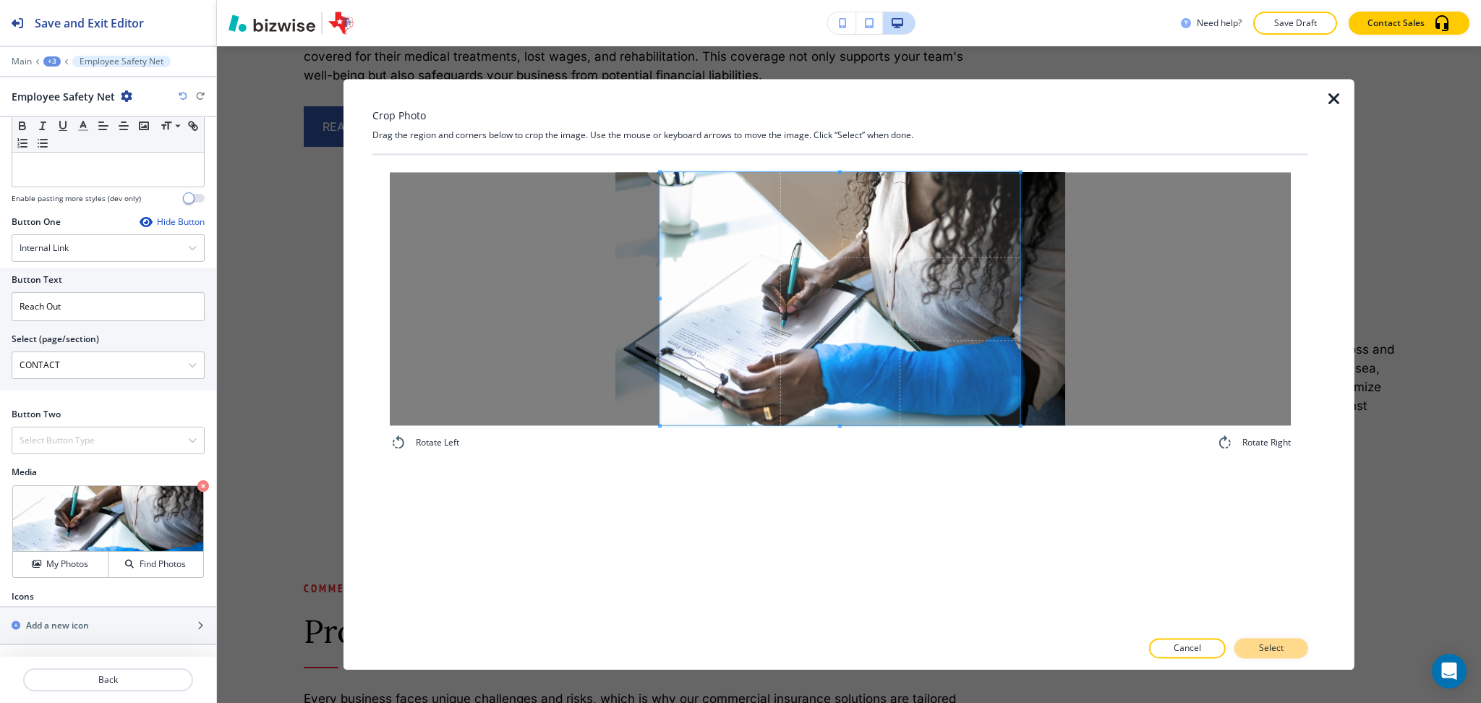
click at [1276, 648] on p "Select" at bounding box center [1271, 648] width 25 height 13
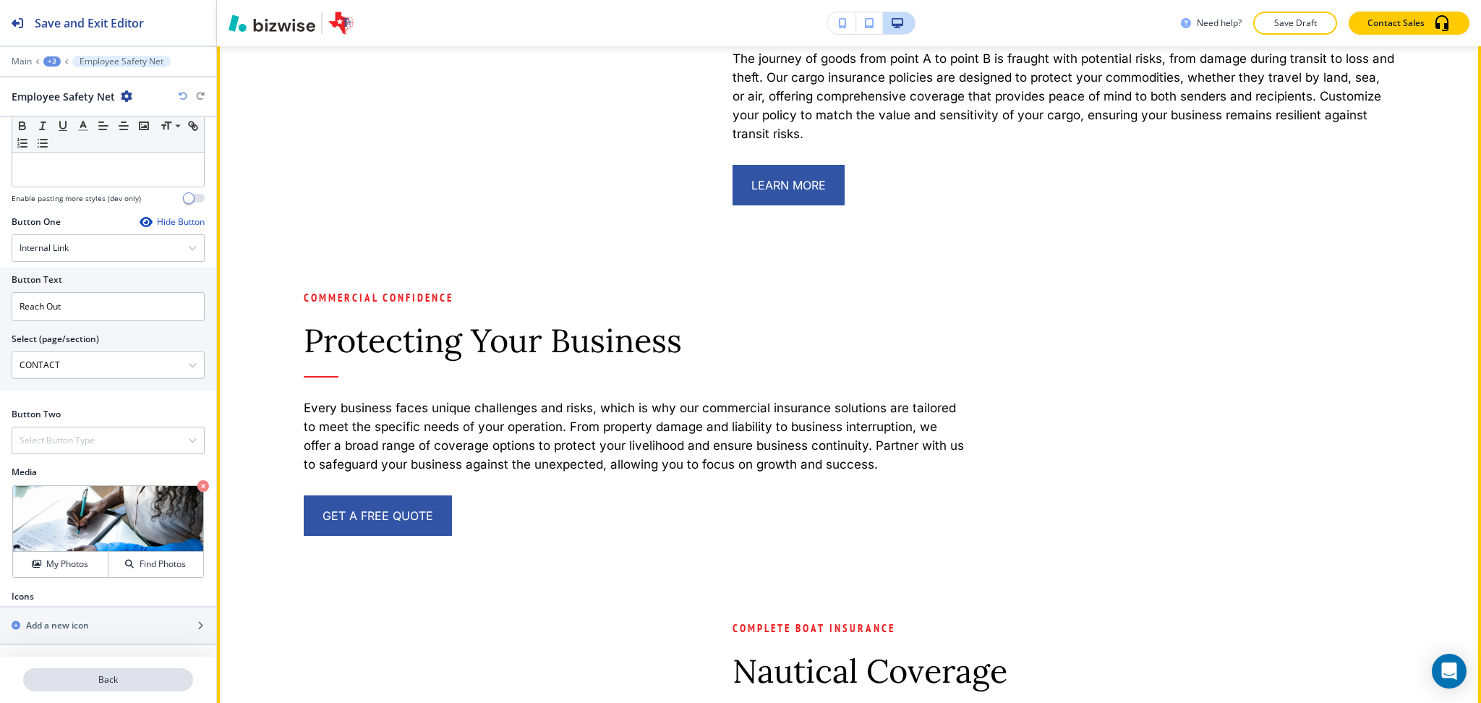
scroll to position [4197, 0]
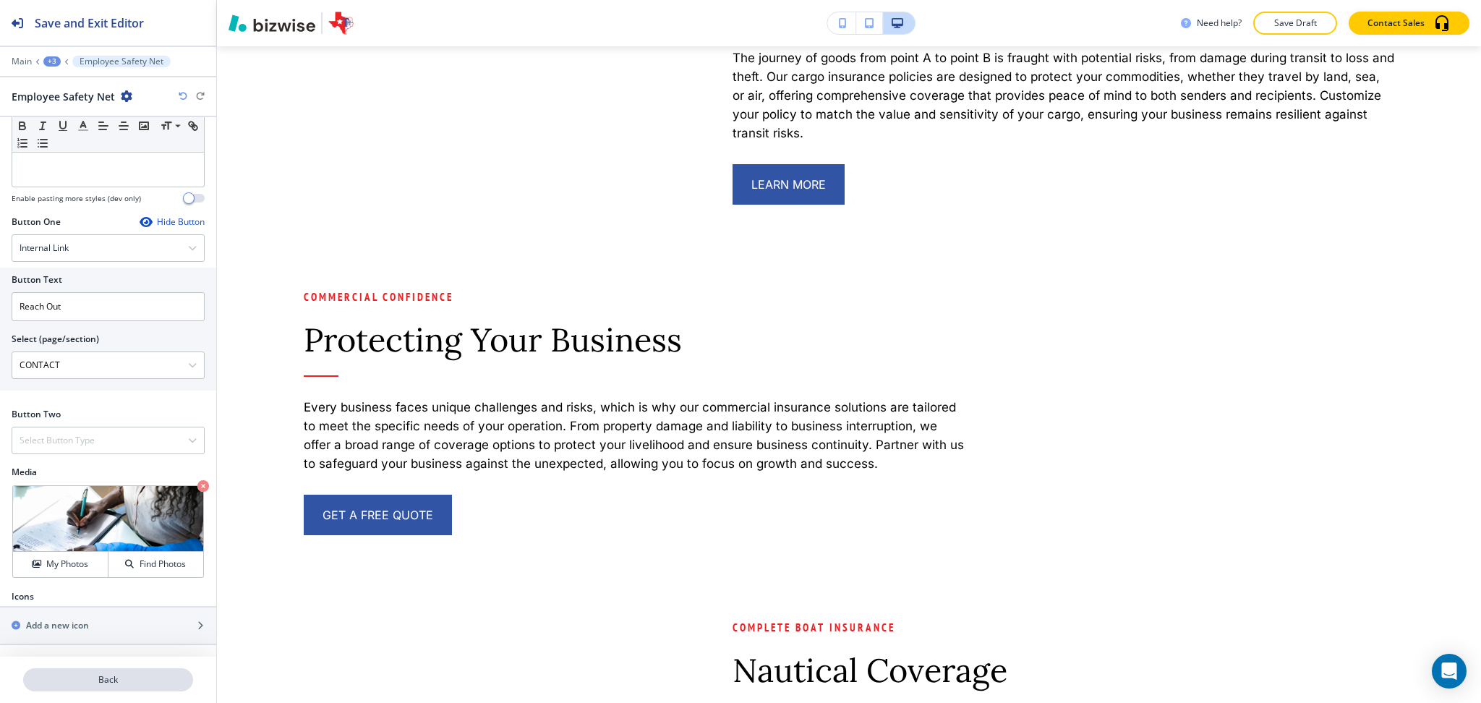
click at [123, 678] on p "Back" at bounding box center [108, 679] width 167 height 13
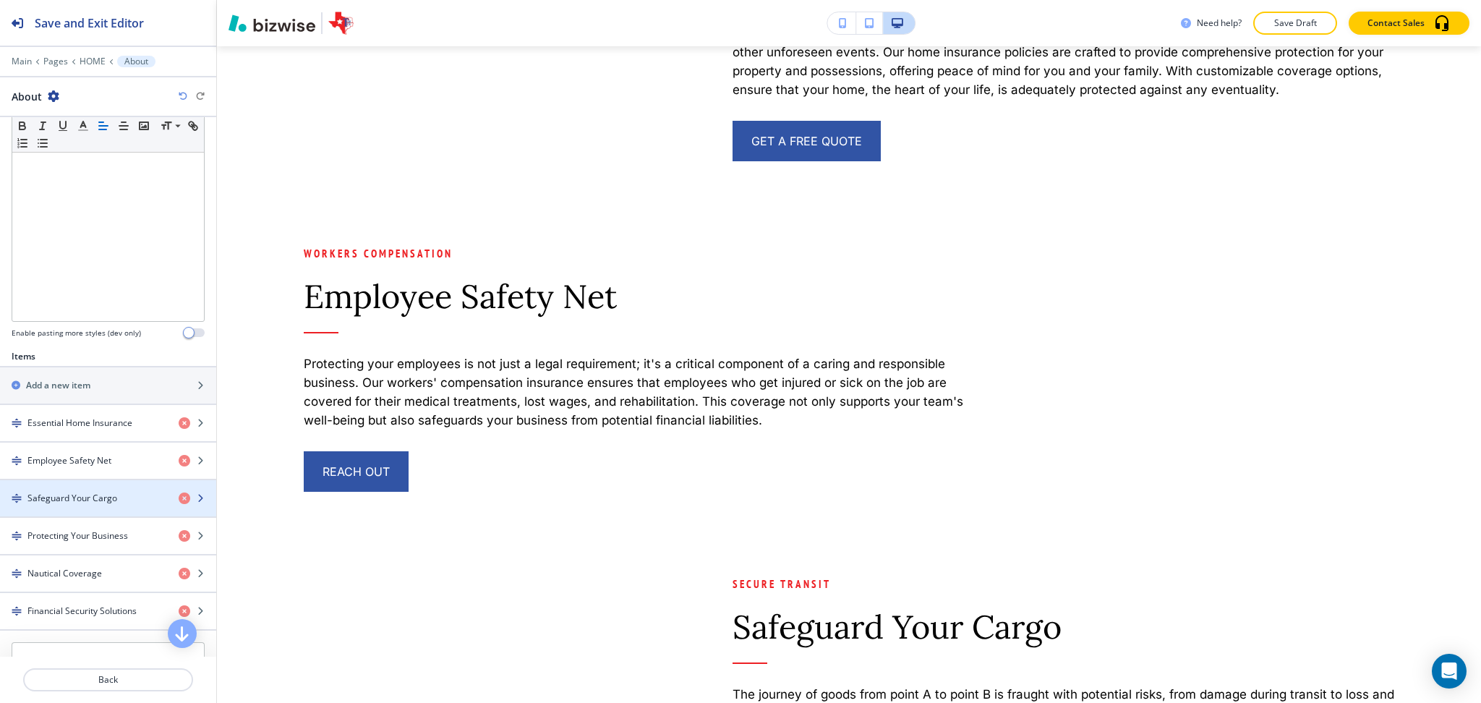
scroll to position [286, 0]
click at [95, 499] on h4 "Safeguard Your Cargo" at bounding box center [72, 495] width 90 height 13
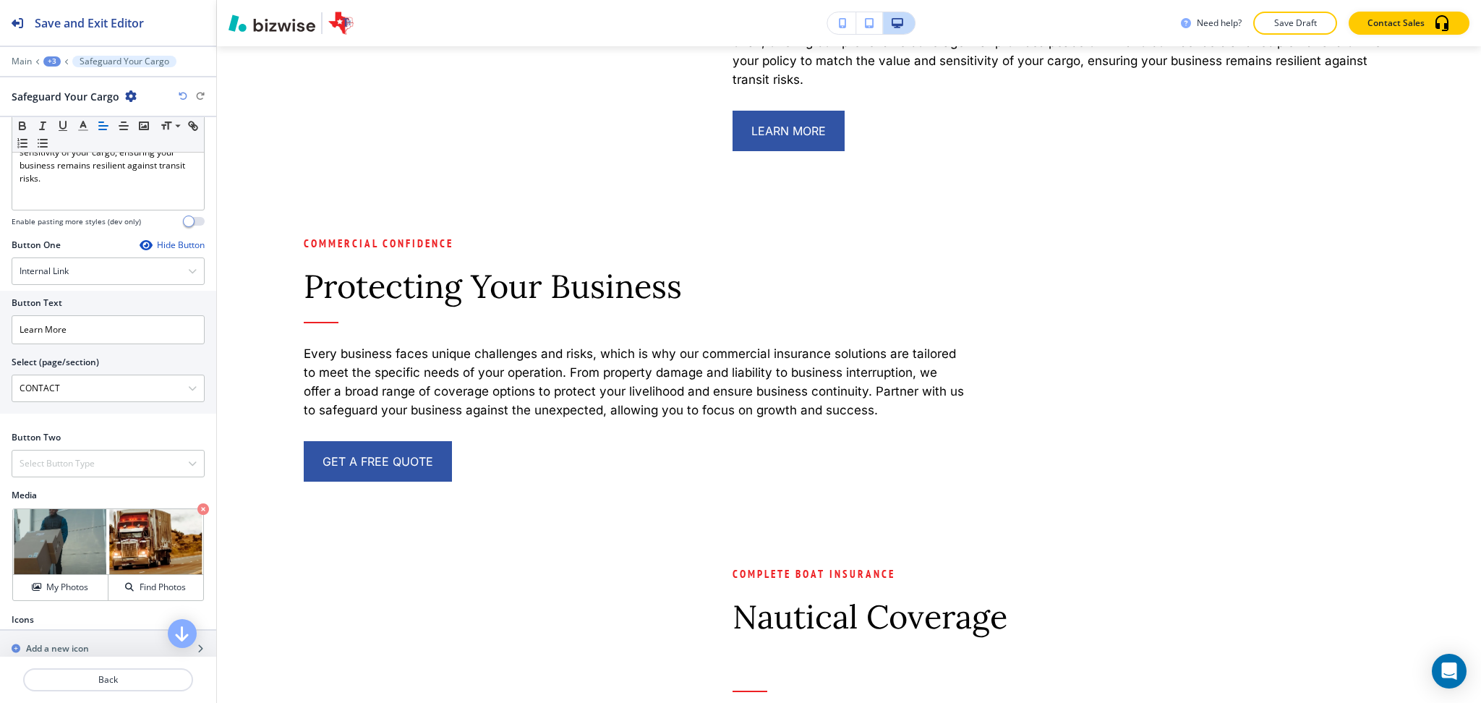
scroll to position [419, 0]
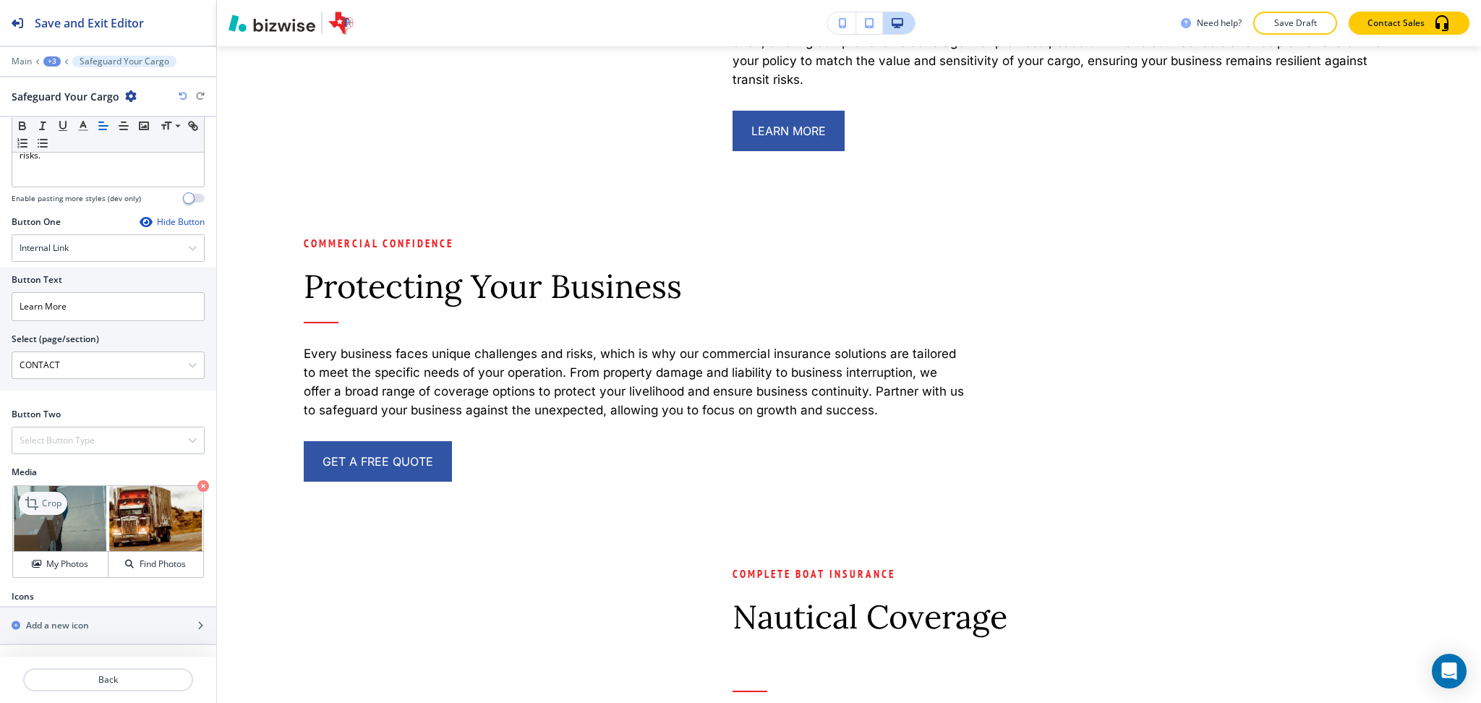
click at [38, 504] on icon at bounding box center [33, 503] width 17 height 17
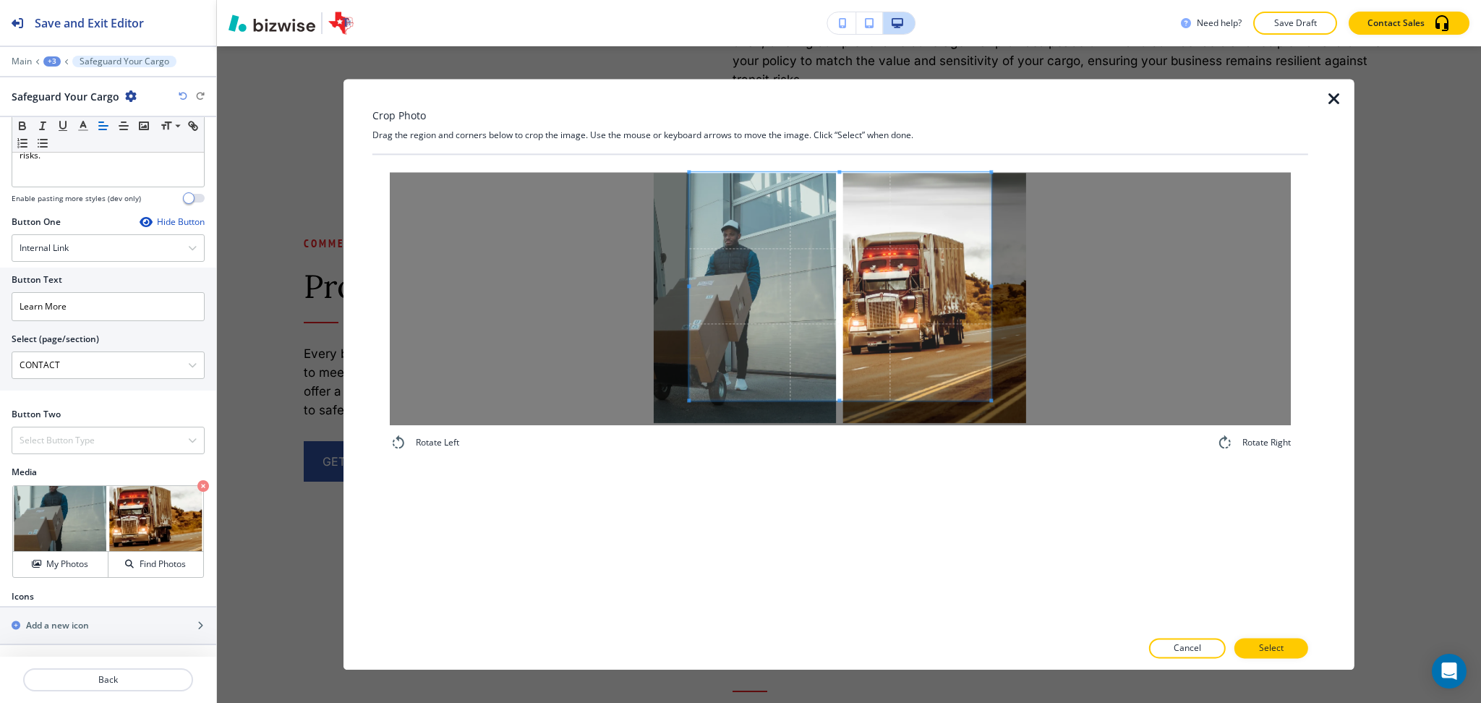
click at [834, 102] on div "Crop Photo Drag the region and corners below to crop the image. Use the mouse o…" at bounding box center [840, 374] width 936 height 591
click at [839, 513] on div "Rotate Left Rotate Right" at bounding box center [840, 392] width 936 height 474
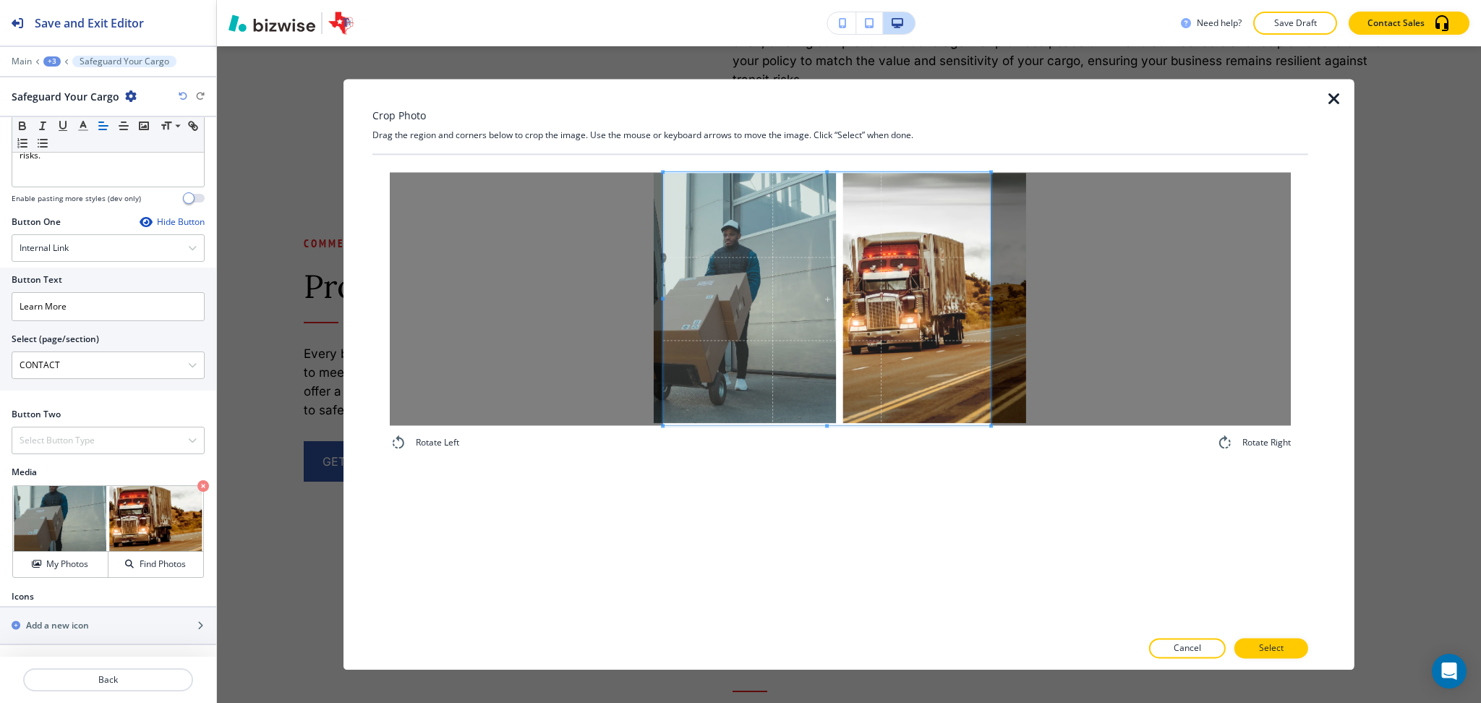
click at [480, 299] on div at bounding box center [840, 298] width 901 height 253
click at [938, 374] on span at bounding box center [837, 298] width 339 height 253
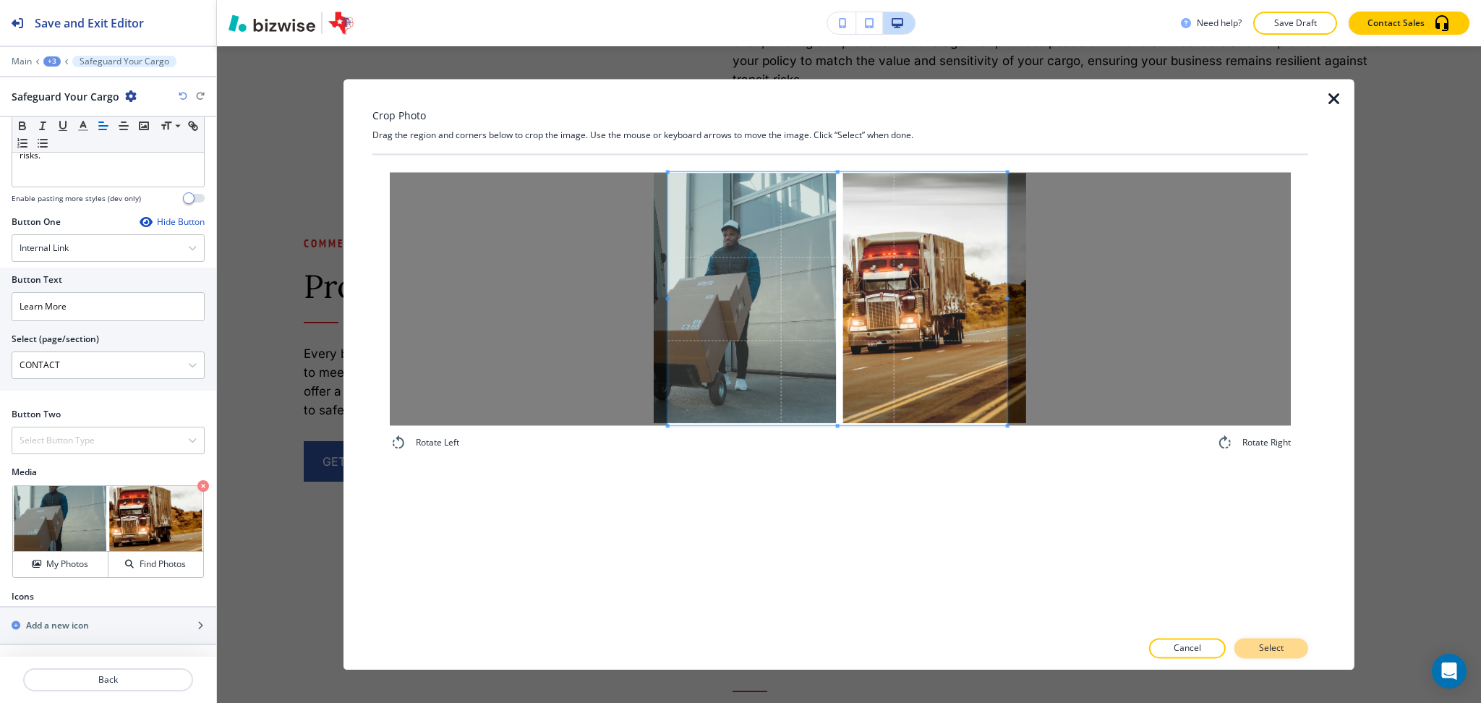
click at [1277, 645] on p "Select" at bounding box center [1271, 648] width 25 height 13
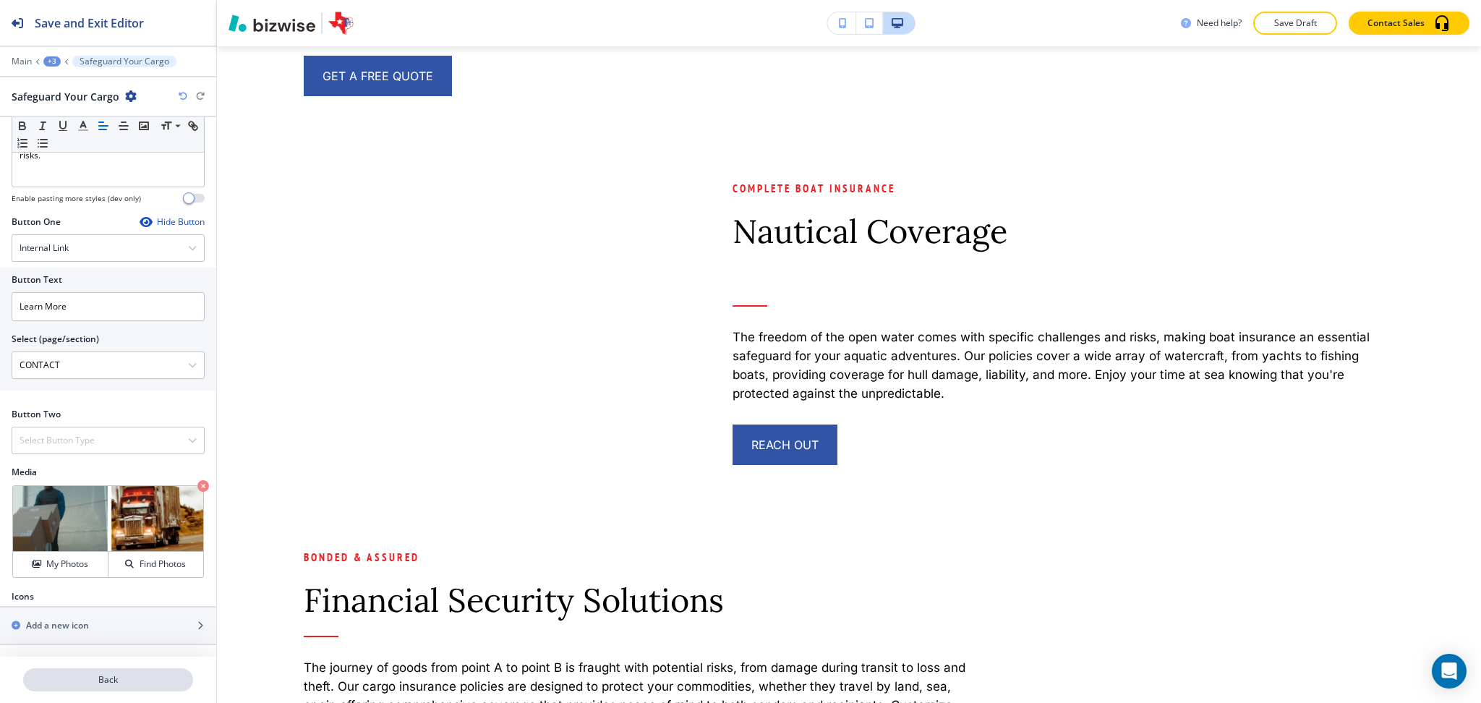
click at [122, 678] on p "Back" at bounding box center [108, 679] width 167 height 13
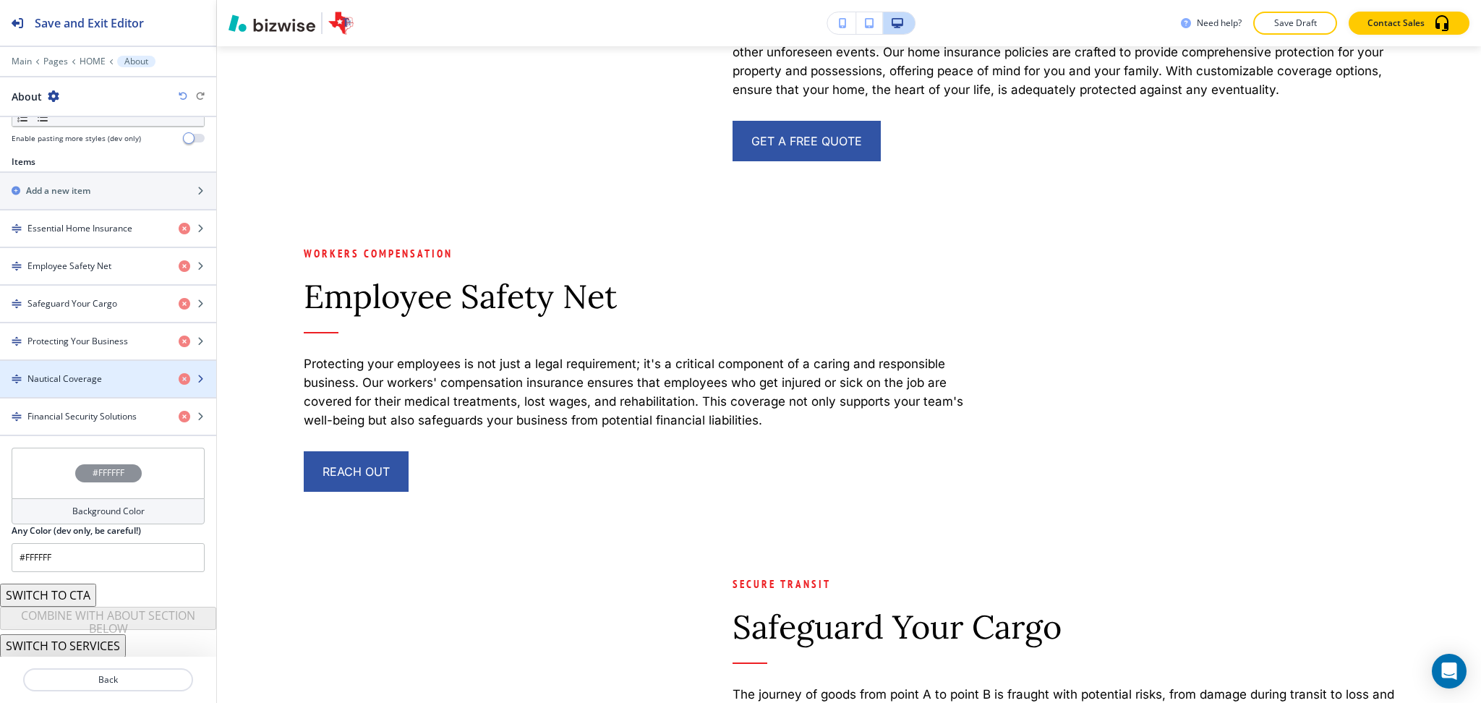
scroll to position [479, 0]
click at [106, 337] on h4 "Protecting Your Business" at bounding box center [77, 340] width 100 height 13
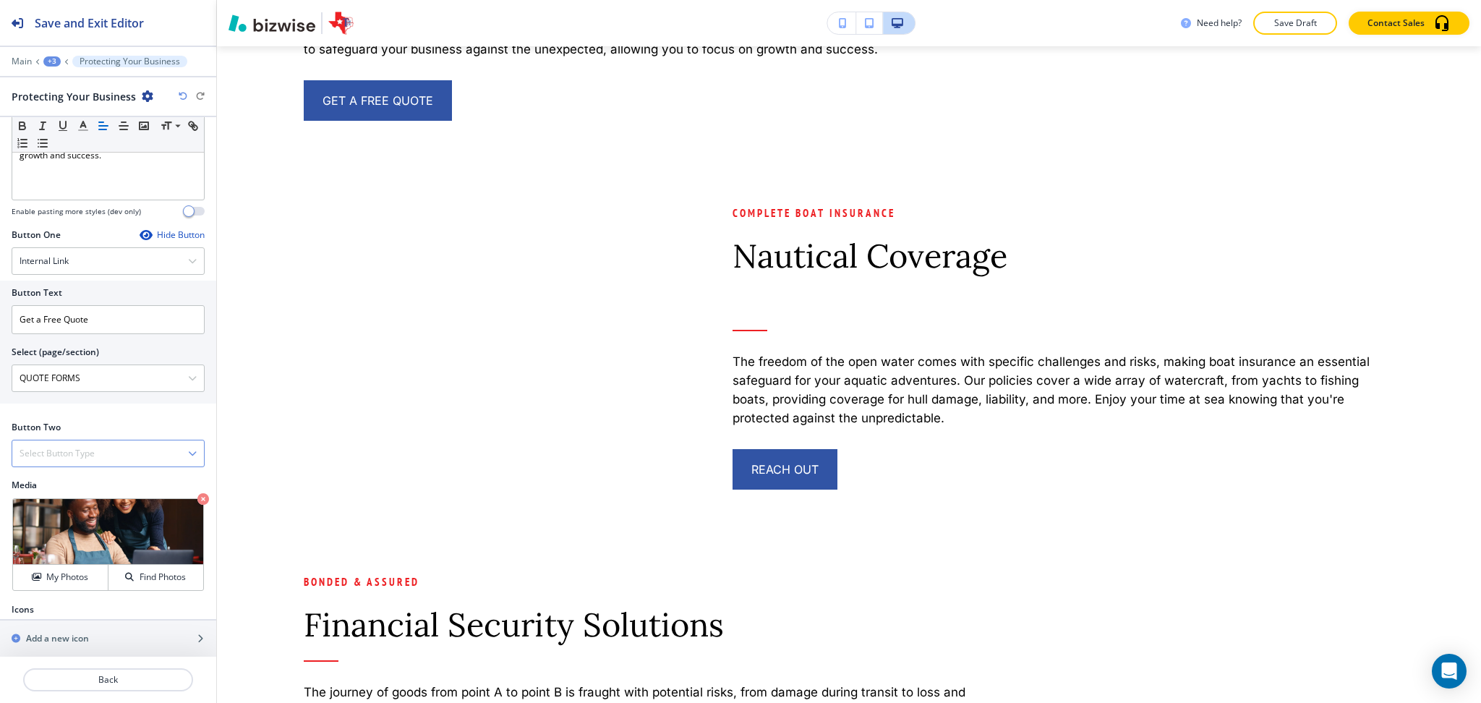
scroll to position [419, 0]
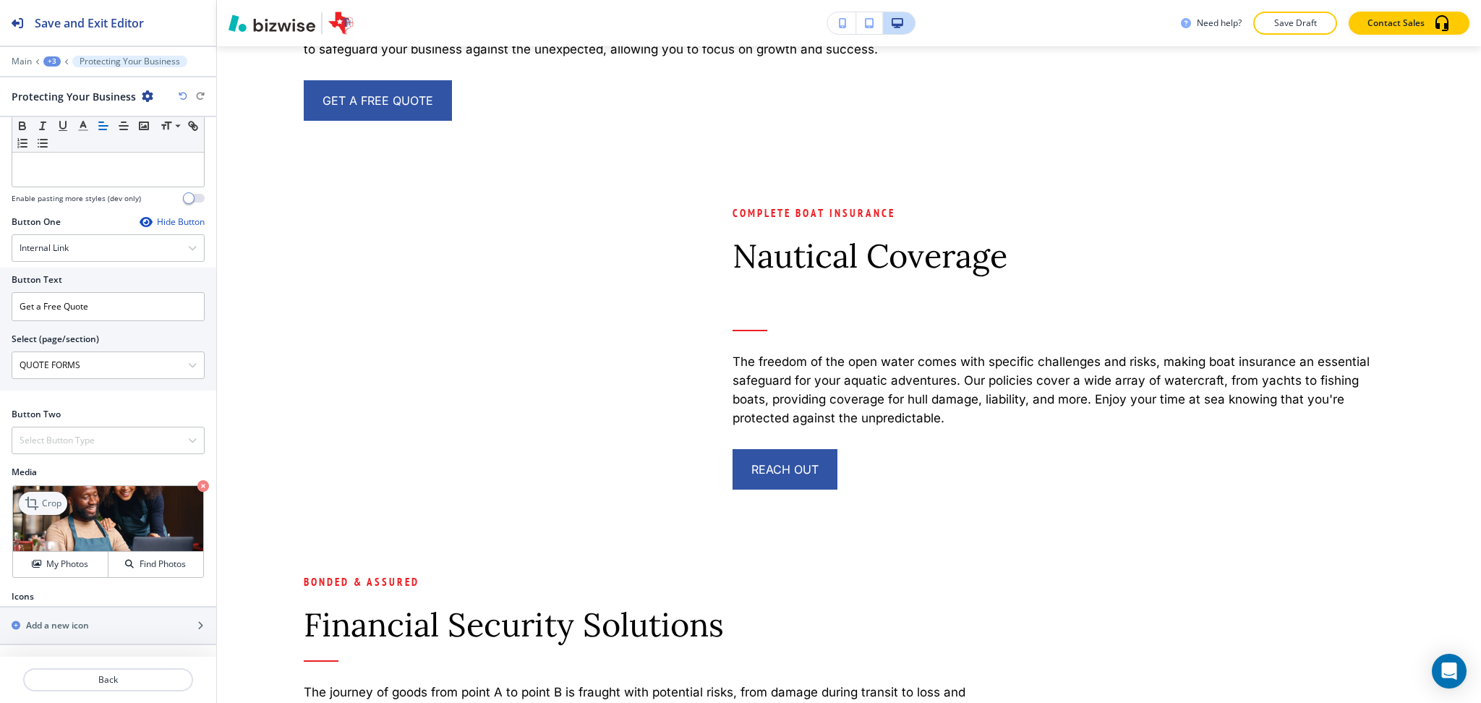
click at [36, 504] on icon at bounding box center [33, 503] width 17 height 17
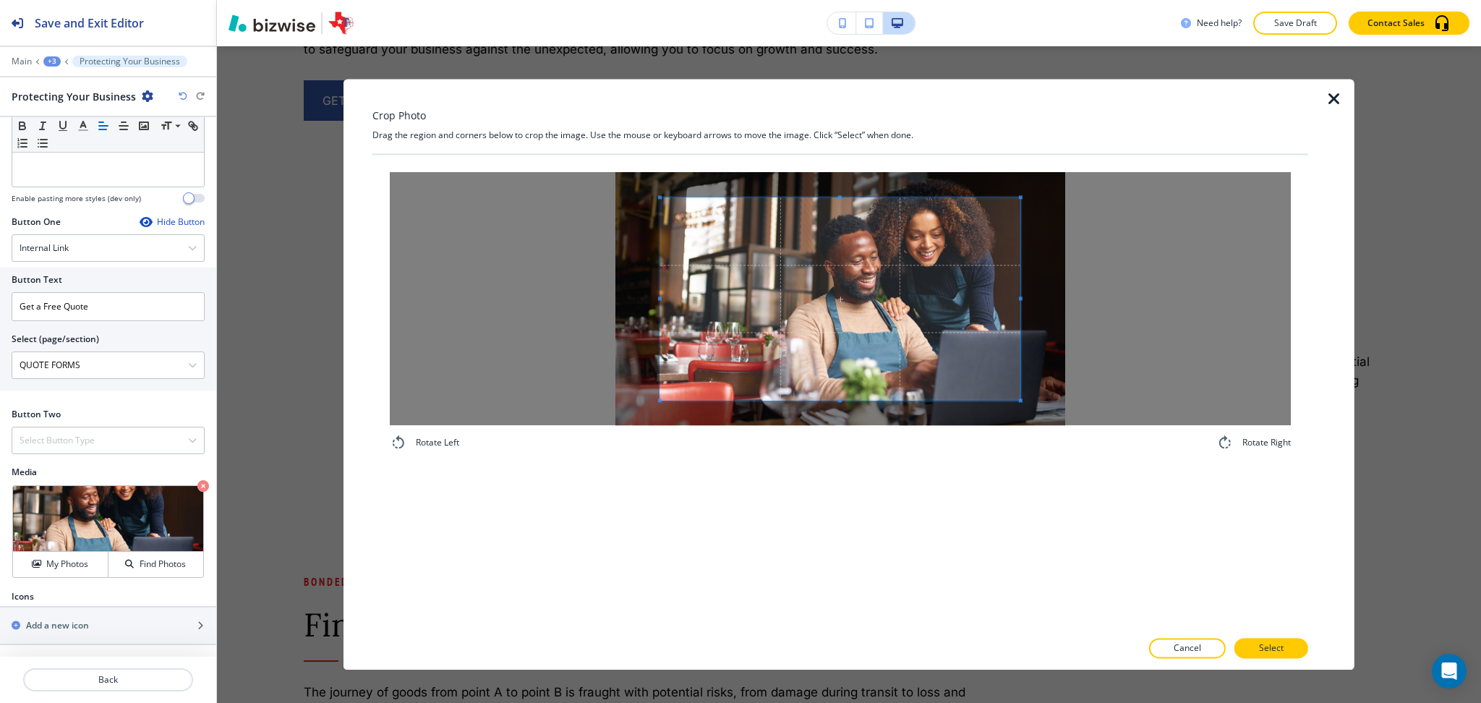
click at [842, 98] on div "Crop Photo Drag the region and corners below to crop the image. Use the mouse o…" at bounding box center [840, 374] width 936 height 591
click at [839, 468] on div "Rotate Left Rotate Right" at bounding box center [840, 392] width 936 height 474
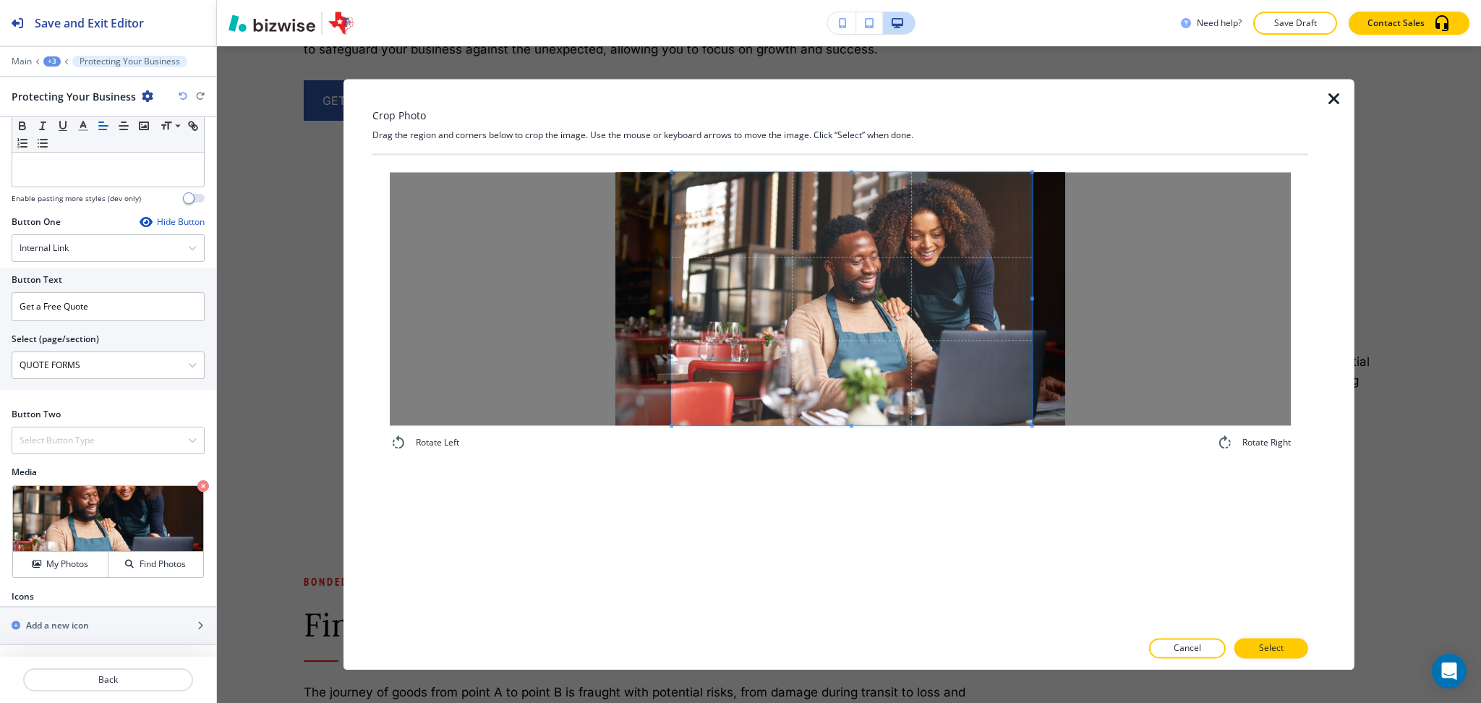
click at [992, 349] on span at bounding box center [852, 298] width 360 height 253
click at [1298, 648] on button "Select" at bounding box center [1271, 648] width 74 height 20
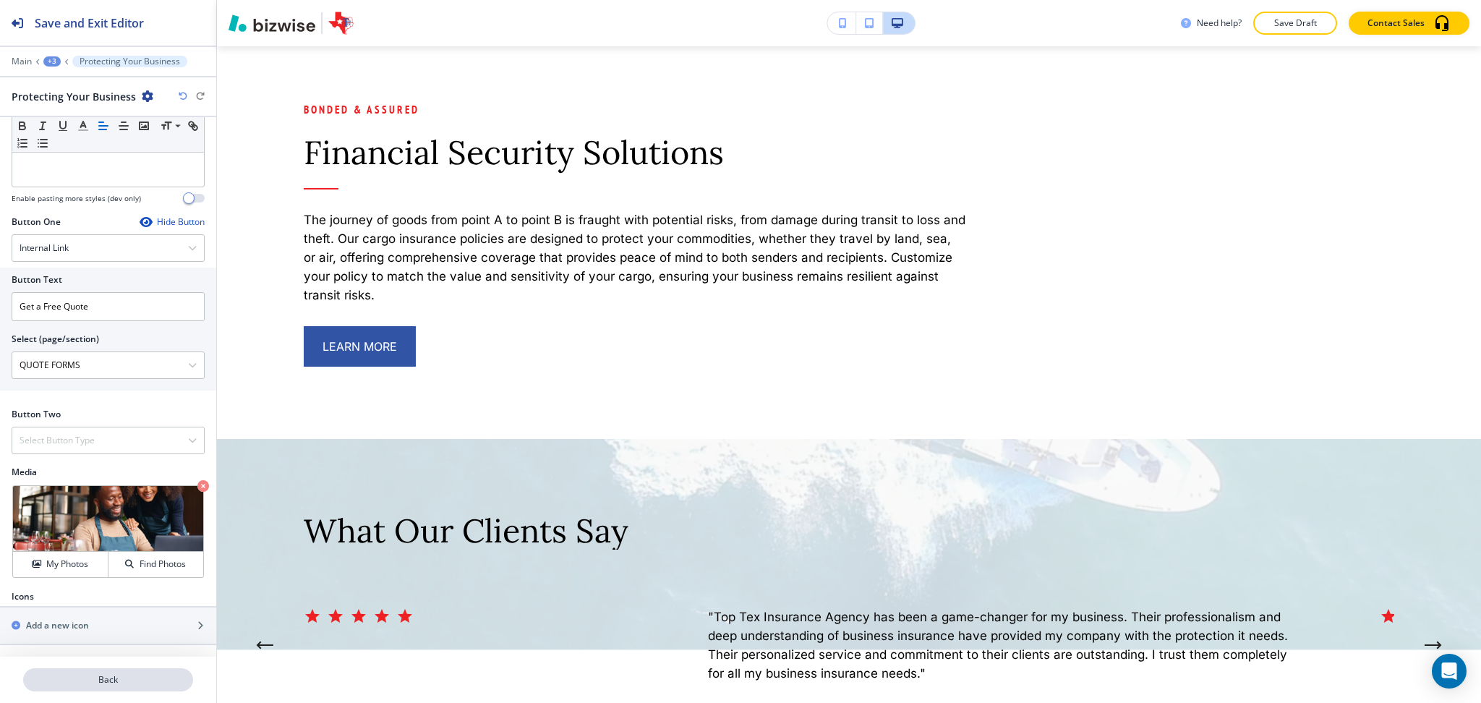
click at [104, 685] on p "Back" at bounding box center [108, 679] width 167 height 13
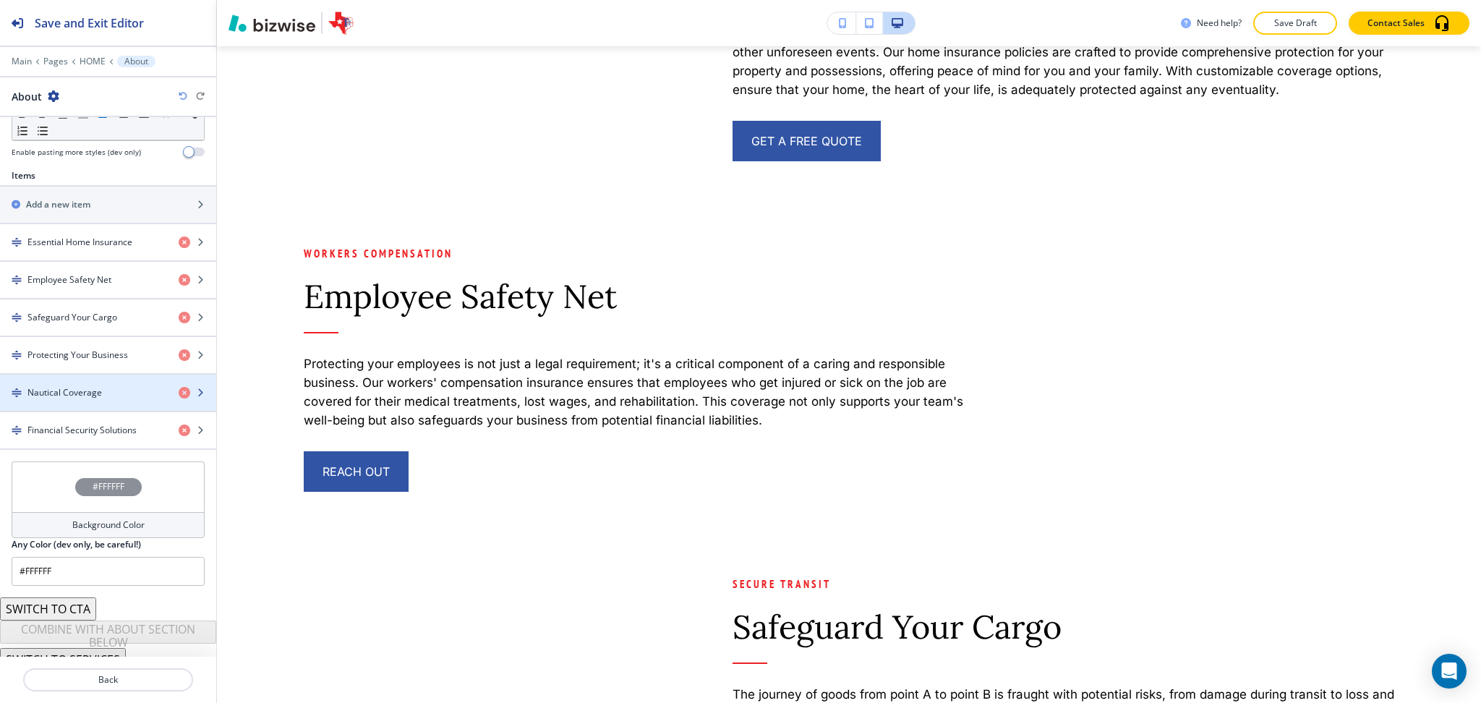
scroll to position [476, 0]
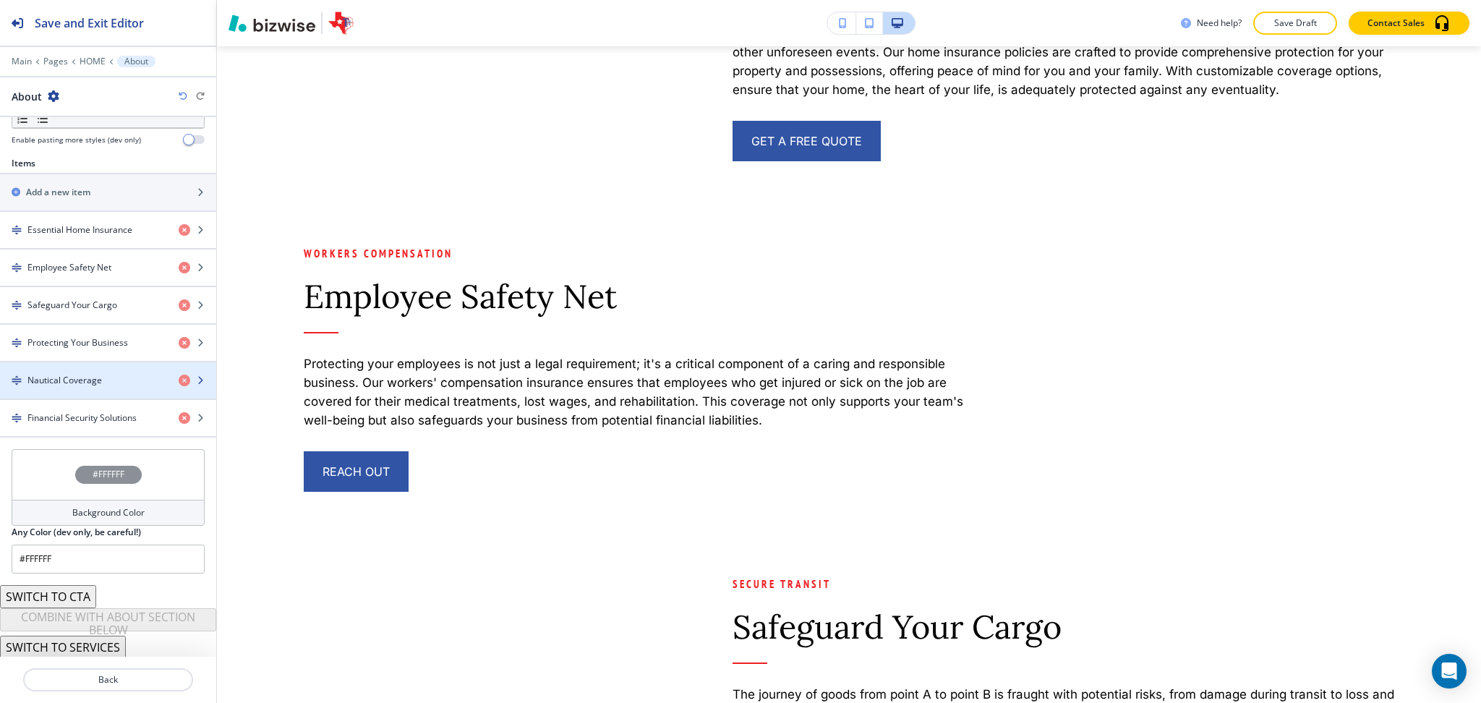
click at [55, 391] on div "button" at bounding box center [108, 393] width 216 height 12
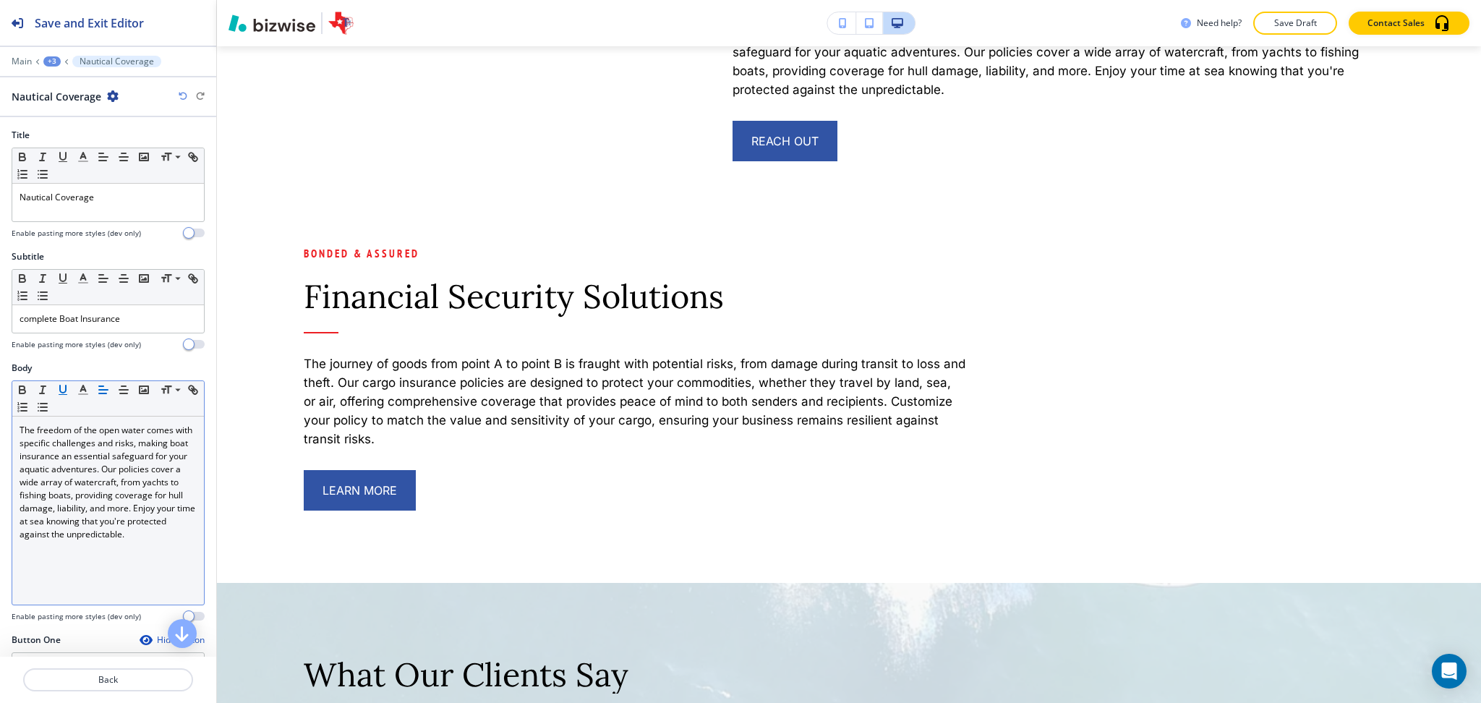
scroll to position [4956, 0]
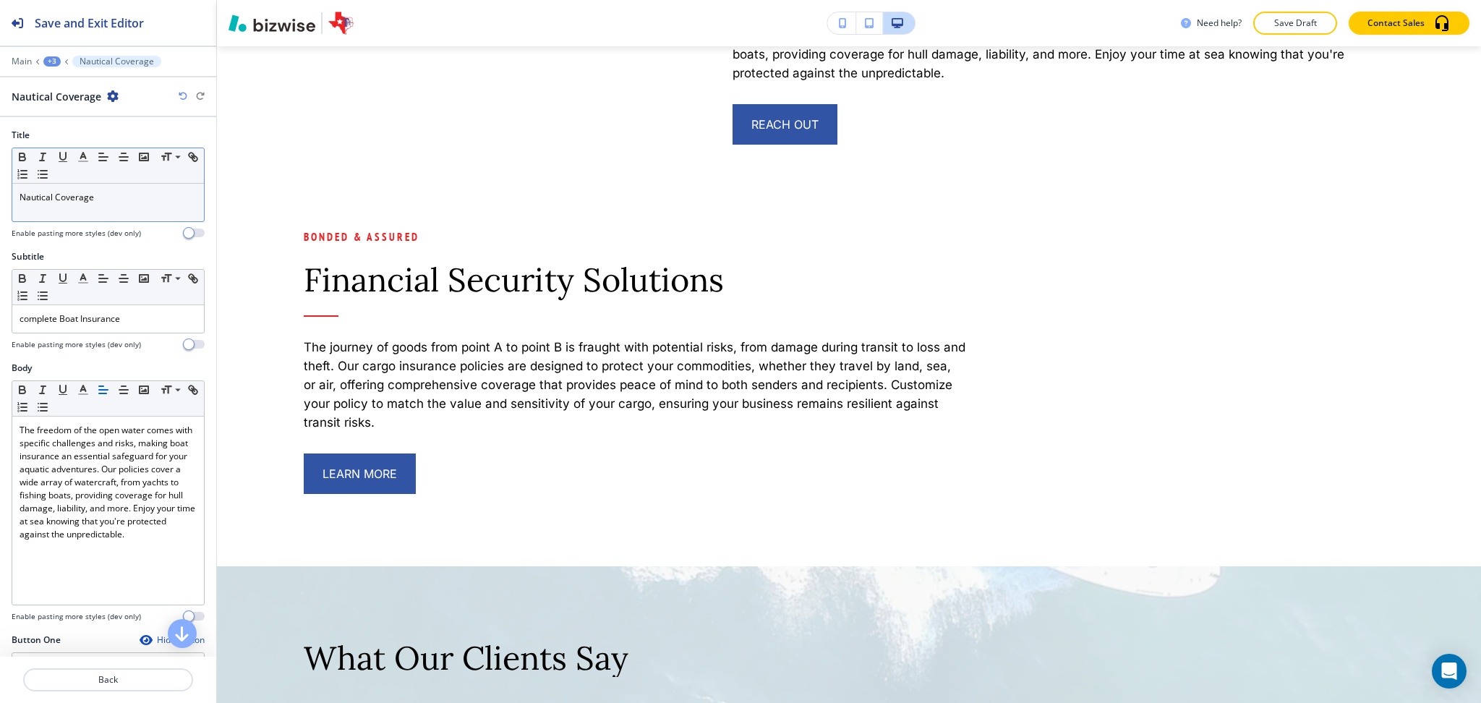
click at [98, 199] on p "Nautical Coverage" at bounding box center [108, 197] width 177 height 13
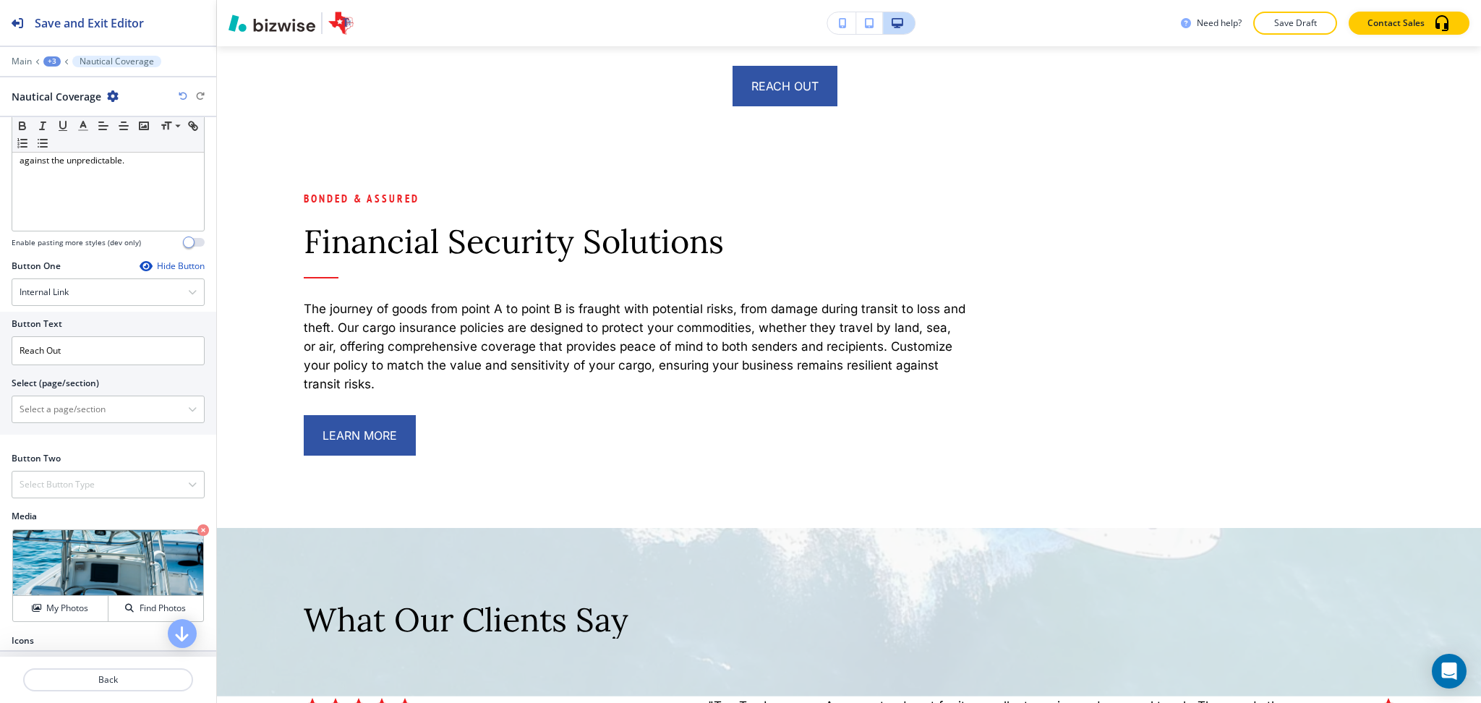
scroll to position [419, 0]
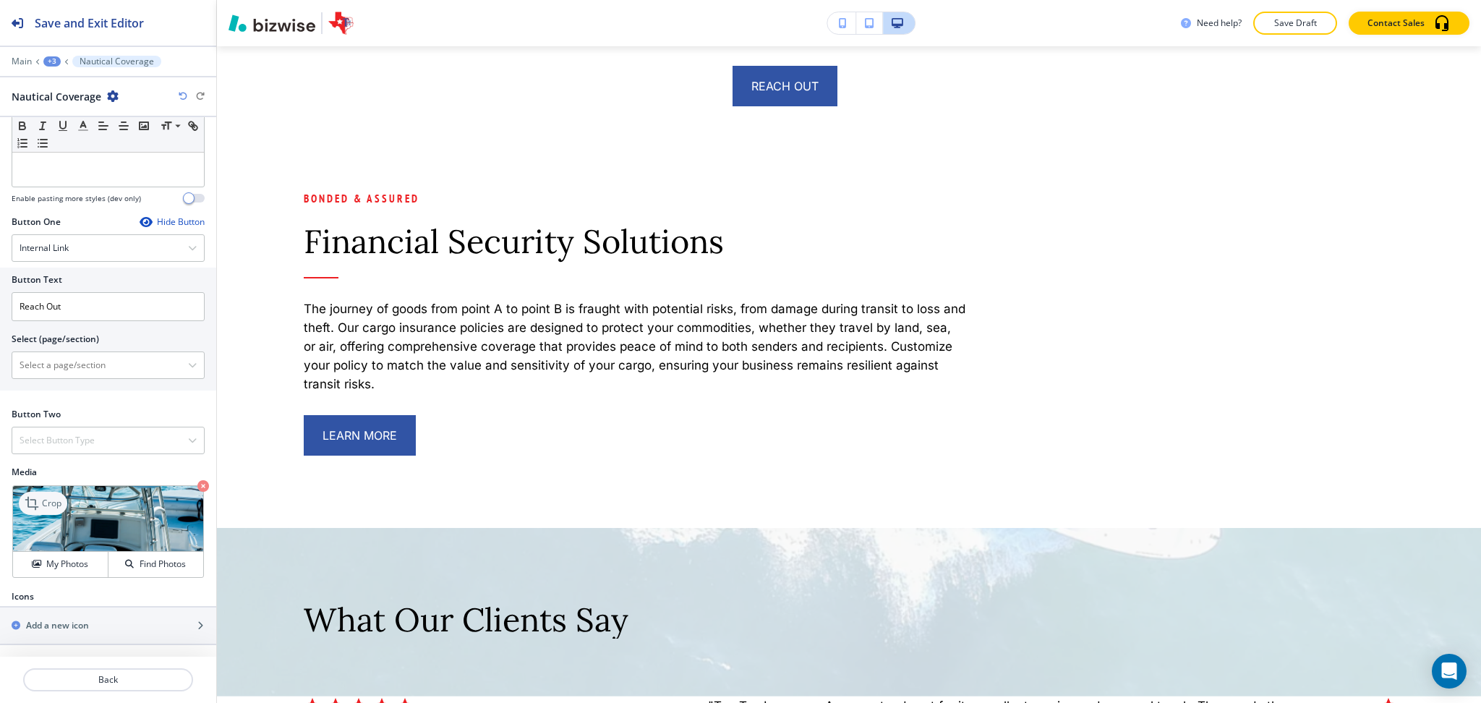
click at [46, 501] on p "Crop" at bounding box center [52, 503] width 20 height 13
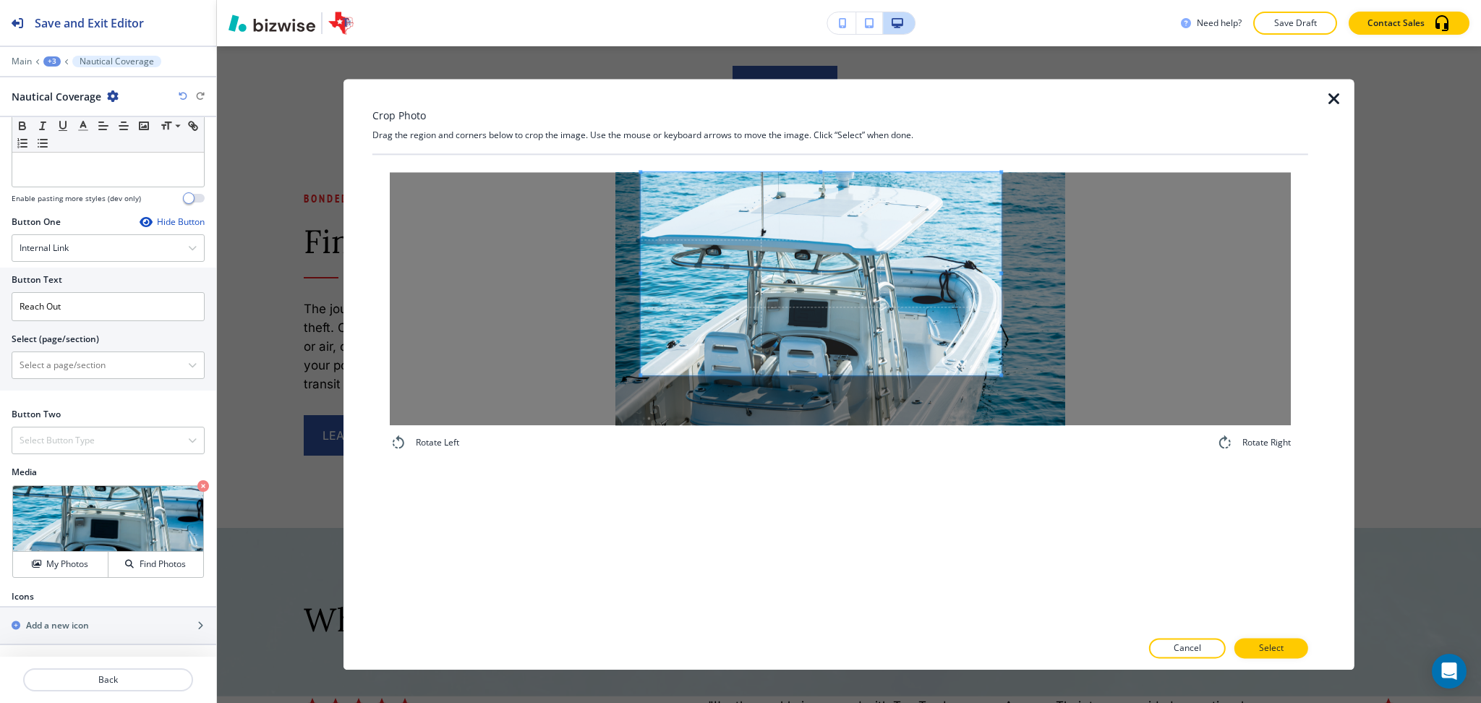
click at [847, 278] on span at bounding box center [821, 273] width 360 height 202
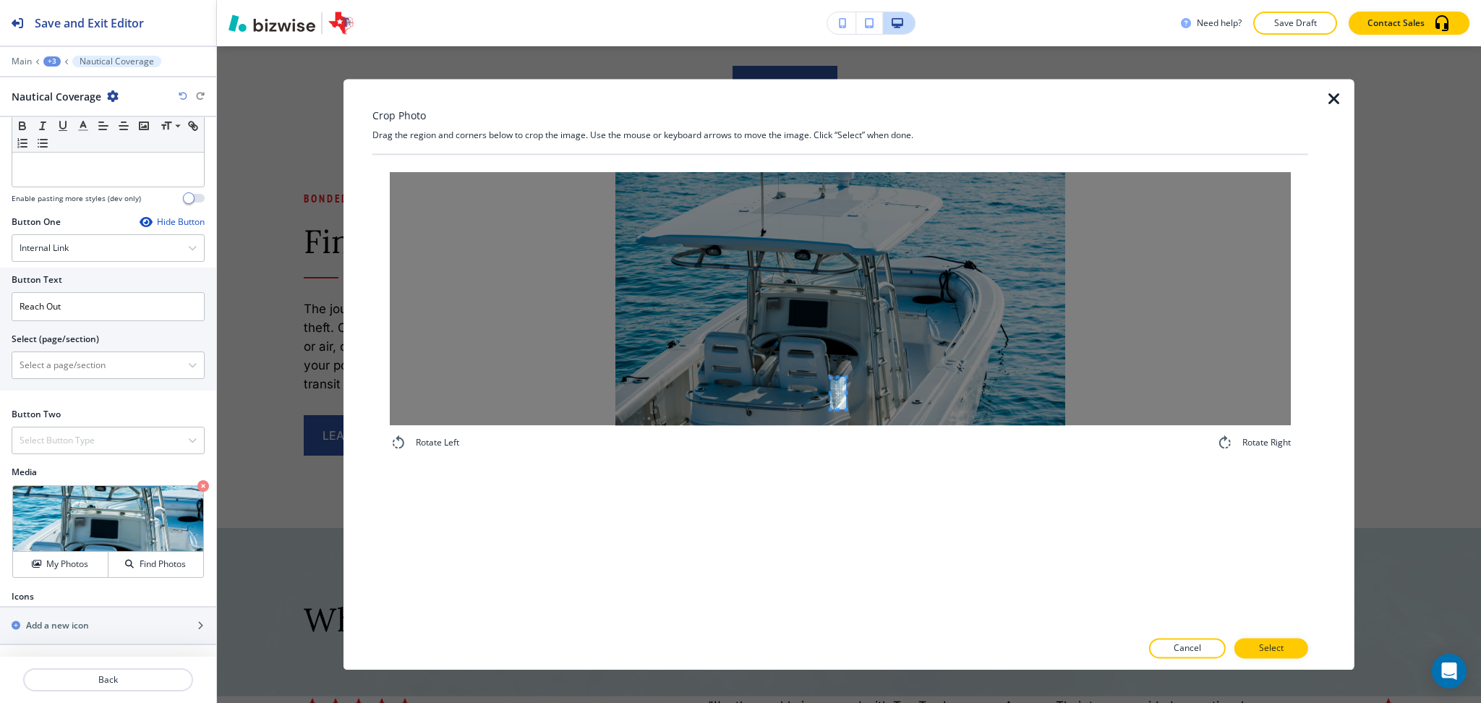
click at [839, 423] on div at bounding box center [840, 298] width 901 height 253
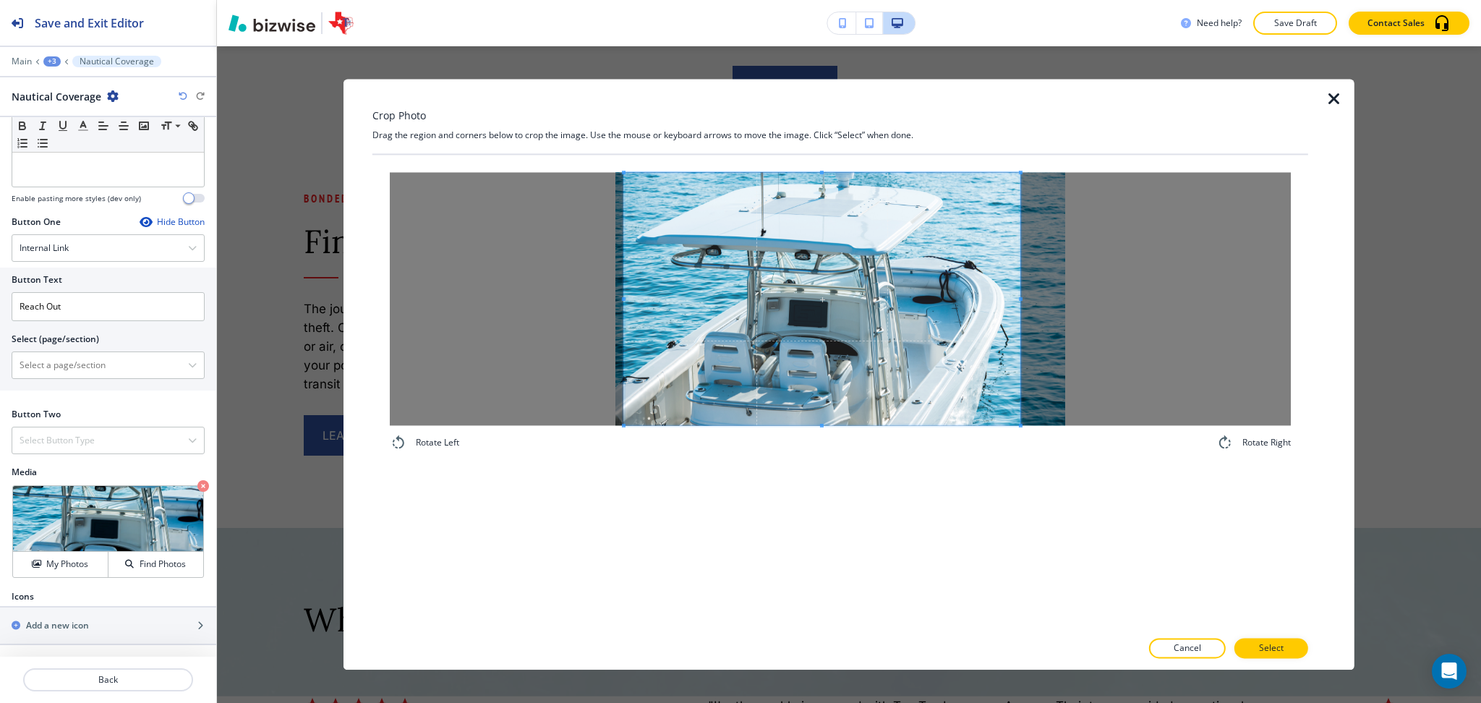
click at [1024, 476] on div "Rotate Left Rotate Right" at bounding box center [840, 392] width 936 height 474
click at [1273, 647] on p "Select" at bounding box center [1271, 648] width 25 height 13
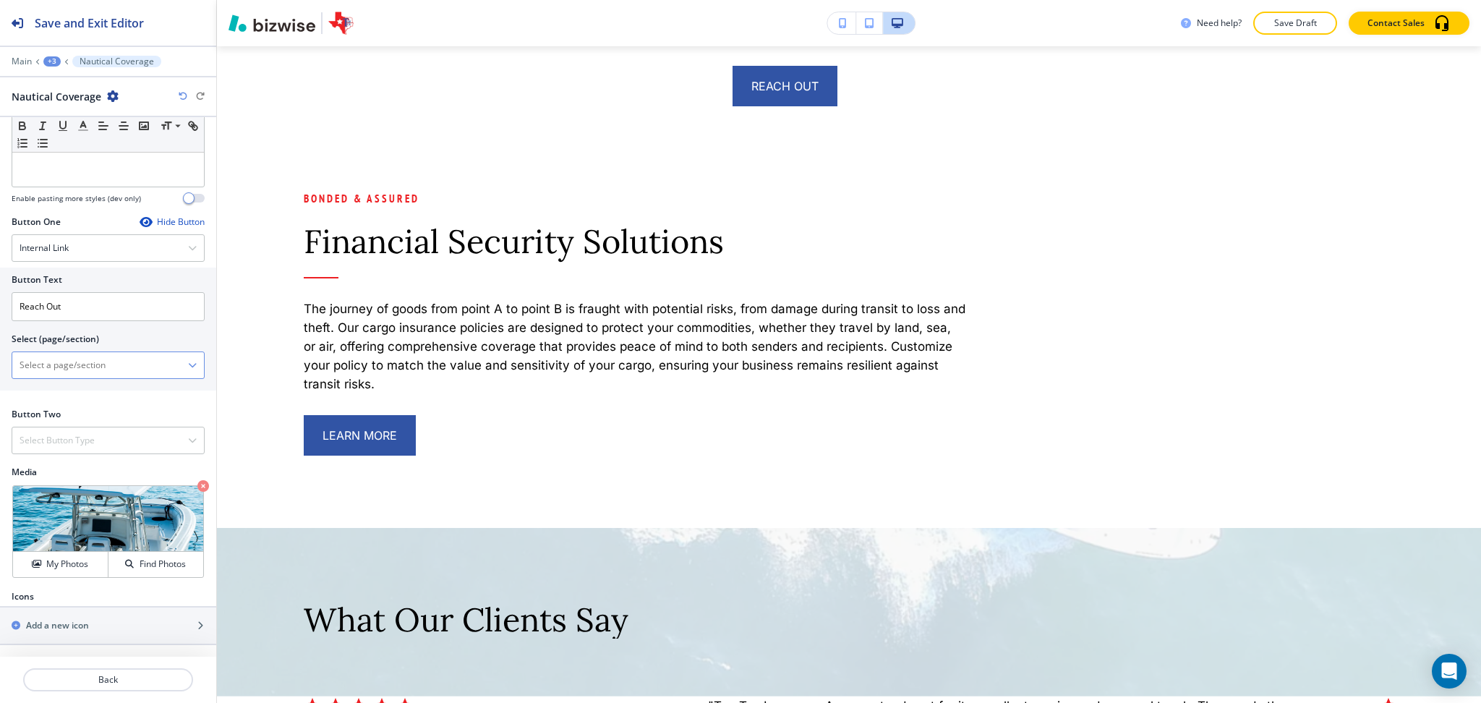
click at [51, 364] on \(page\/section\) "Manual Input" at bounding box center [100, 365] width 176 height 25
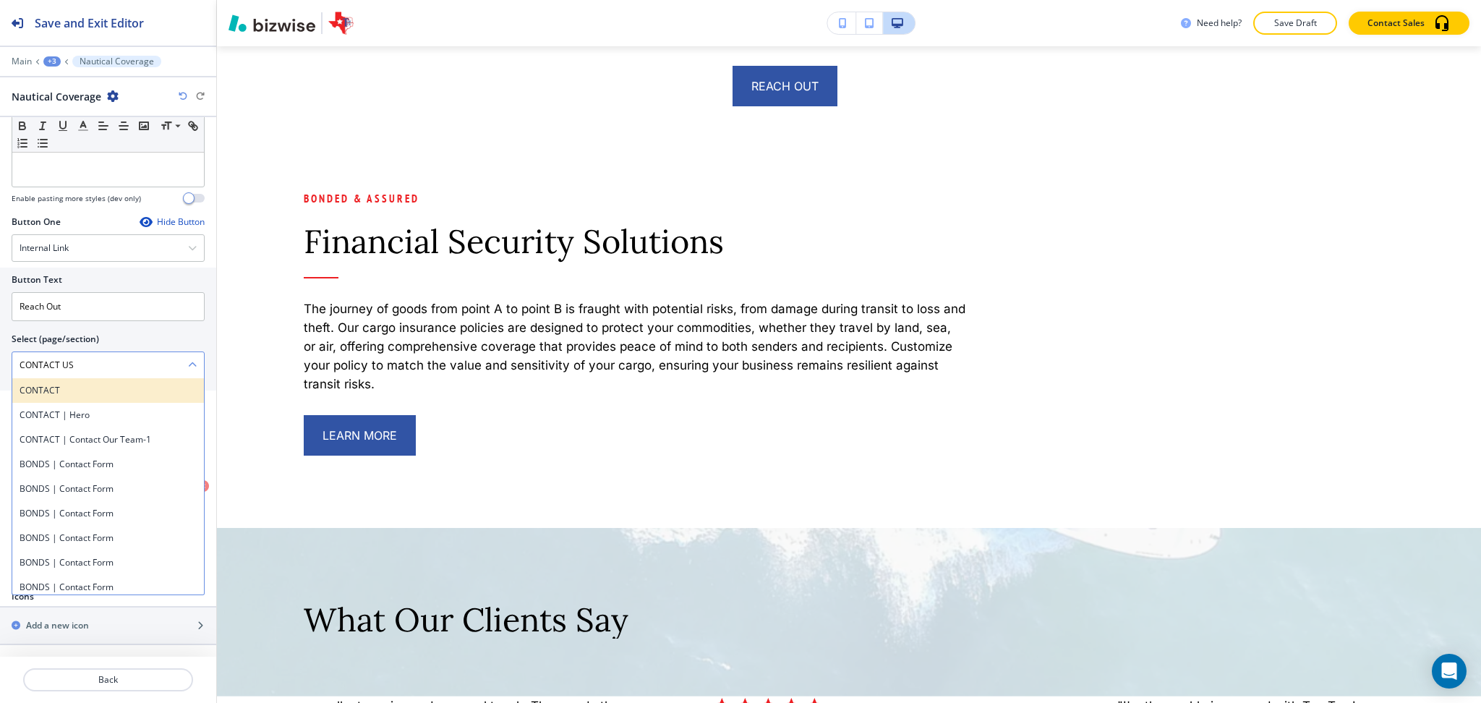
click at [75, 394] on h4 "CONTACT" at bounding box center [108, 390] width 177 height 13
type \(page\/section\) "CONTACT"
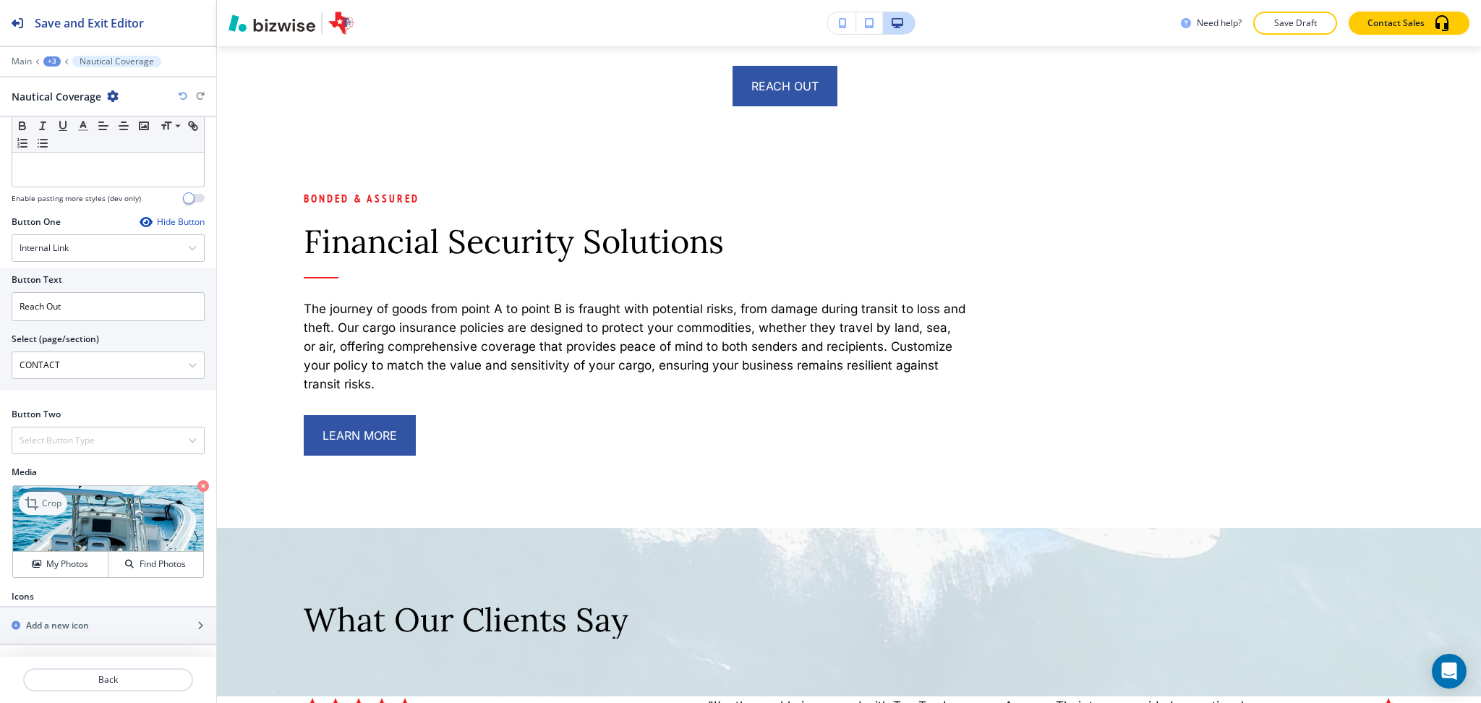
click at [52, 500] on p "Crop" at bounding box center [52, 503] width 20 height 13
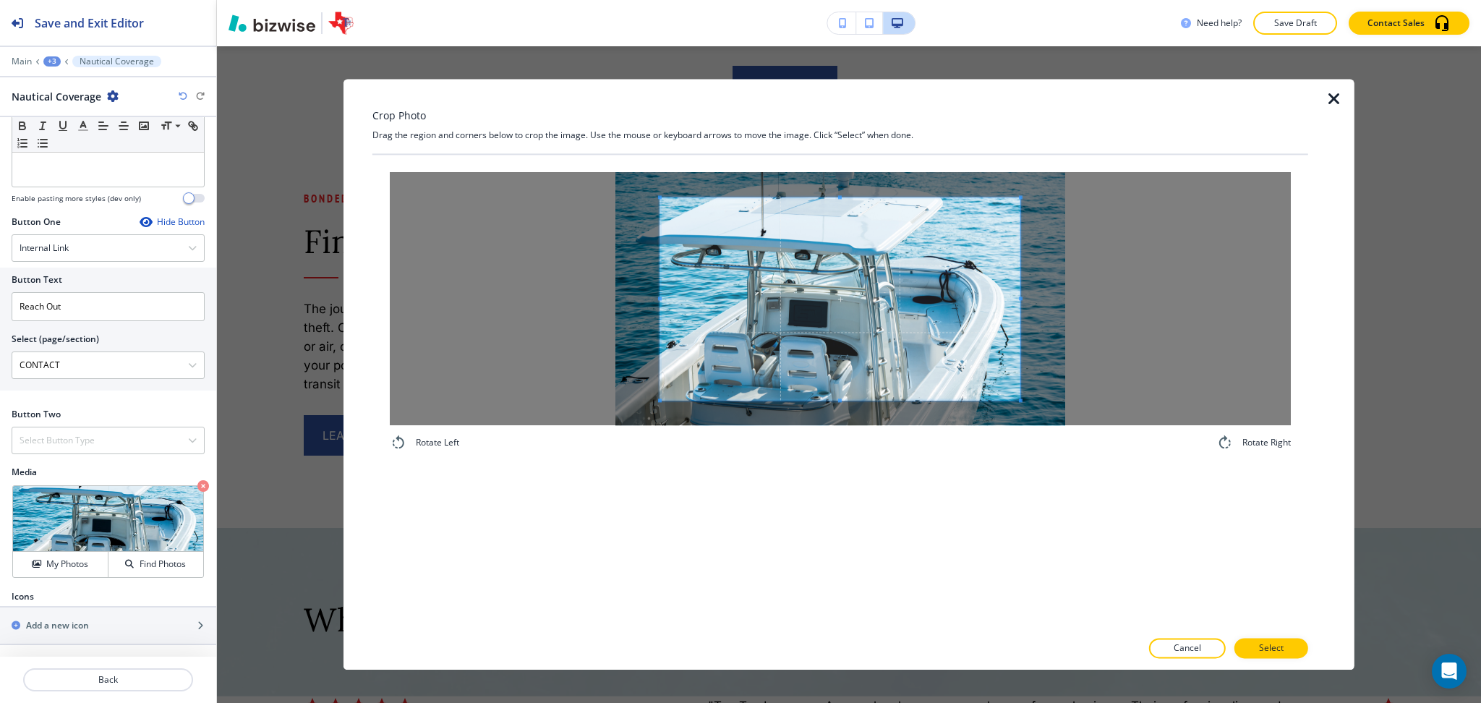
click at [854, 105] on div "Crop Photo Drag the region and corners below to crop the image. Use the mouse o…" at bounding box center [840, 374] width 936 height 591
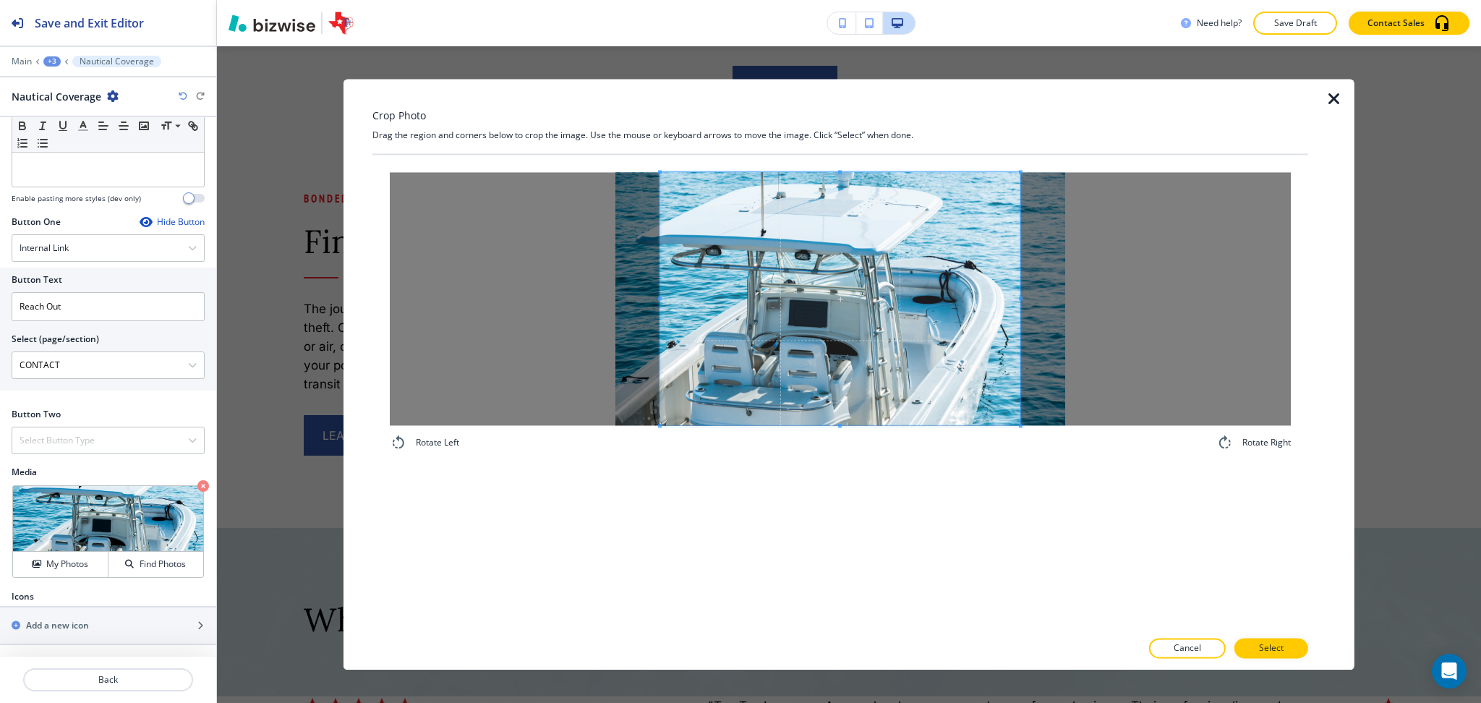
click at [852, 481] on div "Rotate Left Rotate Right" at bounding box center [840, 392] width 936 height 474
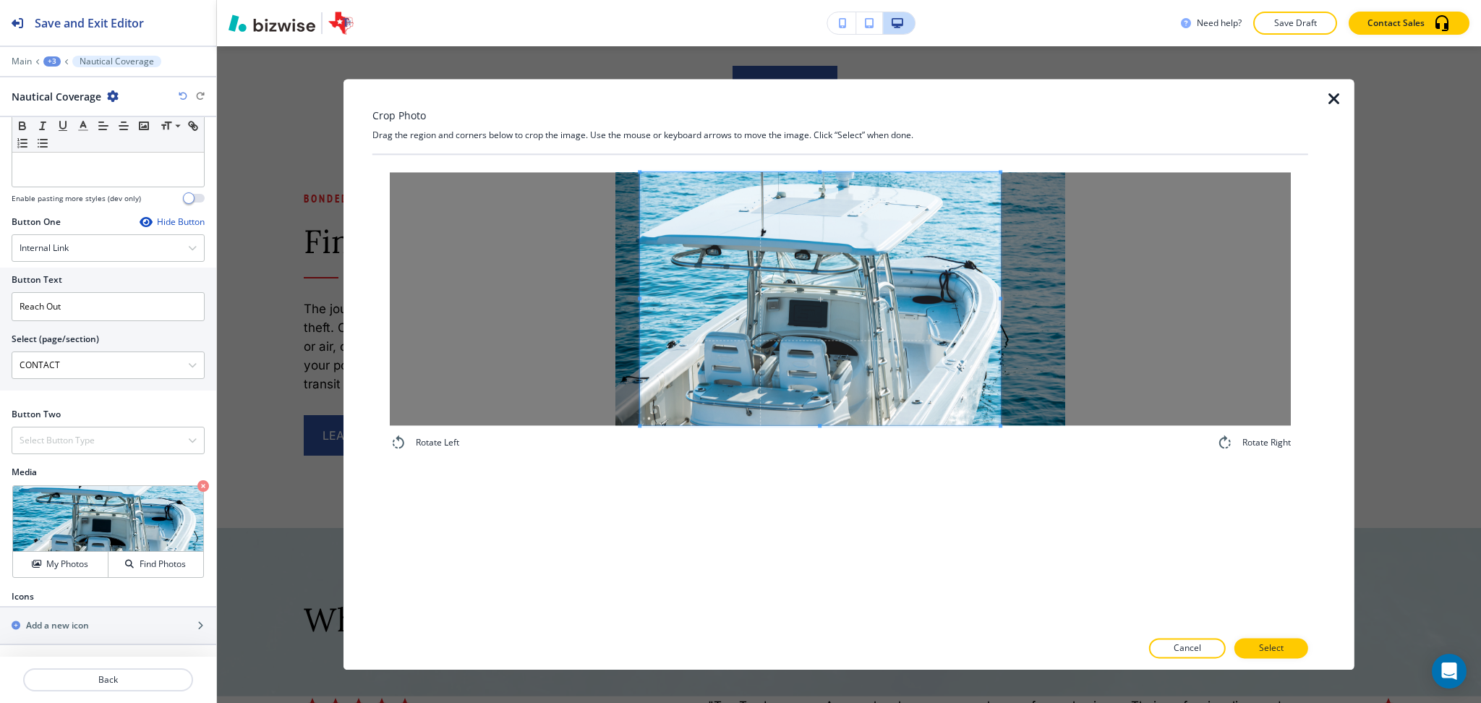
click at [847, 360] on span at bounding box center [820, 298] width 360 height 253
click at [1258, 642] on button "Select" at bounding box center [1271, 648] width 74 height 20
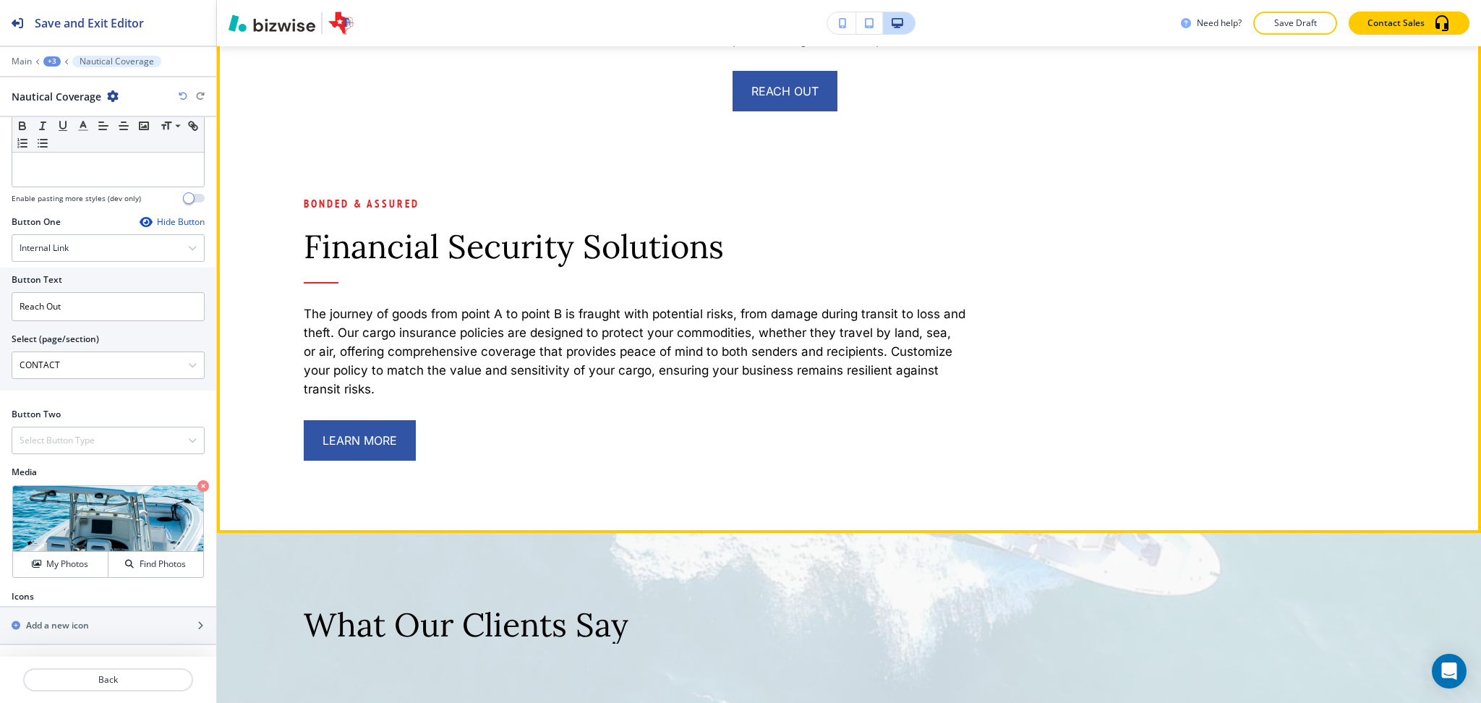
scroll to position [4949, 0]
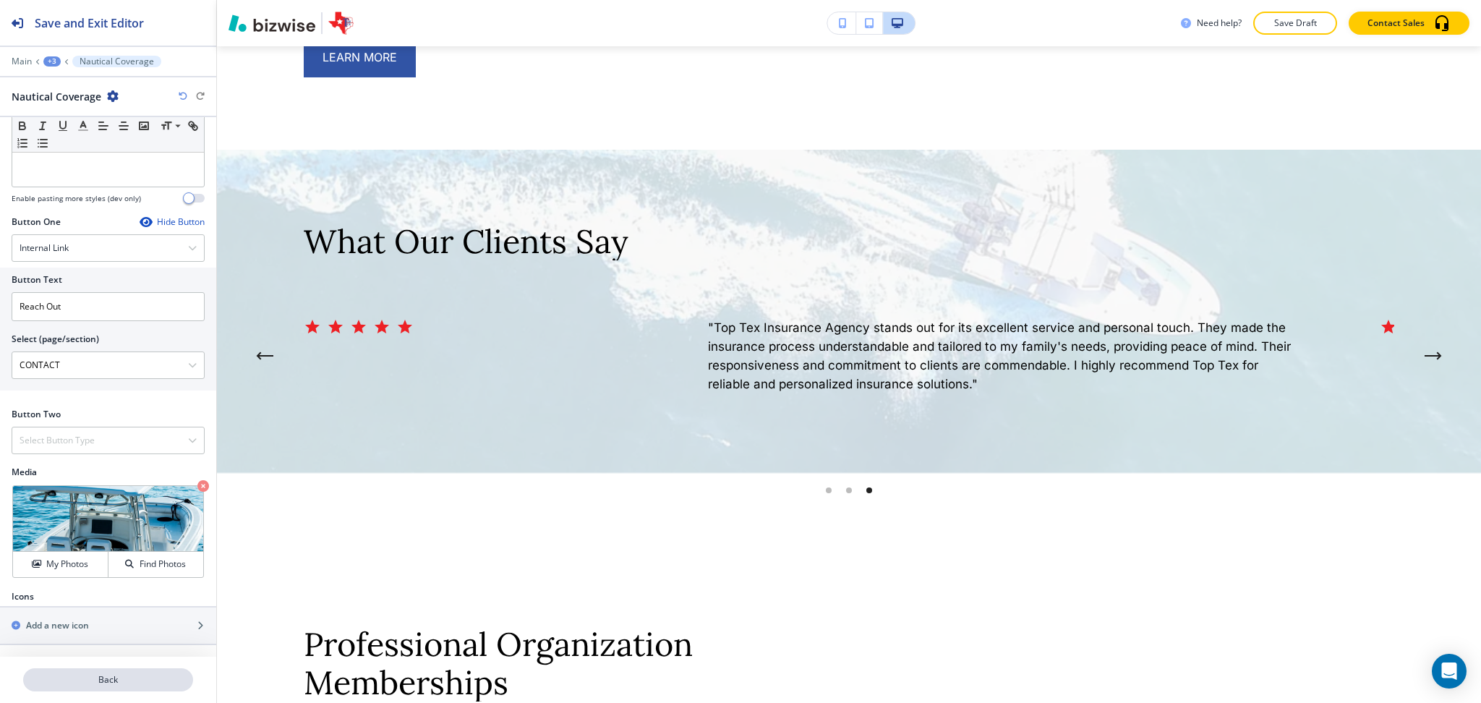
click at [123, 675] on p "Back" at bounding box center [108, 679] width 167 height 13
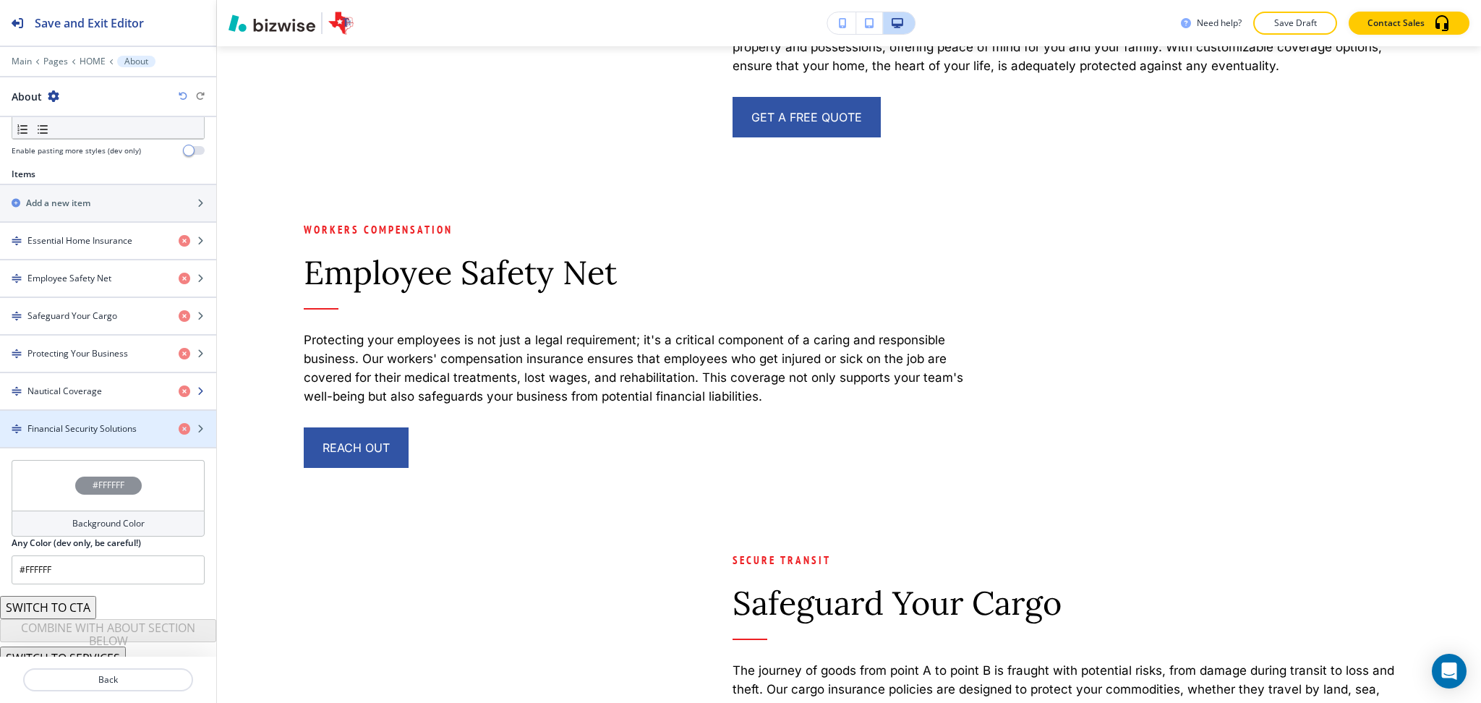
scroll to position [479, 0]
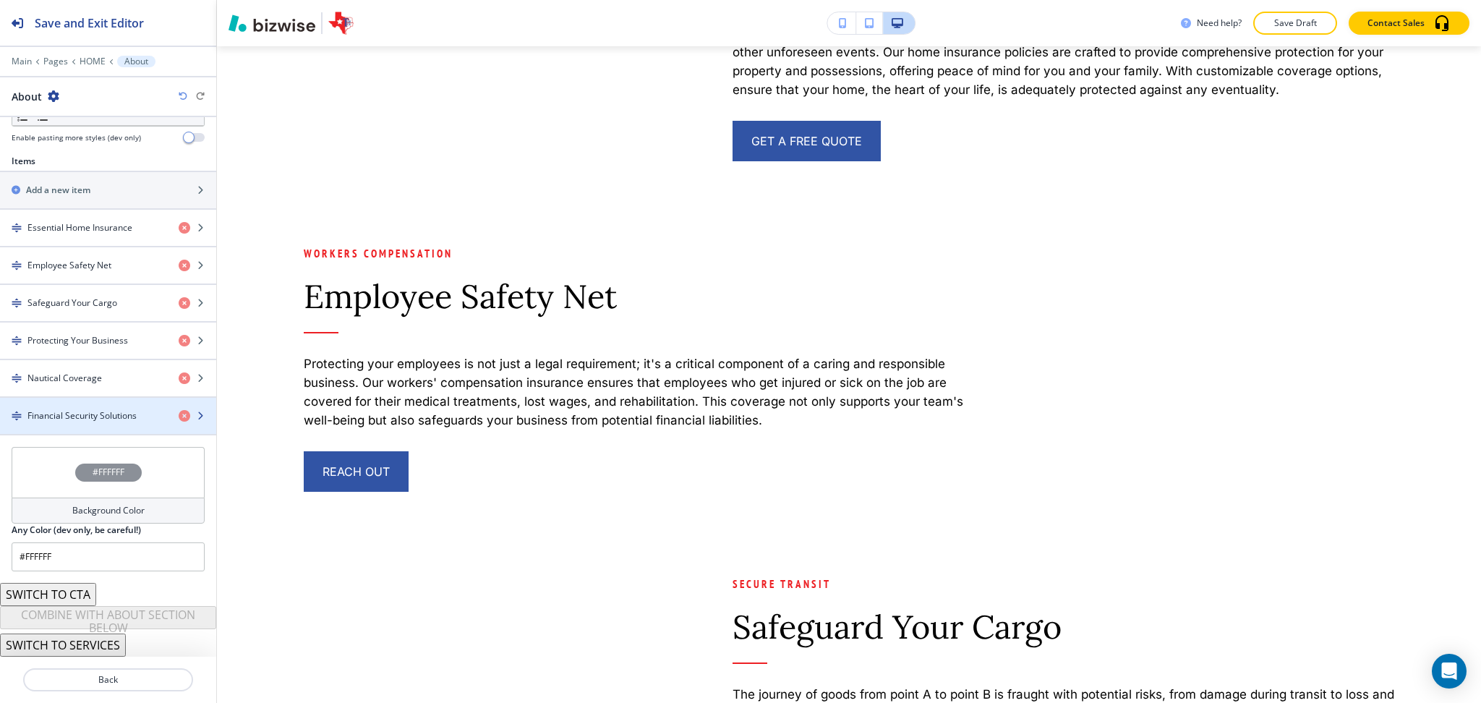
click at [110, 409] on h4 "Financial Security Solutions" at bounding box center [81, 415] width 109 height 13
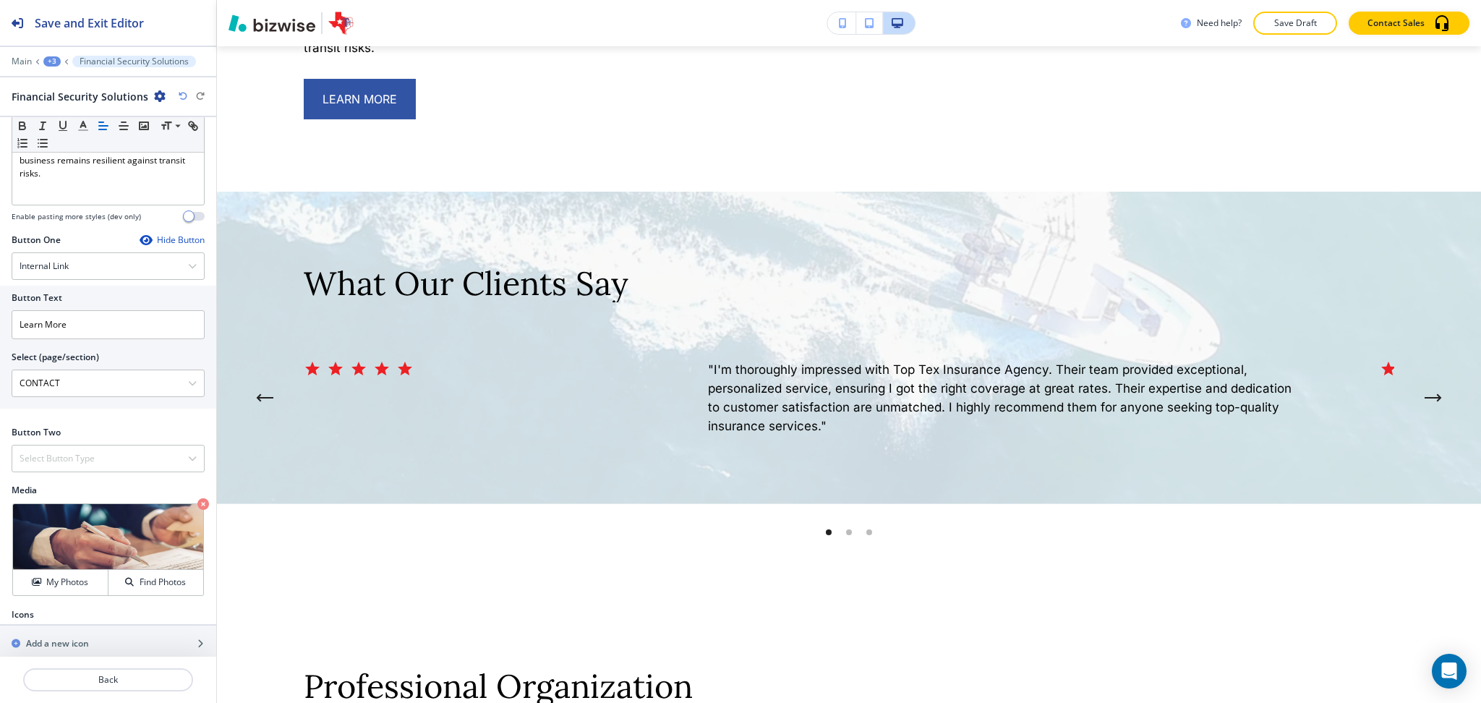
scroll to position [0, 0]
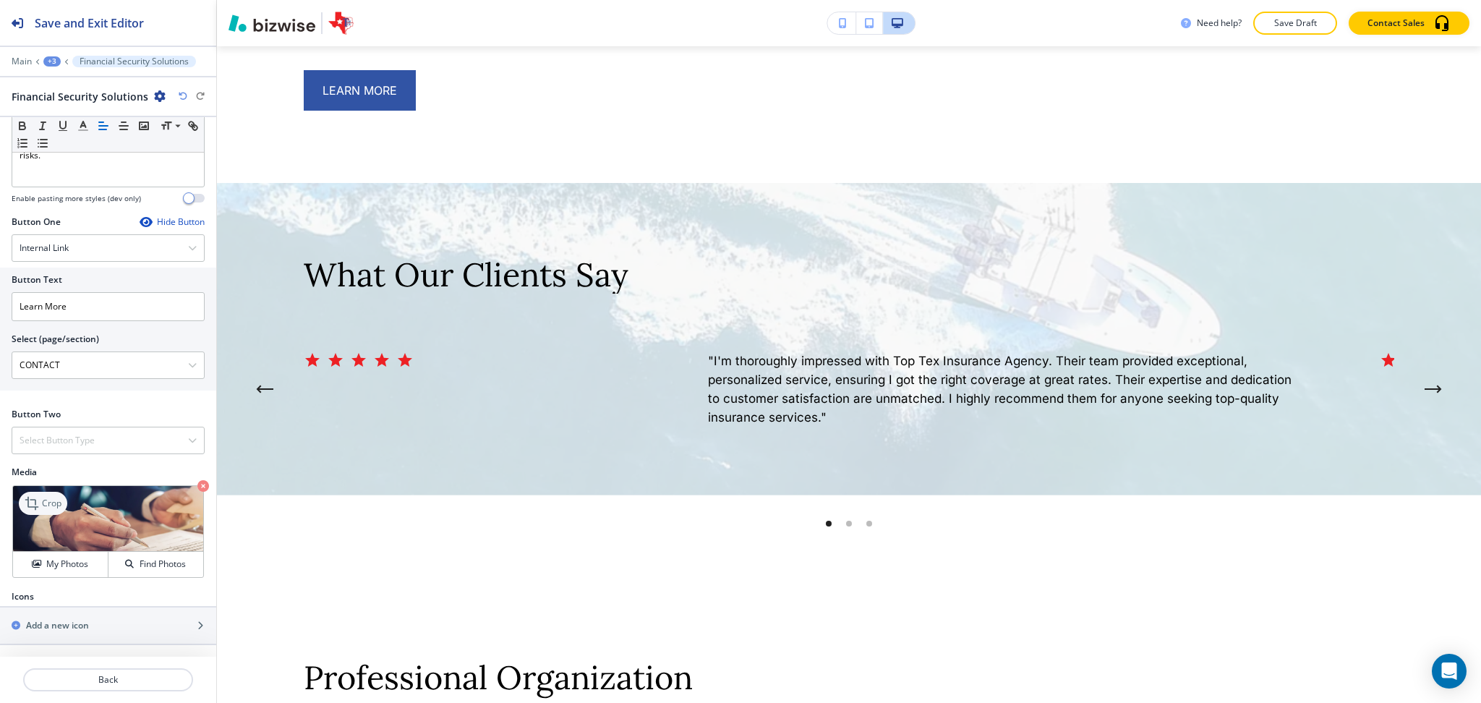
click at [50, 510] on div "Crop" at bounding box center [43, 503] width 48 height 23
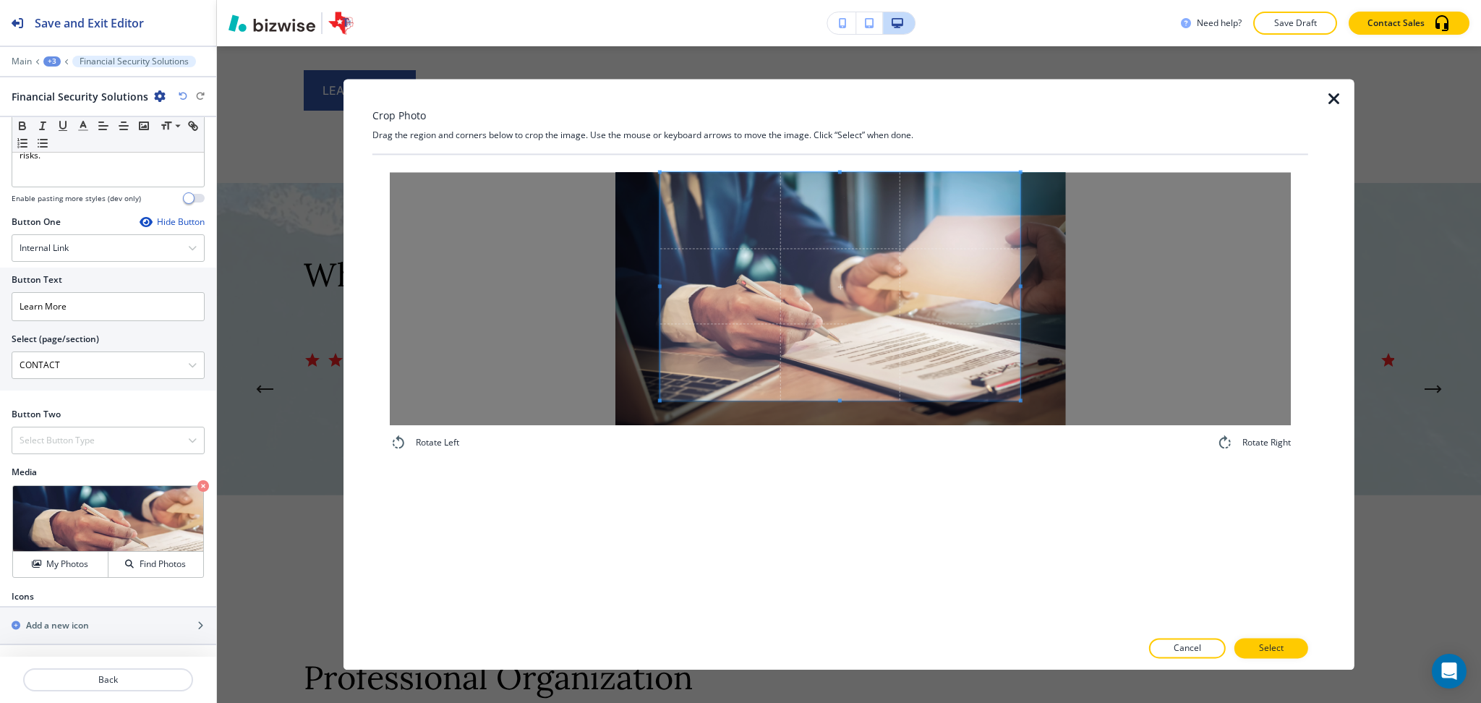
click at [859, 136] on div "Crop Photo Drag the region and corners below to crop the image. Use the mouse o…" at bounding box center [840, 374] width 936 height 591
click at [840, 450] on div "Rotate Left Rotate Right" at bounding box center [840, 311] width 901 height 279
click at [1275, 651] on p "Select" at bounding box center [1271, 648] width 25 height 13
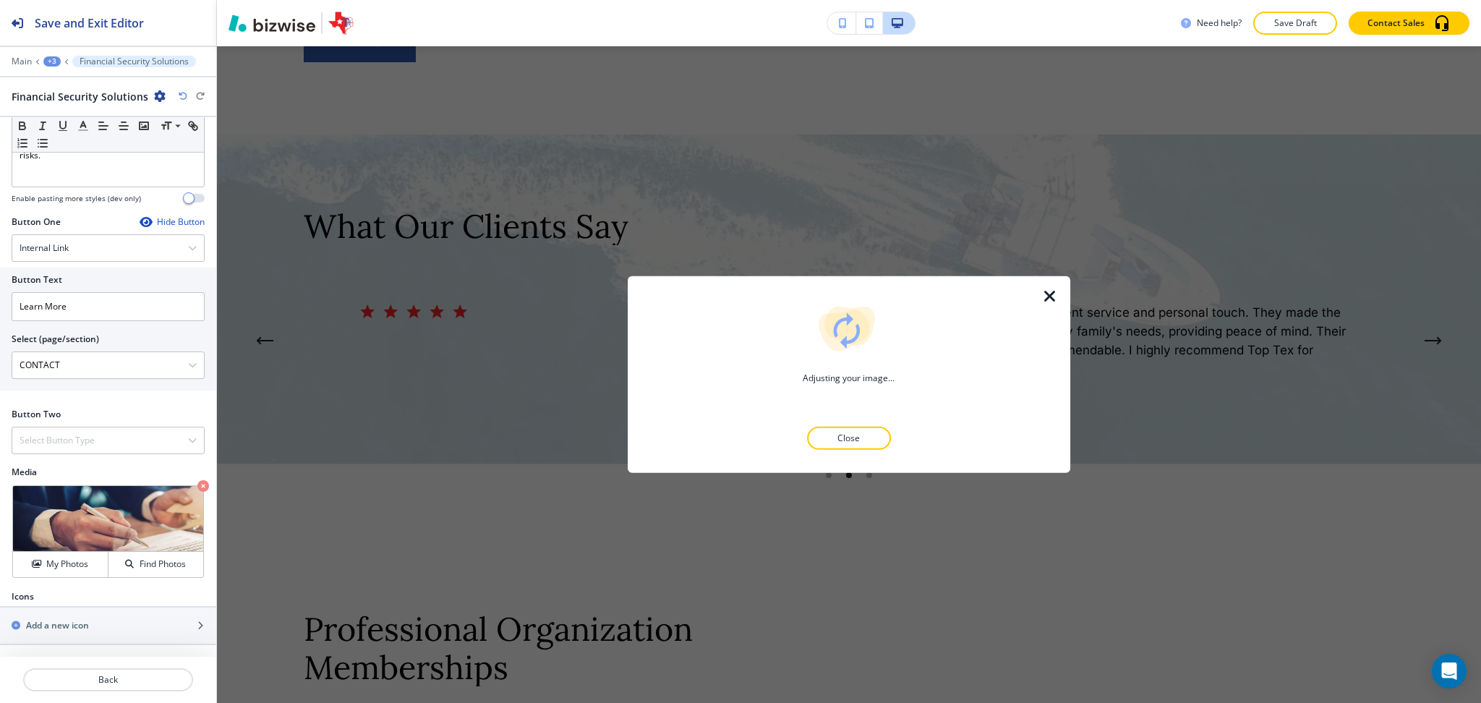
scroll to position [5352, 0]
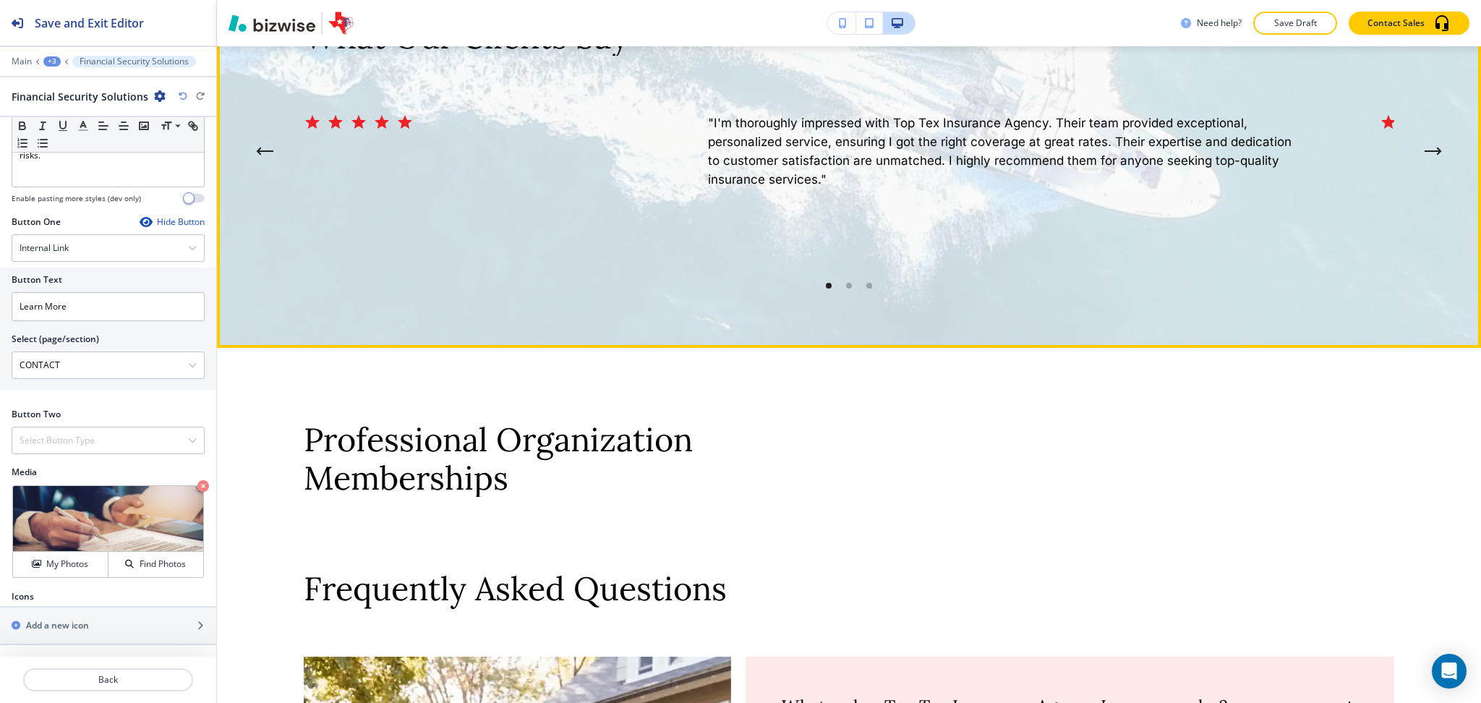
click at [249, 249] on div "Edit This Section What Our Clients Say "Top Tex Insurance Agency stands out for…" at bounding box center [849, 146] width 1264 height 403
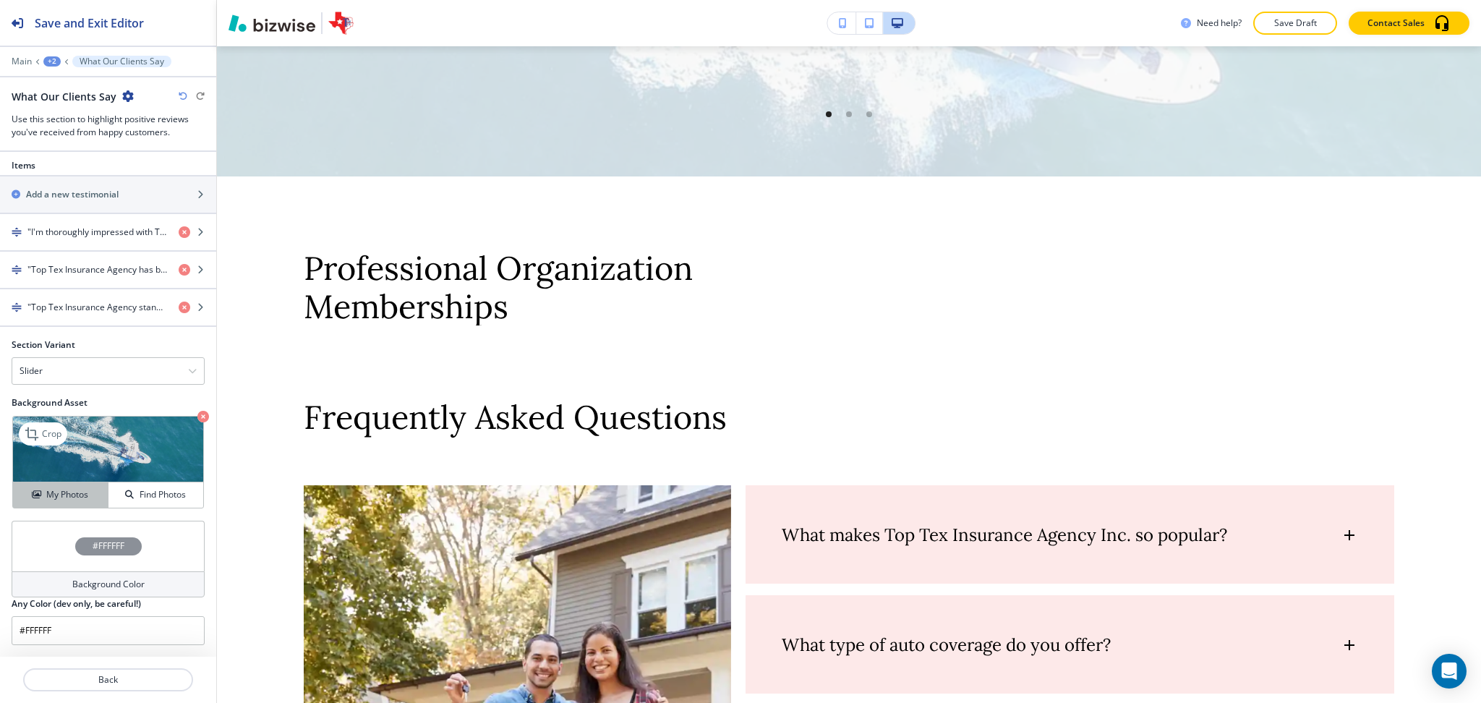
scroll to position [568, 0]
click at [56, 490] on h4 "My Photos" at bounding box center [67, 494] width 42 height 13
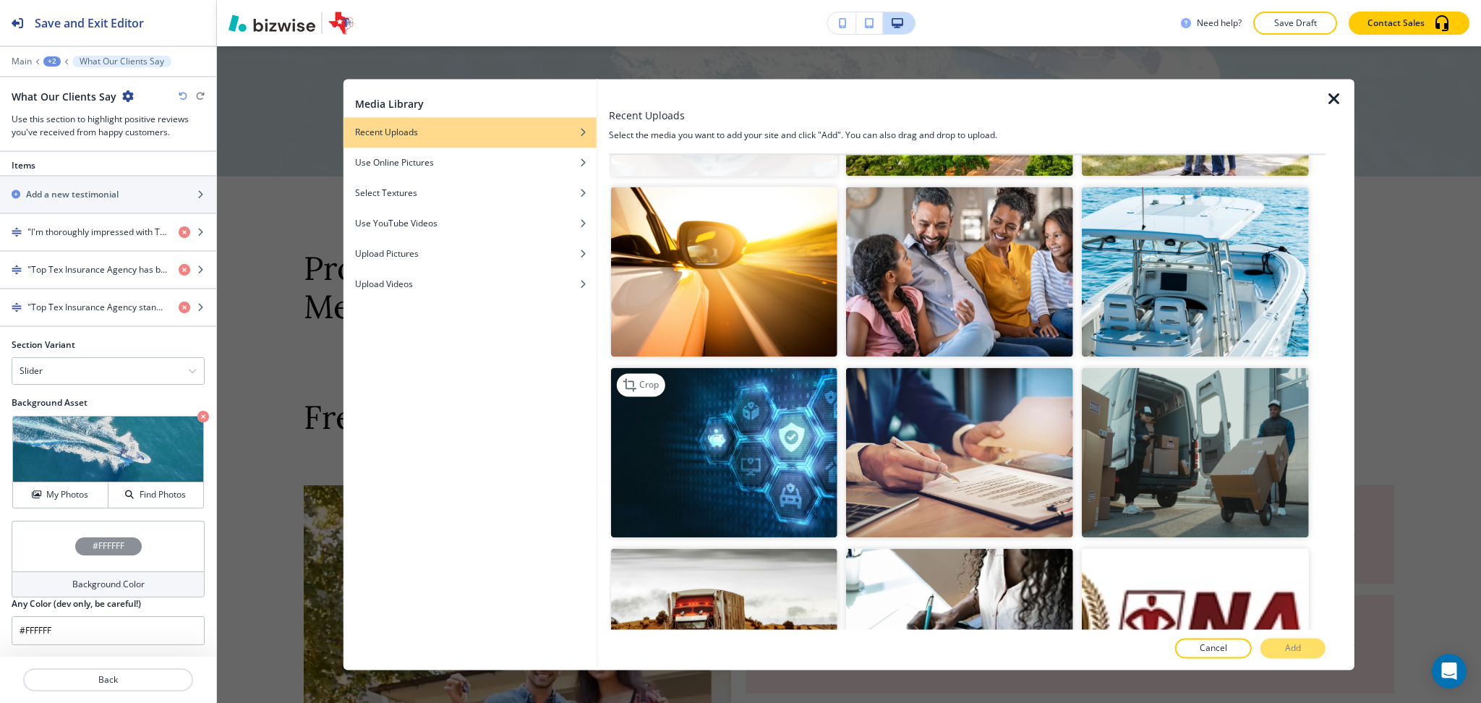
scroll to position [9928, 0]
click at [763, 367] on img "button" at bounding box center [723, 452] width 227 height 170
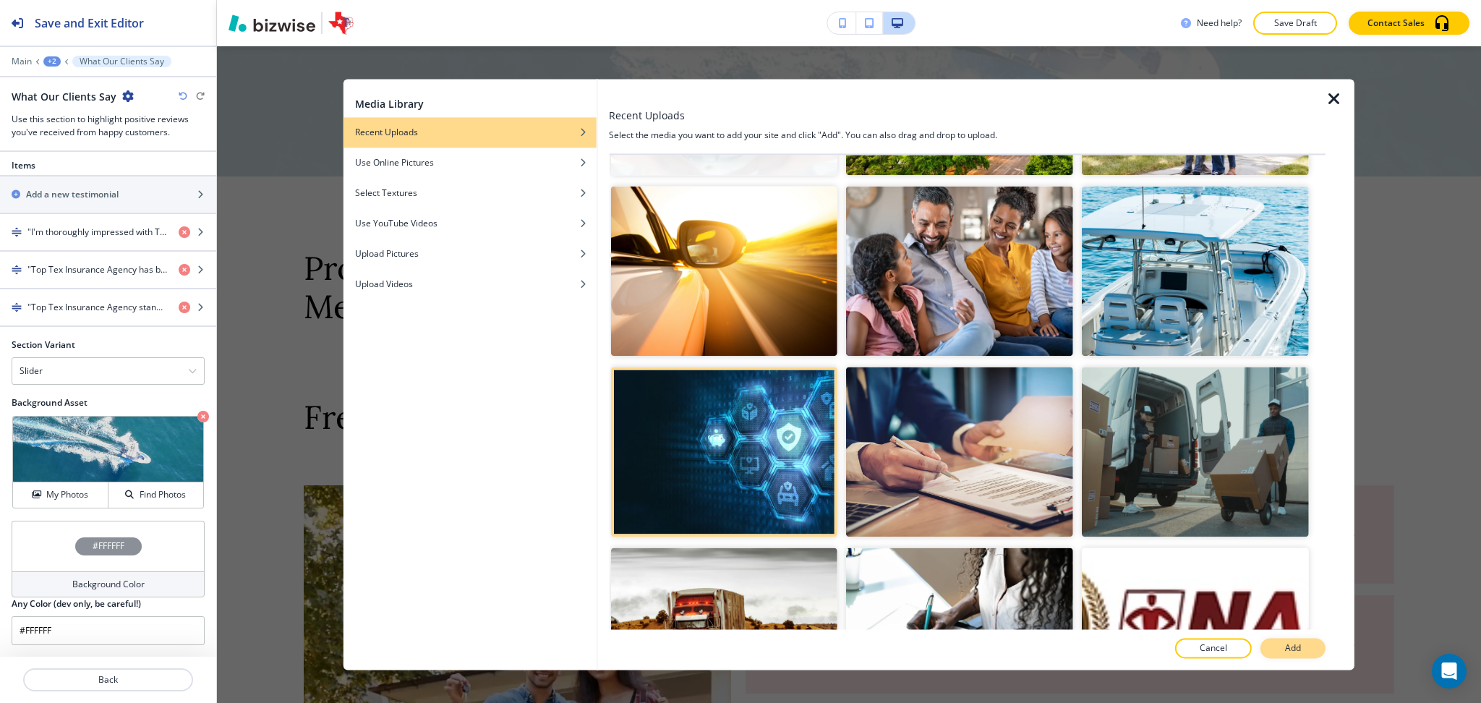
click at [1285, 643] on p "Add" at bounding box center [1293, 648] width 16 height 13
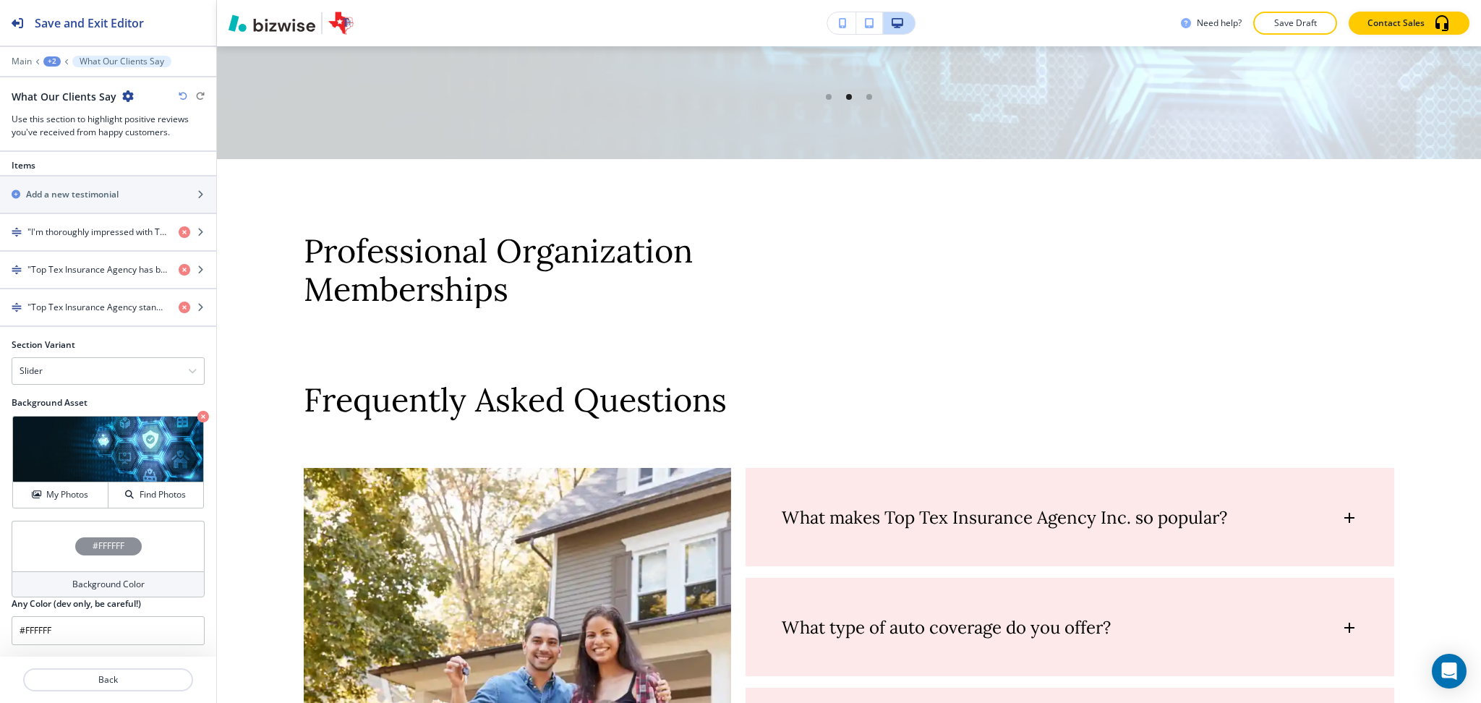
scroll to position [5677, 0]
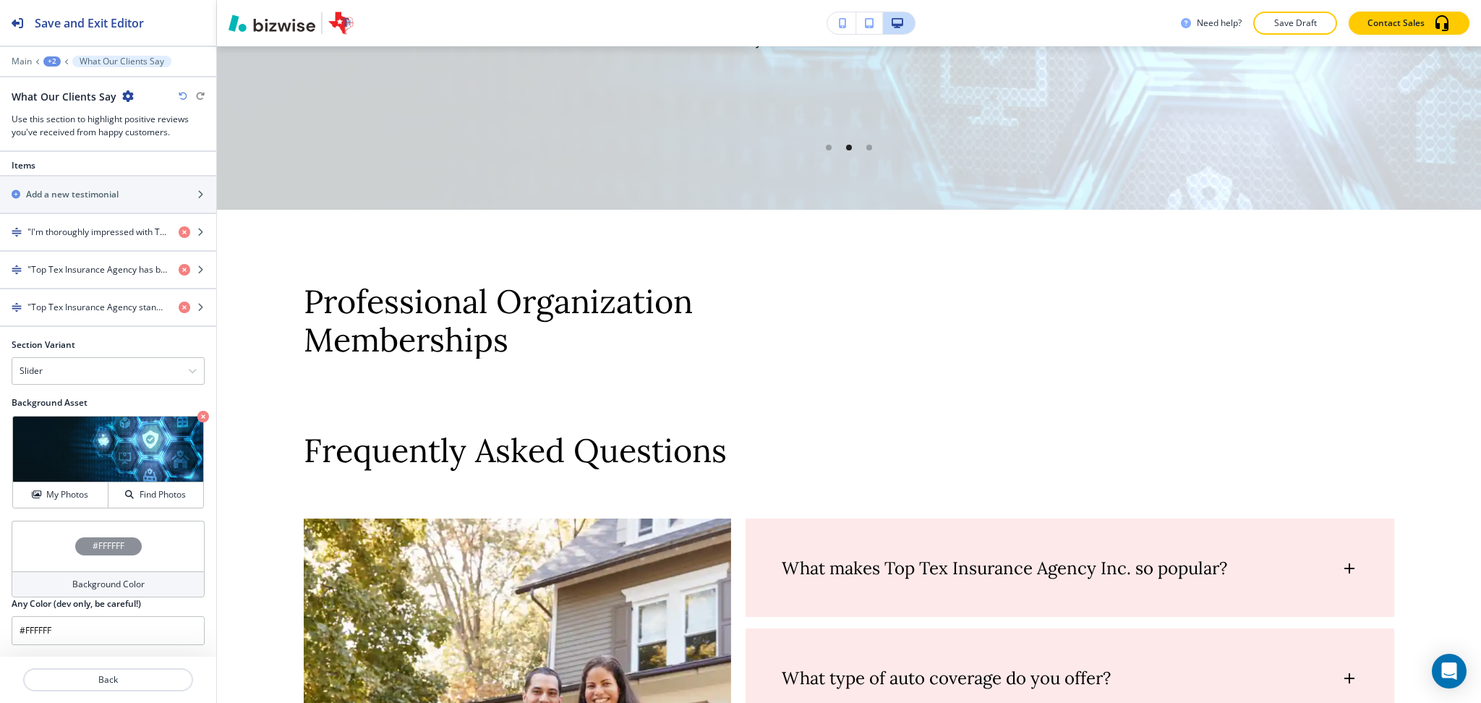
click at [102, 581] on h4 "Background Color" at bounding box center [108, 584] width 72 height 13
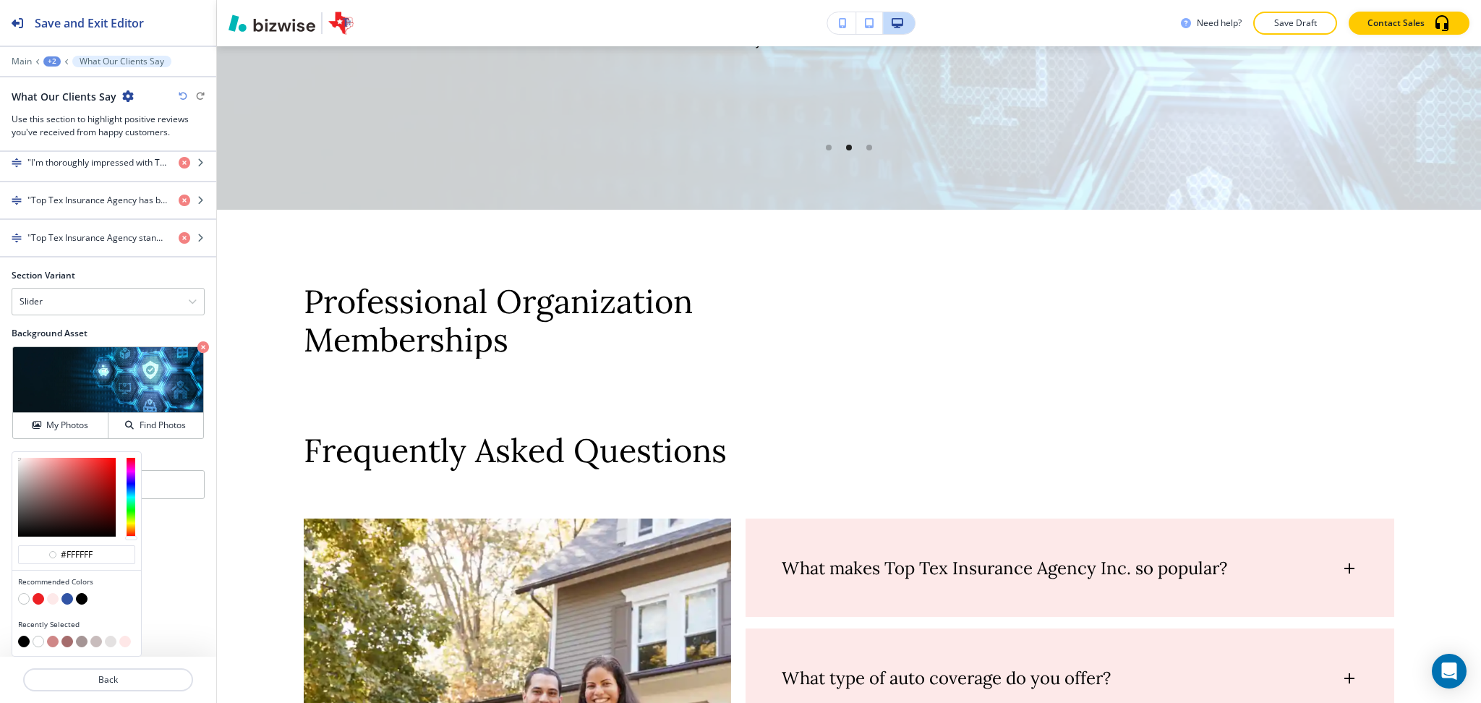
click at [85, 603] on button "button" at bounding box center [82, 599] width 12 height 12
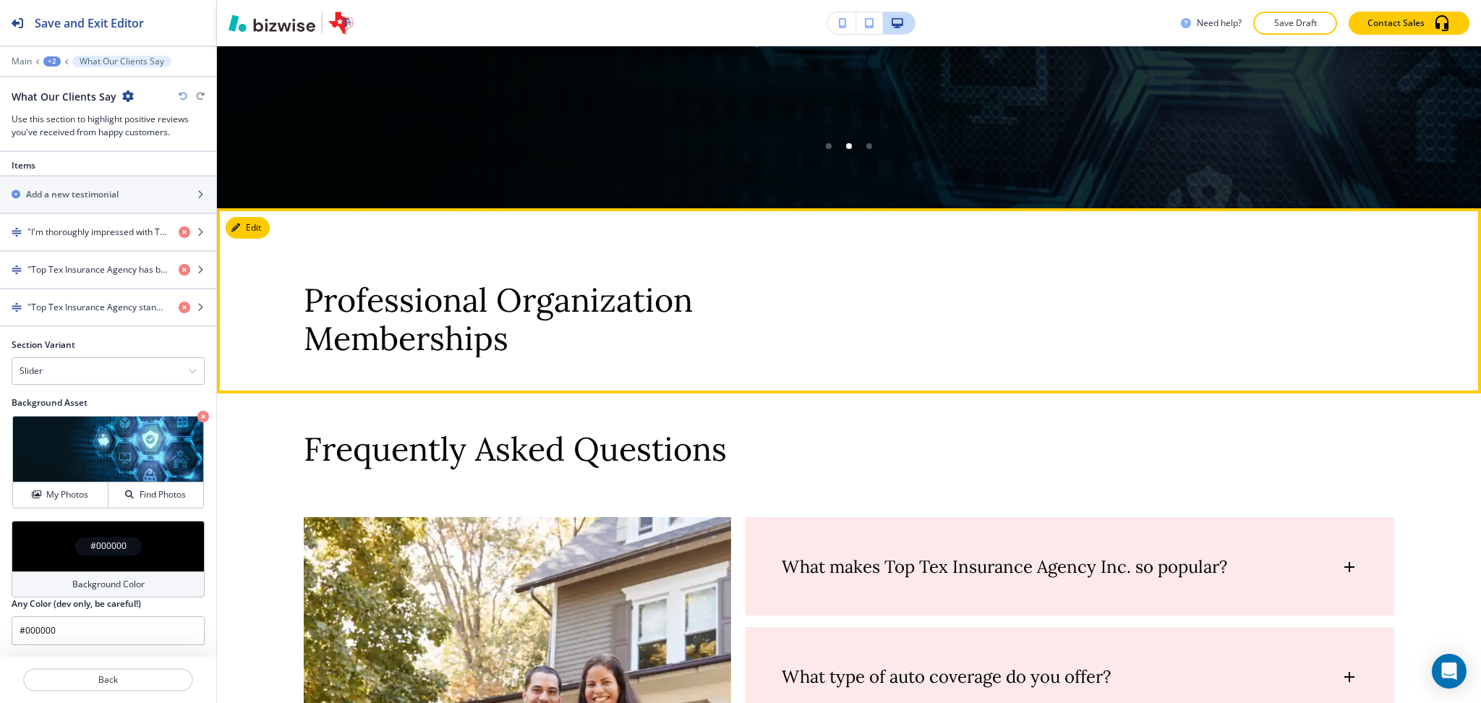
scroll to position [5680, 0]
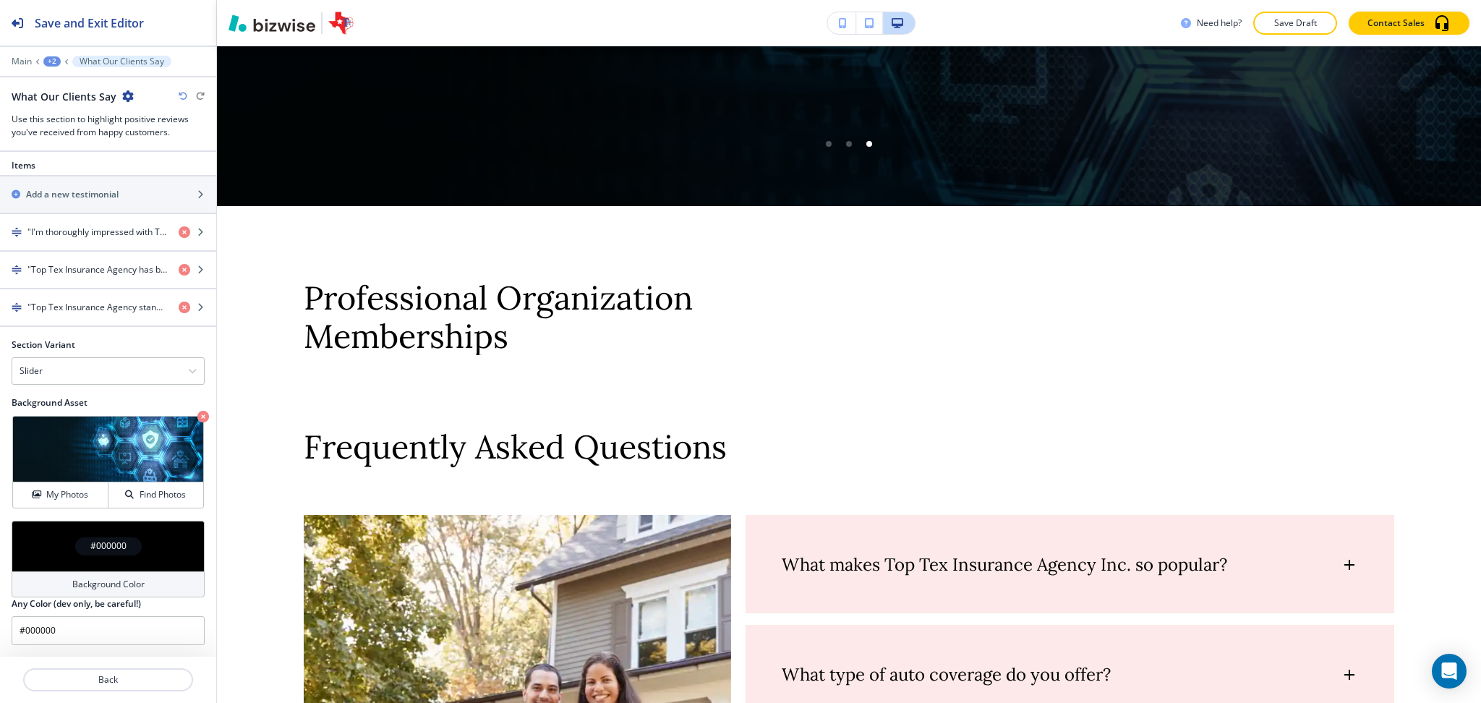
click at [106, 578] on h4 "Background Color" at bounding box center [108, 584] width 72 height 13
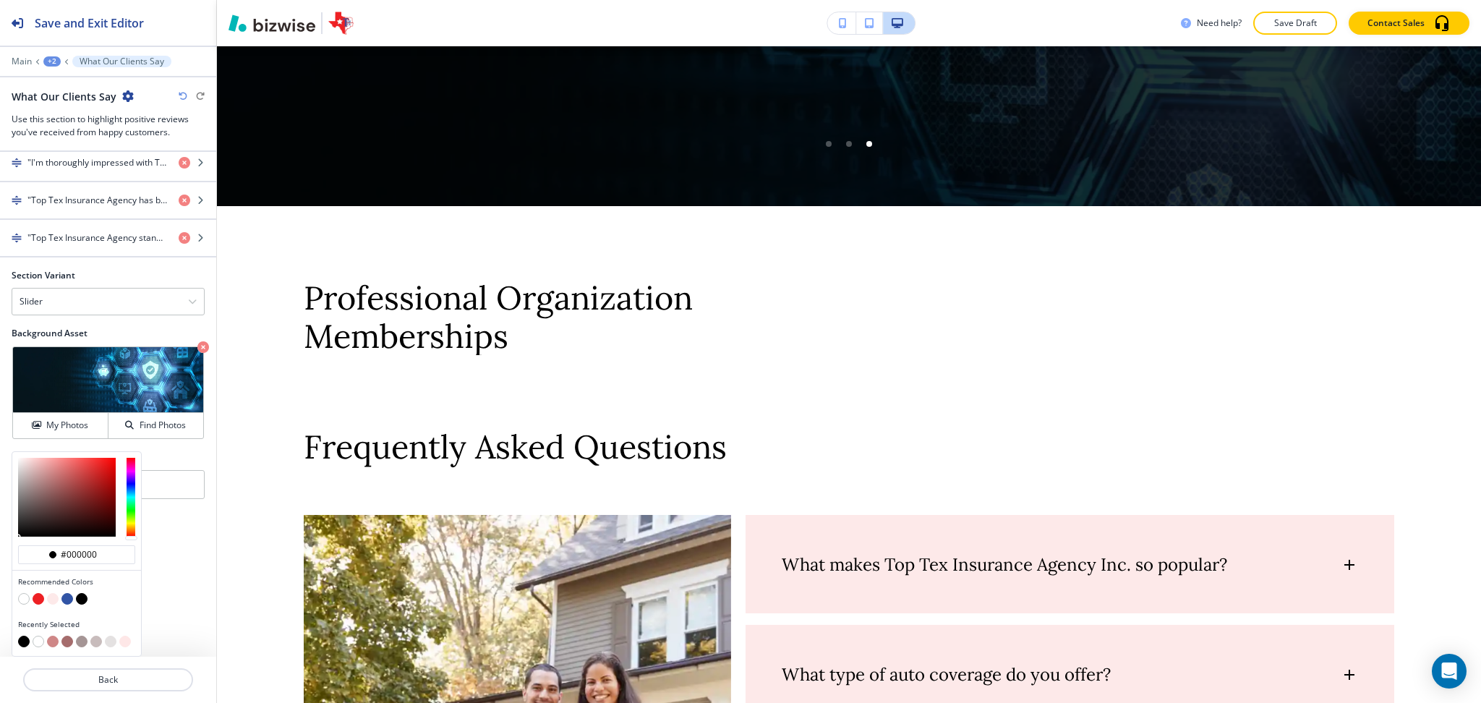
click at [65, 599] on button "button" at bounding box center [67, 599] width 12 height 12
type input "#3154a5"
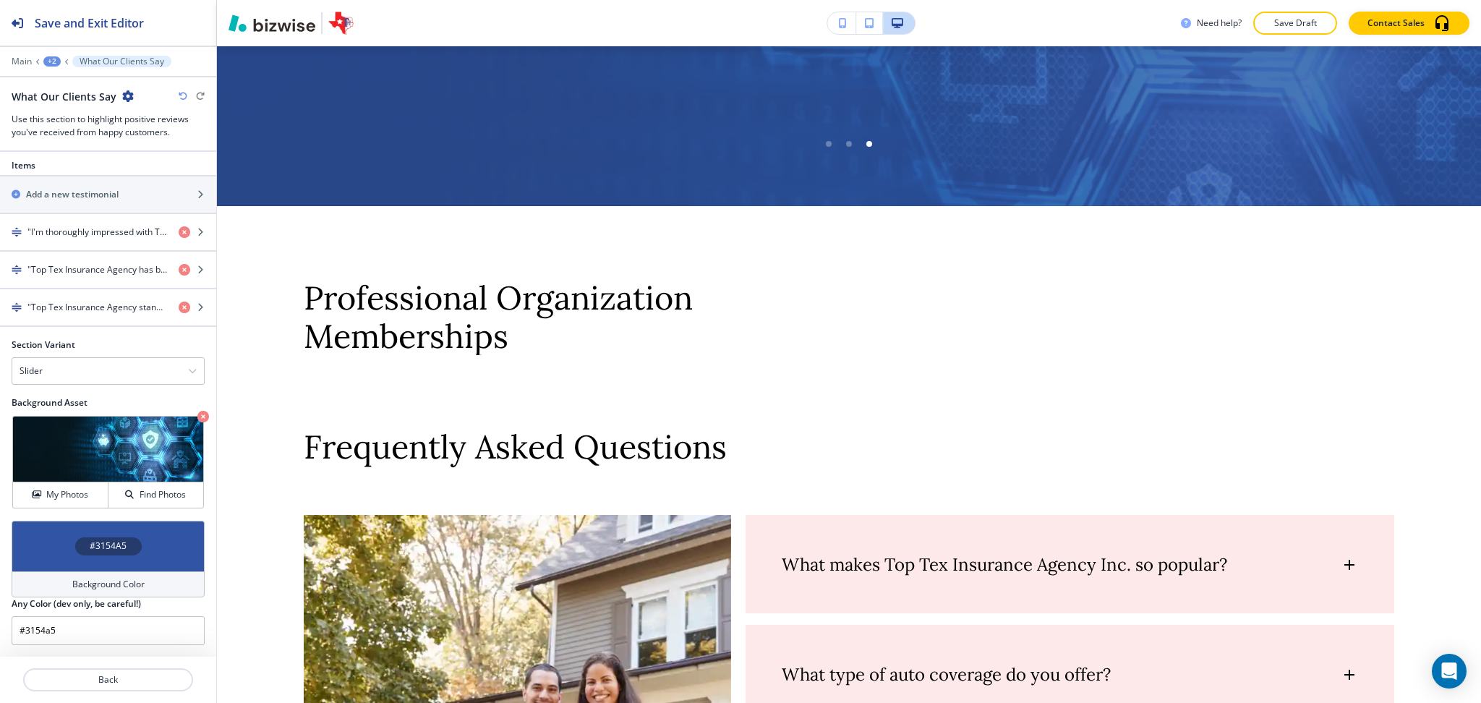
scroll to position [568, 0]
click at [77, 586] on h4 "Background Color" at bounding box center [108, 584] width 72 height 13
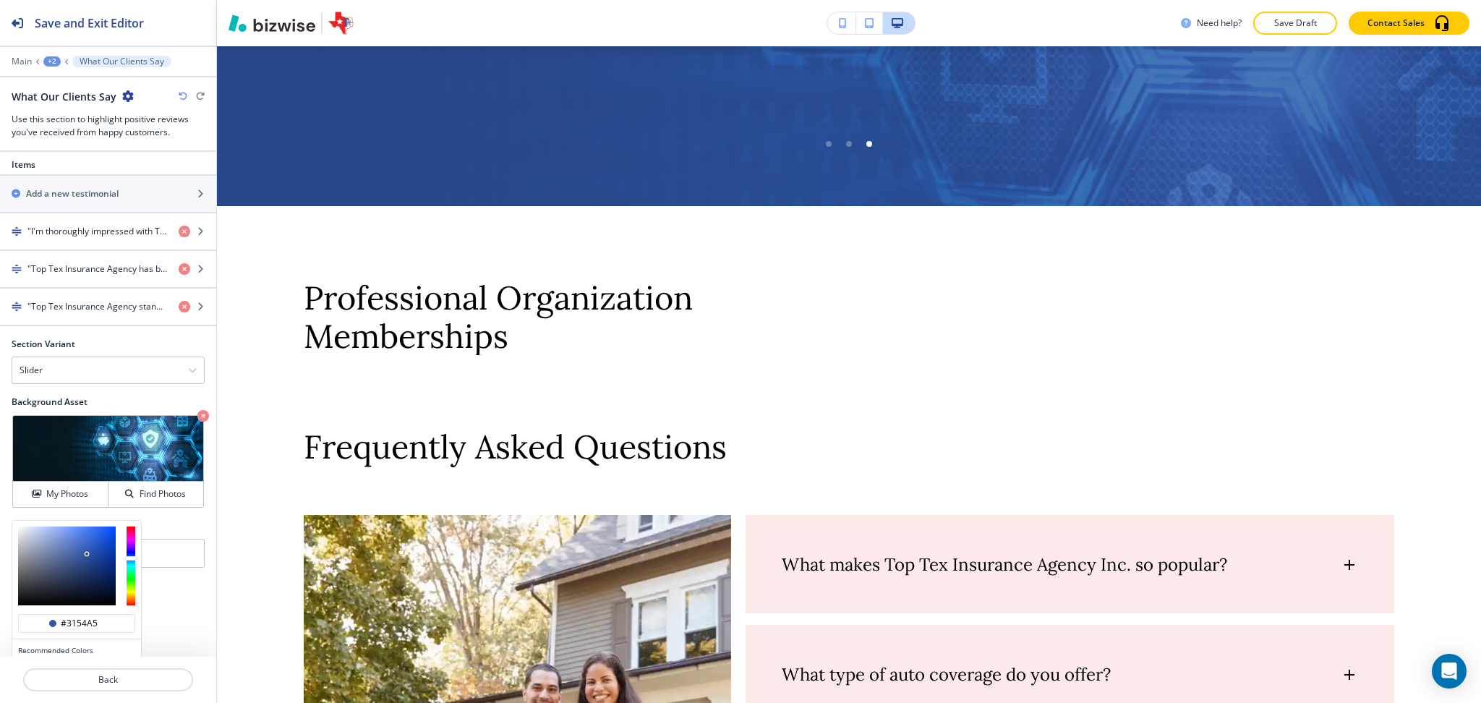
type input "#0e2456"
click at [100, 580] on div at bounding box center [67, 565] width 98 height 79
type input "#0e2456"
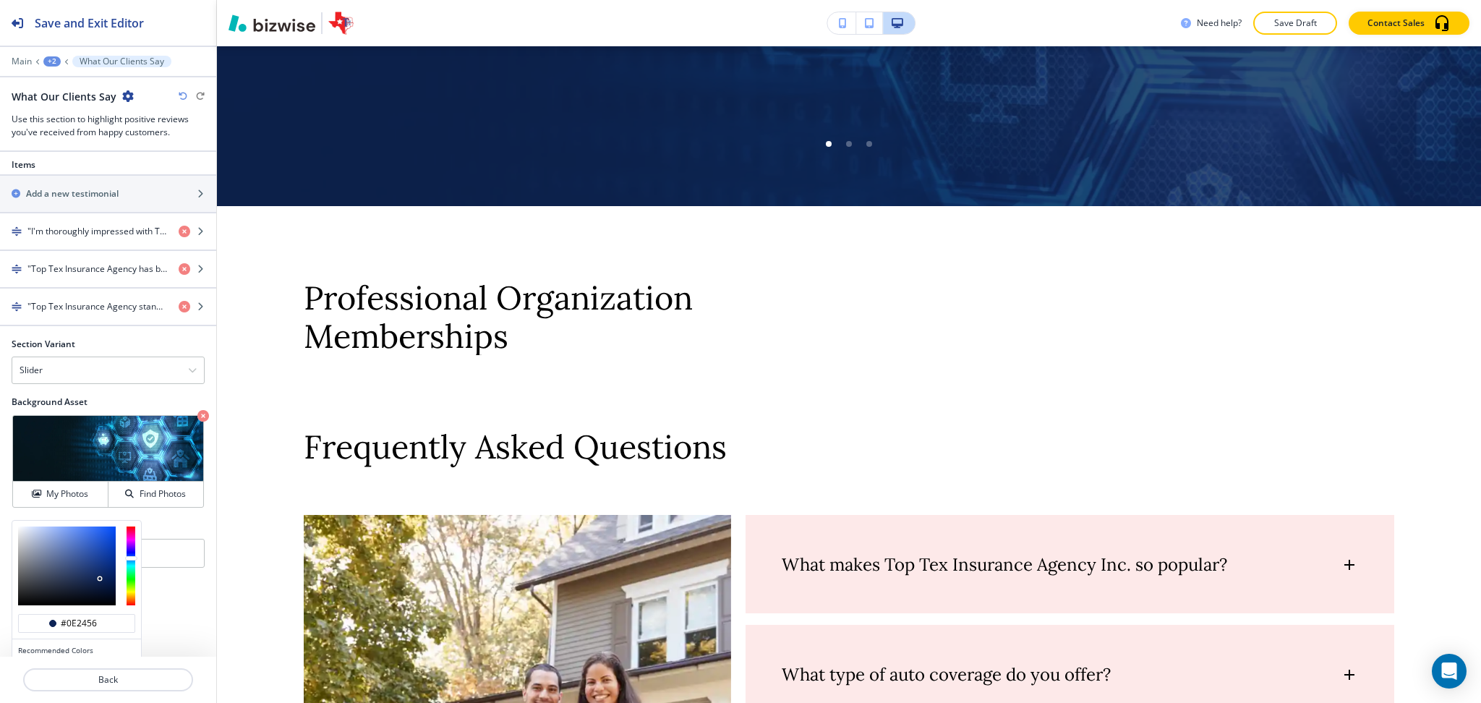
type input "#041848"
click at [111, 584] on div at bounding box center [67, 565] width 98 height 79
type input "#041848"
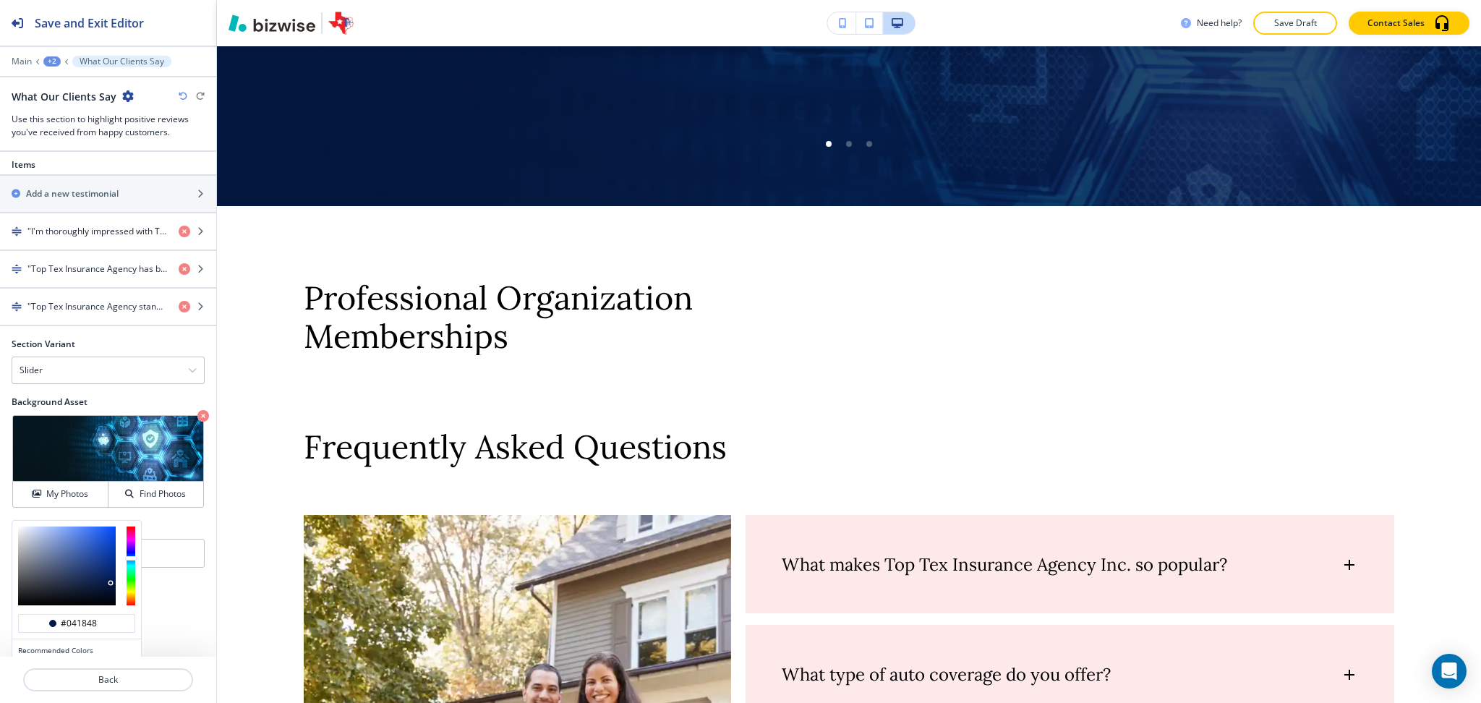
type input "#021031"
click at [112, 591] on div at bounding box center [67, 565] width 98 height 79
type input "#021031"
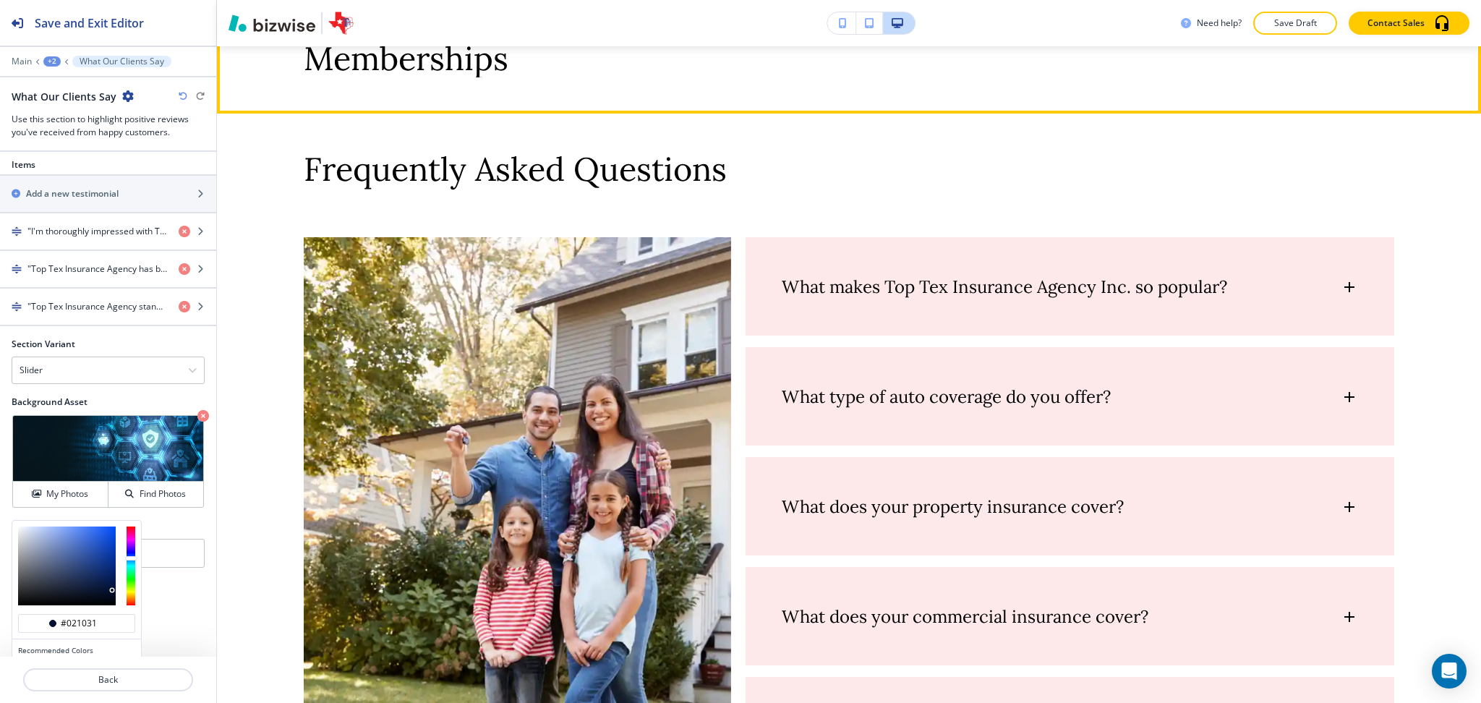
scroll to position [5959, 0]
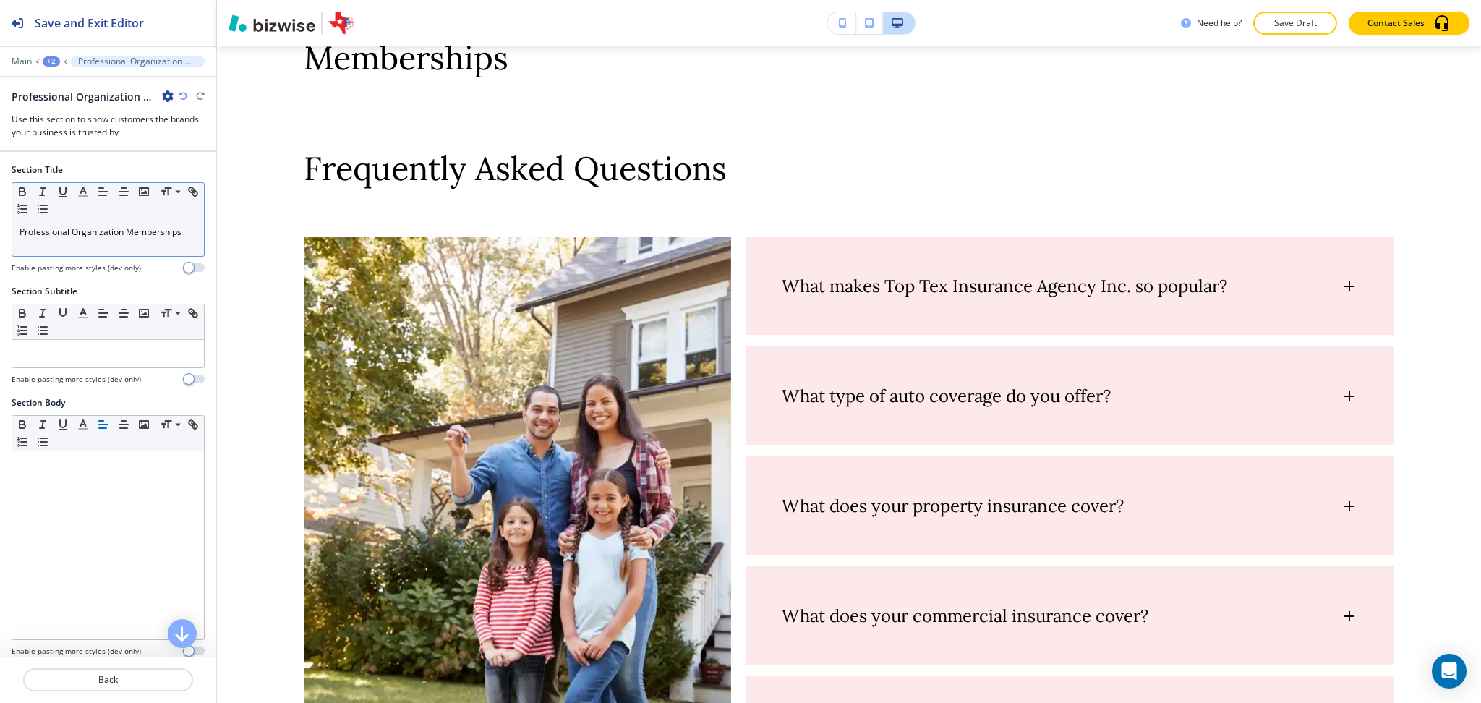
scroll to position [6113, 0]
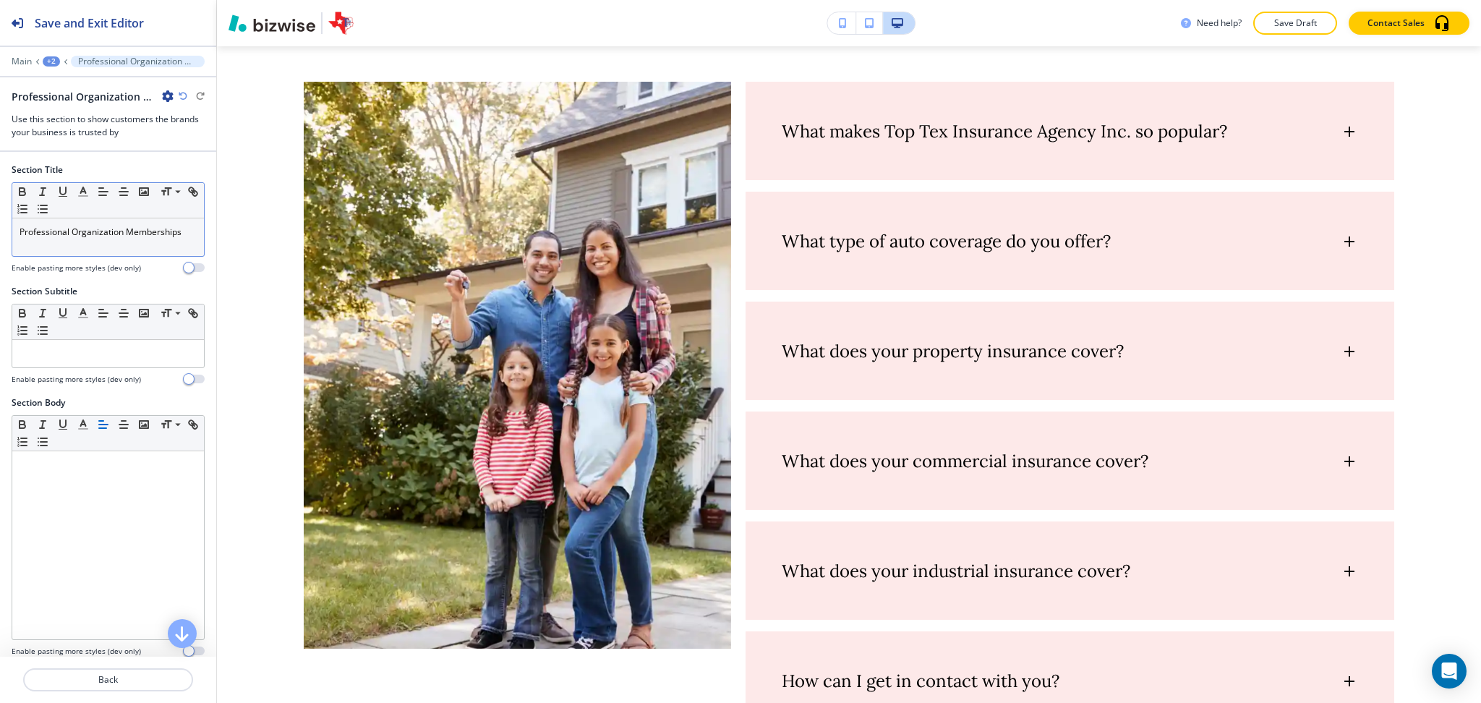
click at [162, 235] on p "Professional Organization Memberships" at bounding box center [108, 232] width 177 height 13
click at [82, 195] on icon "button" at bounding box center [83, 191] width 13 height 13
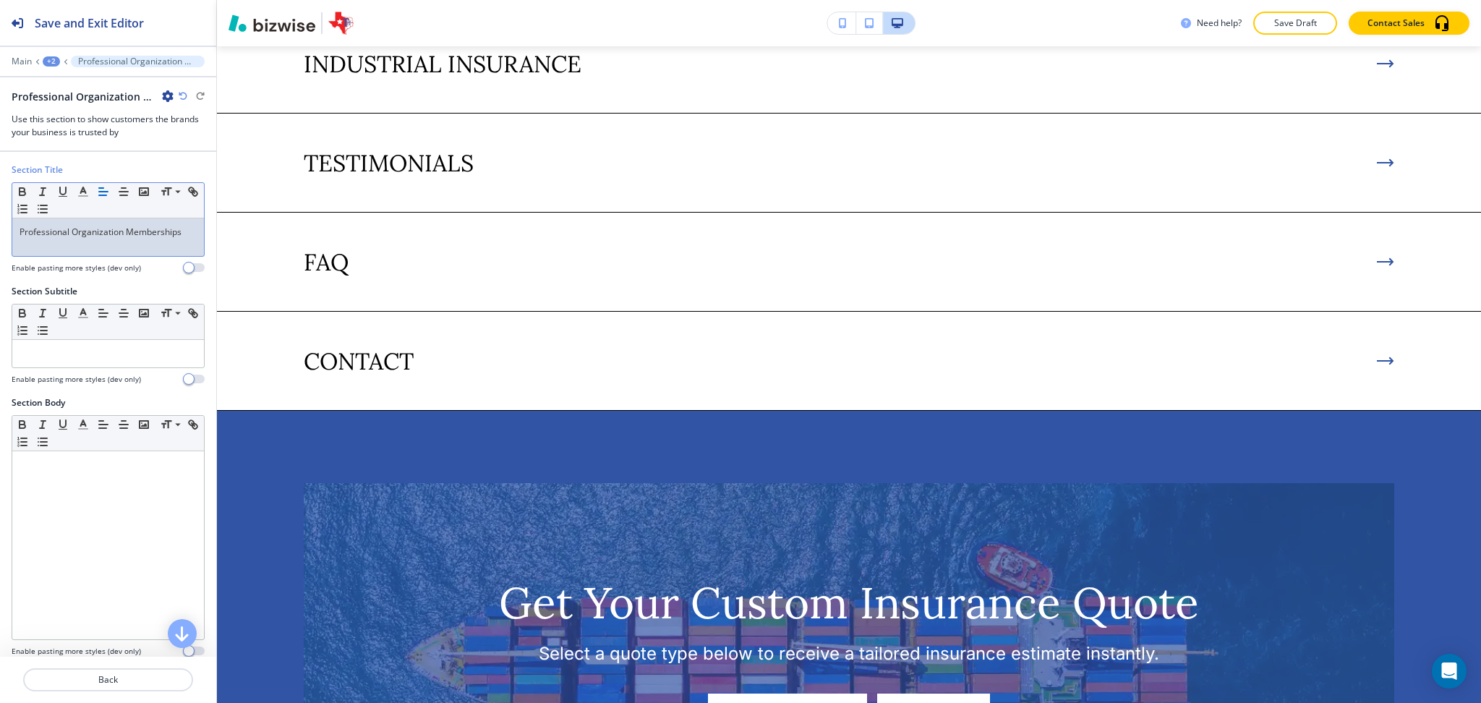
scroll to position [7244, 0]
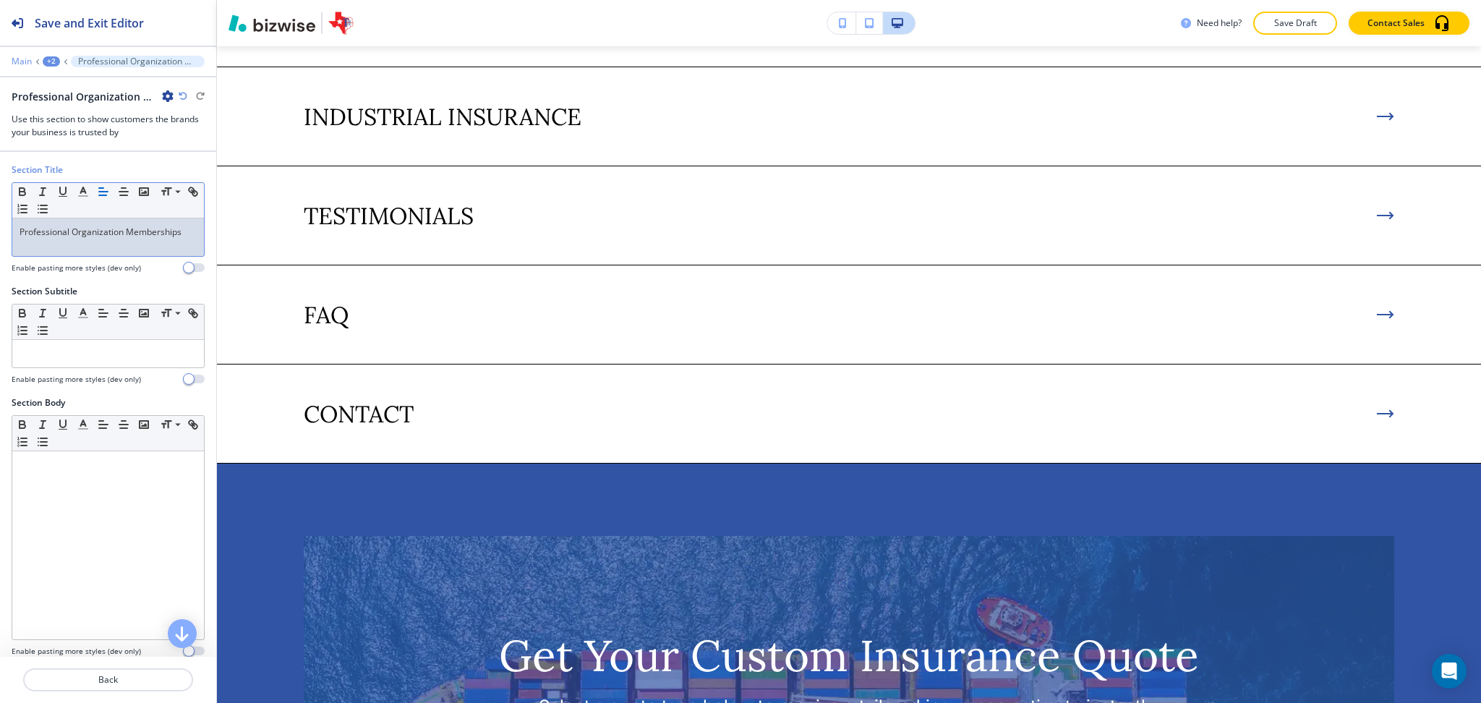
click at [21, 60] on p "Main" at bounding box center [22, 61] width 20 height 10
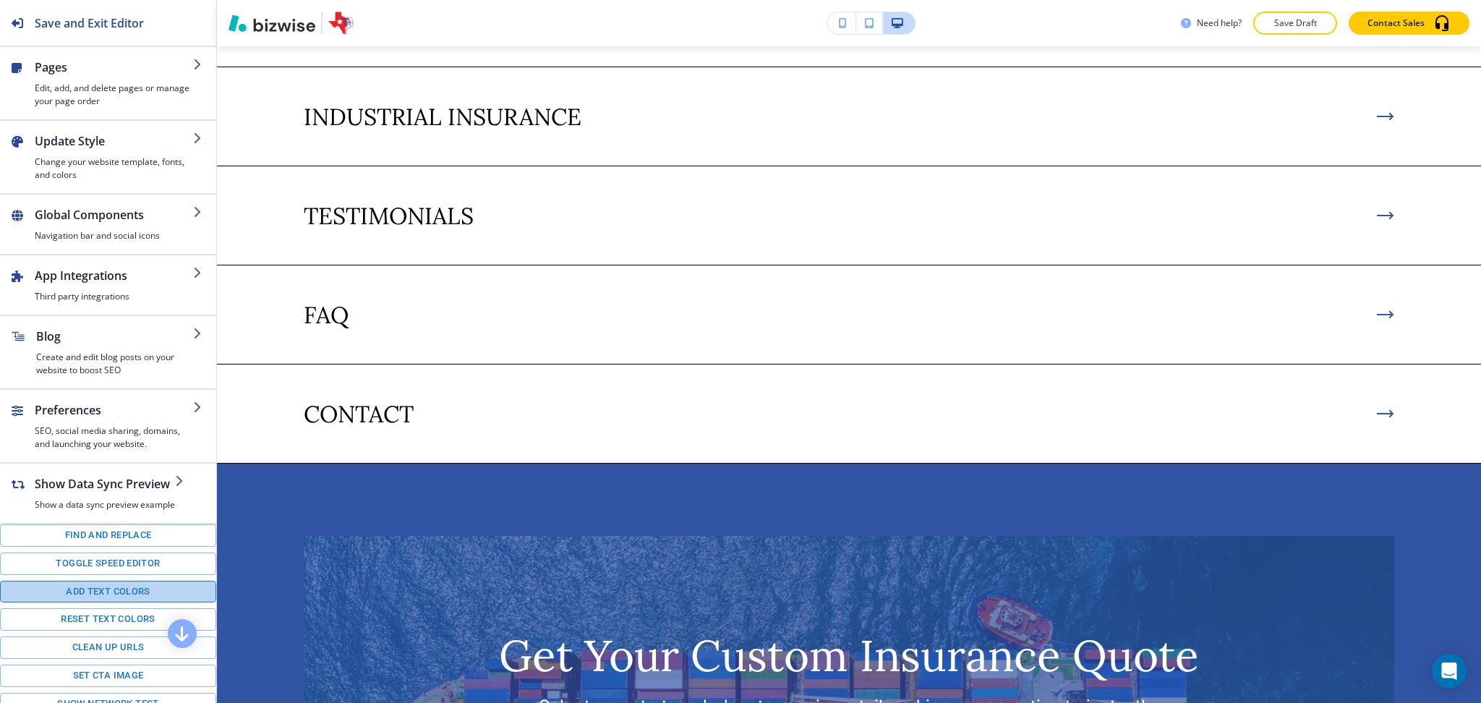
click at [113, 603] on button "Add text colors" at bounding box center [108, 592] width 216 height 22
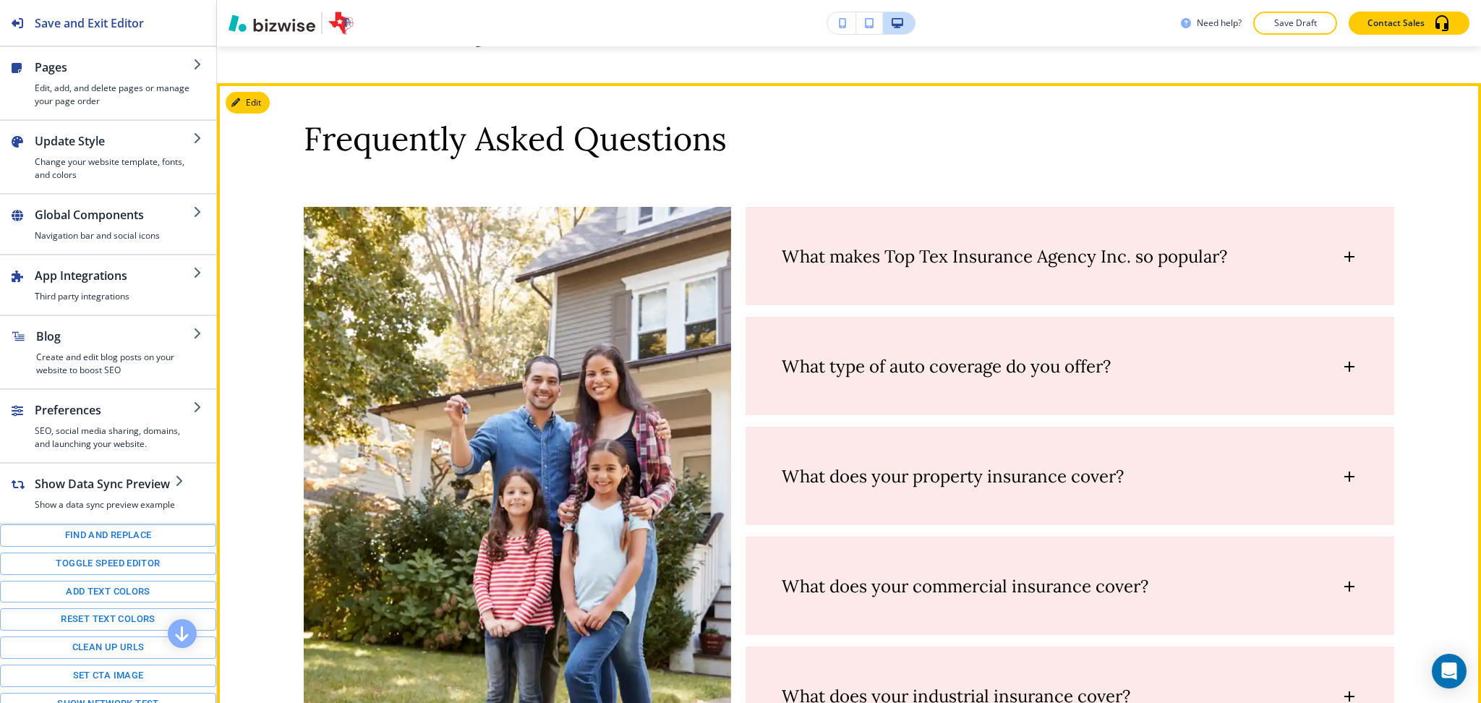
scroll to position [5990, 0]
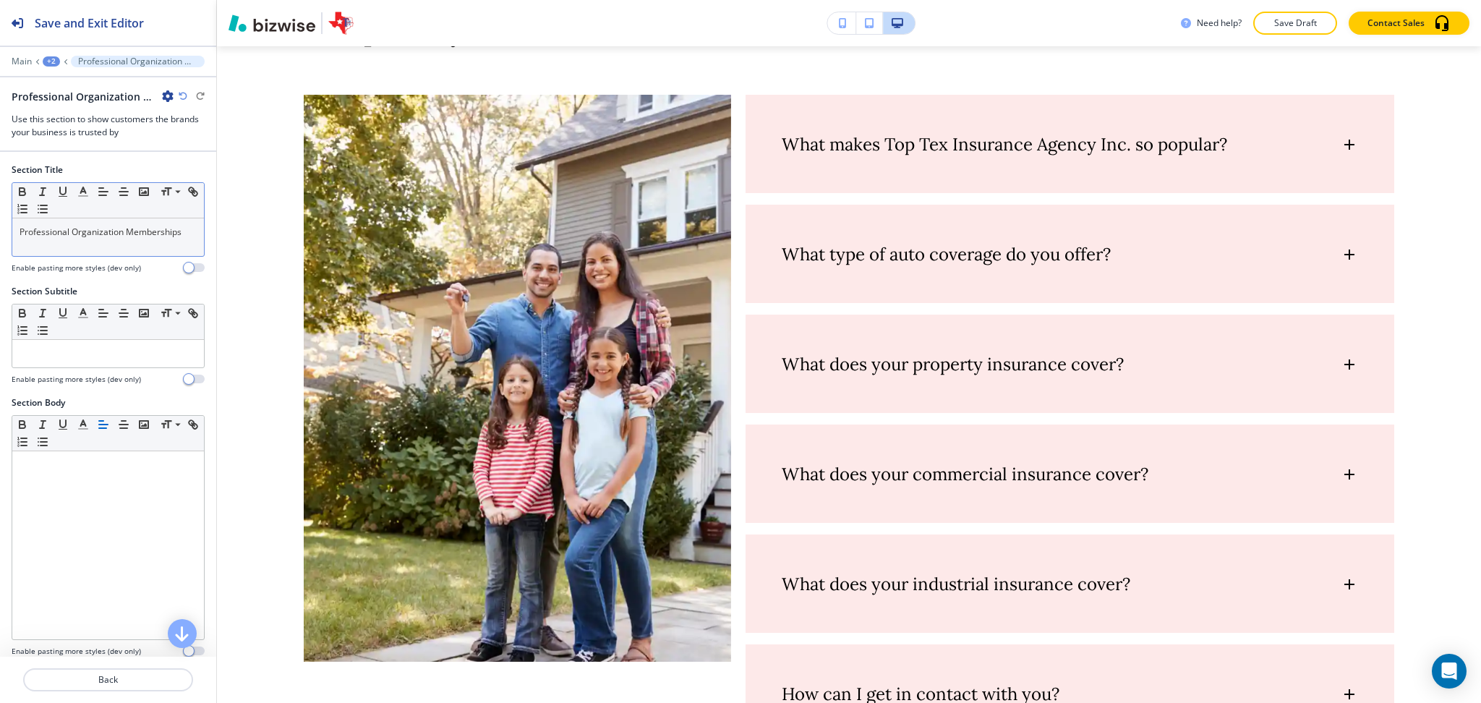
scroll to position [6113, 0]
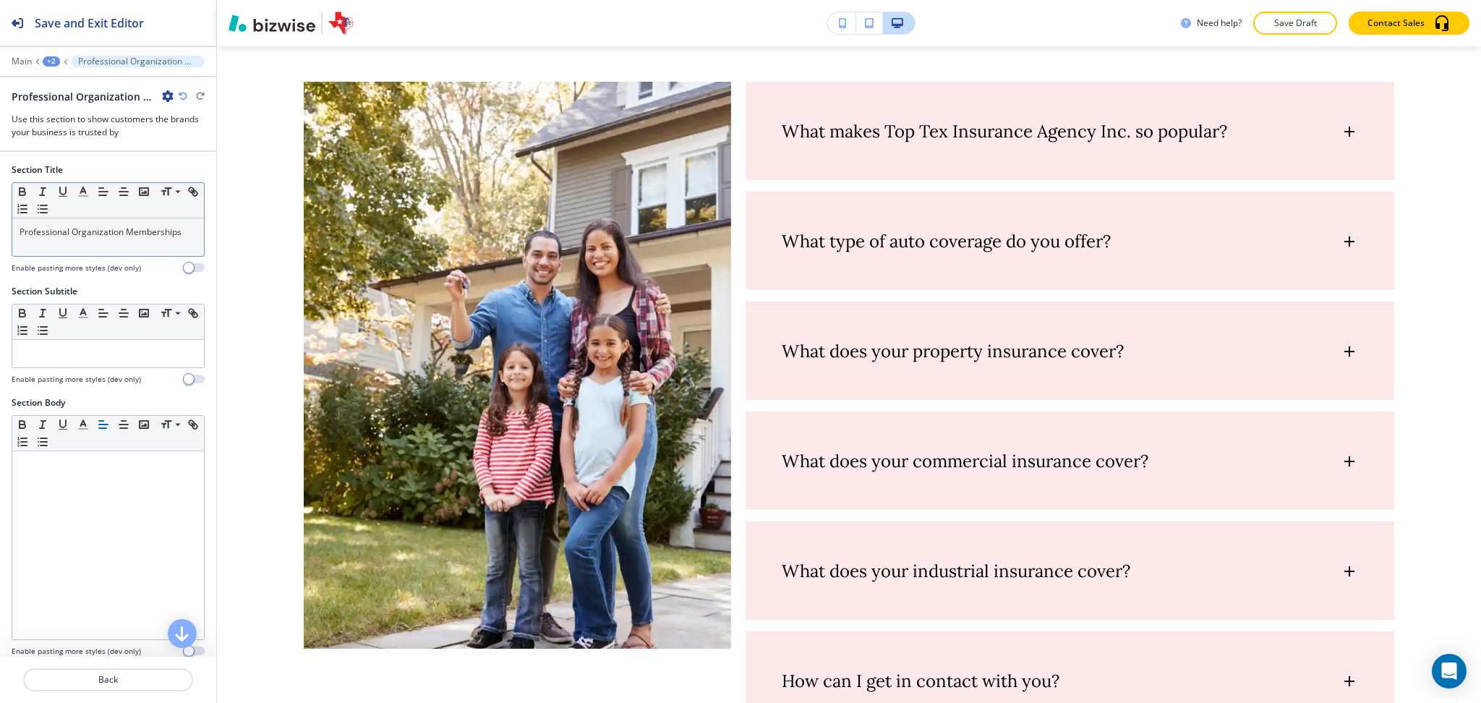
click at [131, 244] on div "Professional Organization Memberships" at bounding box center [108, 237] width 192 height 38
click at [84, 189] on polyline "button" at bounding box center [83, 190] width 5 height 6
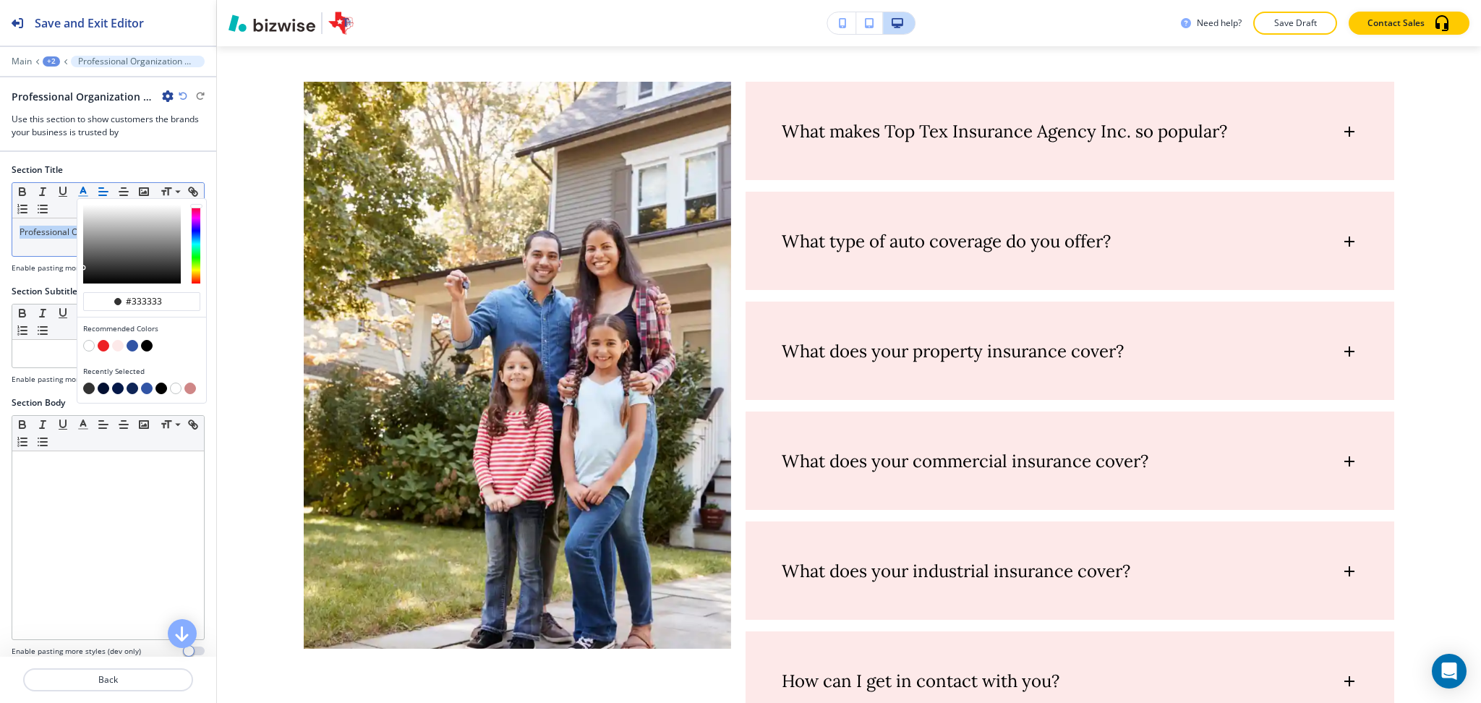
click at [98, 341] on button "button" at bounding box center [104, 346] width 12 height 12
type input "#ed2024"
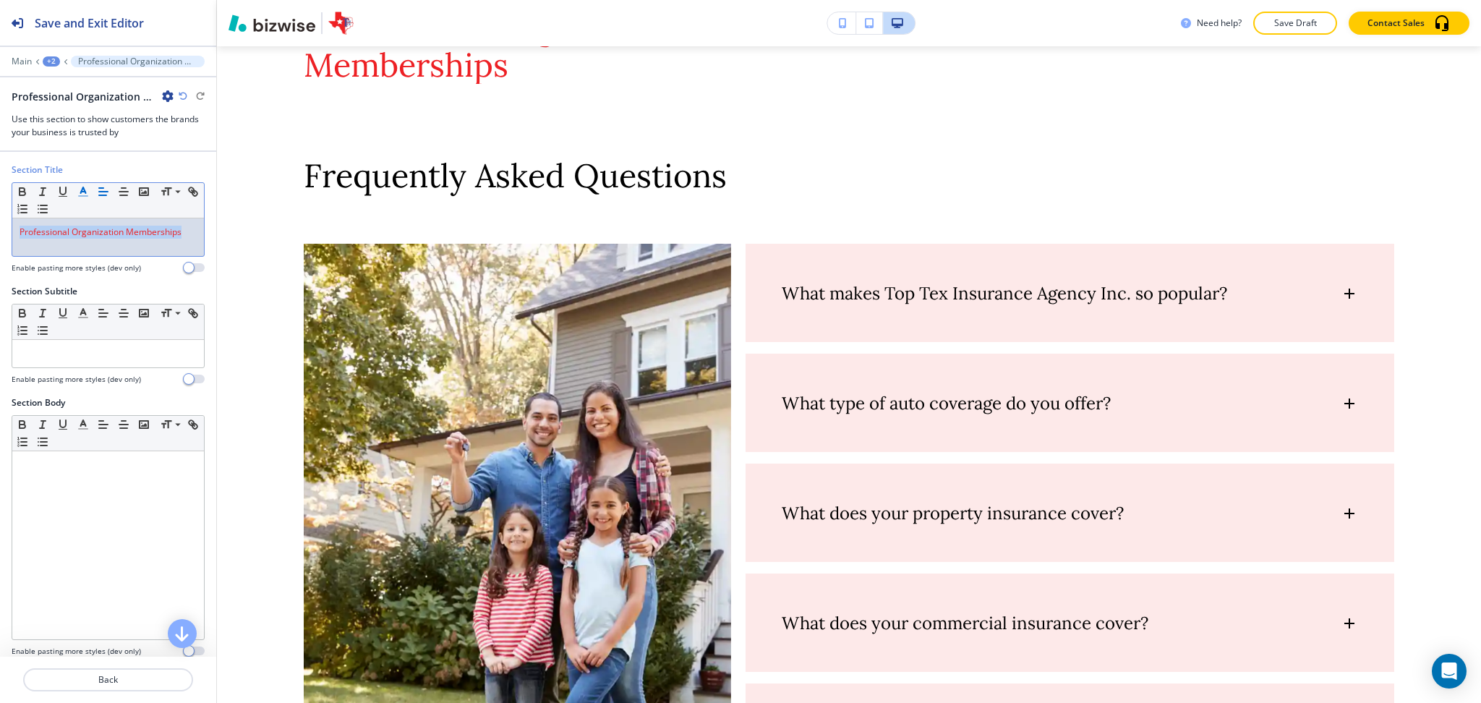
scroll to position [5938, 0]
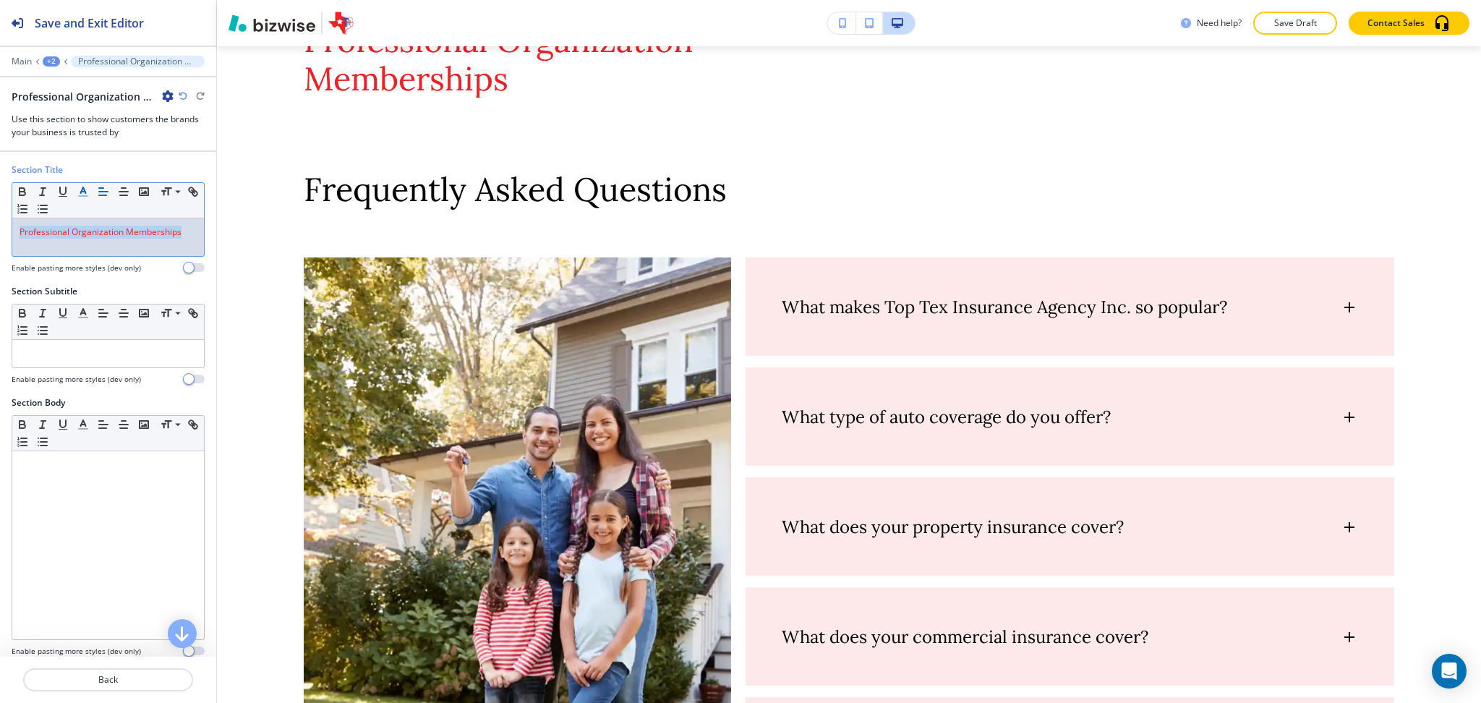
click at [185, 94] on icon "button" at bounding box center [183, 96] width 9 height 9
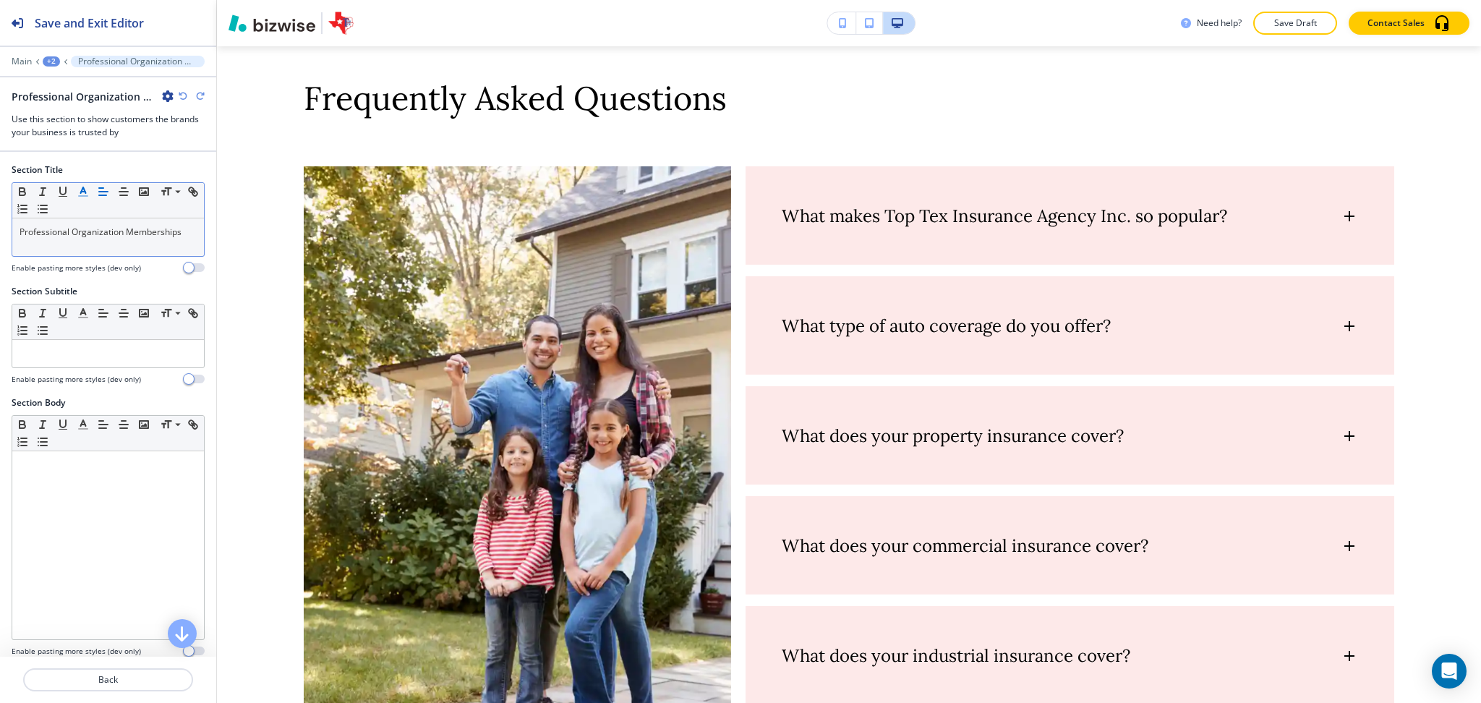
scroll to position [6028, 0]
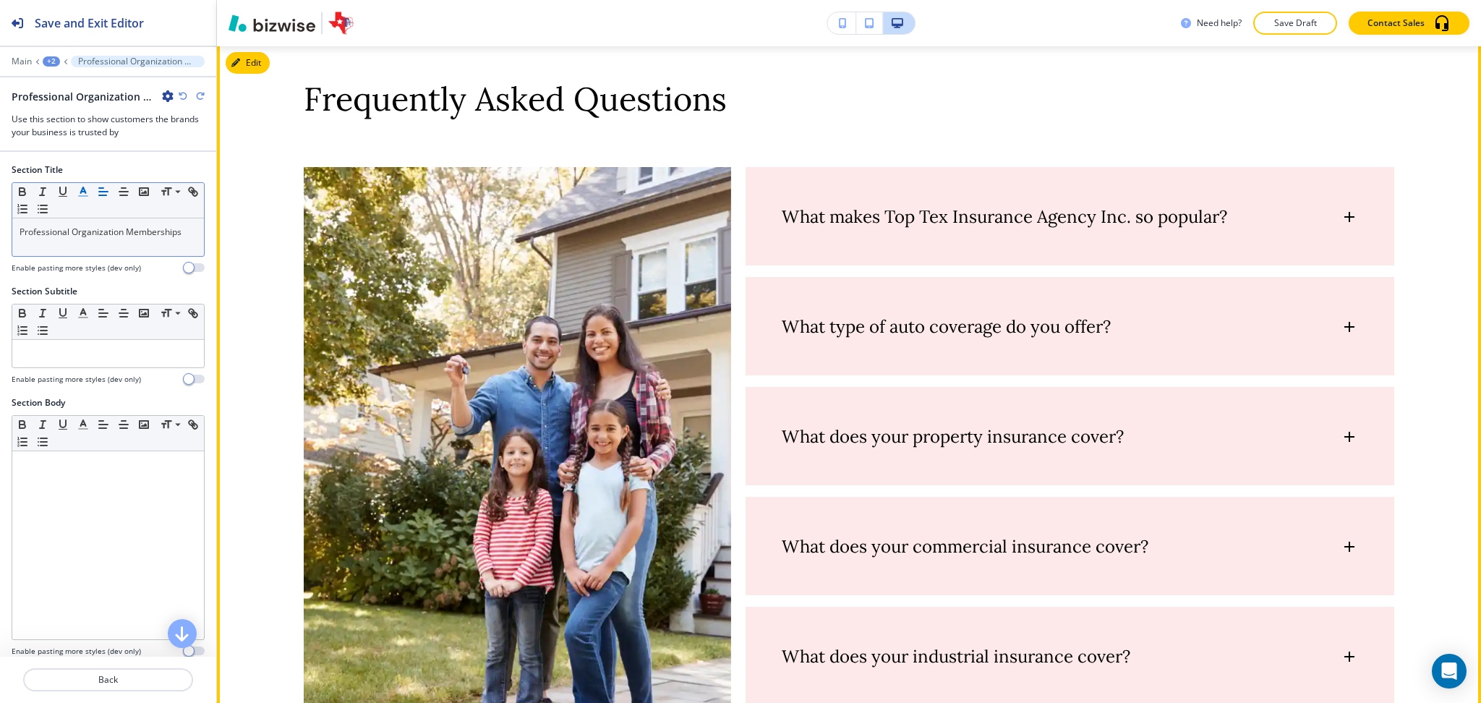
click at [260, 74] on button "Edit" at bounding box center [248, 63] width 44 height 22
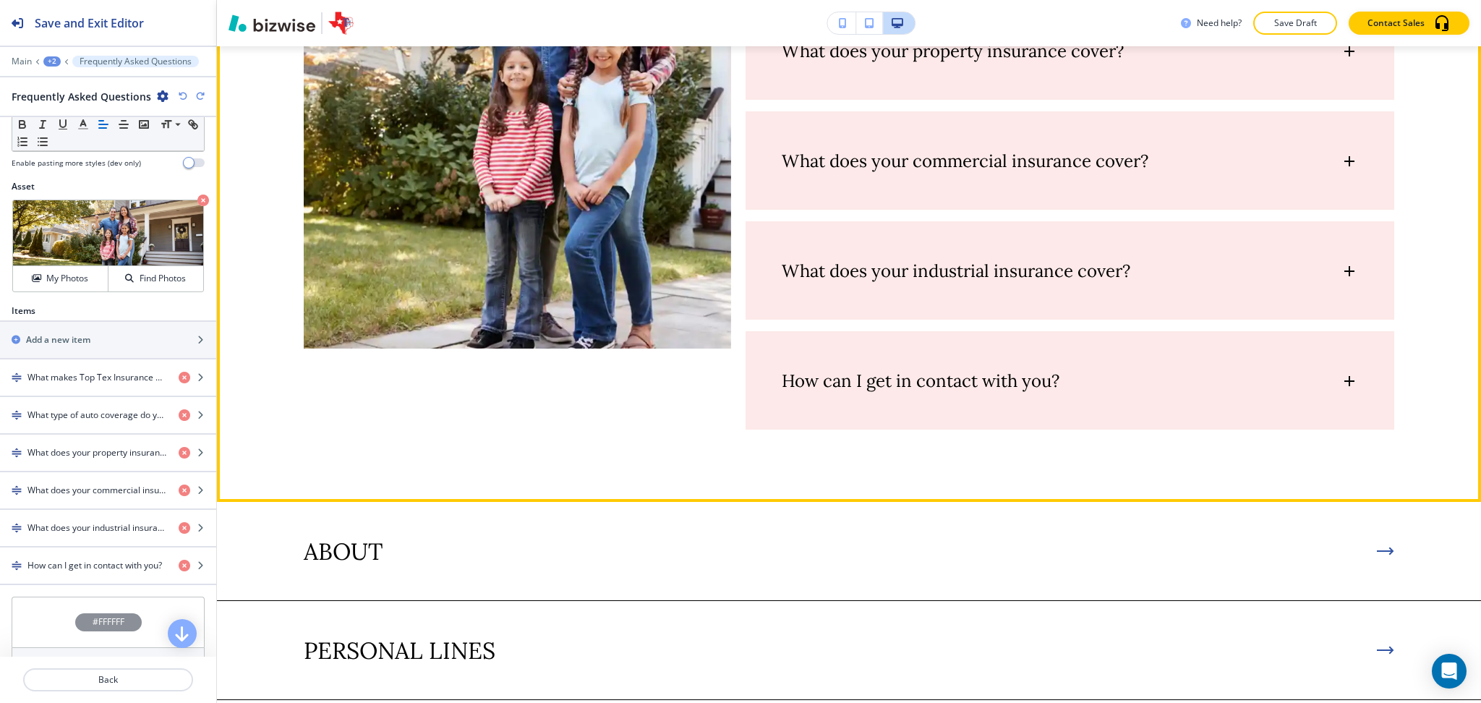
scroll to position [552, 0]
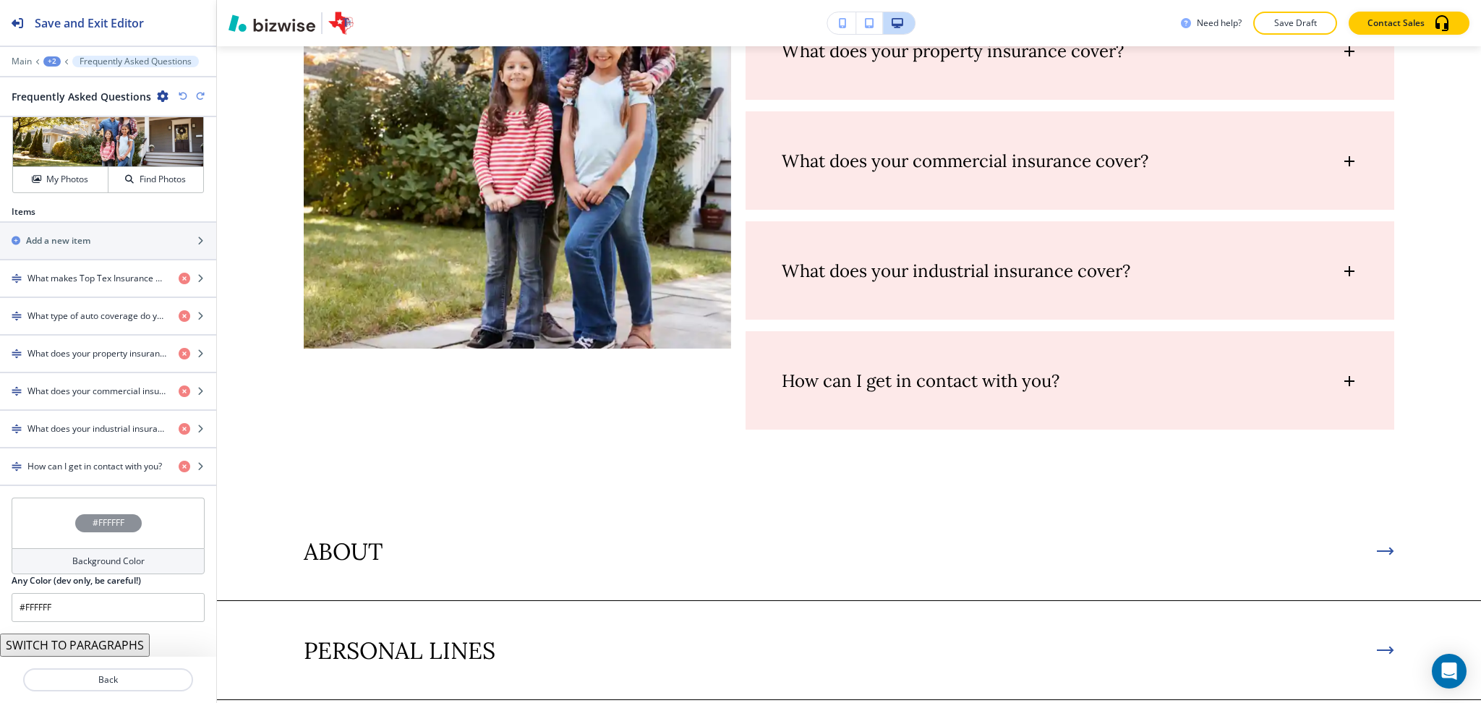
click at [118, 561] on h4 "Background Color" at bounding box center [108, 561] width 72 height 13
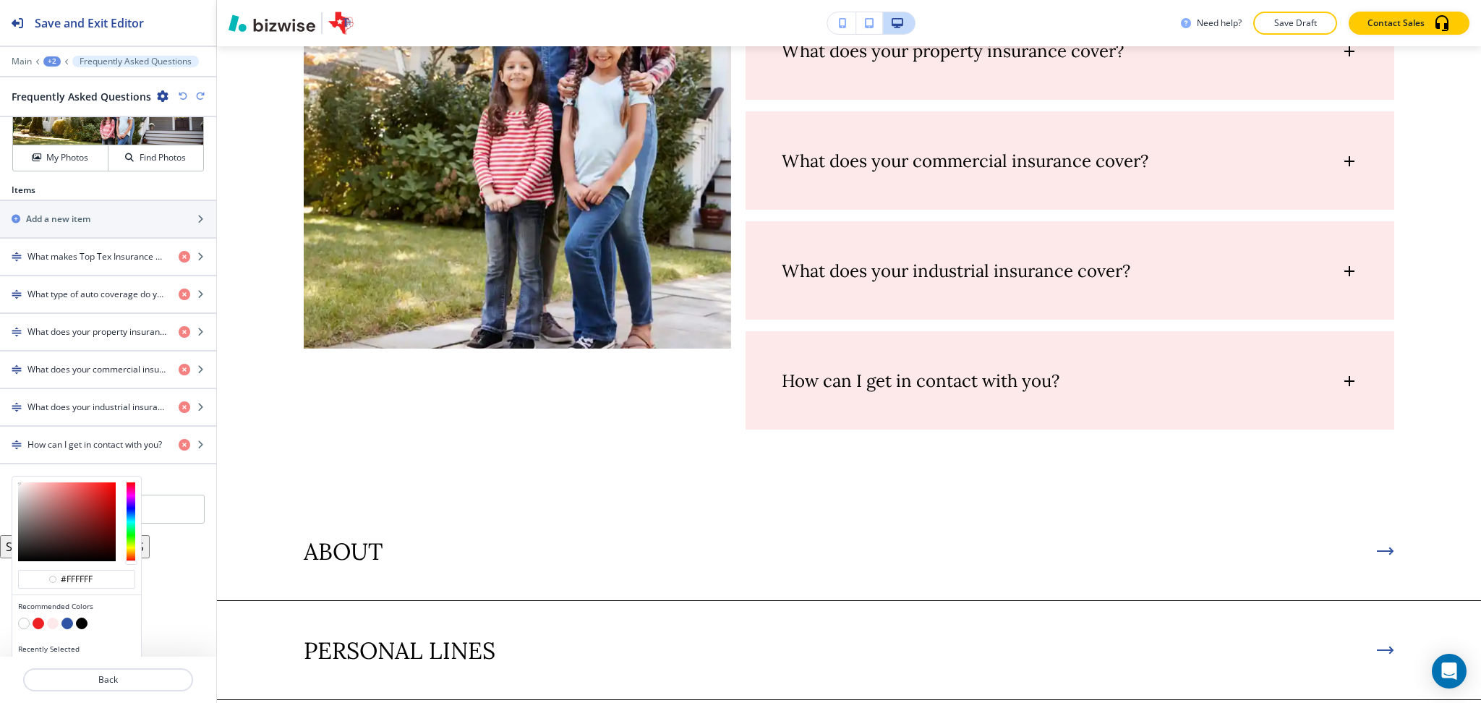
scroll to position [599, 0]
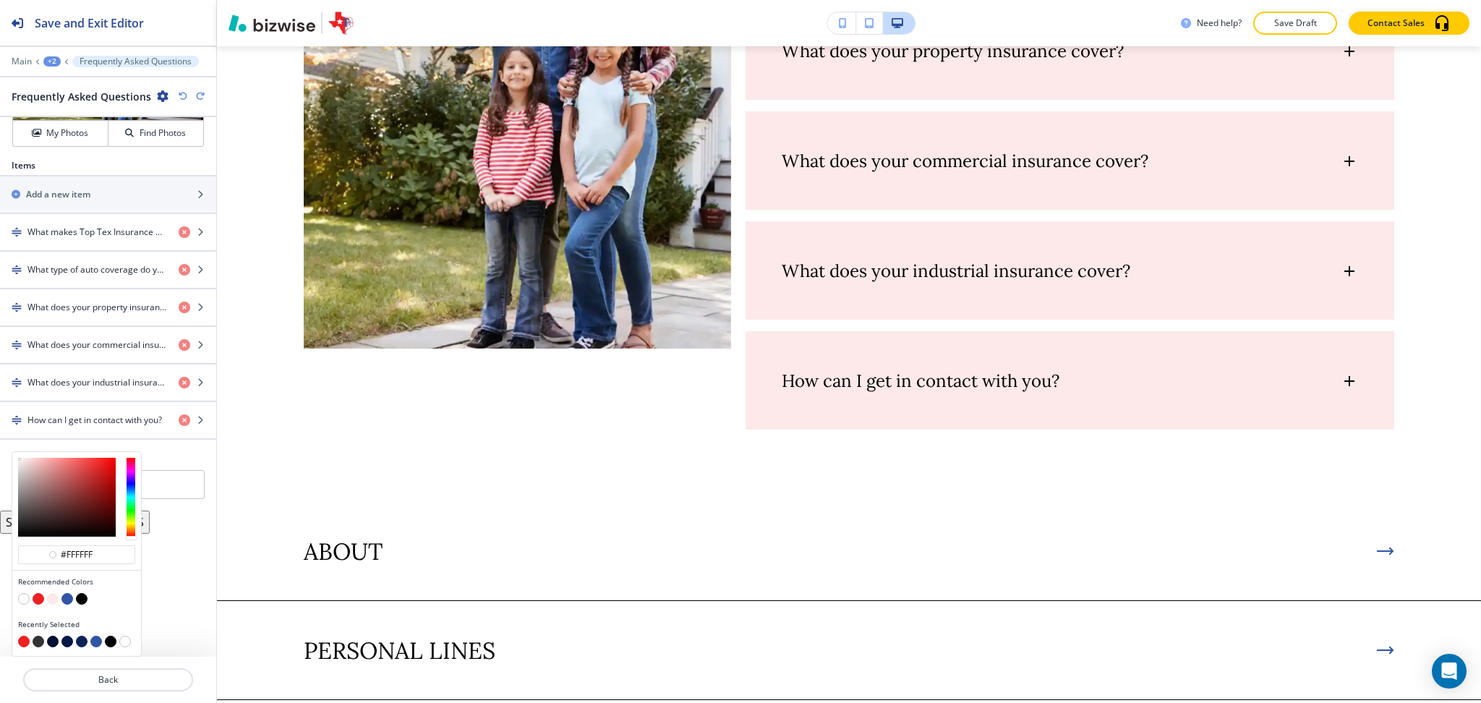
click at [51, 597] on button "button" at bounding box center [53, 599] width 12 height 12
type input "#fde9e9"
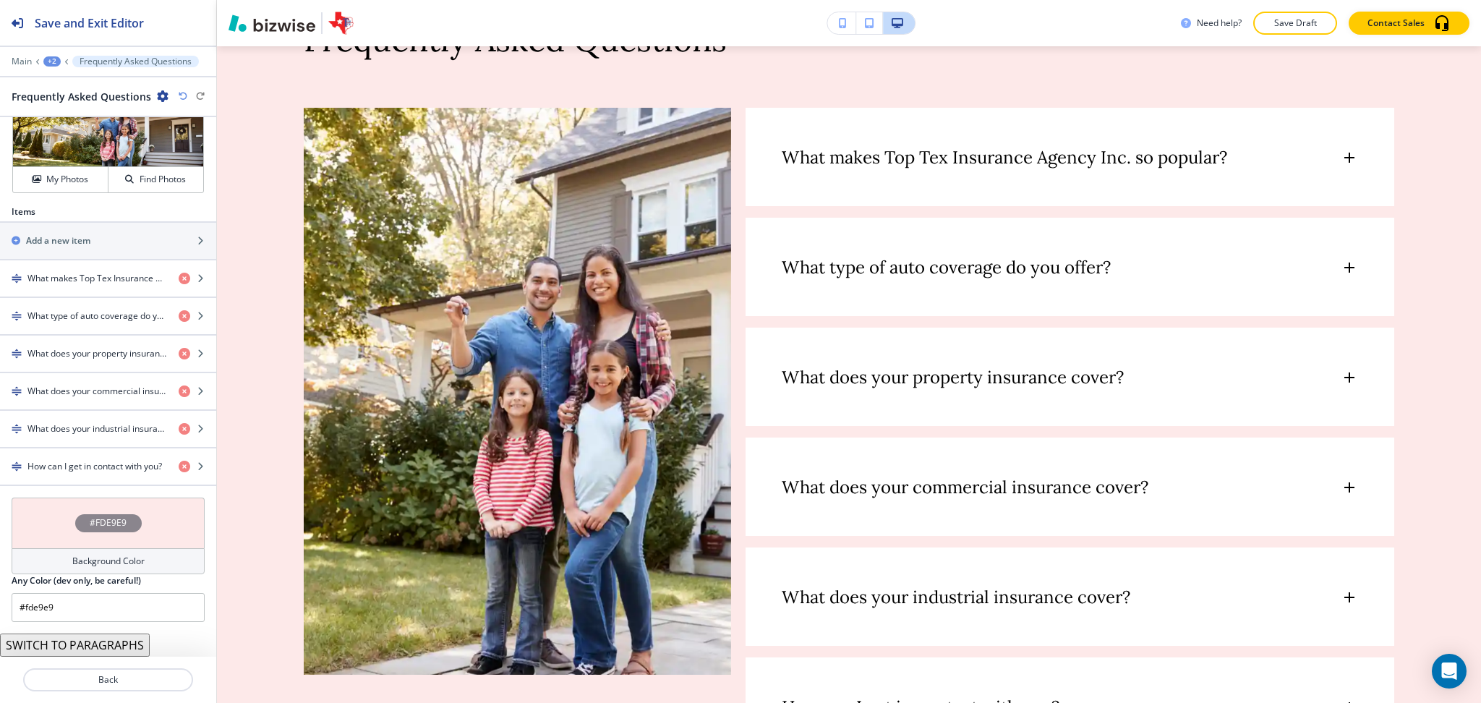
scroll to position [6159, 0]
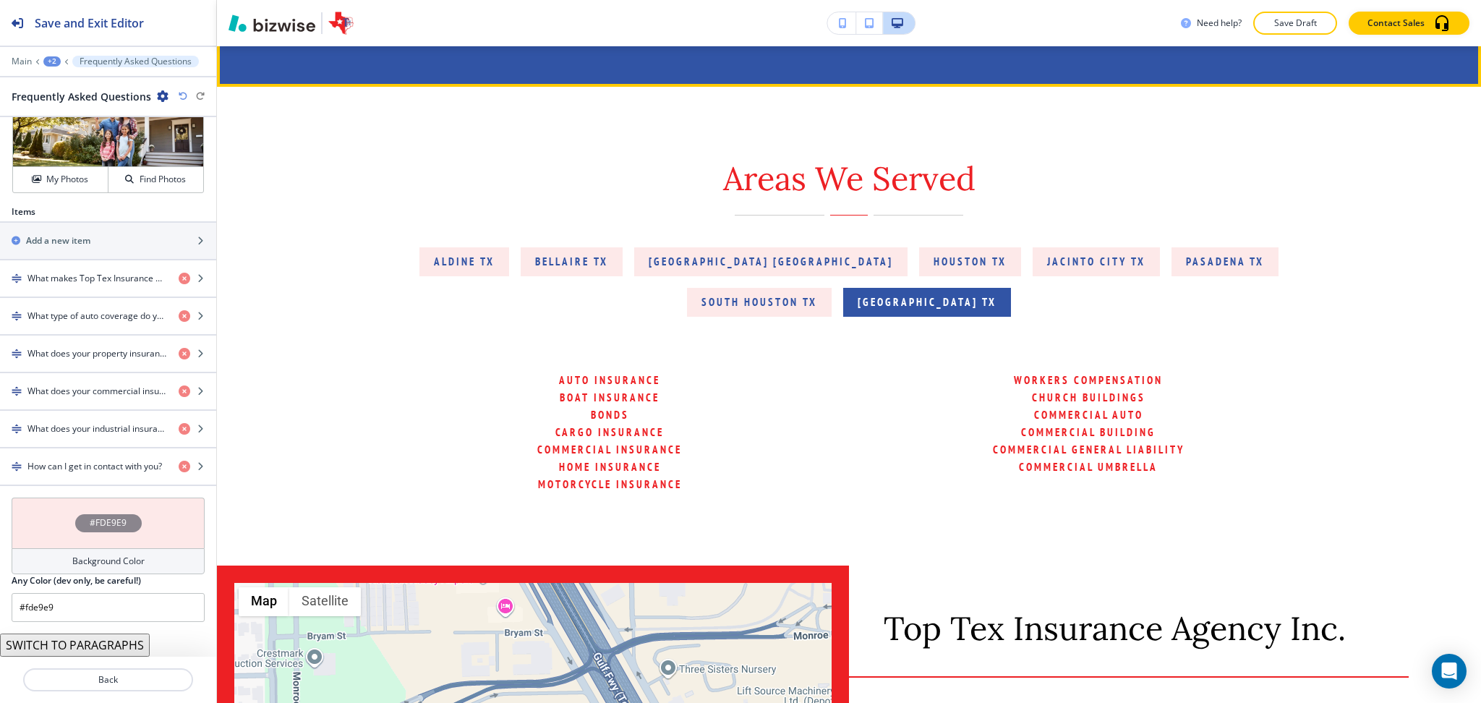
drag, startPoint x: 243, startPoint y: 48, endPoint x: 244, endPoint y: 67, distance: 18.8
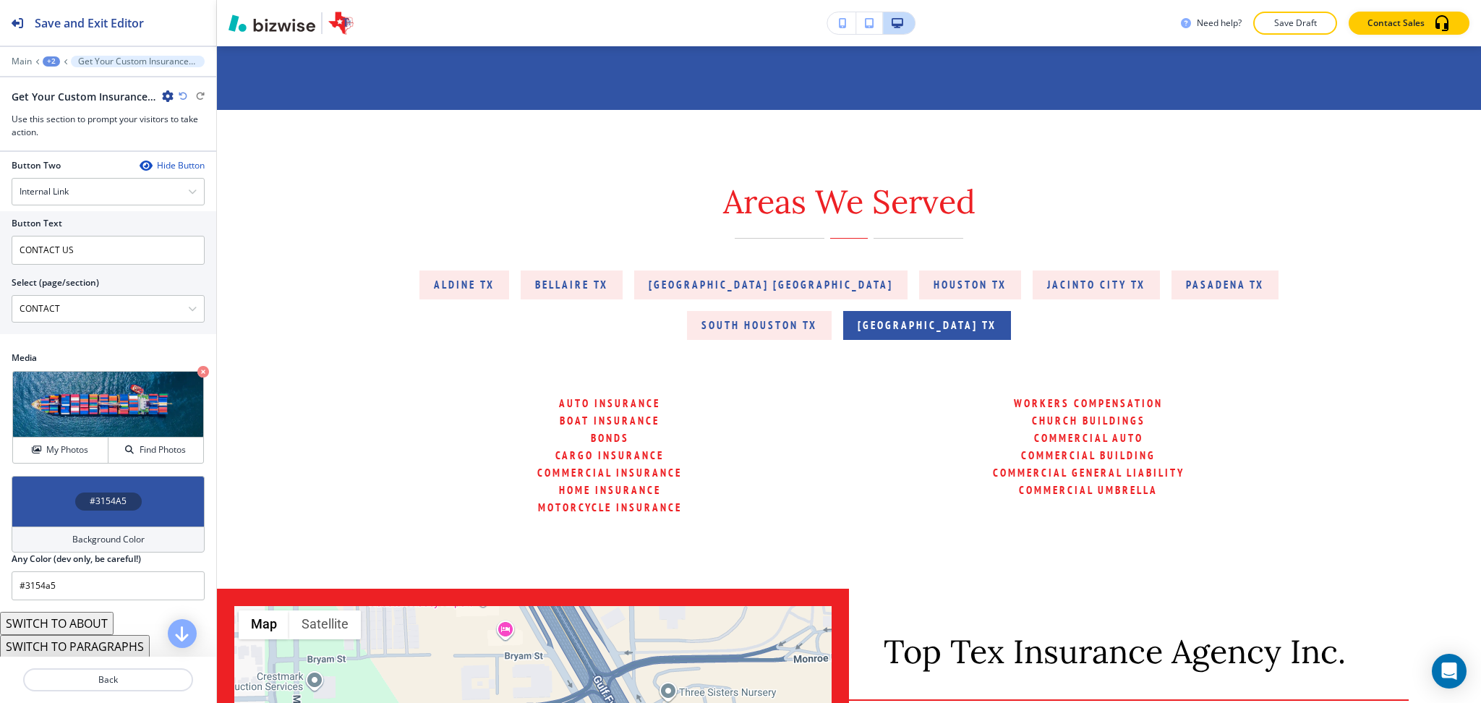
scroll to position [645, 0]
click at [113, 541] on h4 "Background Color" at bounding box center [108, 537] width 72 height 13
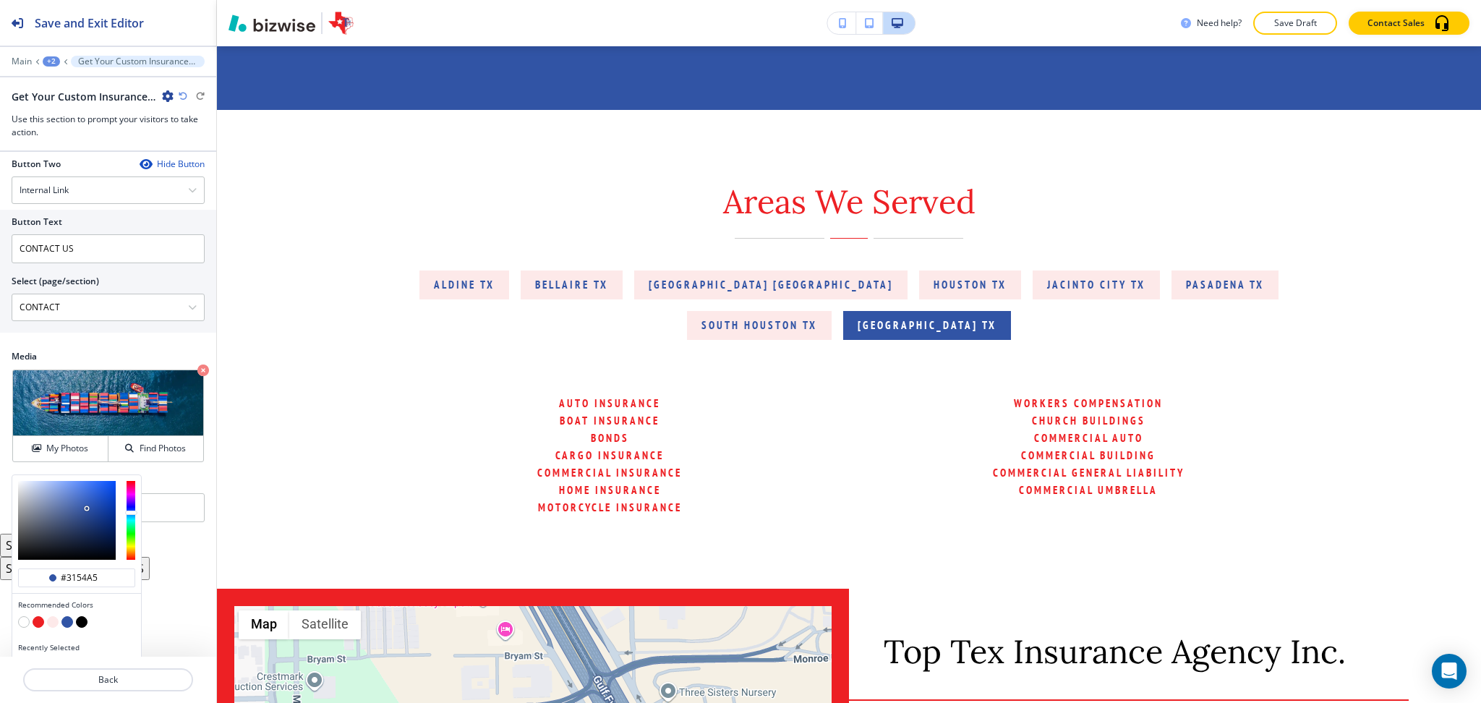
click at [65, 625] on button "button" at bounding box center [67, 622] width 12 height 12
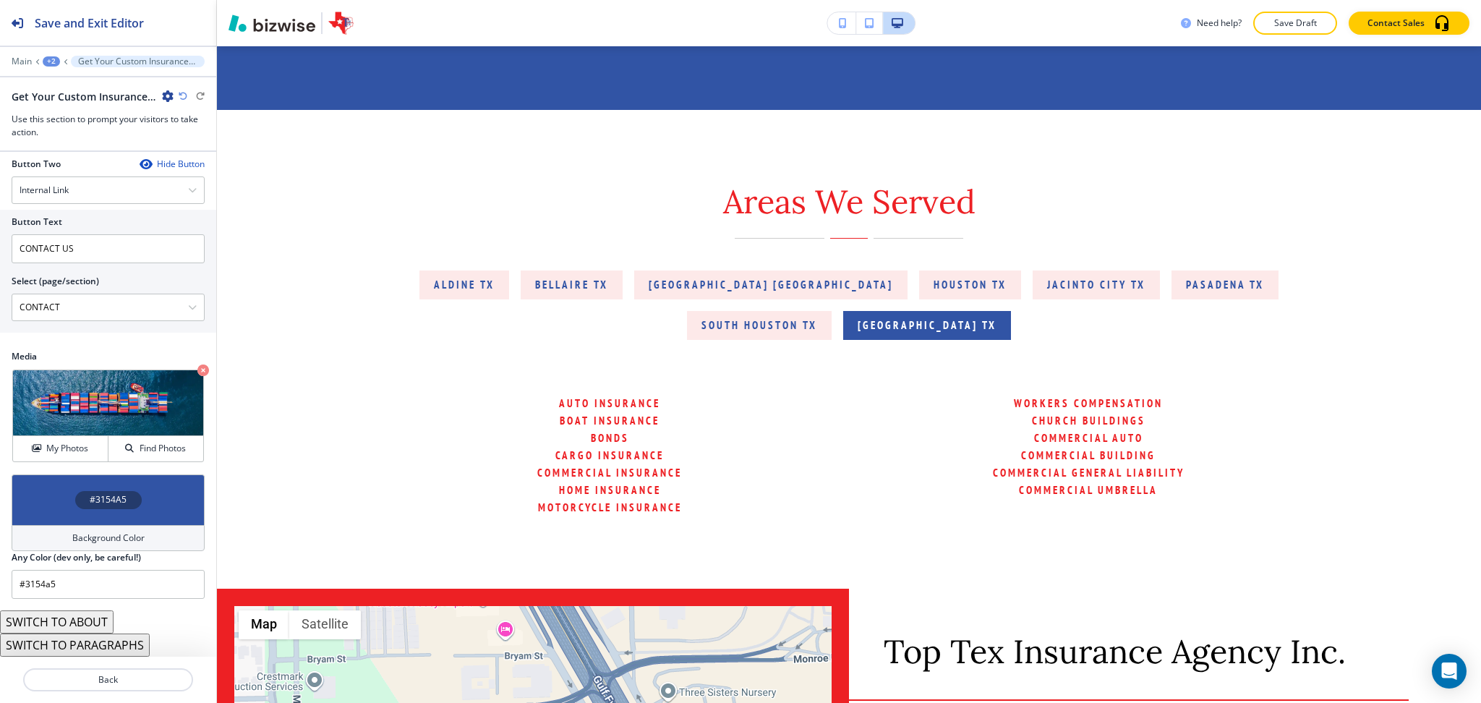
click at [96, 536] on h4 "Background Color" at bounding box center [108, 537] width 72 height 13
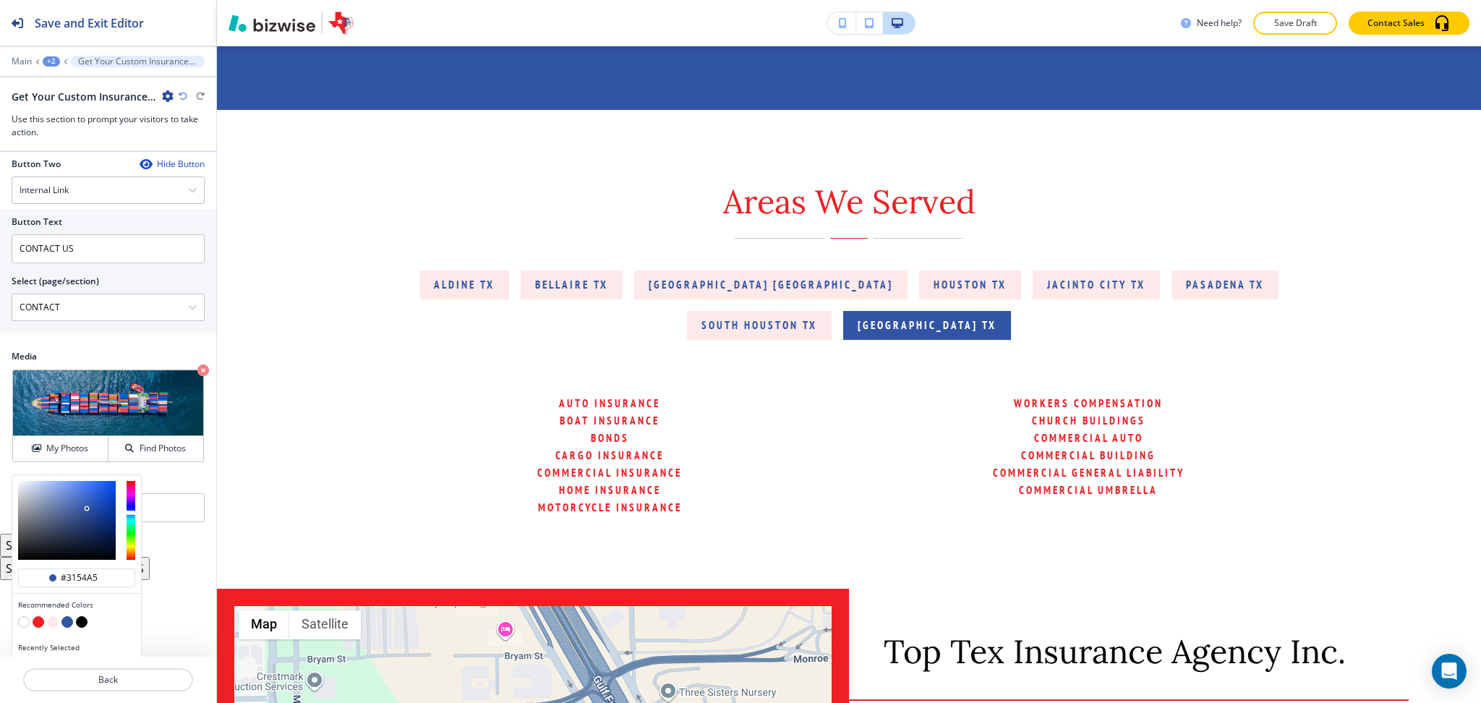
type input "#062a7c"
click at [111, 522] on div at bounding box center [67, 520] width 98 height 79
type input "#062a7c"
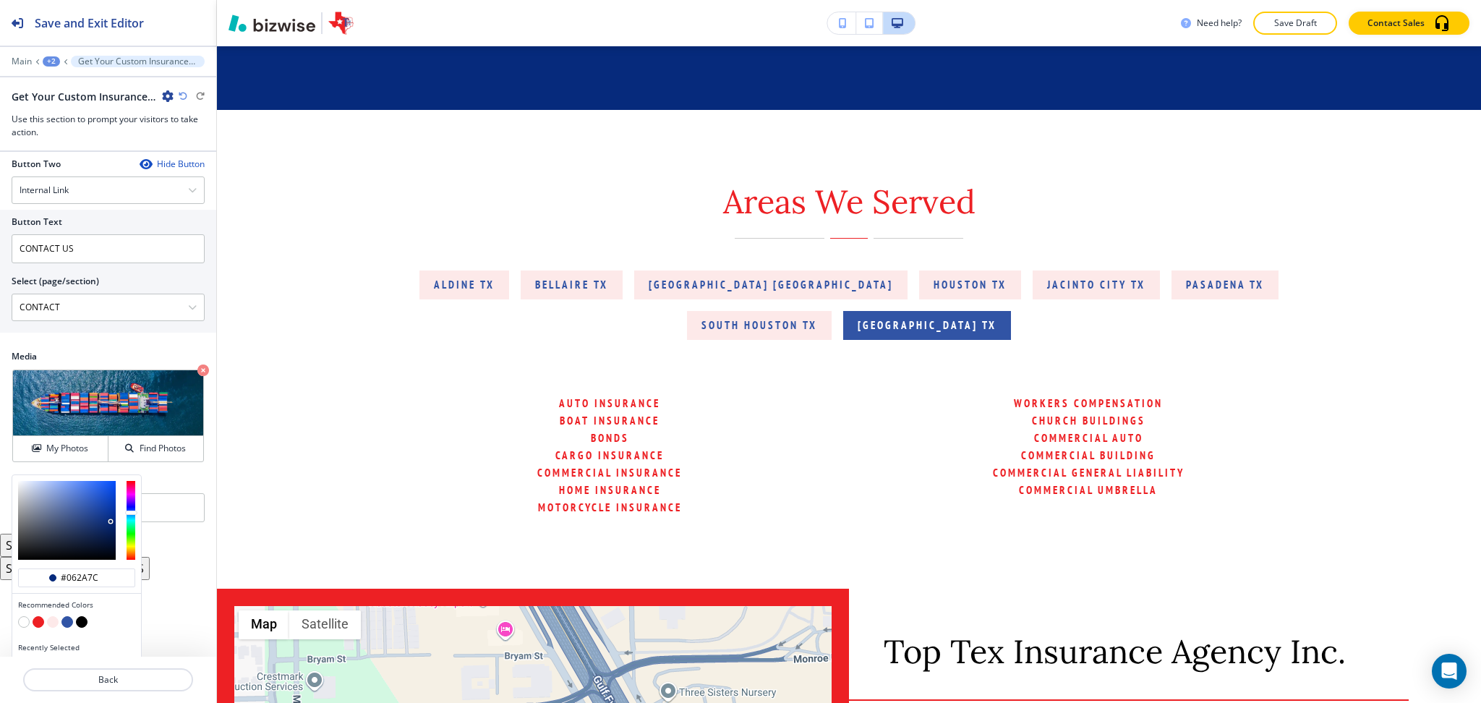
type input "#072059"
click at [108, 533] on div at bounding box center [67, 520] width 98 height 79
type input "#072059"
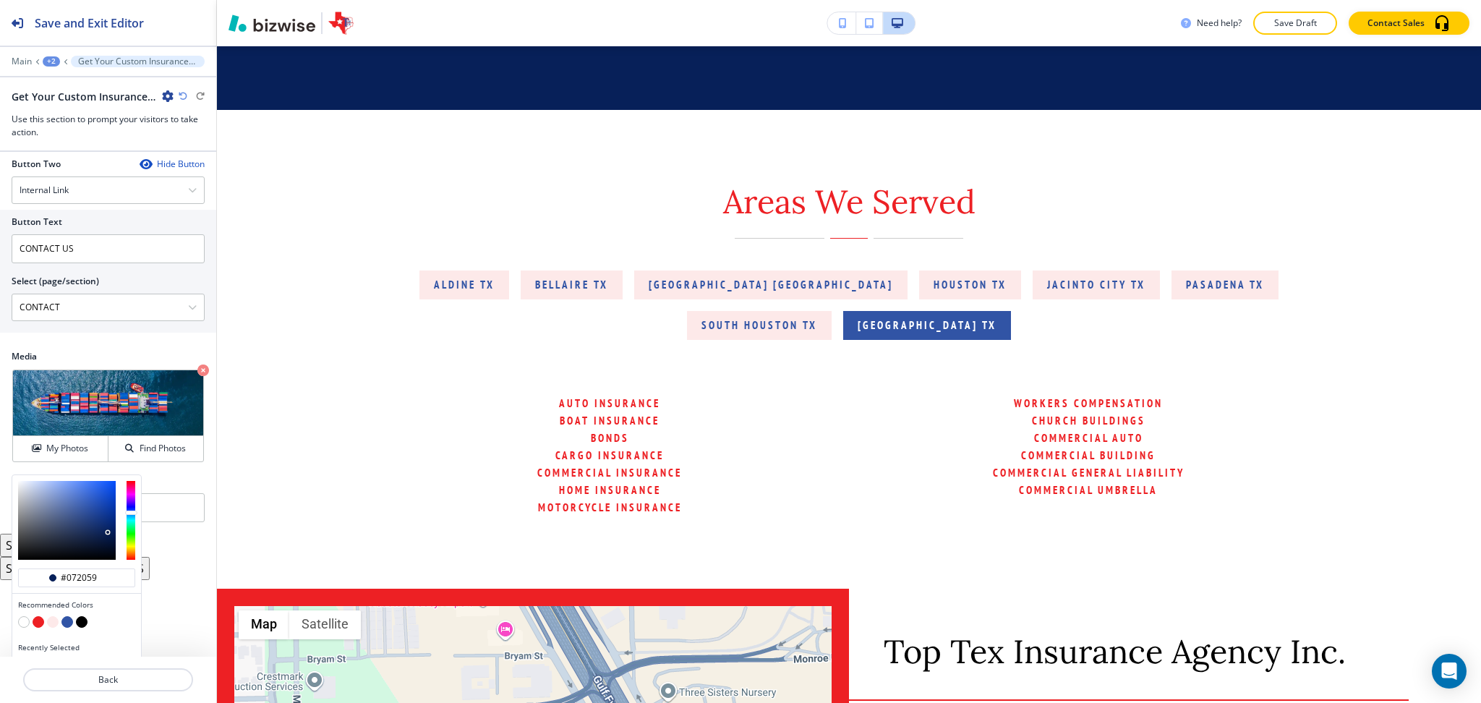
scroll to position [8439, 0]
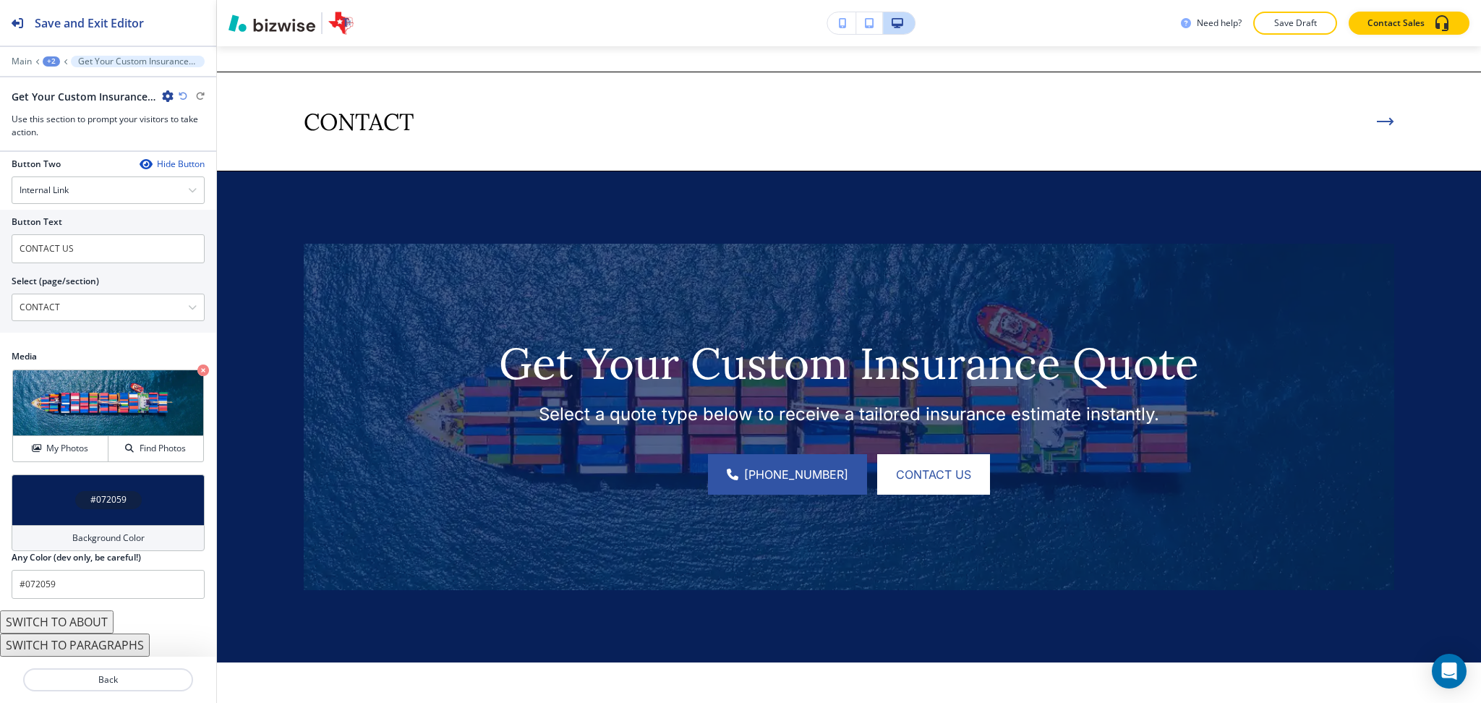
scroll to position [7903, 0]
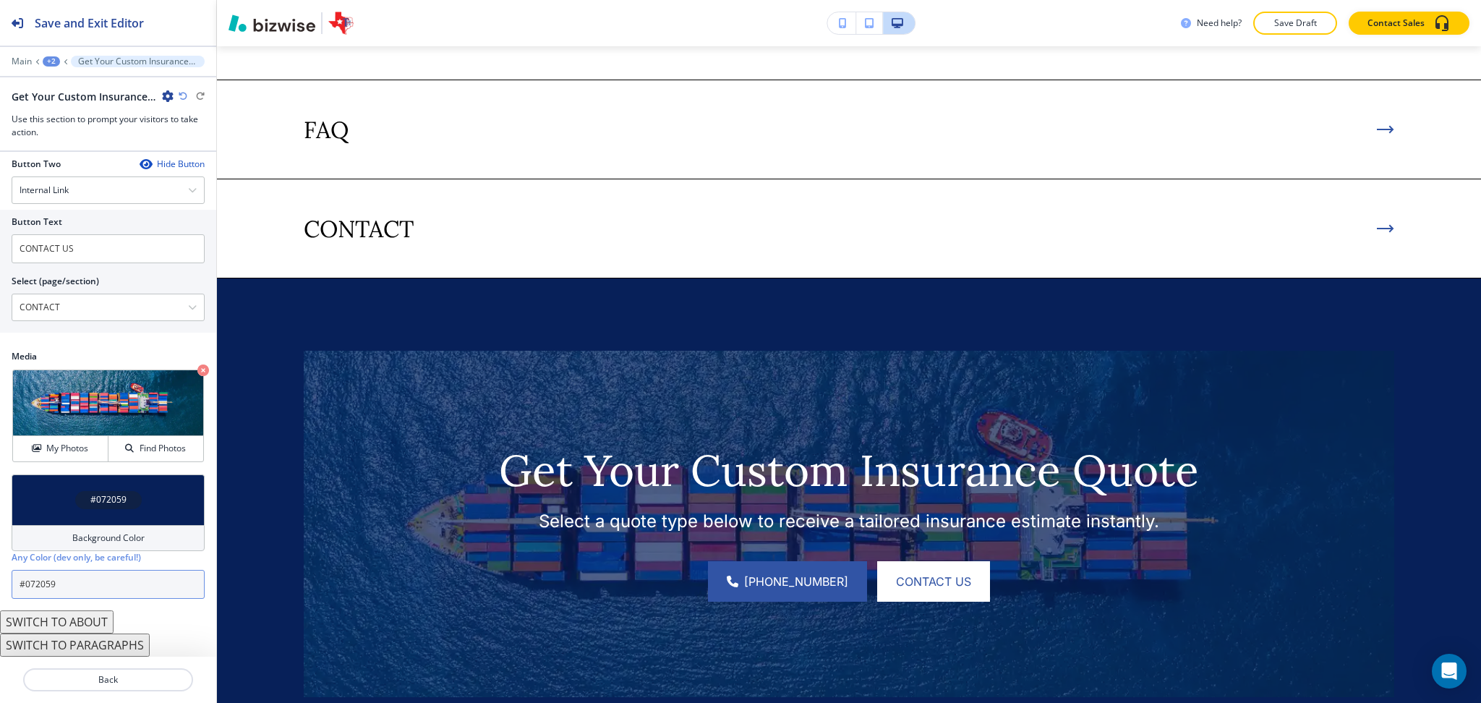
click at [116, 577] on input "#072059" at bounding box center [108, 584] width 193 height 29
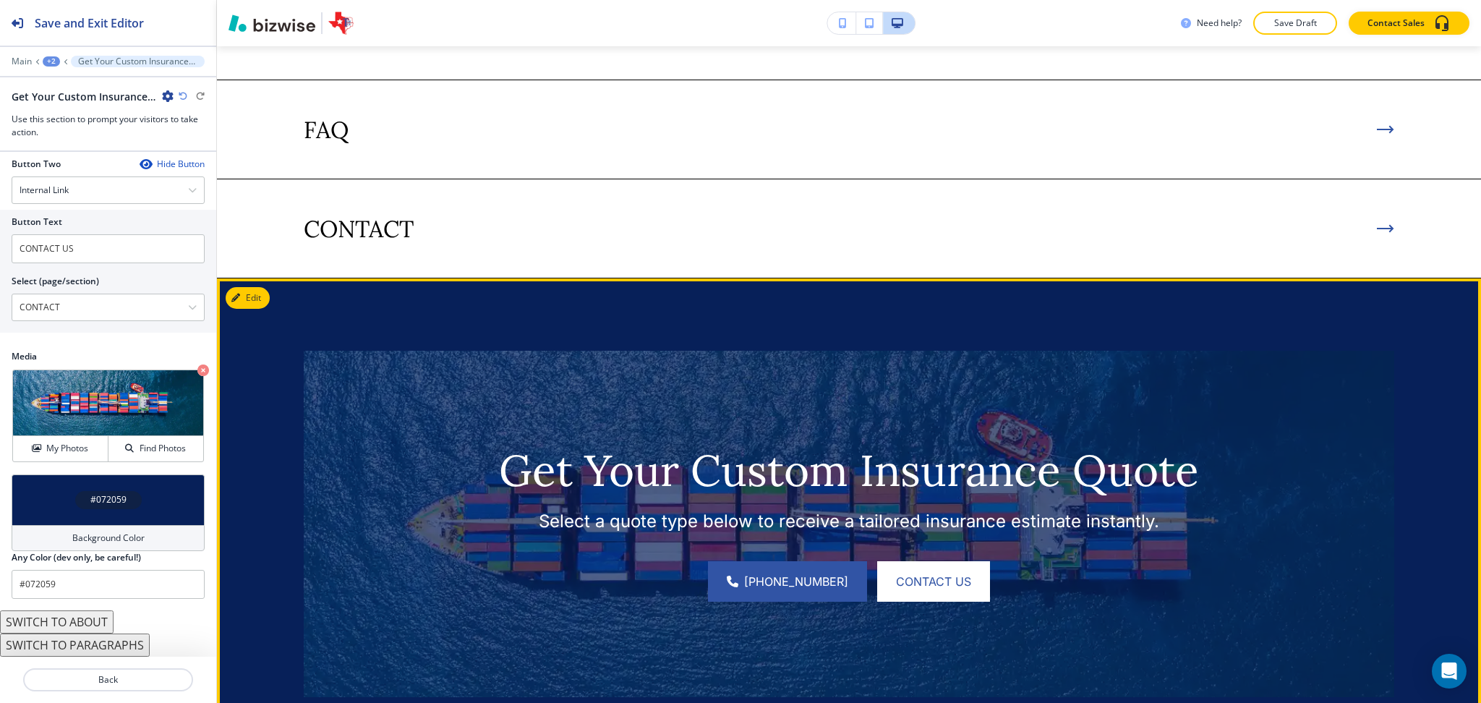
click at [1194, 419] on img at bounding box center [849, 524] width 1090 height 346
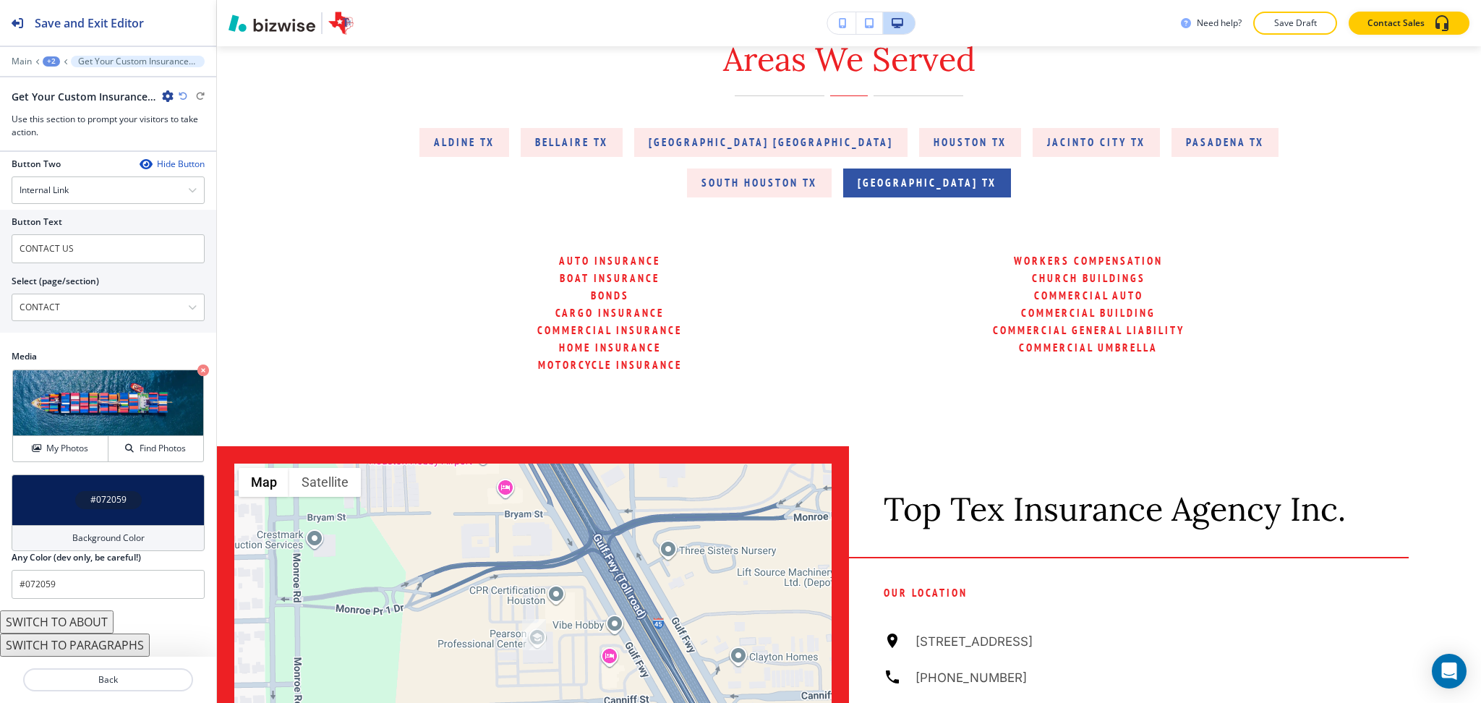
scroll to position [8489, 0]
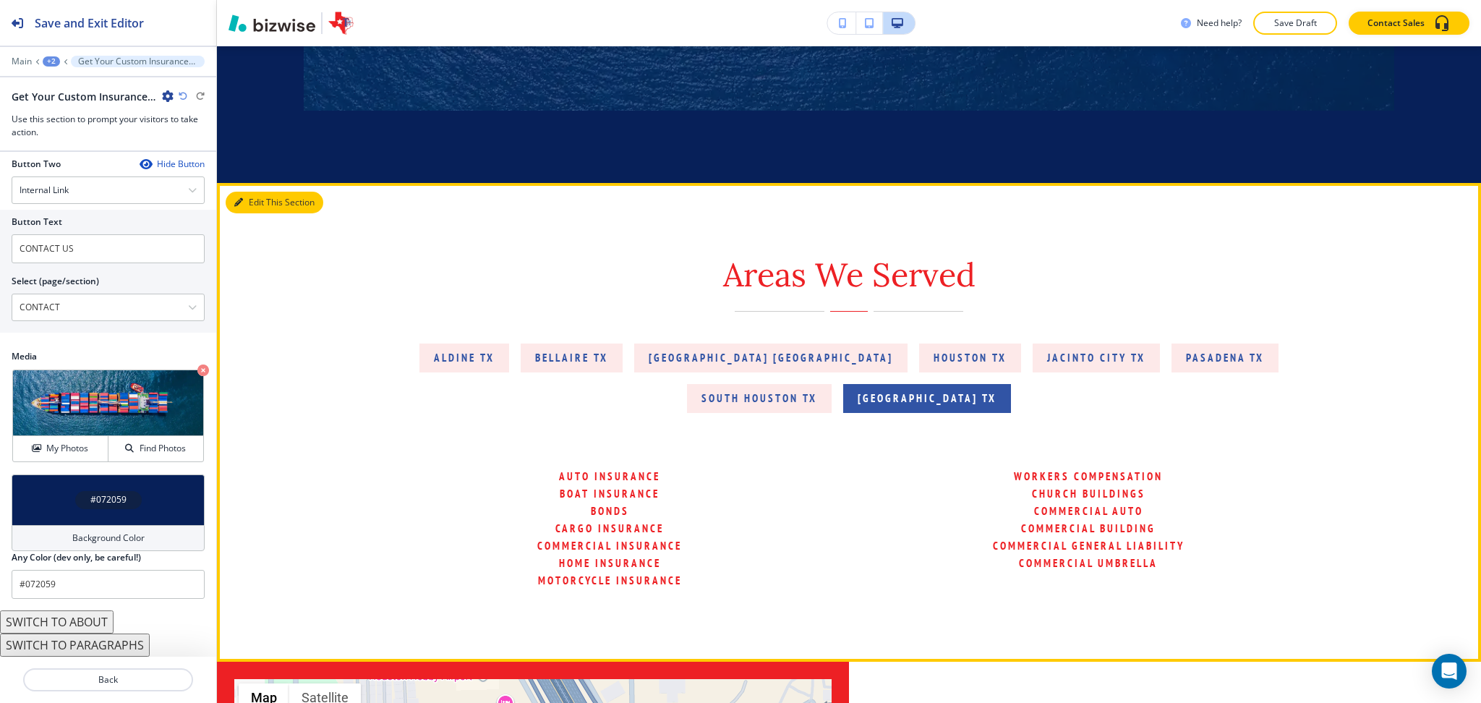
click at [247, 213] on button "Edit This Section" at bounding box center [275, 203] width 98 height 22
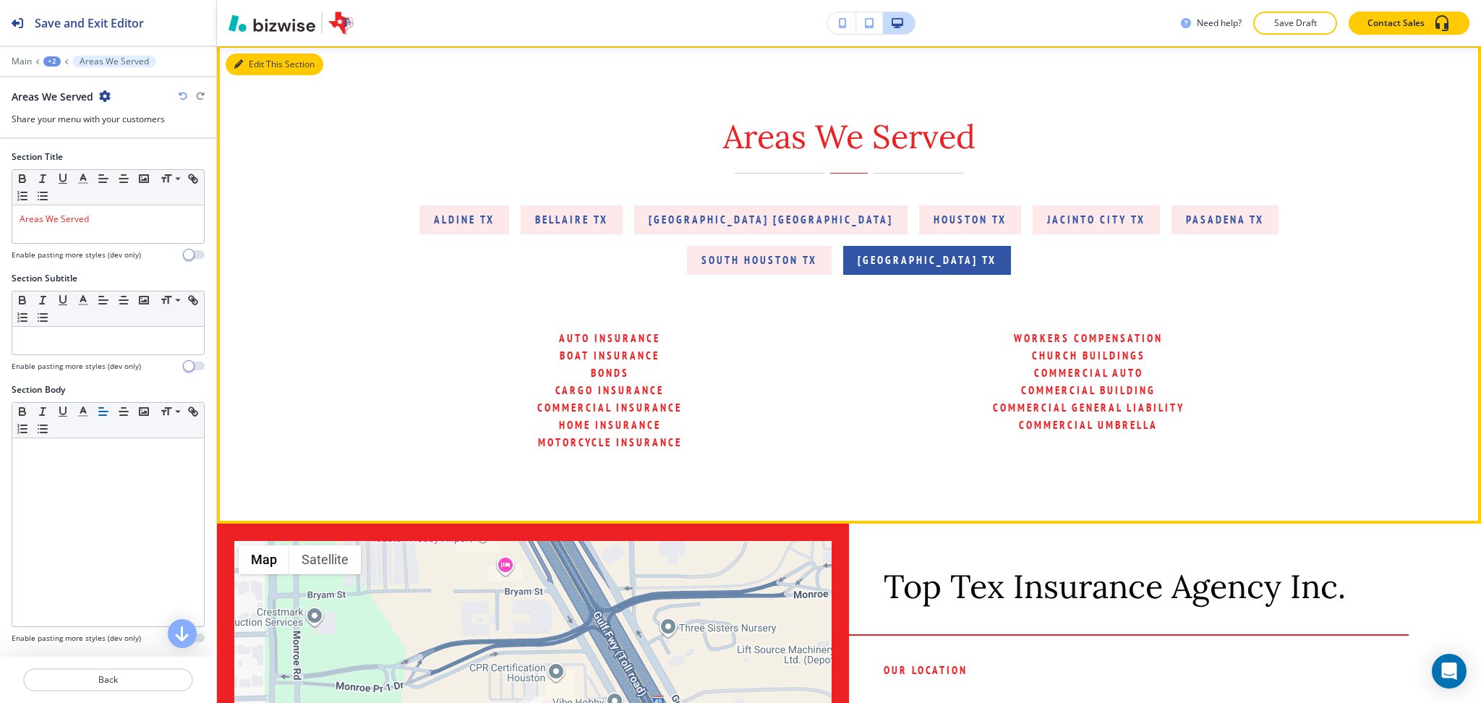
scroll to position [8652, 0]
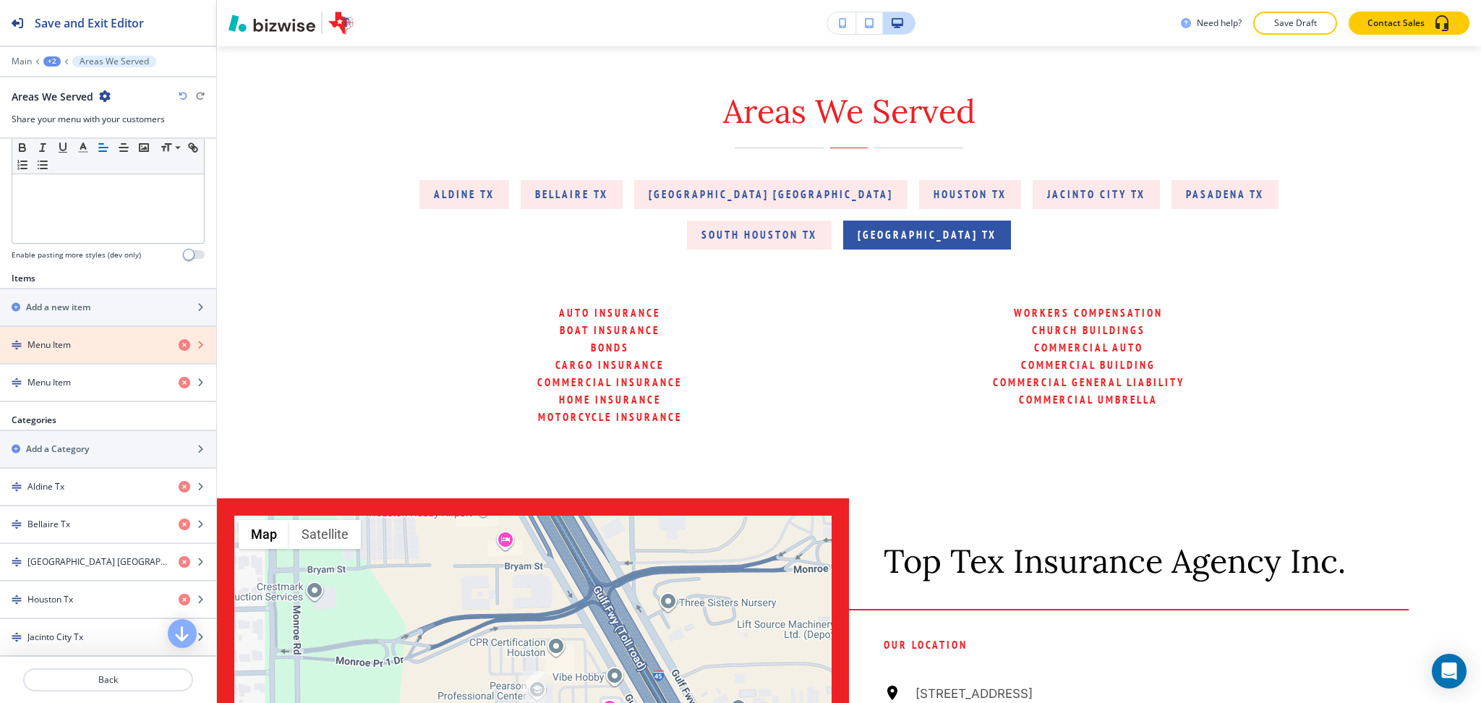
click at [179, 348] on icon "button" at bounding box center [185, 345] width 12 height 12
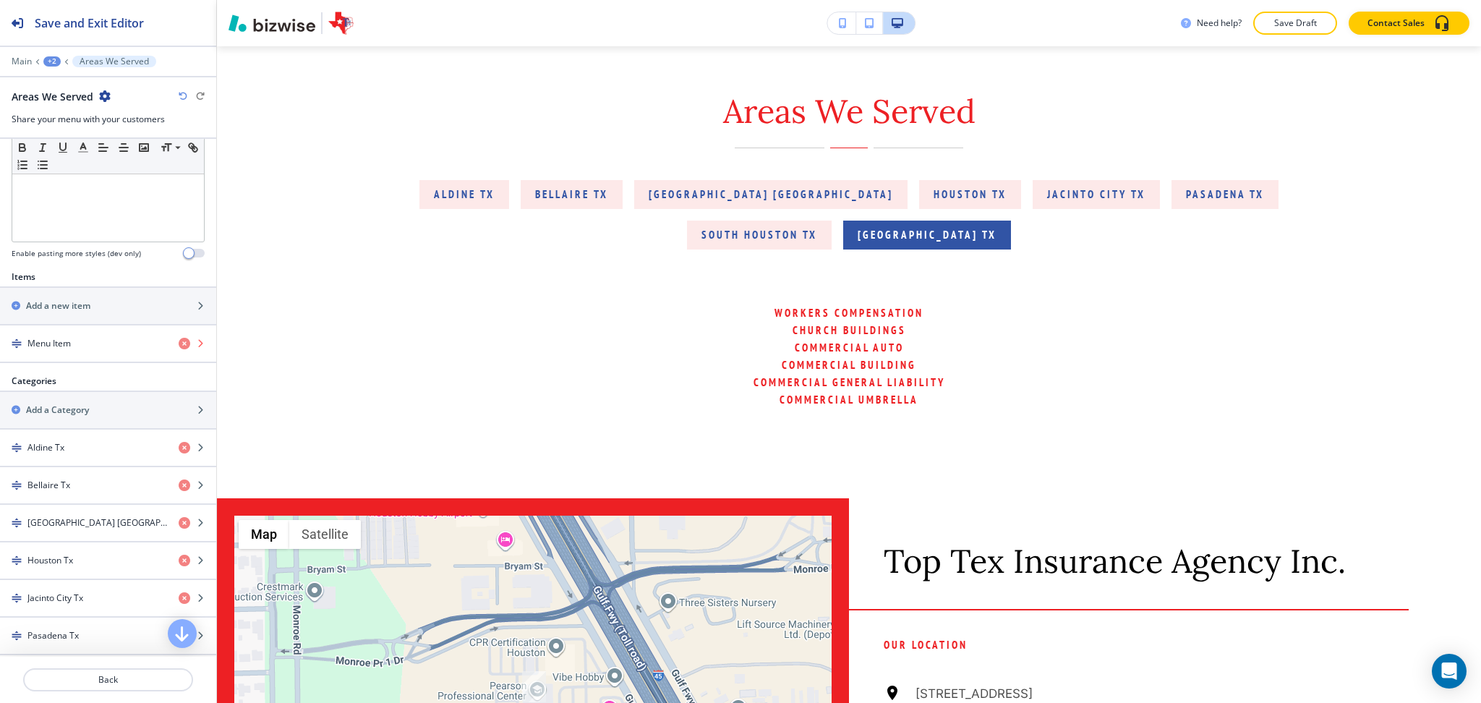
click at [179, 343] on icon "button" at bounding box center [185, 344] width 12 height 12
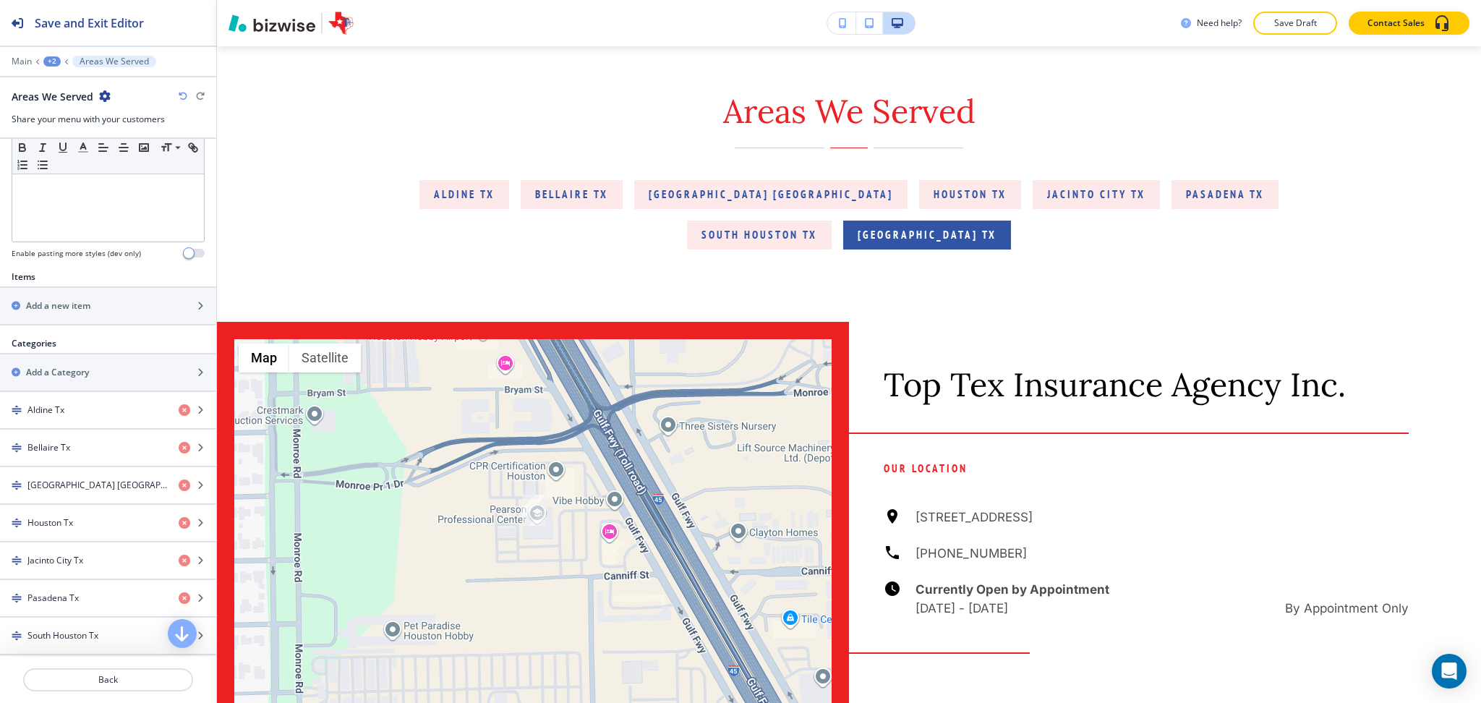
scroll to position [385, 0]
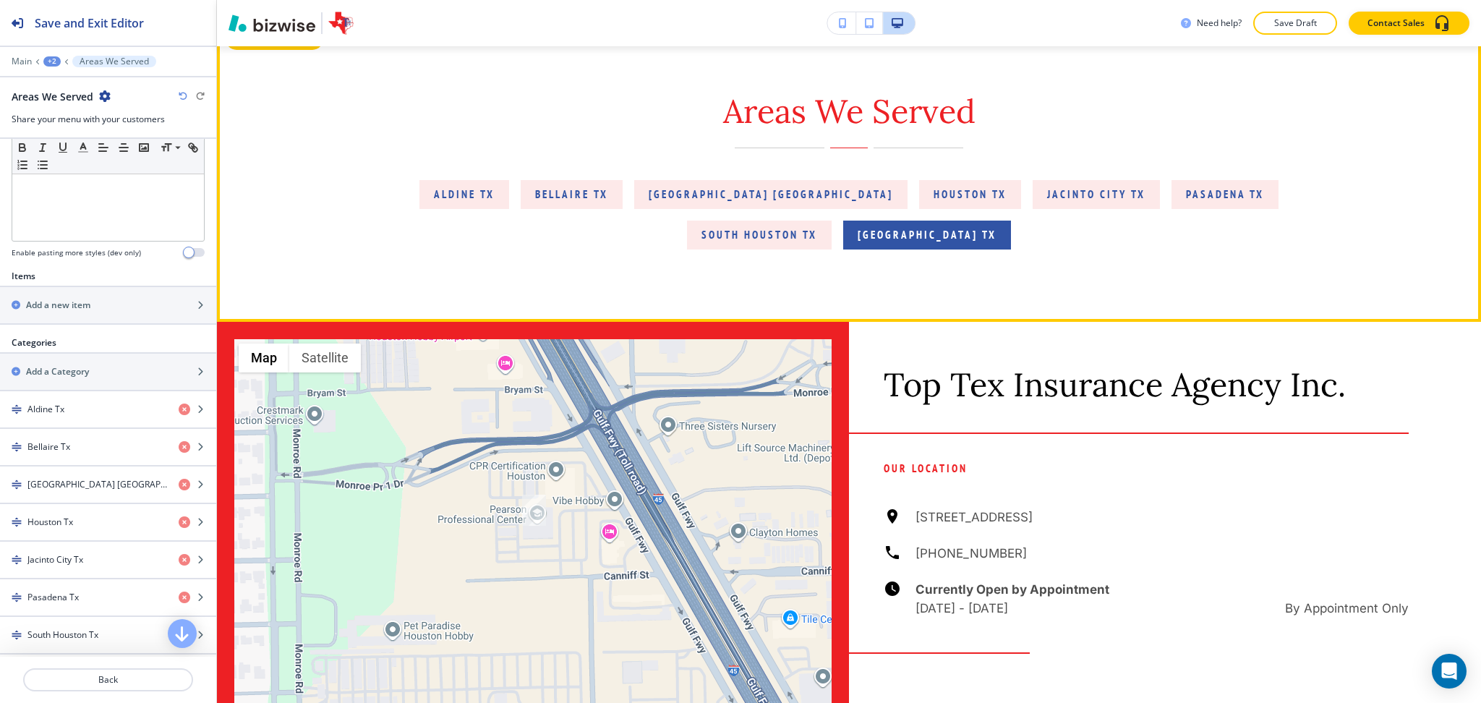
click at [245, 50] on button "Edit This Section" at bounding box center [275, 39] width 98 height 22
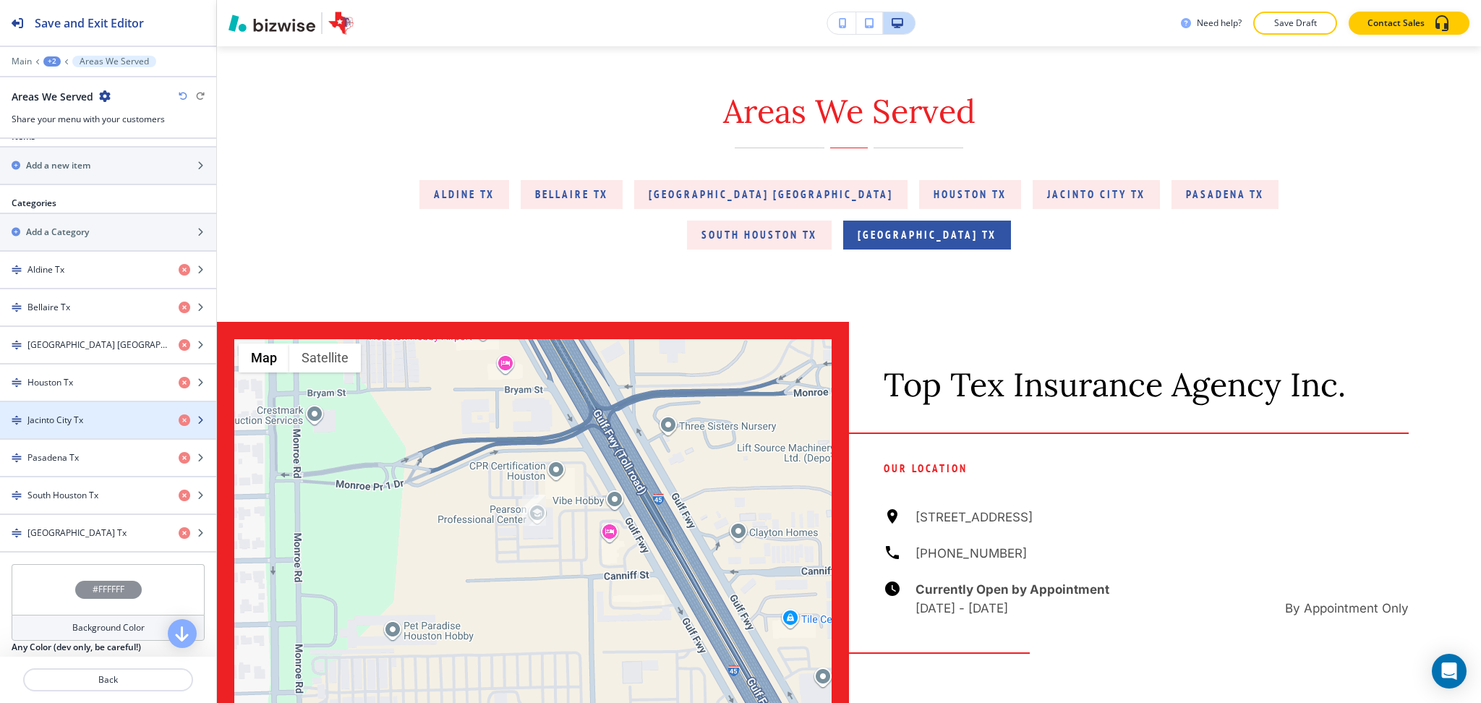
scroll to position [662, 0]
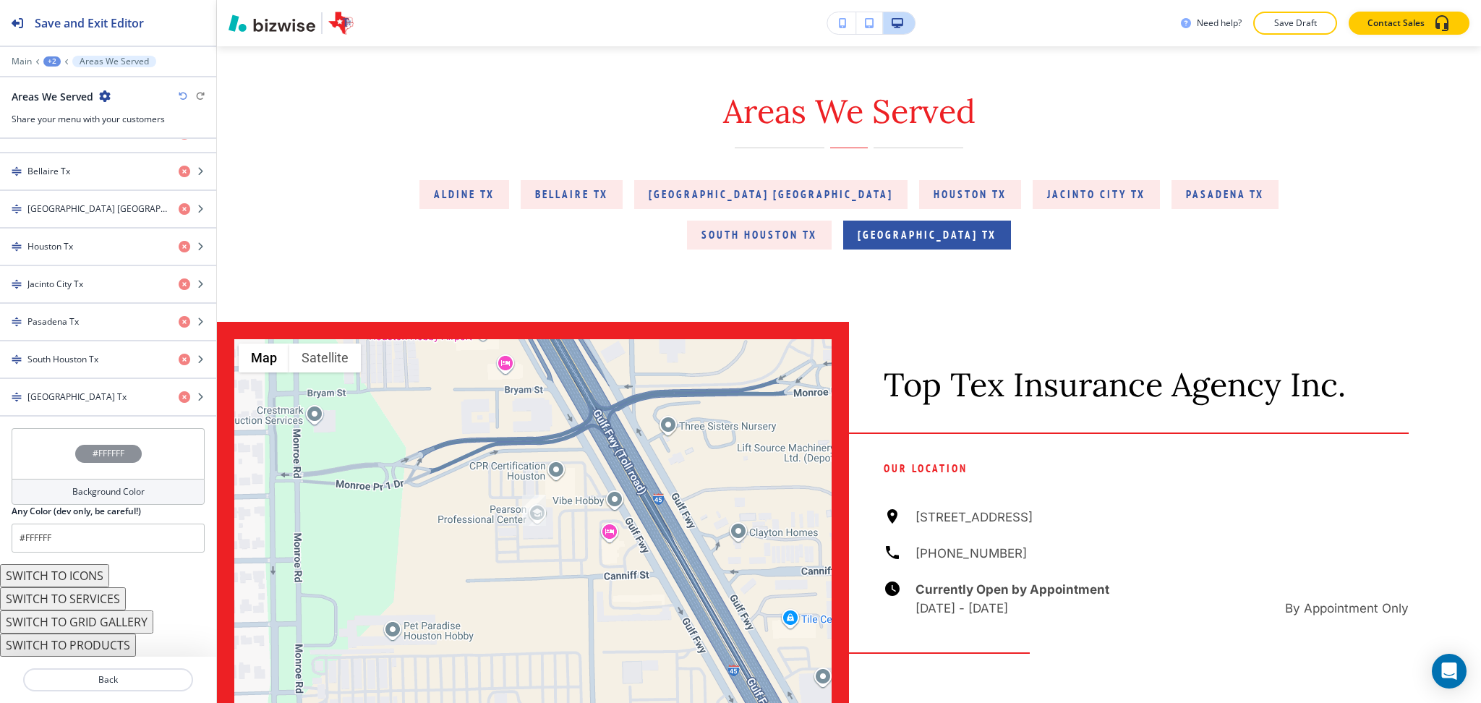
click at [78, 582] on button "SWITCH TO ICONS" at bounding box center [54, 575] width 109 height 23
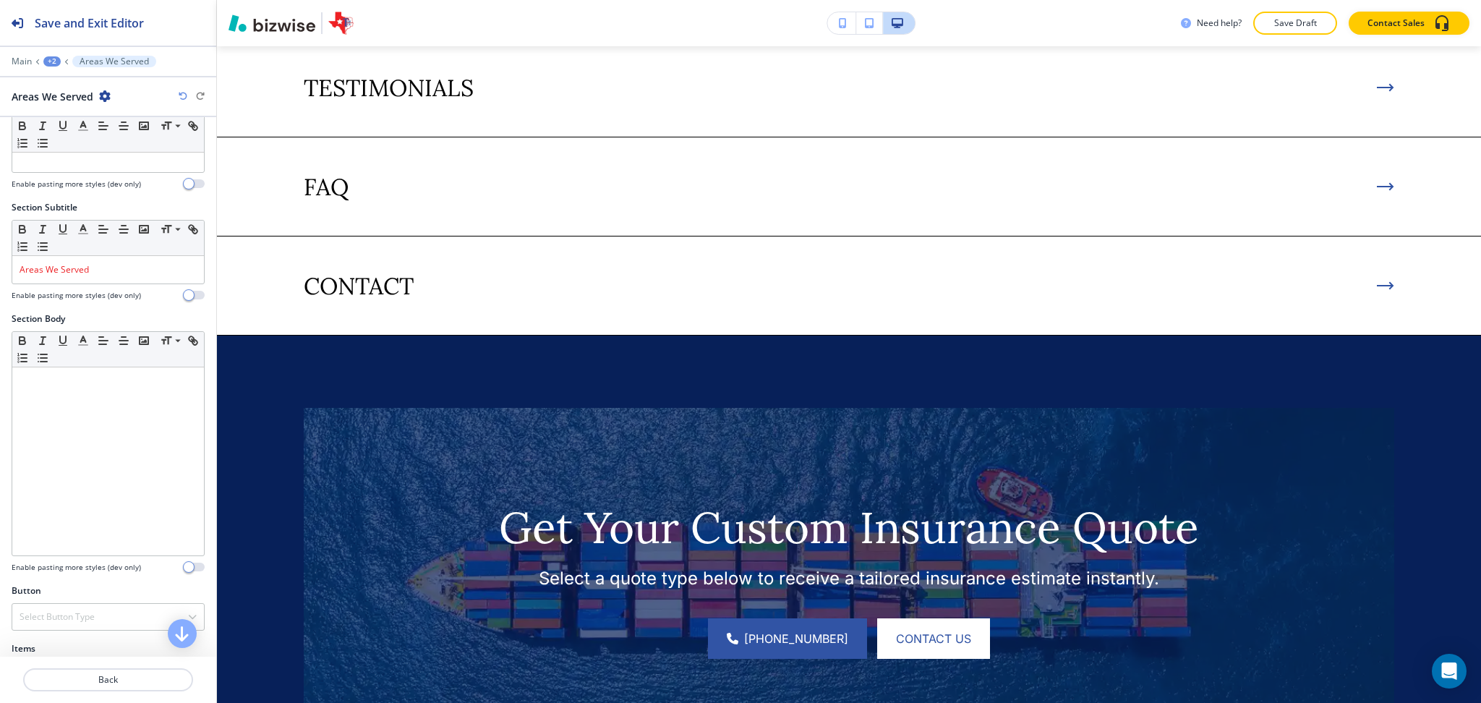
scroll to position [39, 0]
click at [179, 95] on icon "button" at bounding box center [183, 96] width 9 height 9
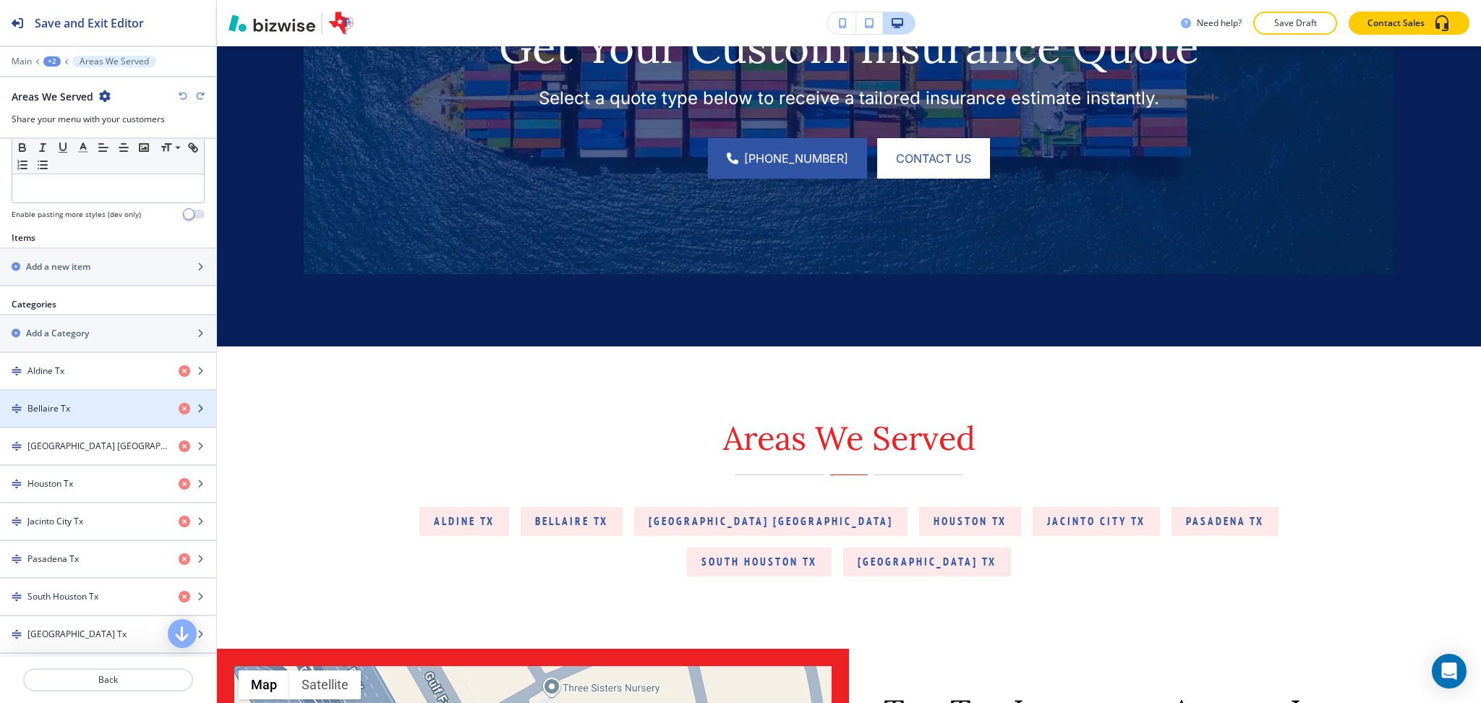
scroll to position [424, 0]
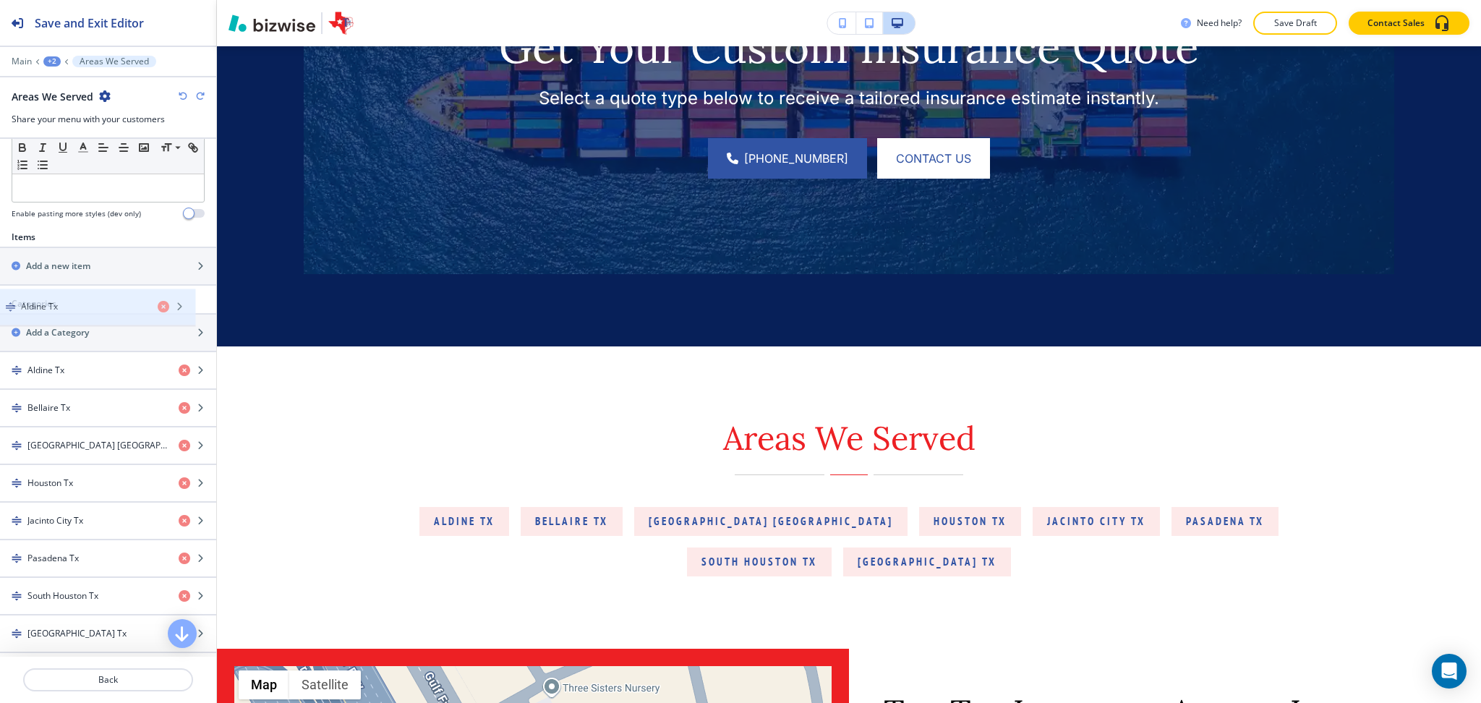
drag, startPoint x: 101, startPoint y: 374, endPoint x: 95, endPoint y: 308, distance: 66.8
click at [95, 308] on div "Categories Add a Category Aldine Tx Bellaire Tx Galena Park TX Houston Tx Jacin…" at bounding box center [108, 475] width 216 height 356
drag, startPoint x: 71, startPoint y: 330, endPoint x: 64, endPoint y: 279, distance: 51.0
click at [64, 279] on div "Section Title Small Normal Large Huge Areas We Served Enable pasting more style…" at bounding box center [108, 398] width 216 height 518
click at [1330, 14] on button "Save Draft" at bounding box center [1295, 23] width 84 height 23
